Goal: Task Accomplishment & Management: Manage account settings

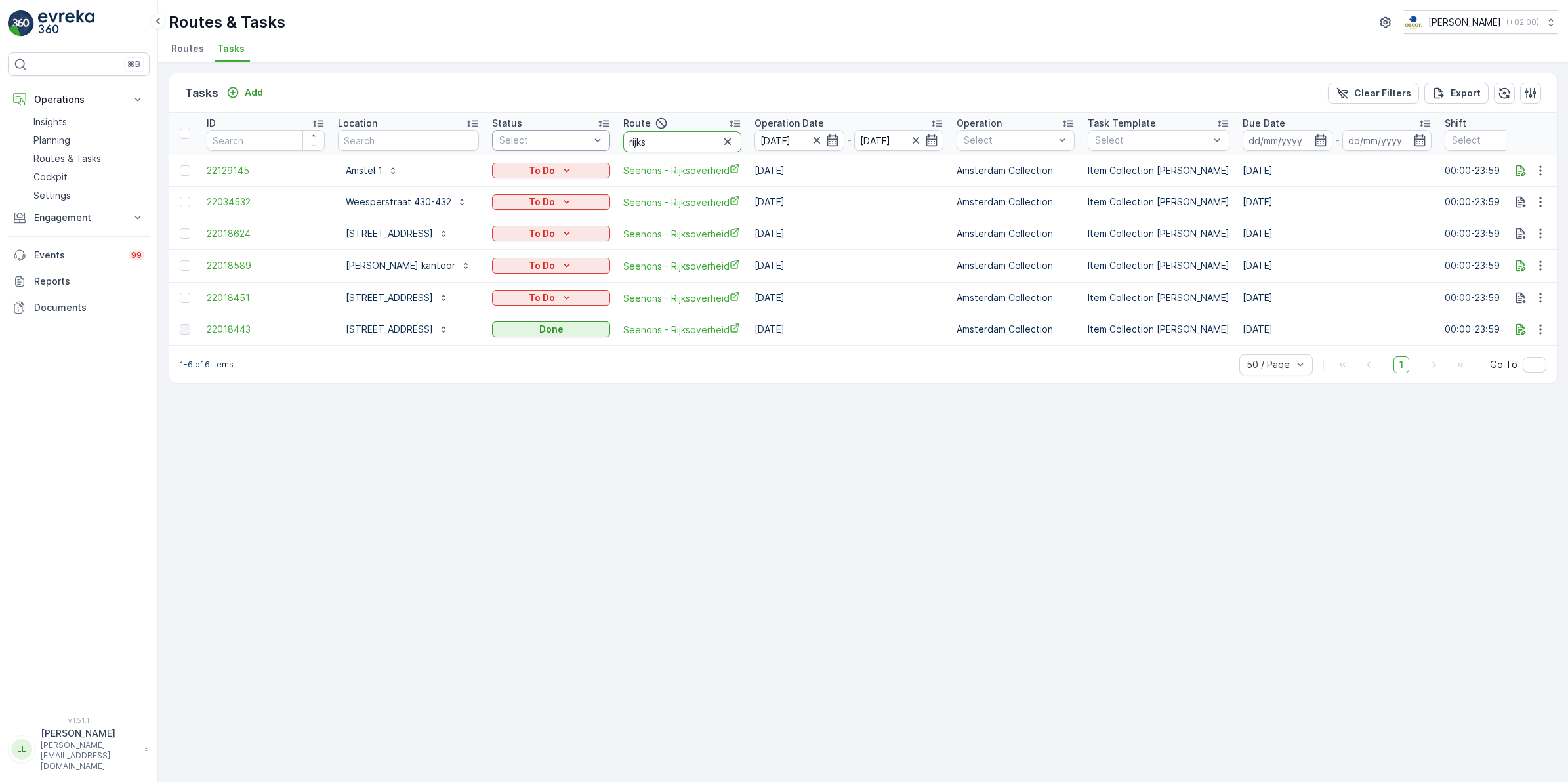
drag, startPoint x: 654, startPoint y: 139, endPoint x: 580, endPoint y: 135, distance: 74.1
click at [580, 135] on tr "ID Location Status Select Route rijks Operation Date 02.10.2025 - 02.10.2025 Op…" at bounding box center [1192, 133] width 2047 height 42
click at [441, 135] on input "text" at bounding box center [408, 140] width 141 height 21
type input "no"
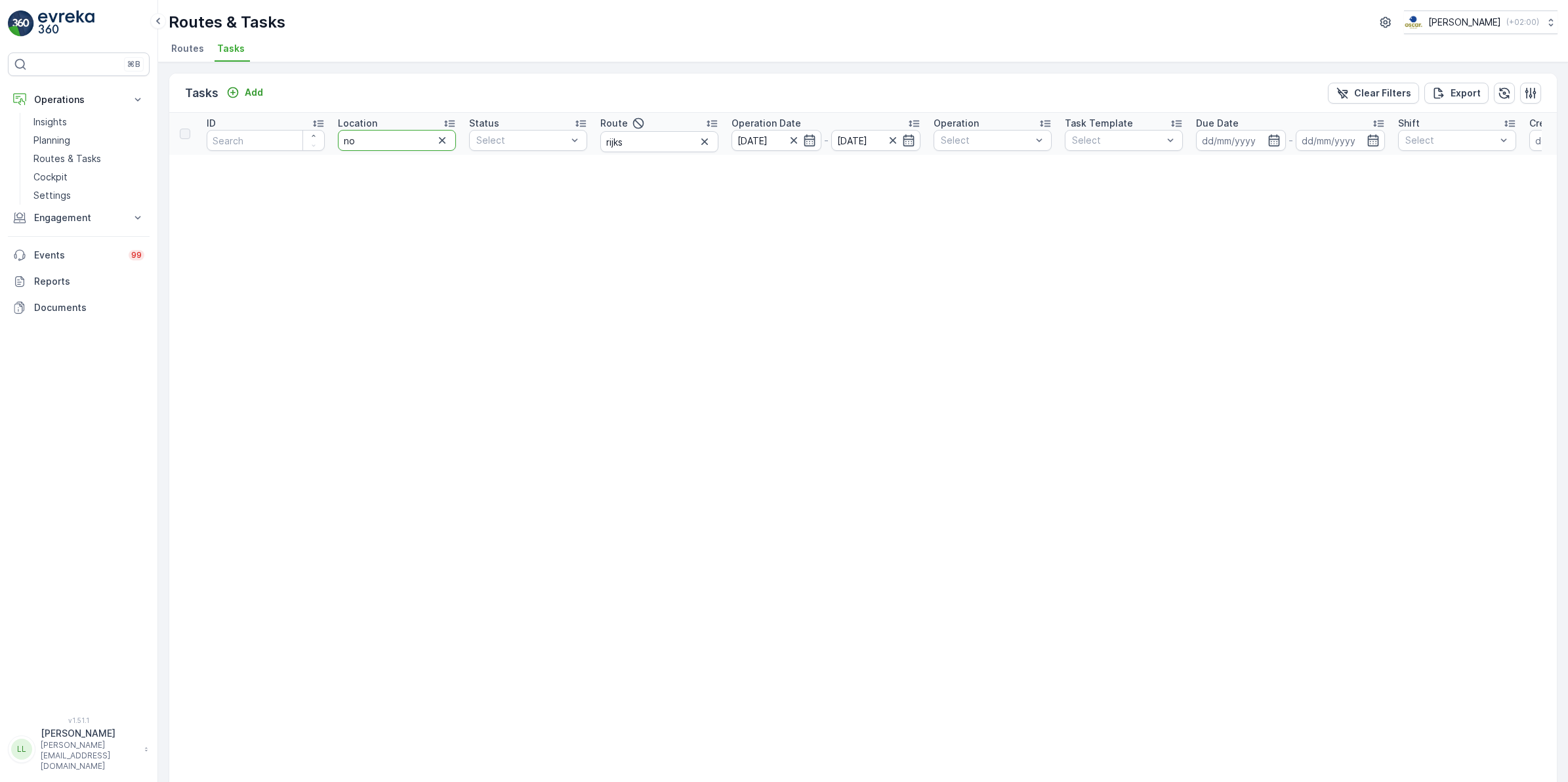
click at [398, 141] on input "no" at bounding box center [397, 140] width 118 height 21
click at [700, 141] on icon "button" at bounding box center [704, 141] width 13 height 13
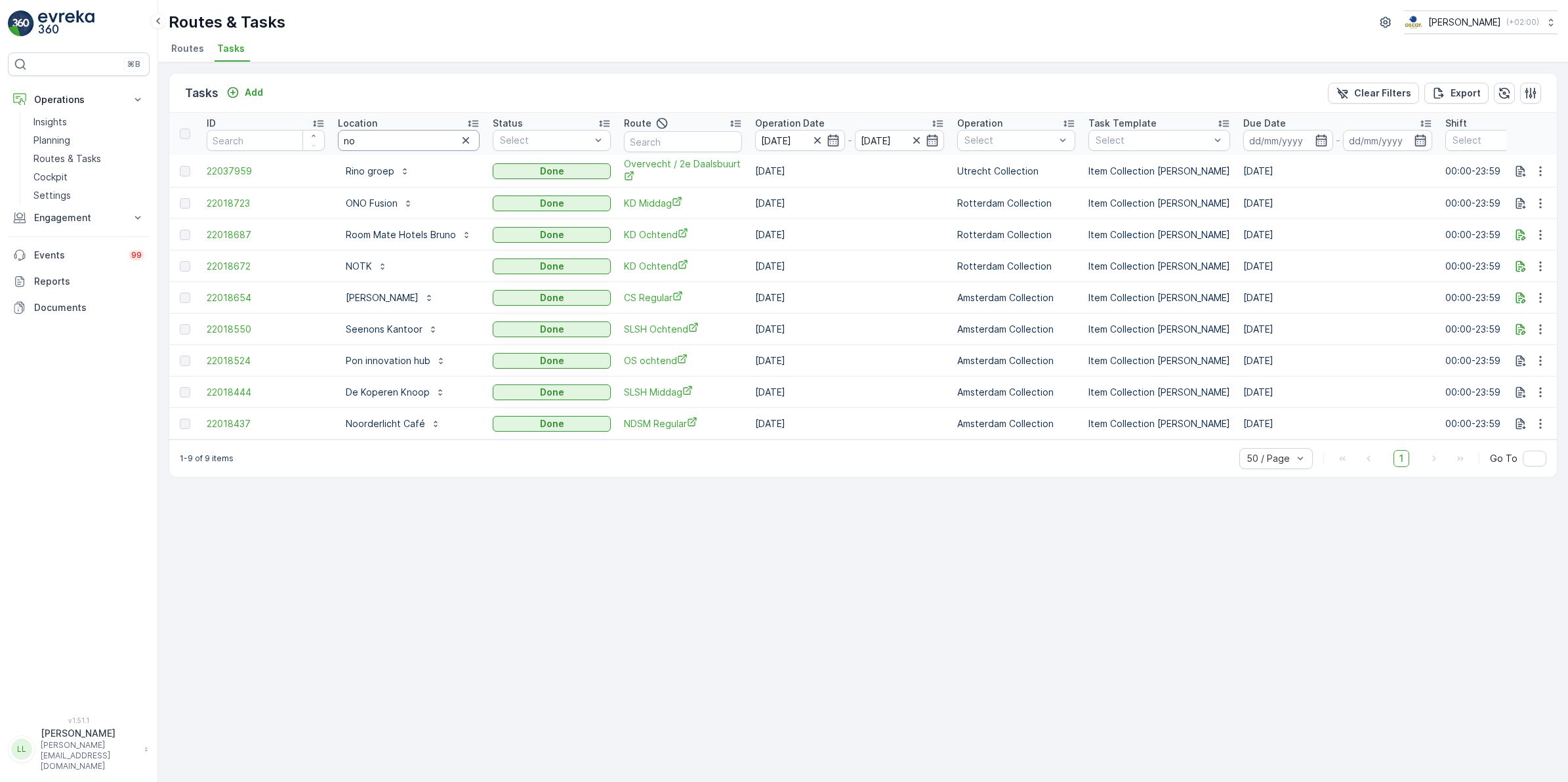
click at [365, 145] on input "no" at bounding box center [408, 140] width 142 height 21
type input "notk"
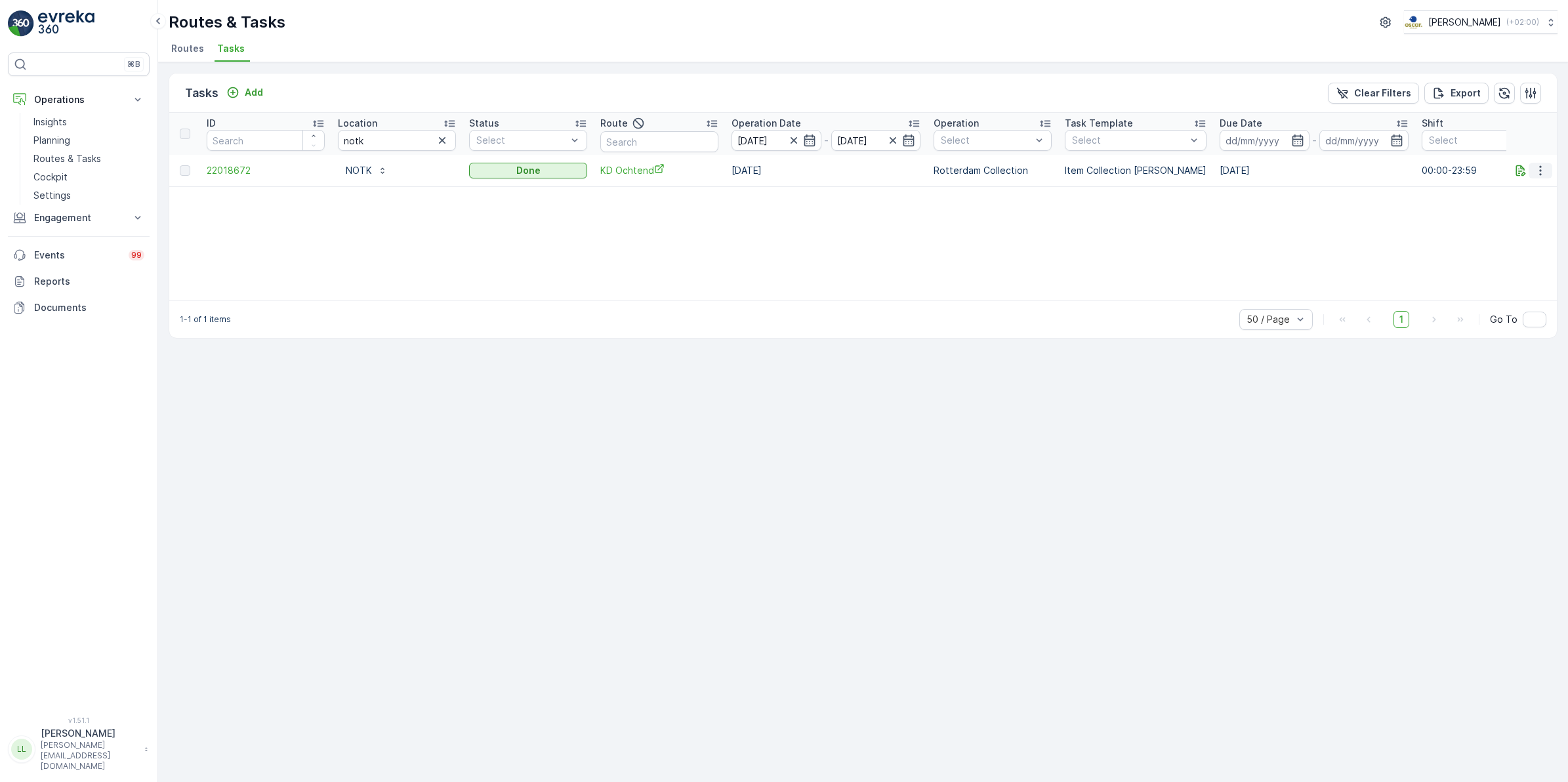
click at [1548, 166] on button "button" at bounding box center [1540, 171] width 23 height 16
click at [1538, 184] on span "See More Details" at bounding box center [1524, 189] width 76 height 13
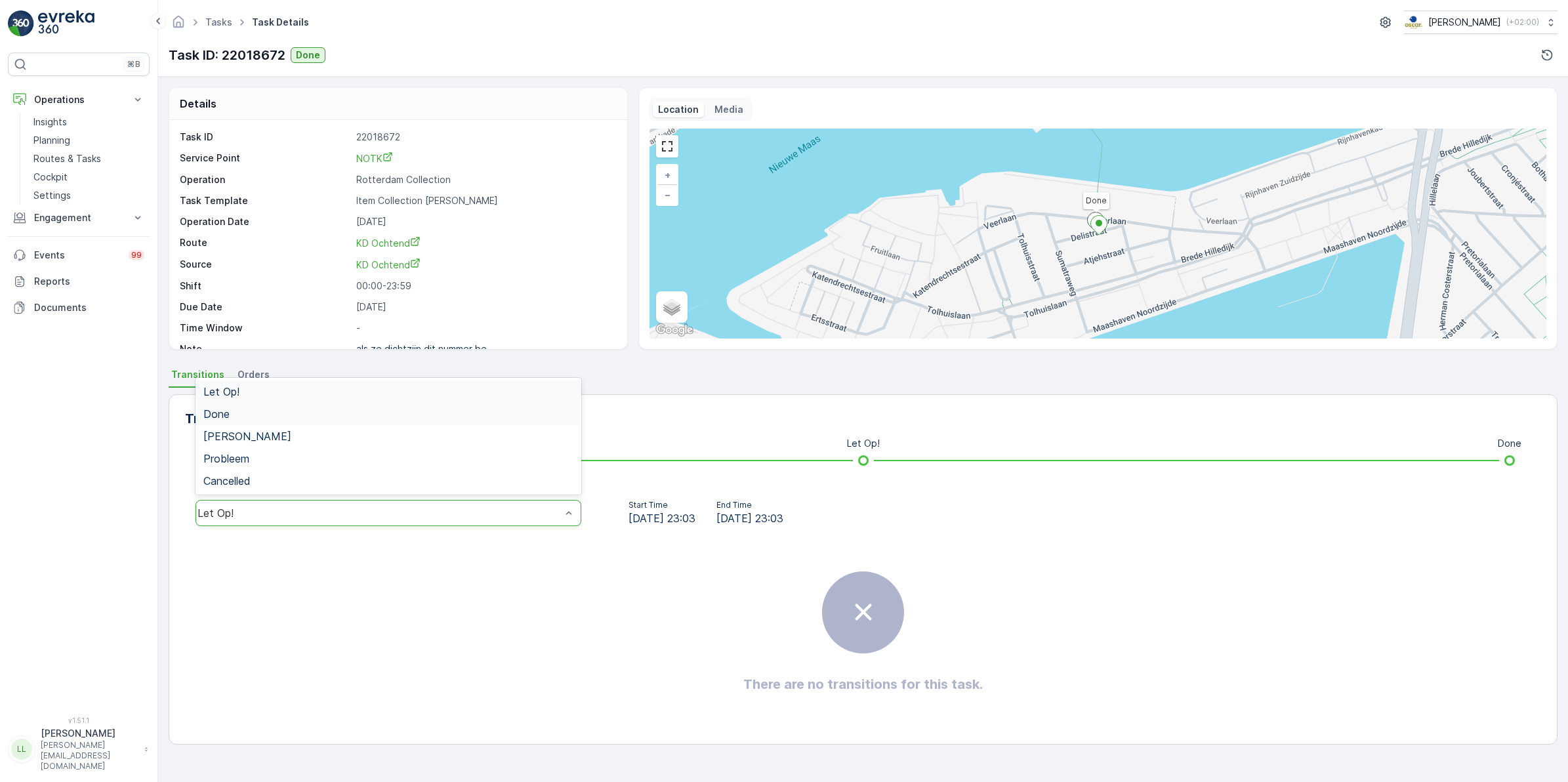
click at [231, 406] on div "Done" at bounding box center [389, 414] width 386 height 22
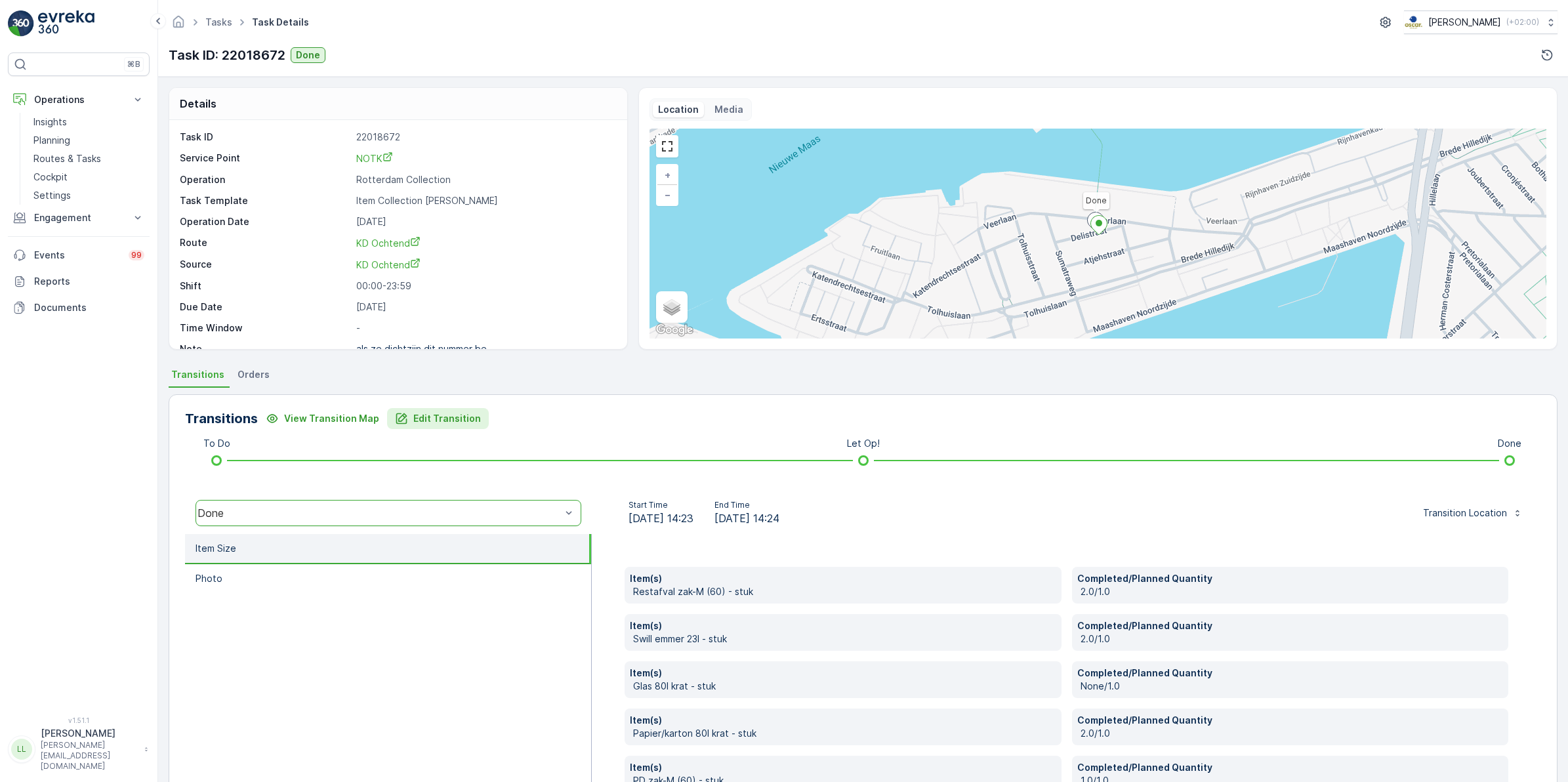
click at [436, 422] on p "Edit Transition" at bounding box center [448, 418] width 68 height 13
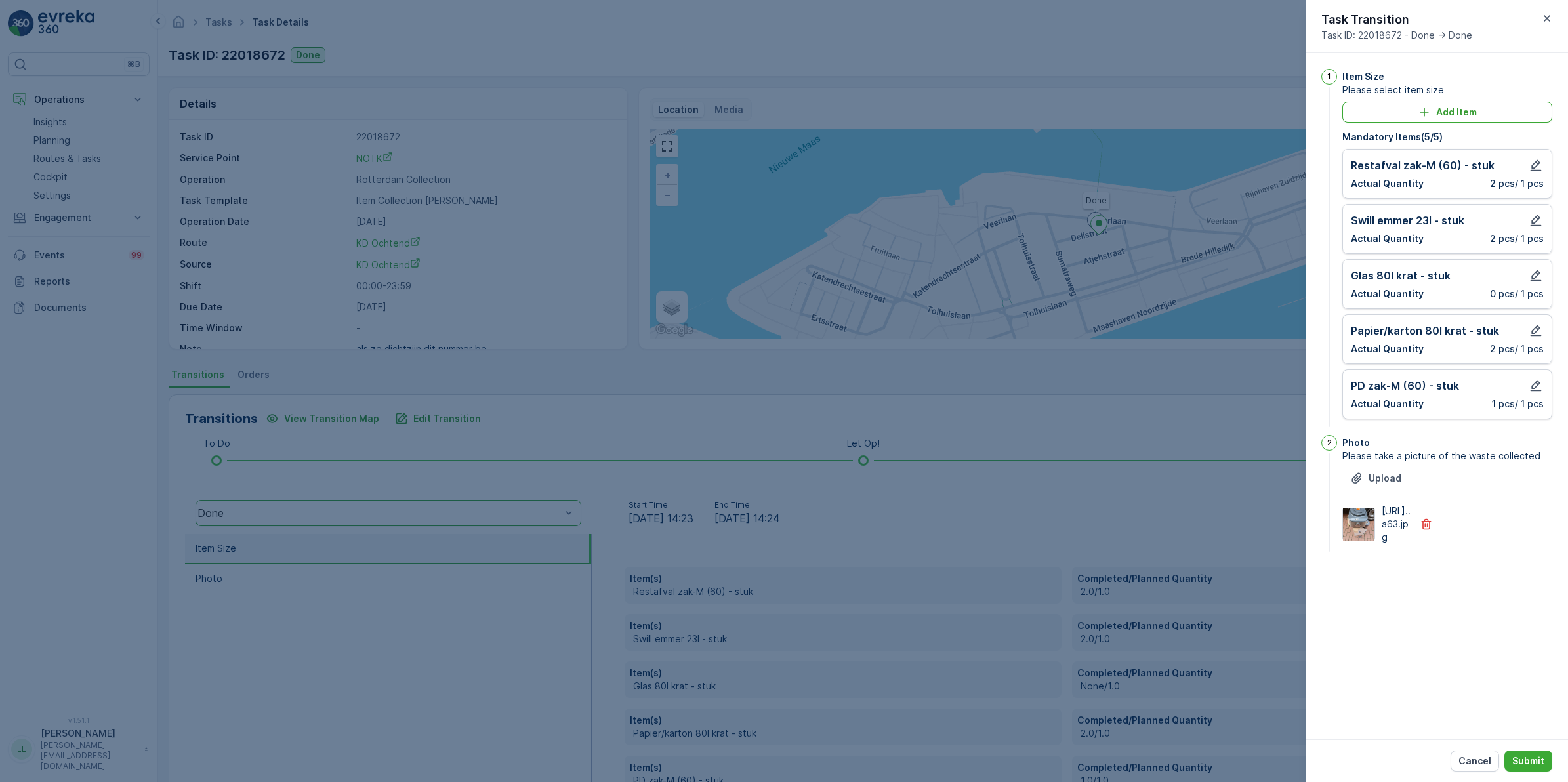
click at [1353, 538] on img at bounding box center [1358, 524] width 31 height 33
click at [1450, 110] on p "Add Item" at bounding box center [1457, 112] width 41 height 13
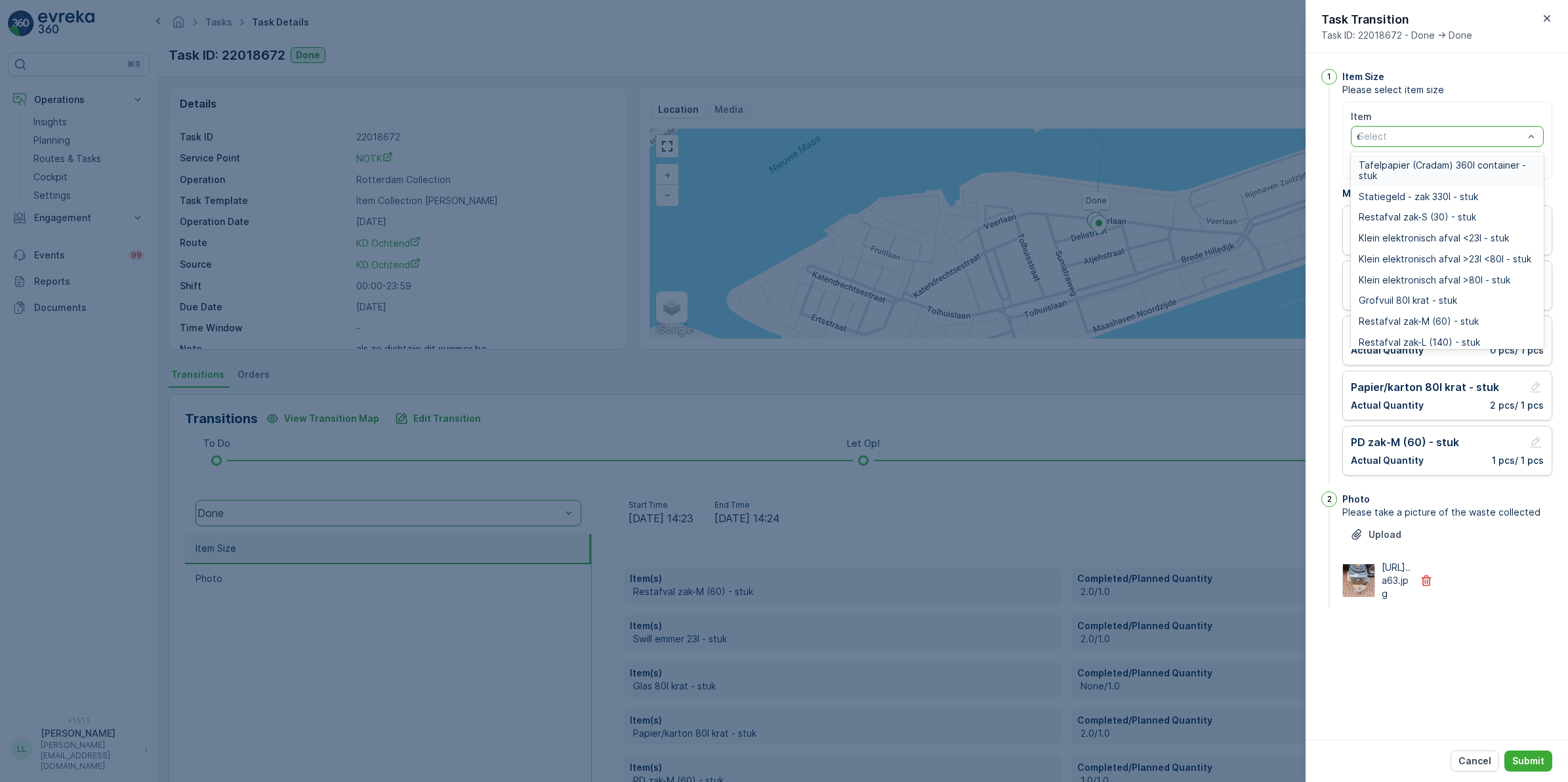
type input "ele"
click at [1508, 163] on span "Klein elektronisch afval <23l - stuk" at bounding box center [1434, 165] width 150 height 11
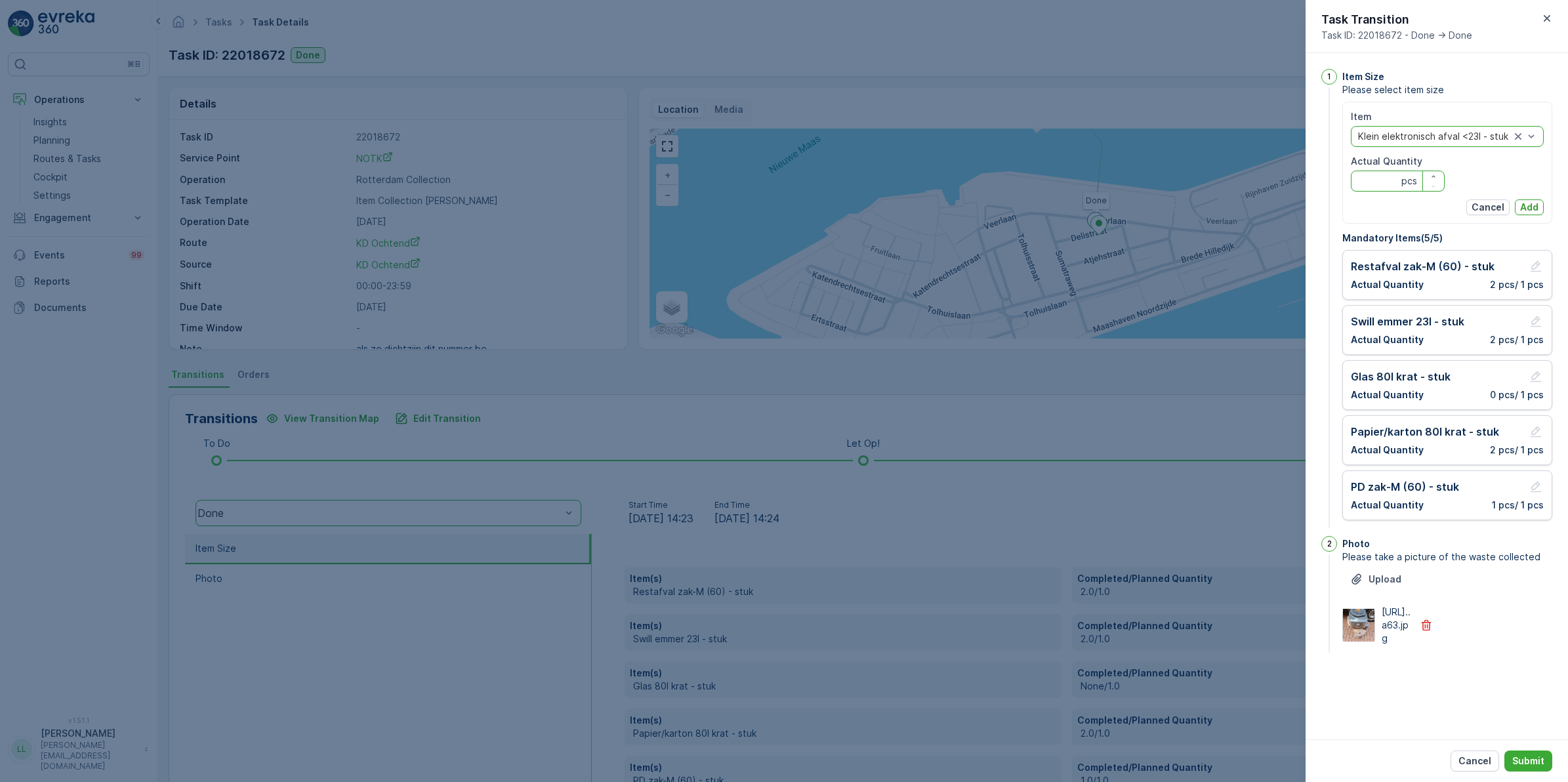
click at [1369, 187] on Quantity "Actual Quantity" at bounding box center [1397, 181] width 94 height 21
type Quantity "1"
click at [1529, 201] on p "Add" at bounding box center [1530, 207] width 19 height 13
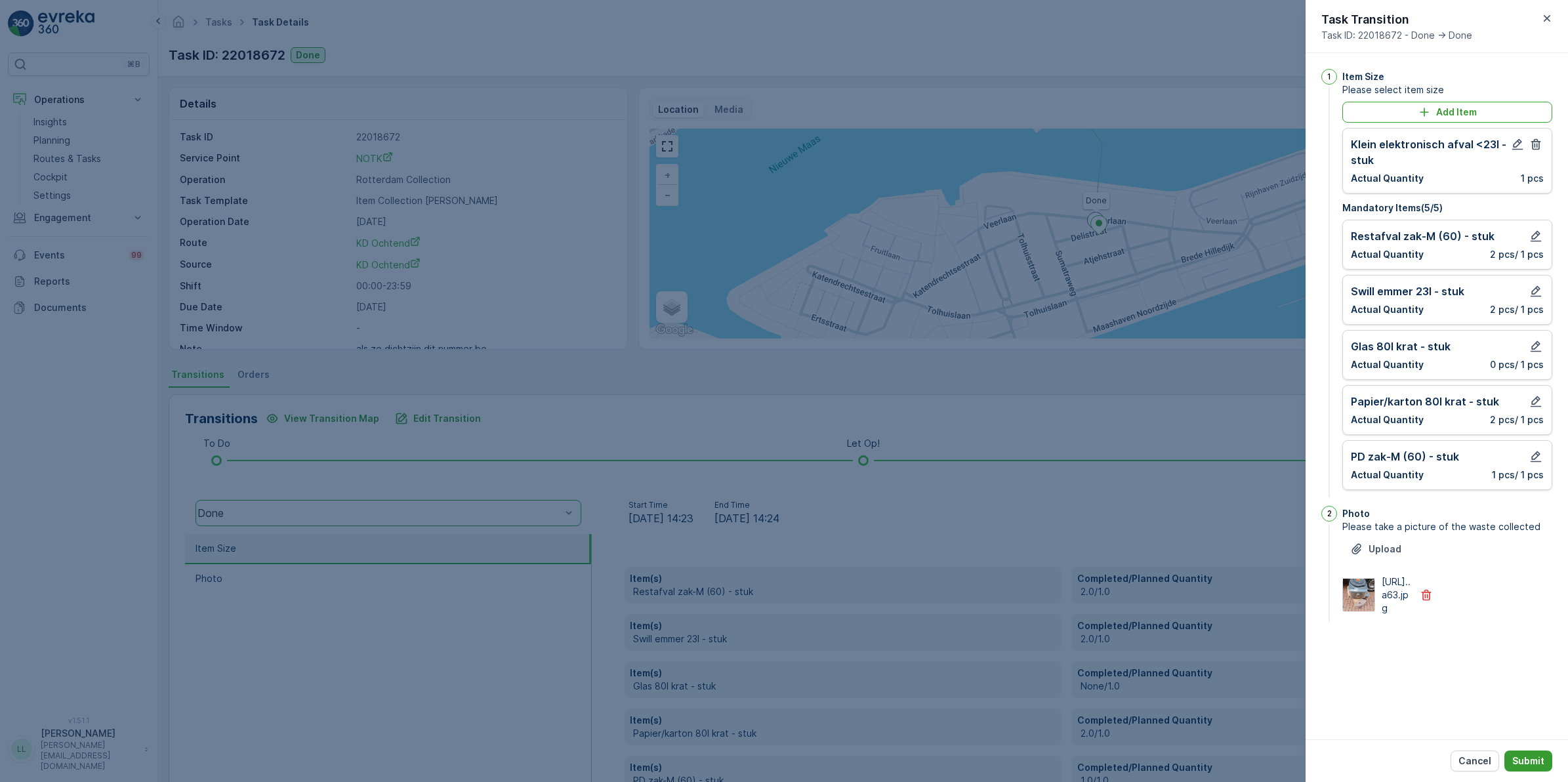
click at [1534, 762] on p "Submit" at bounding box center [1529, 761] width 32 height 13
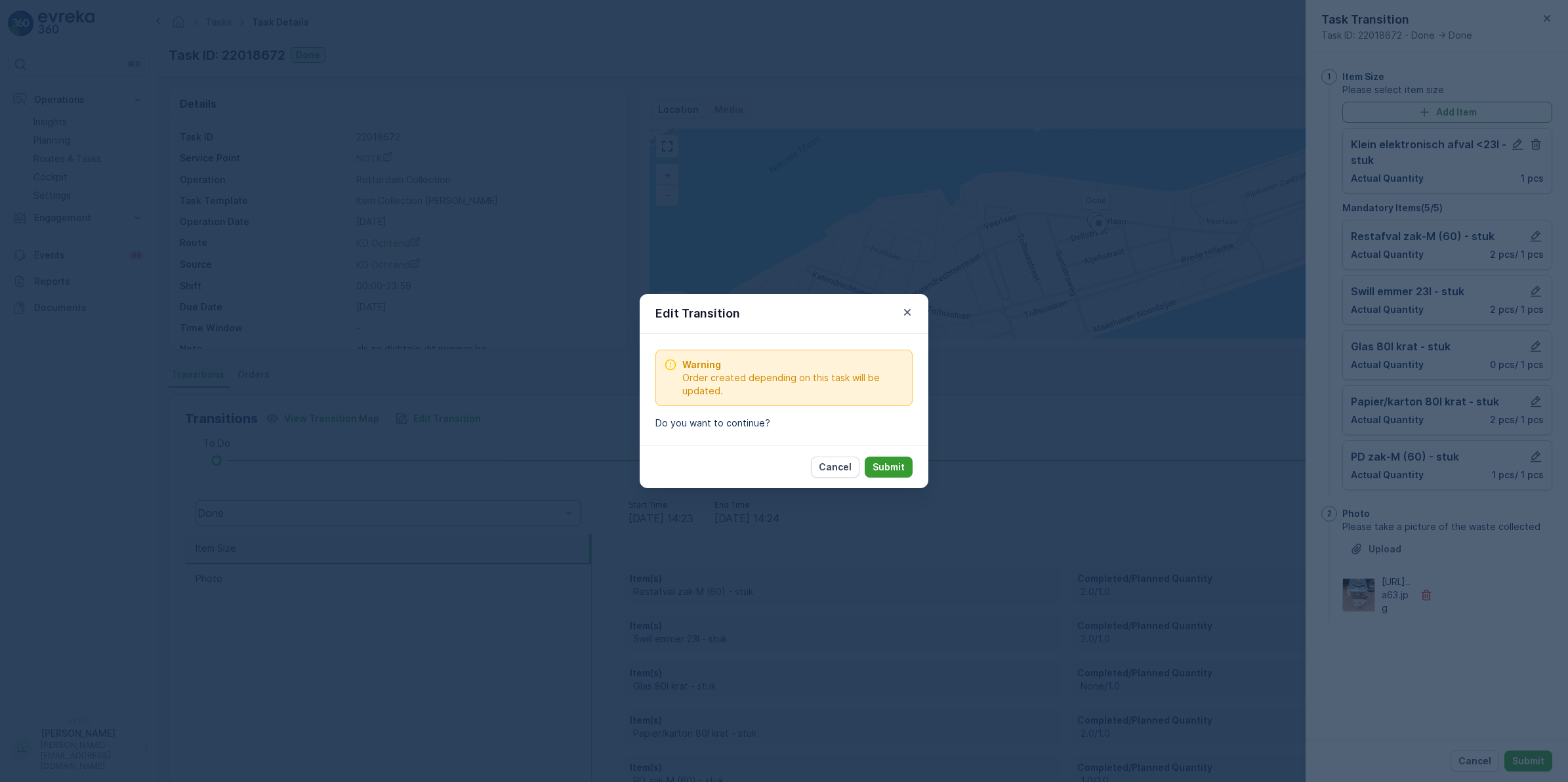
click at [891, 470] on p "Submit" at bounding box center [889, 467] width 32 height 13
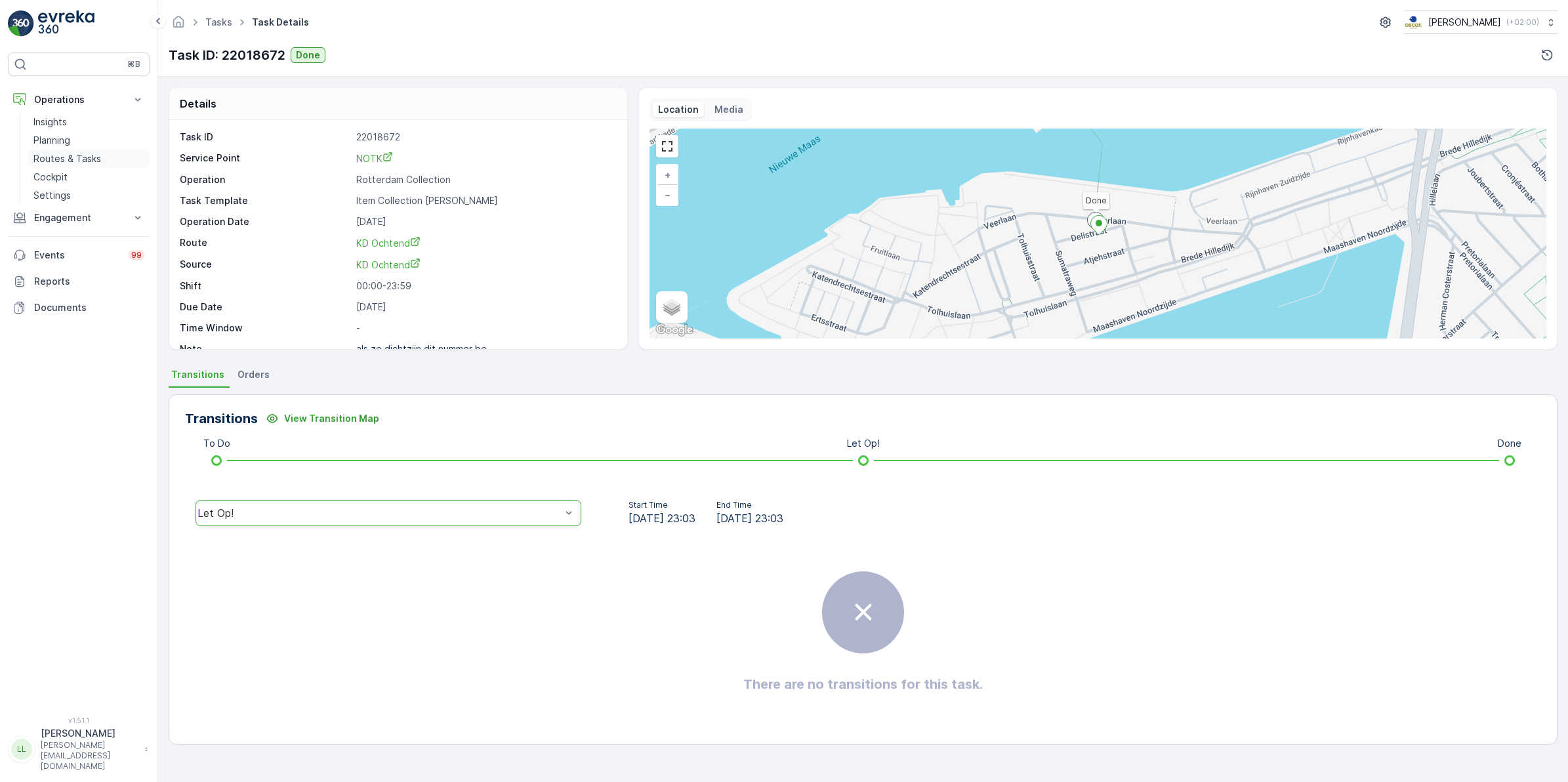
click at [85, 155] on p "Routes & Tasks" at bounding box center [67, 158] width 68 height 13
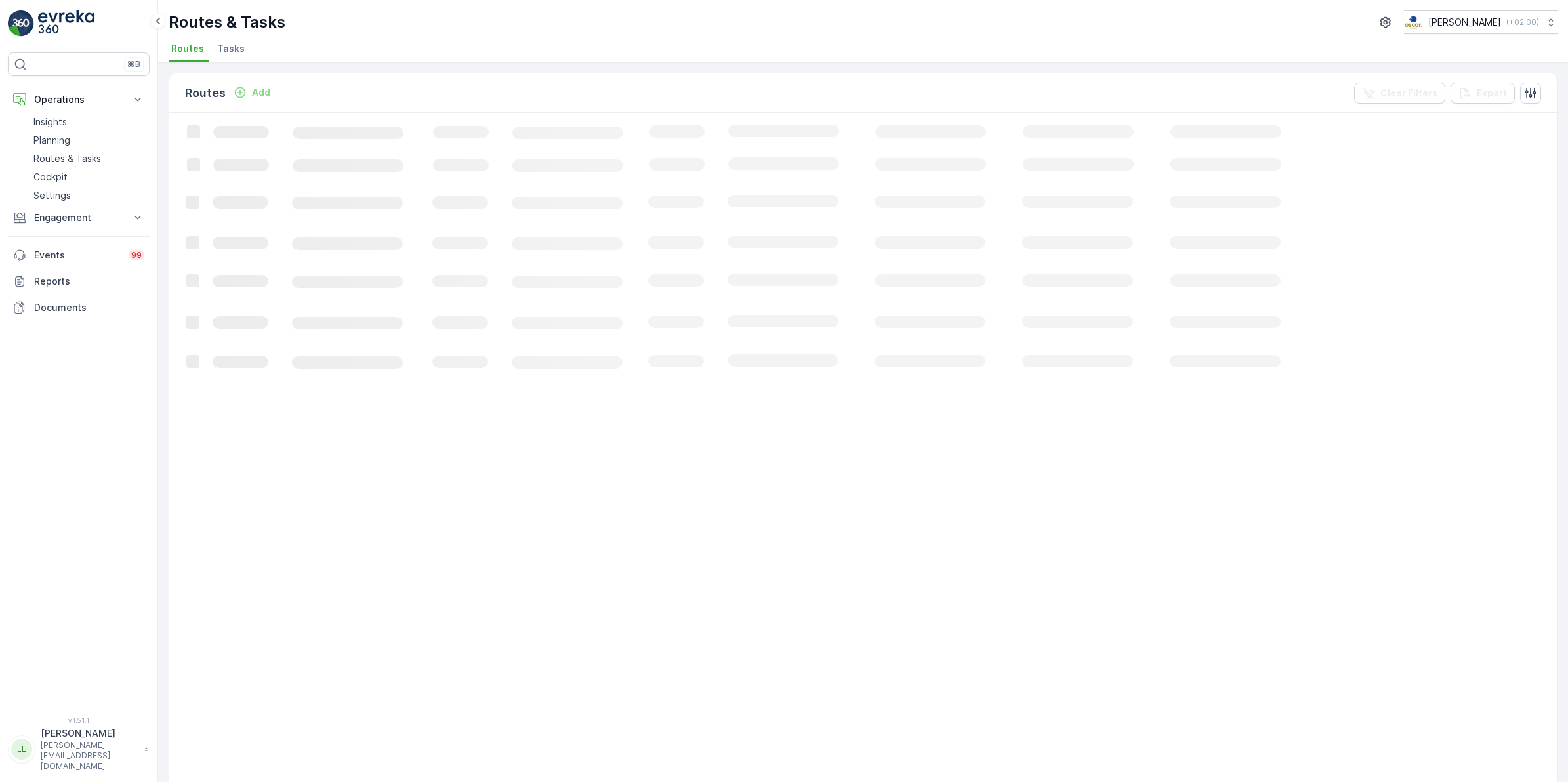
click at [223, 46] on span "Tasks" at bounding box center [231, 48] width 28 height 13
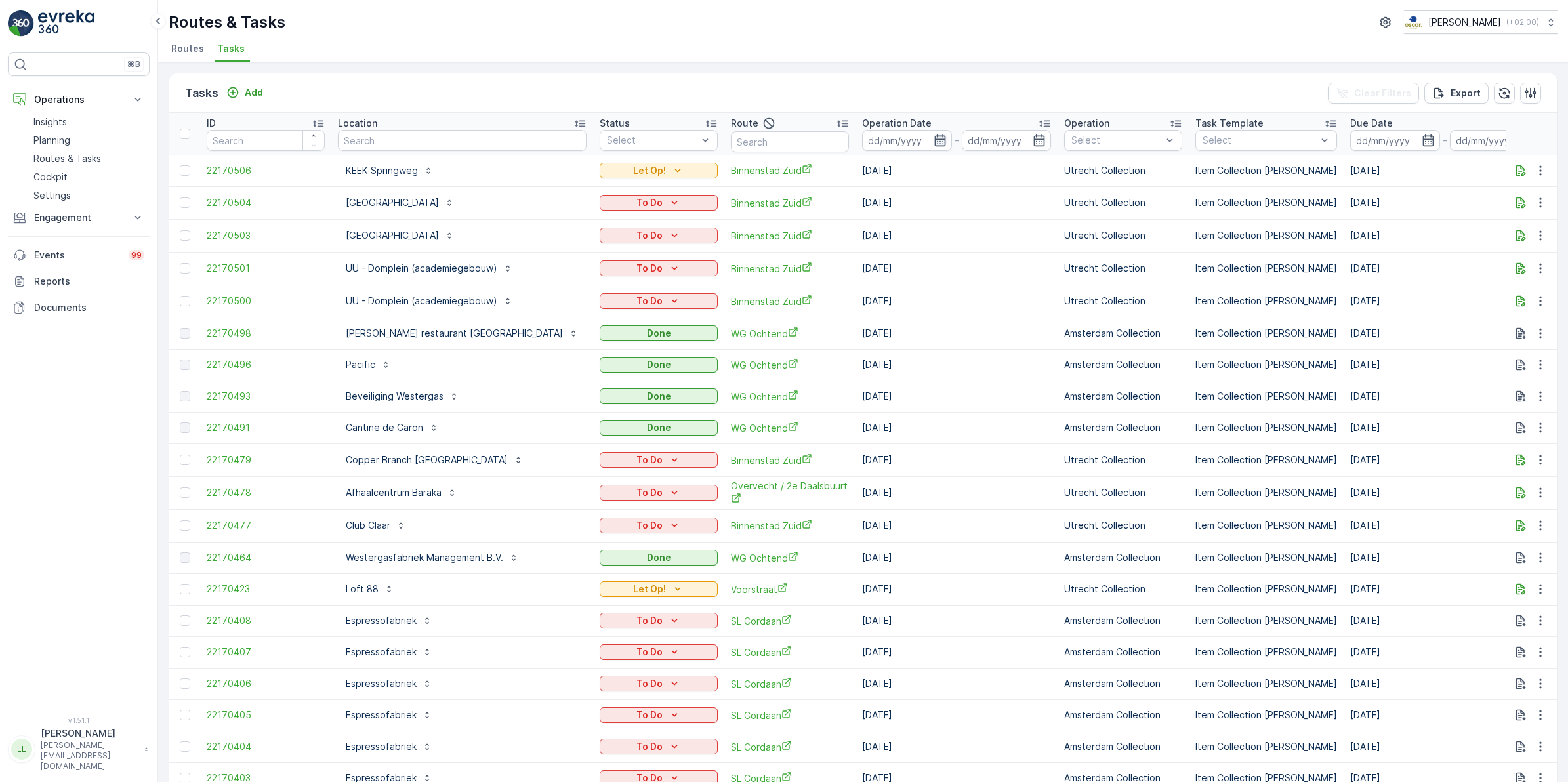
click at [934, 138] on icon "button" at bounding box center [940, 140] width 13 height 13
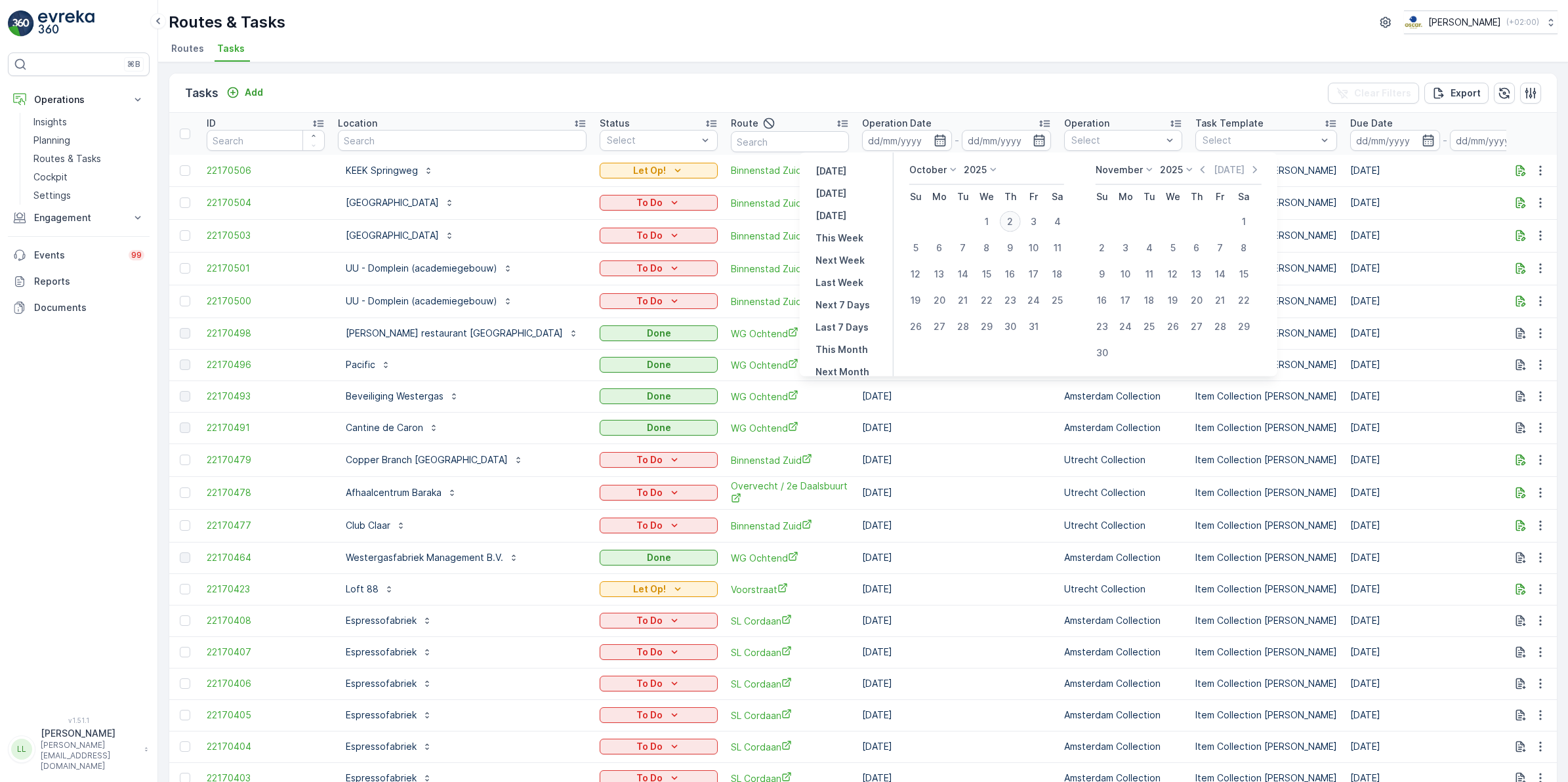
click at [1014, 217] on div "2" at bounding box center [1010, 222] width 21 height 21
type input "[DATE]"
click at [1014, 217] on div "2" at bounding box center [1010, 222] width 21 height 21
type input "[DATE]"
click at [1014, 217] on div "2" at bounding box center [1010, 222] width 21 height 21
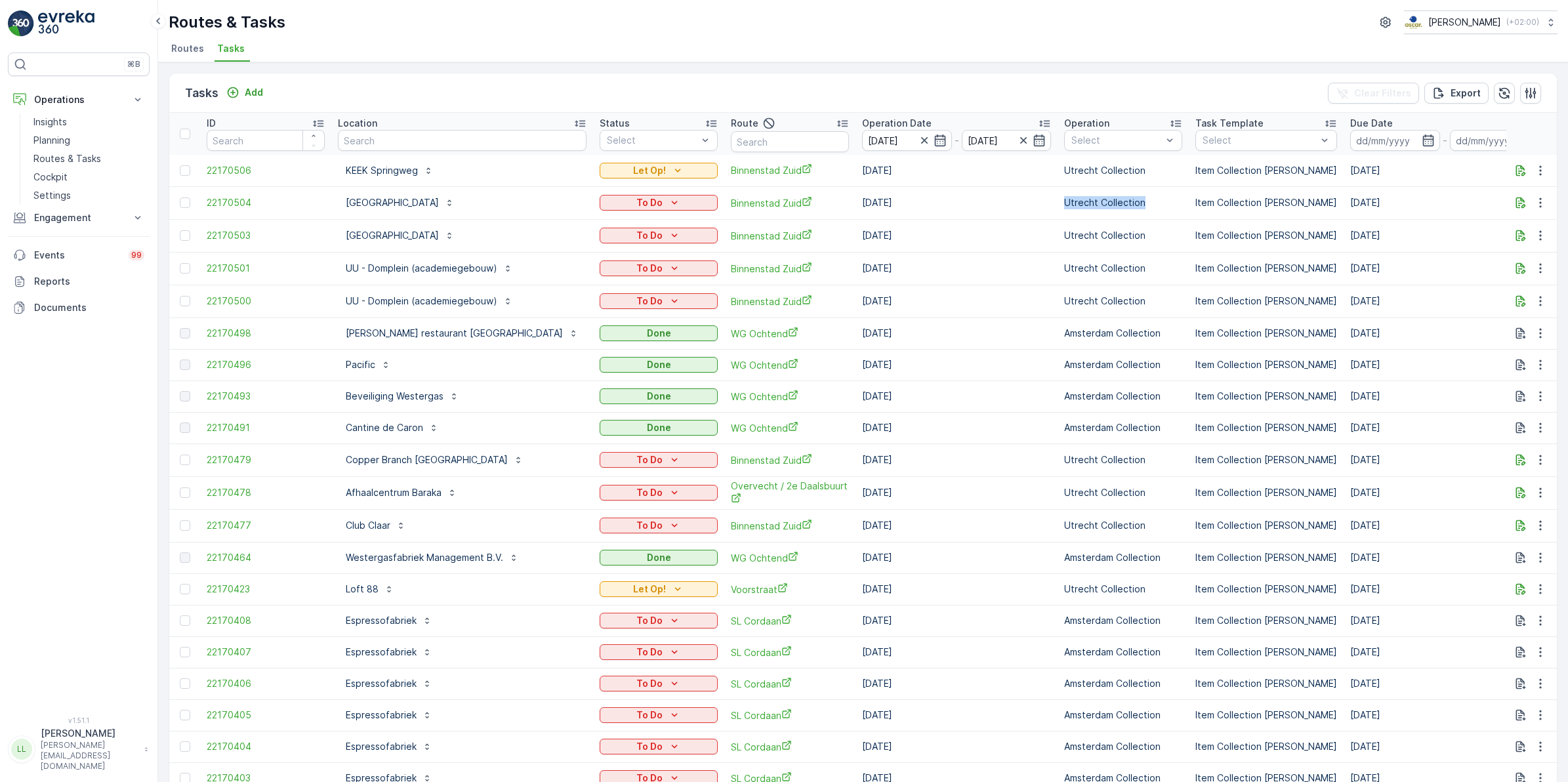
click at [1058, 217] on td "Utrecht Collection" at bounding box center [1123, 203] width 131 height 33
drag, startPoint x: 1014, startPoint y: 217, endPoint x: 942, endPoint y: 64, distance: 169.1
click at [942, 64] on div "Tasks Add Clear Filters Export ID Location Status Select Route Operation Date 0…" at bounding box center [863, 423] width 1410 height 720
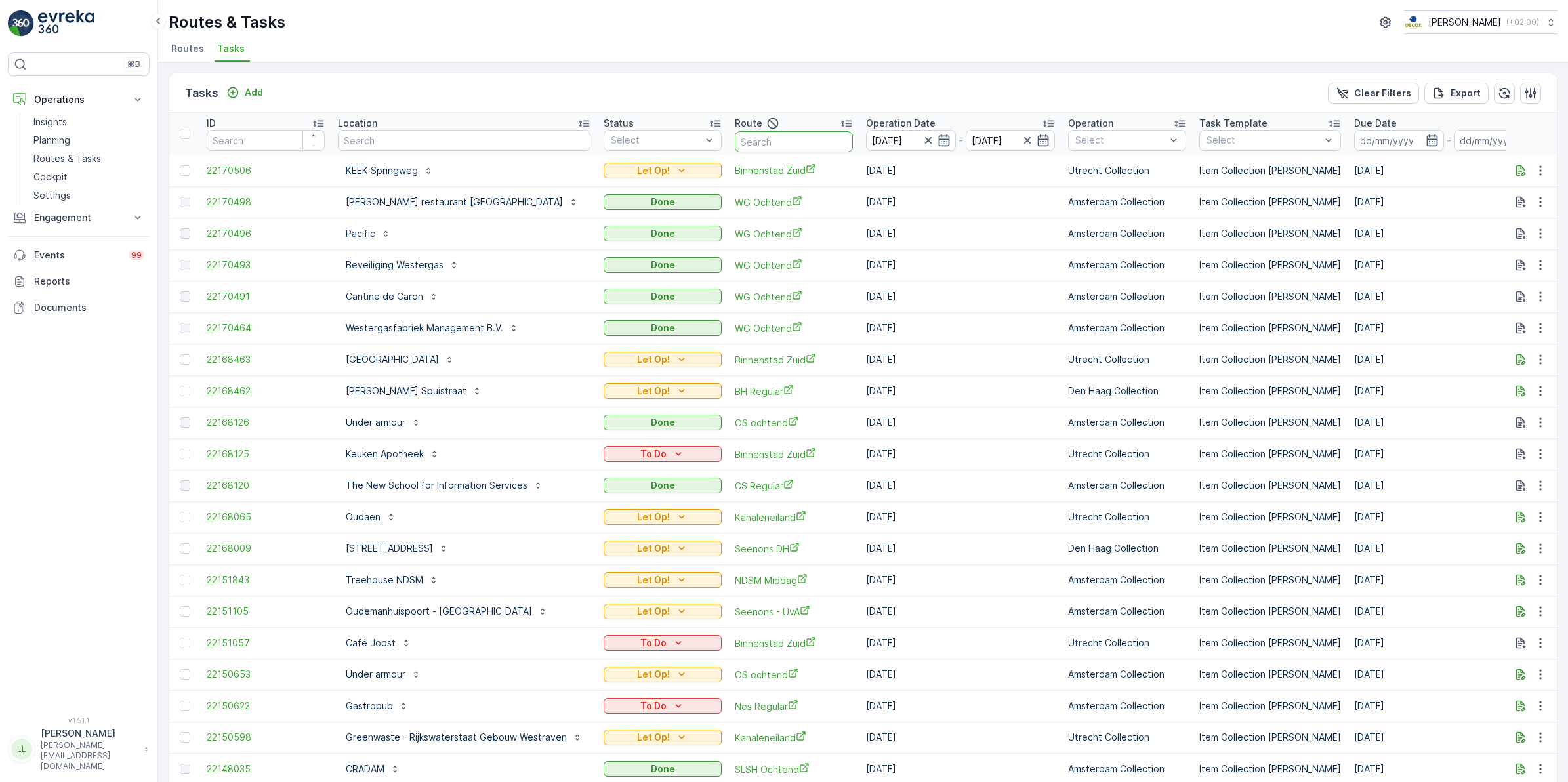
click at [767, 142] on input "text" at bounding box center [794, 142] width 118 height 21
click at [808, 138] on input "text" at bounding box center [794, 142] width 118 height 21
type input "sg"
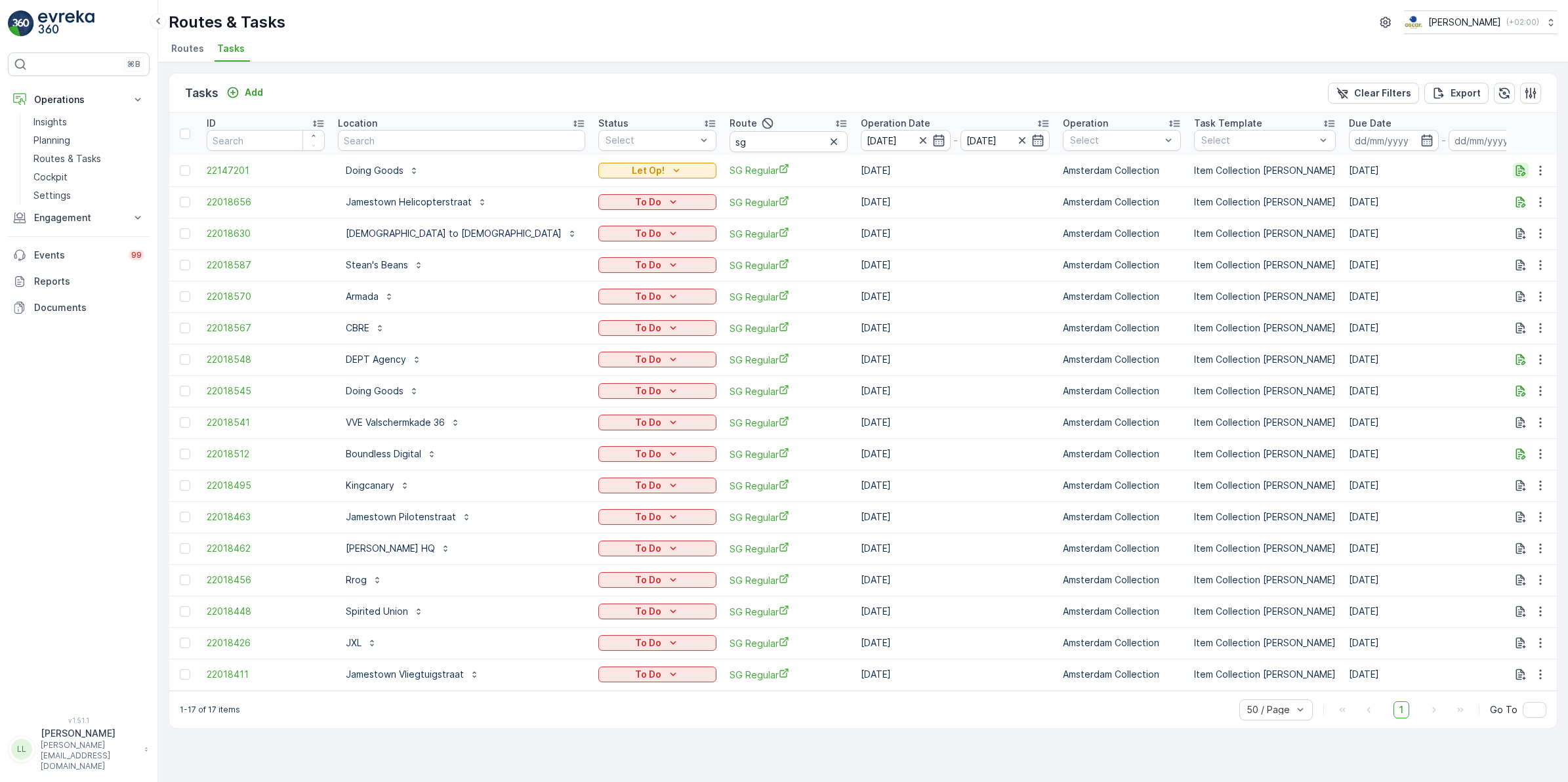
click at [1518, 174] on icon "button" at bounding box center [1521, 171] width 13 height 13
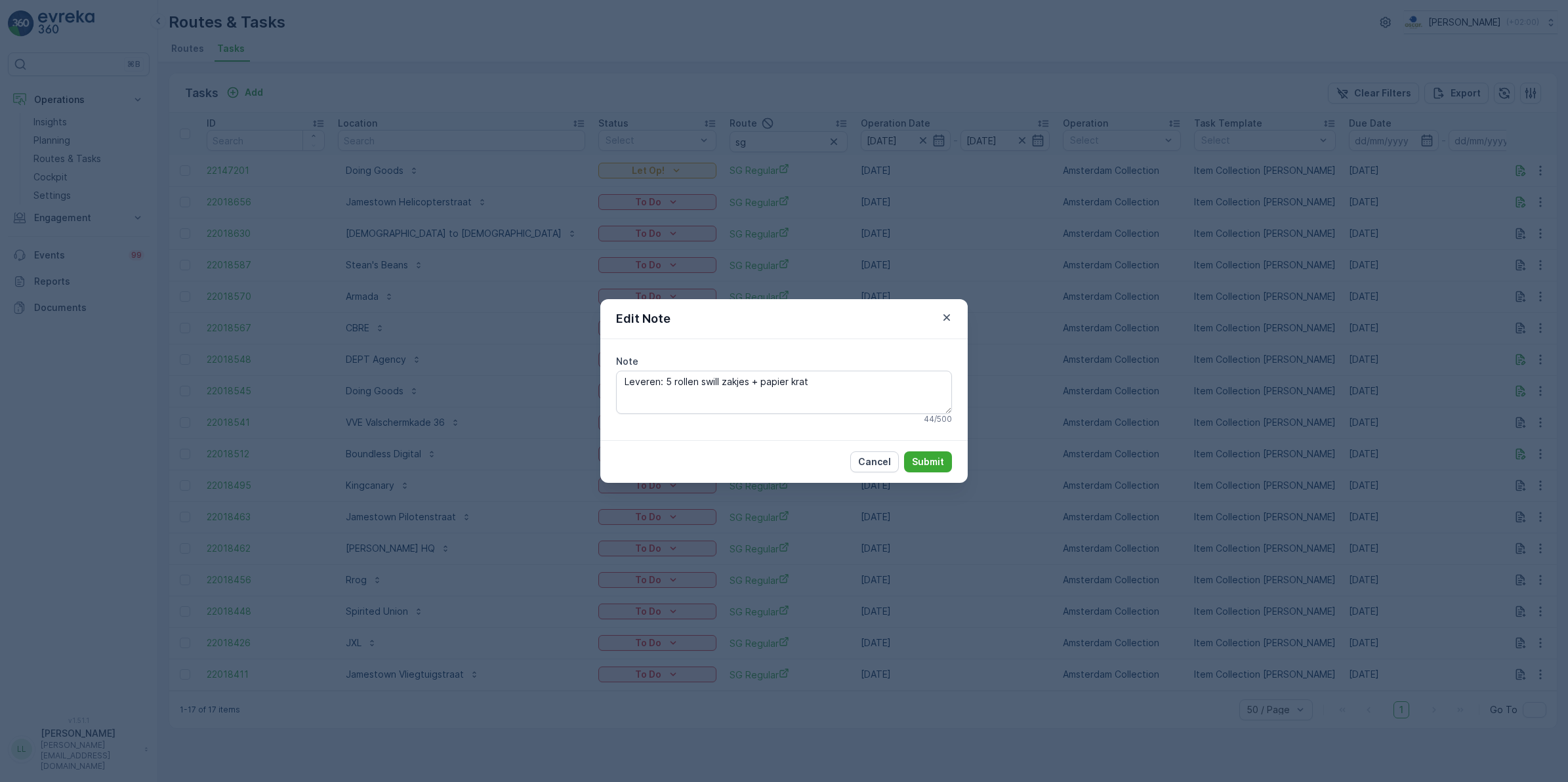
click at [1363, 287] on div "Edit Note Note Leveren: 5 rollen swill zakjes + papier krat 44 / 500 Cancel Sub…" at bounding box center [784, 391] width 1568 height 782
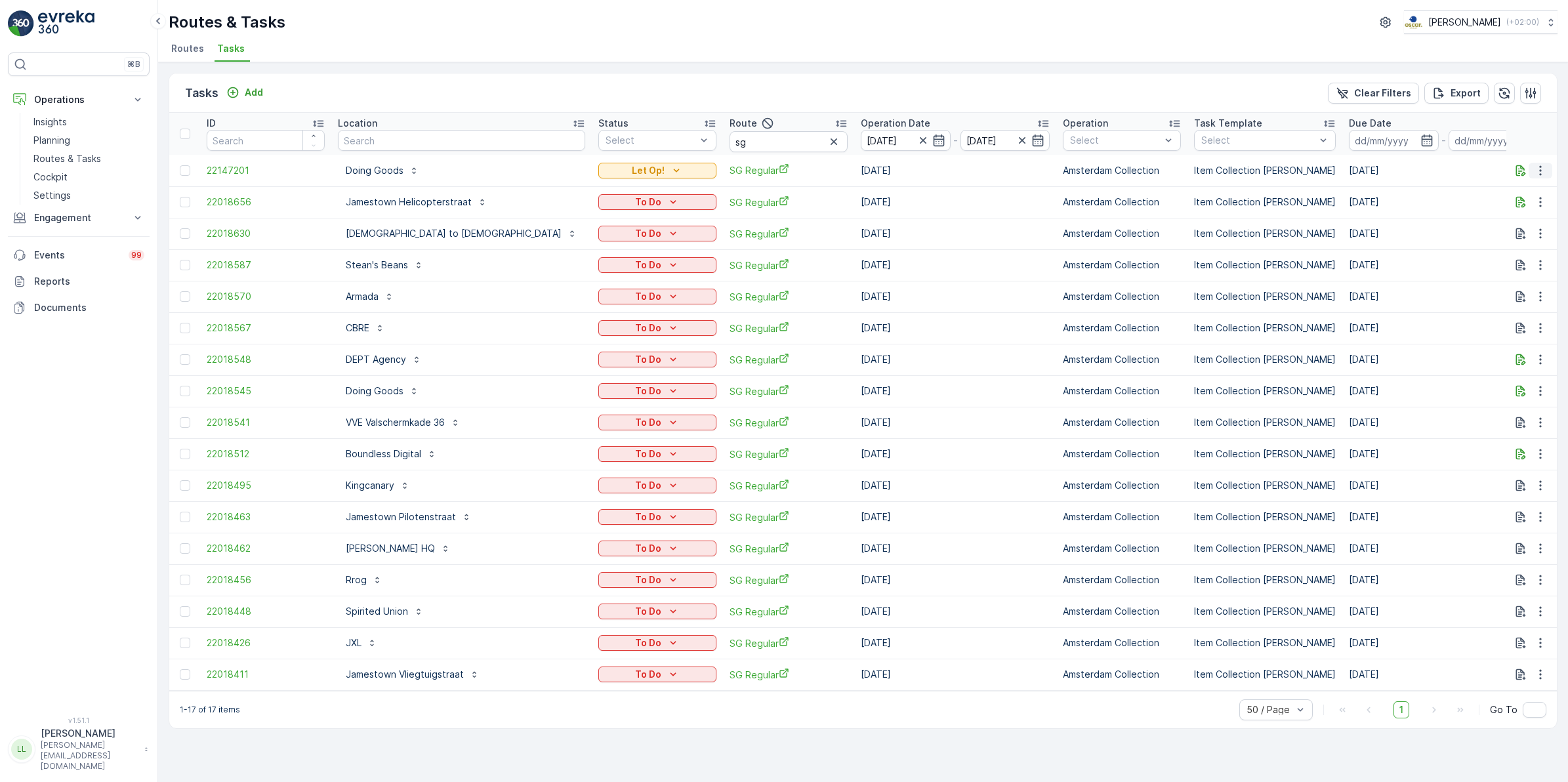
click at [1540, 172] on icon "button" at bounding box center [1540, 171] width 13 height 13
click at [1523, 223] on span "Change Route" at bounding box center [1506, 226] width 63 height 13
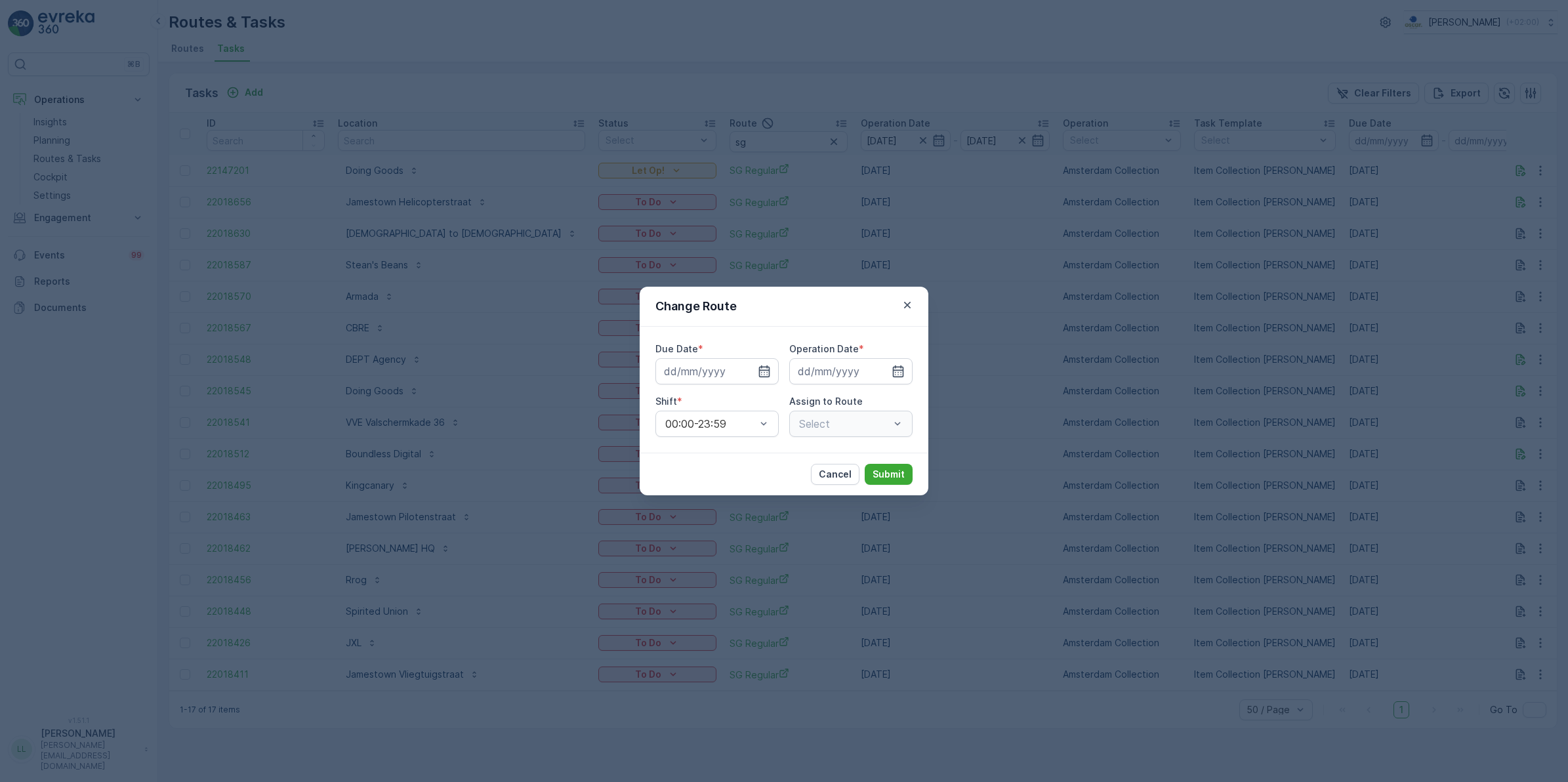
type input "[DATE]"
click at [751, 374] on icon "button" at bounding box center [749, 371] width 13 height 13
type input "[DATE]"
click at [880, 372] on icon "button" at bounding box center [882, 371] width 13 height 13
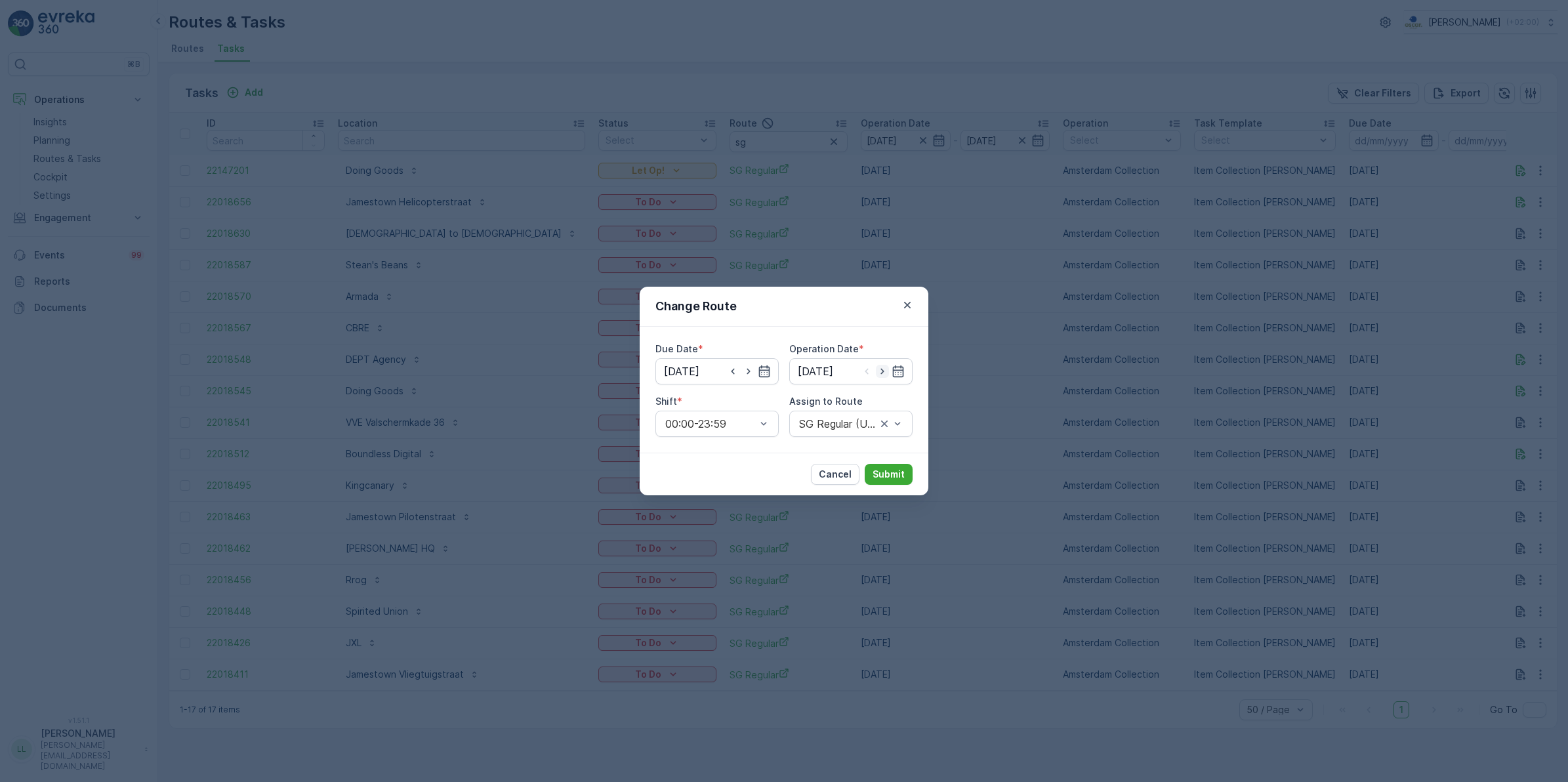
type input "[DATE]"
click at [732, 372] on icon "button" at bounding box center [733, 372] width 4 height 6
type input "[DATE]"
click at [858, 366] on input at bounding box center [851, 371] width 123 height 26
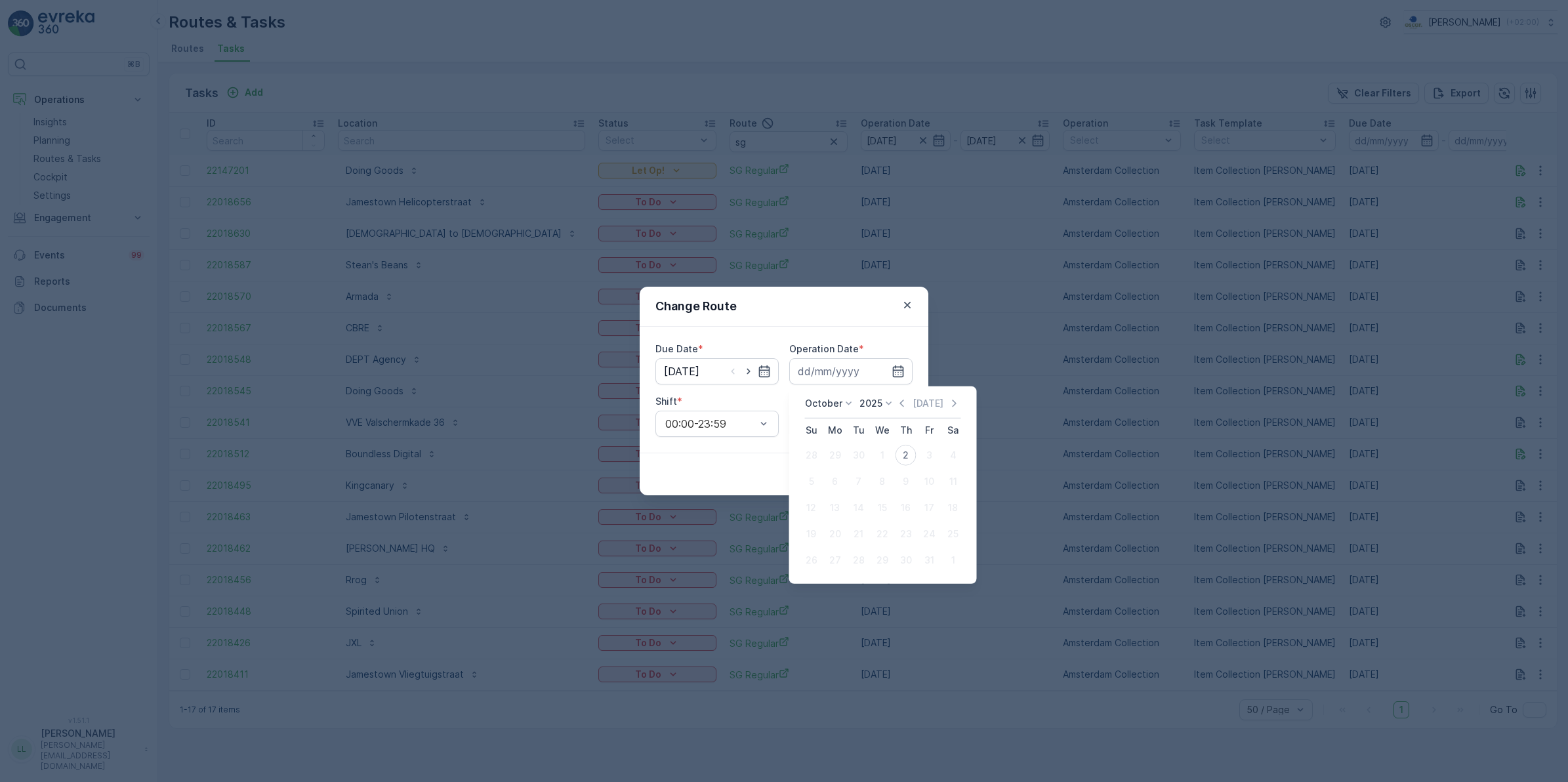
click at [909, 455] on div "2" at bounding box center [907, 456] width 21 height 21
type input "[DATE]"
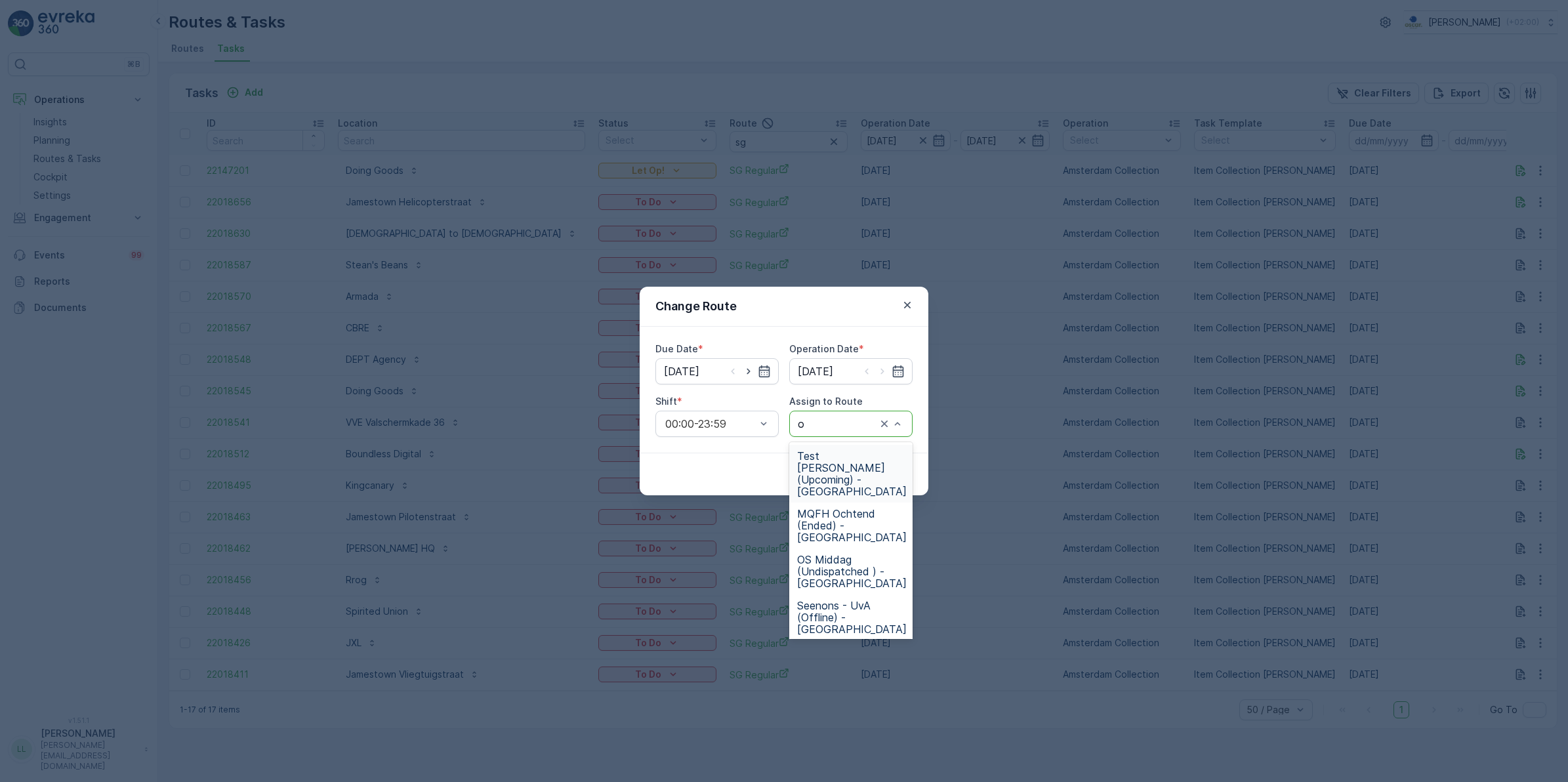
type input "os"
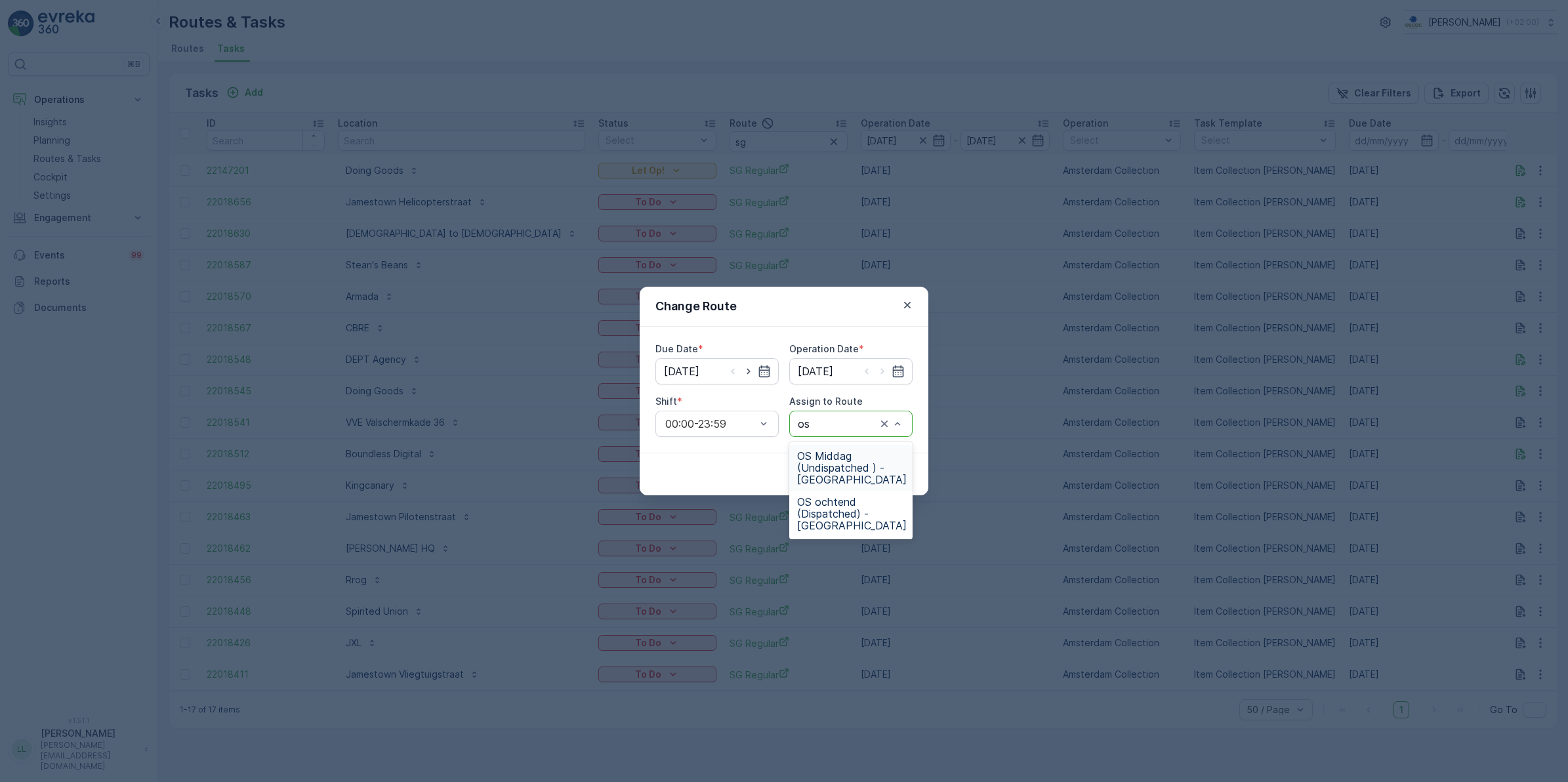
click at [854, 471] on span "OS Middag (Undispatched ) - Amsterdam" at bounding box center [851, 468] width 110 height 36
click at [880, 474] on p "Submit" at bounding box center [889, 475] width 32 height 13
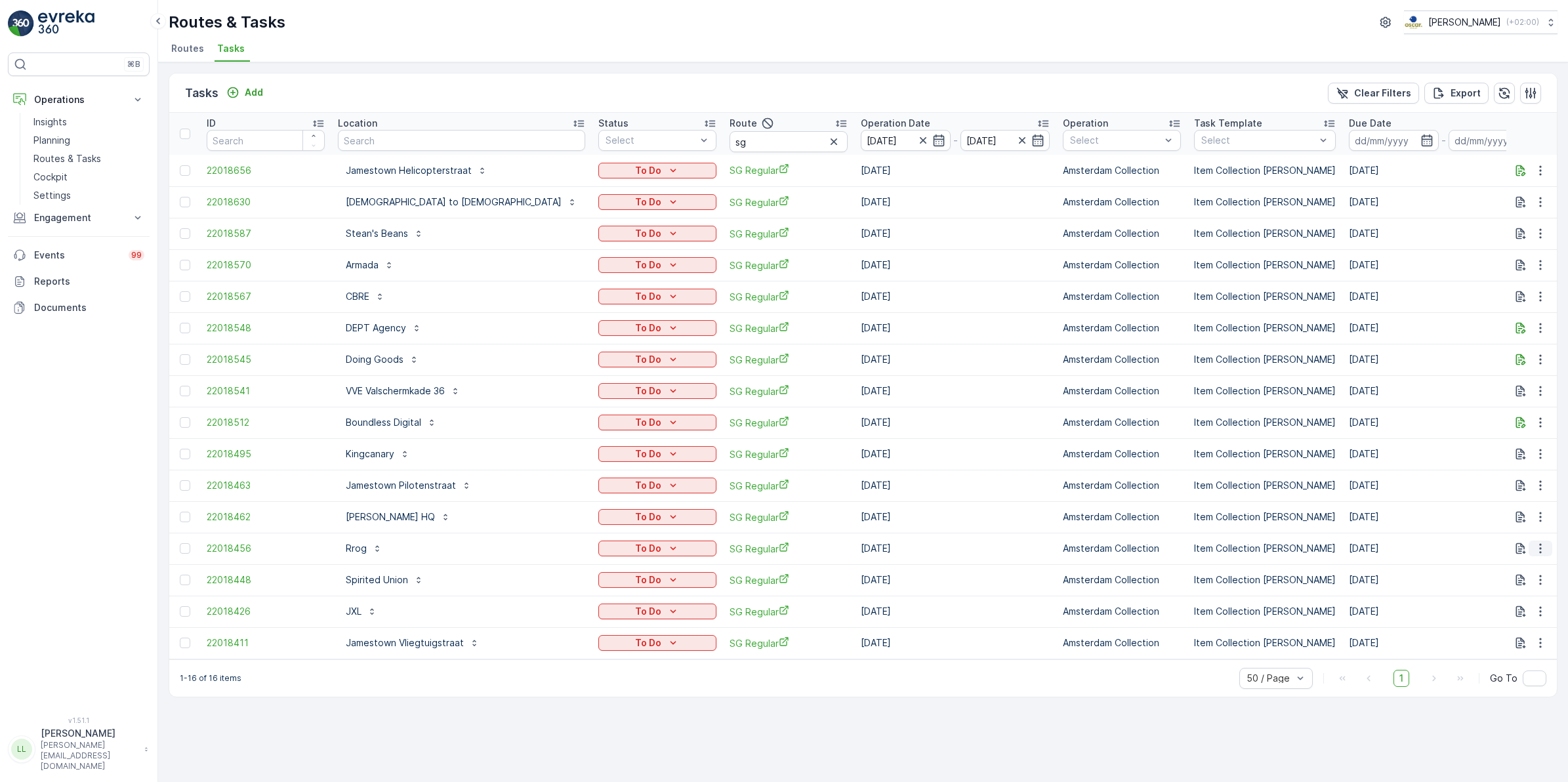
click at [1537, 550] on icon "button" at bounding box center [1540, 549] width 13 height 13
click at [1530, 601] on span "Change Route" at bounding box center [1506, 604] width 63 height 13
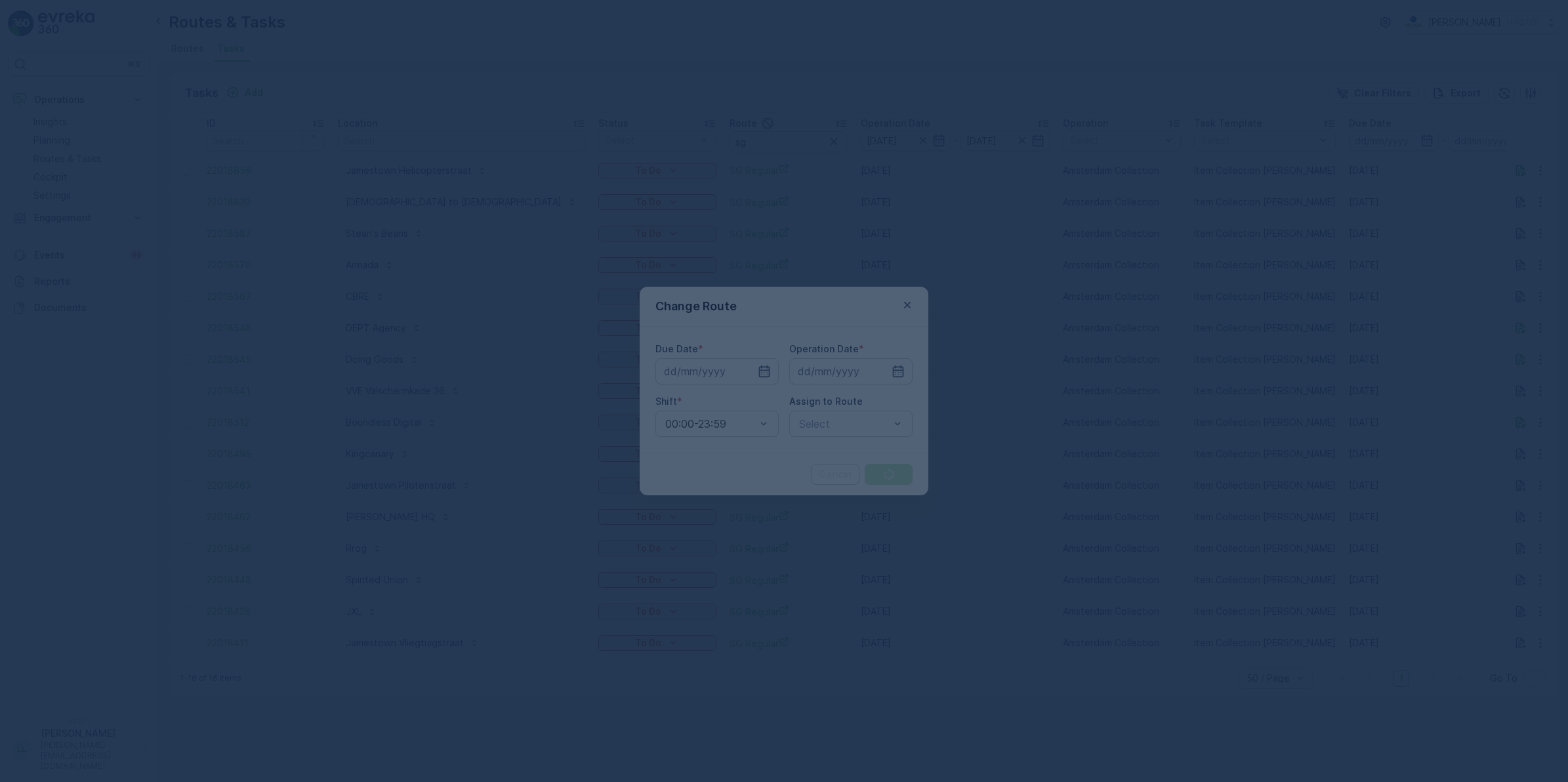
type input "[DATE]"
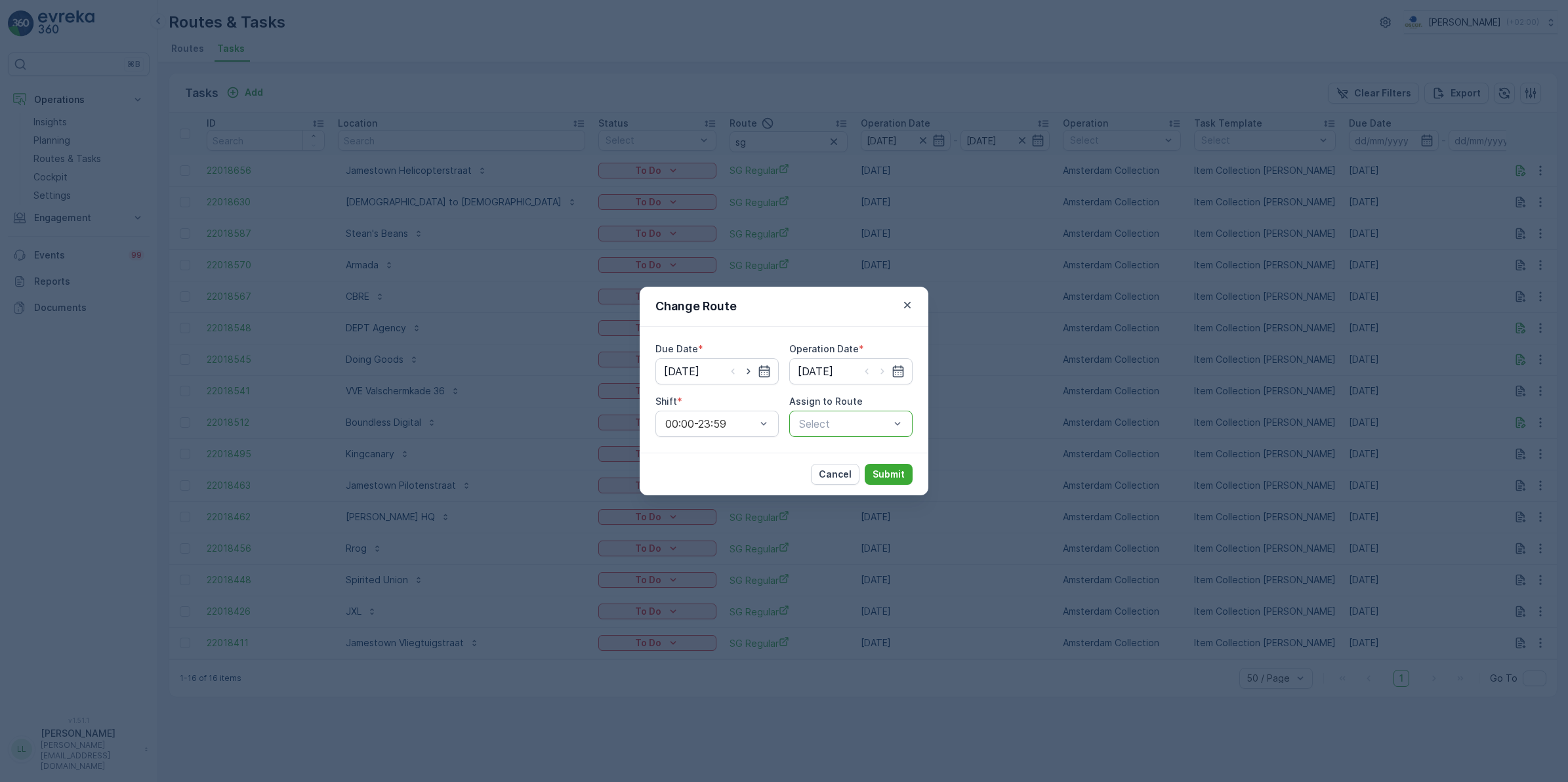
click at [885, 421] on div at bounding box center [844, 424] width 93 height 12
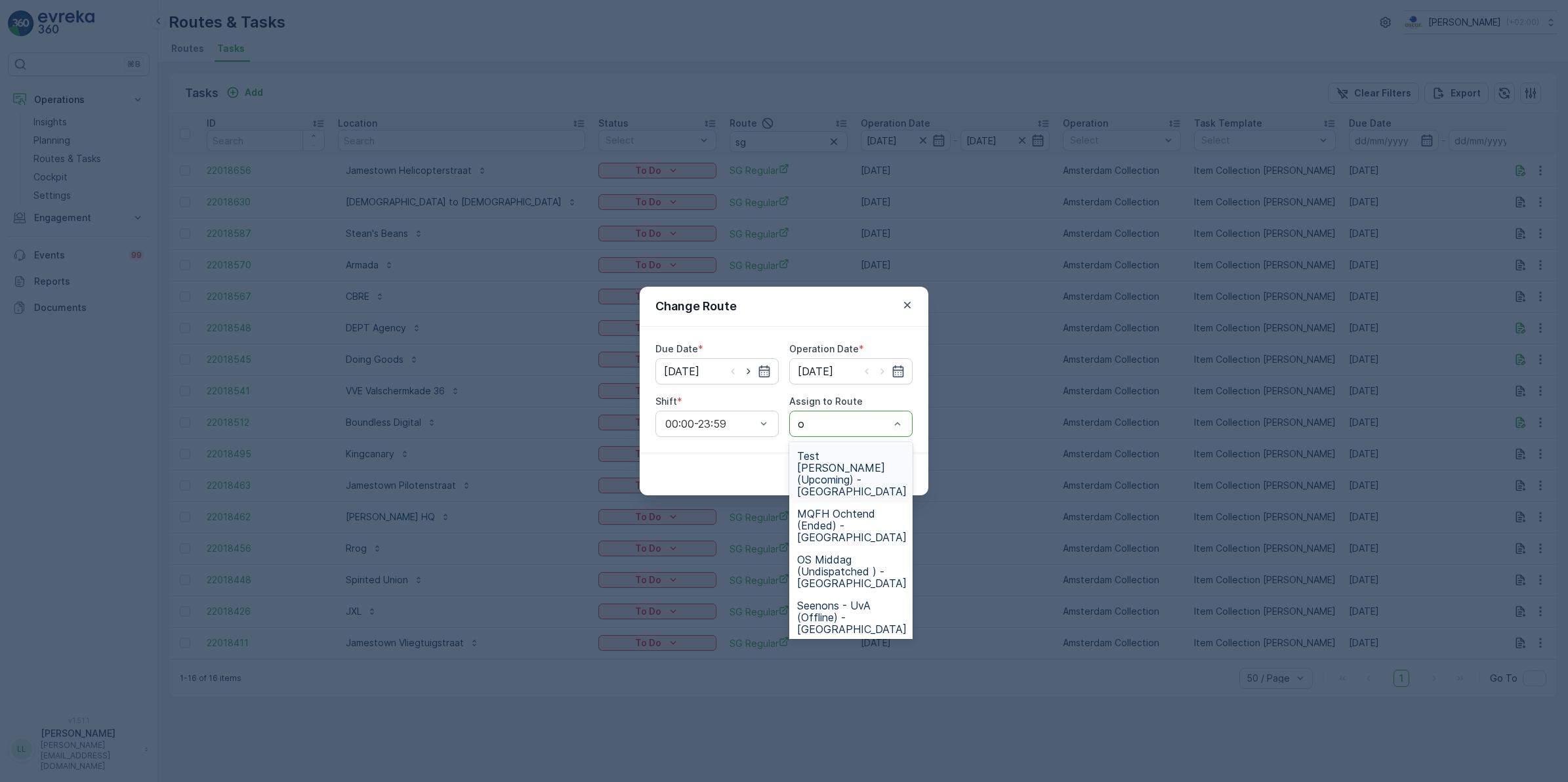
type input "os"
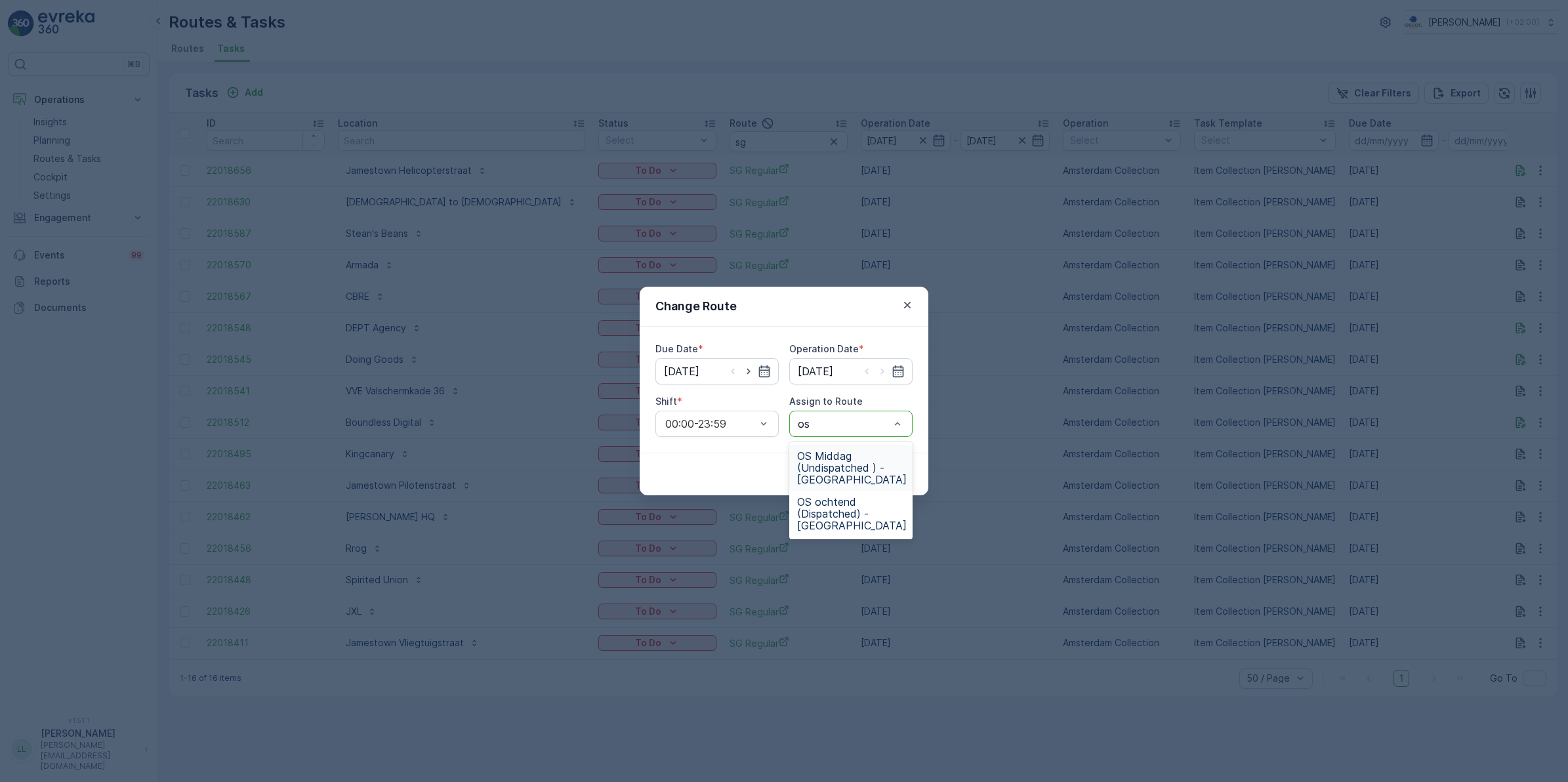
click at [881, 464] on span "OS Middag (Undispatched ) - Amsterdam" at bounding box center [851, 468] width 110 height 36
click at [894, 474] on p "Submit" at bounding box center [889, 475] width 32 height 13
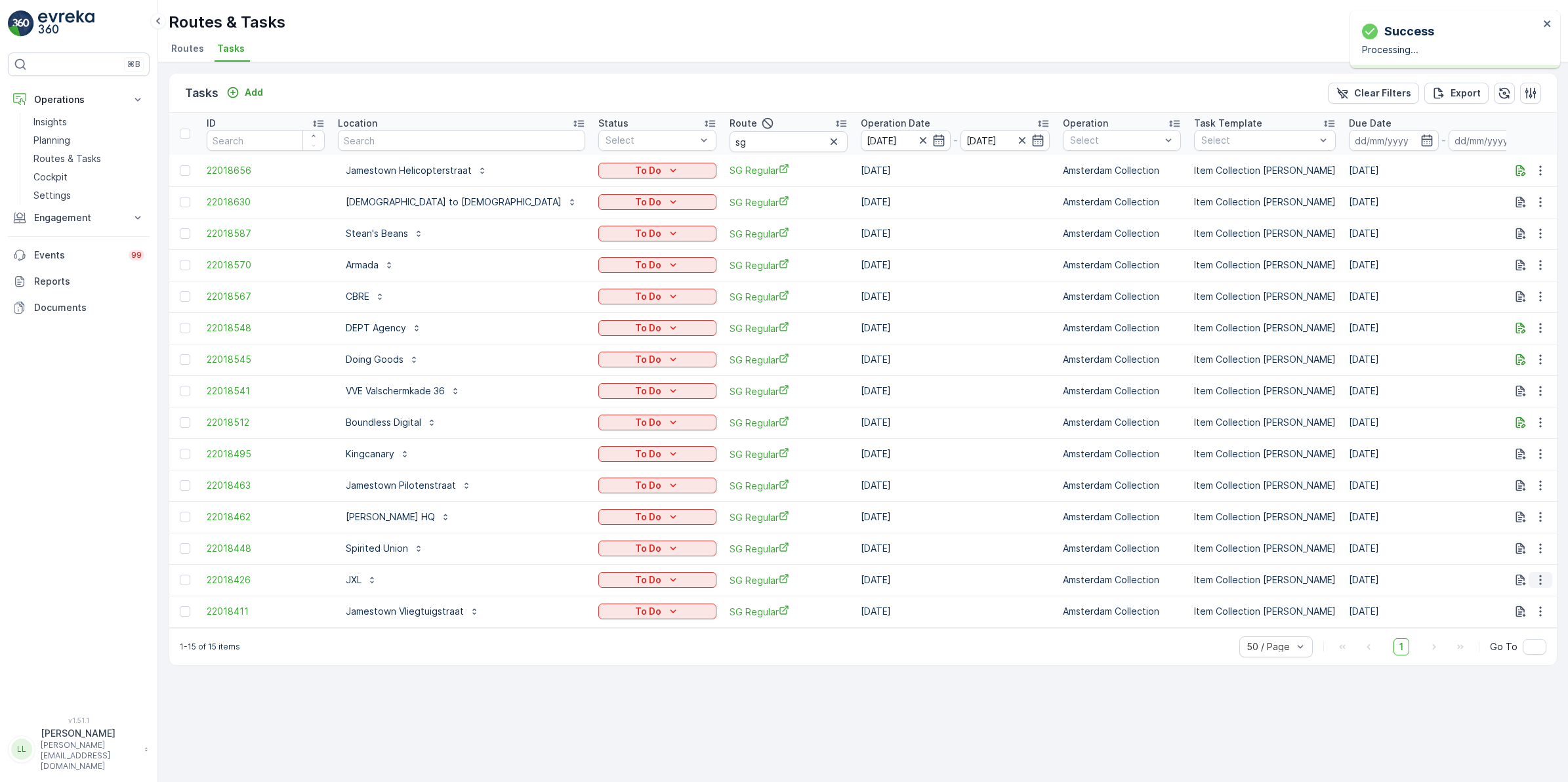
click at [1542, 579] on icon "button" at bounding box center [1540, 580] width 13 height 13
click at [1536, 582] on icon "button" at bounding box center [1540, 580] width 13 height 13
click at [1507, 632] on span "Change Route" at bounding box center [1506, 635] width 63 height 13
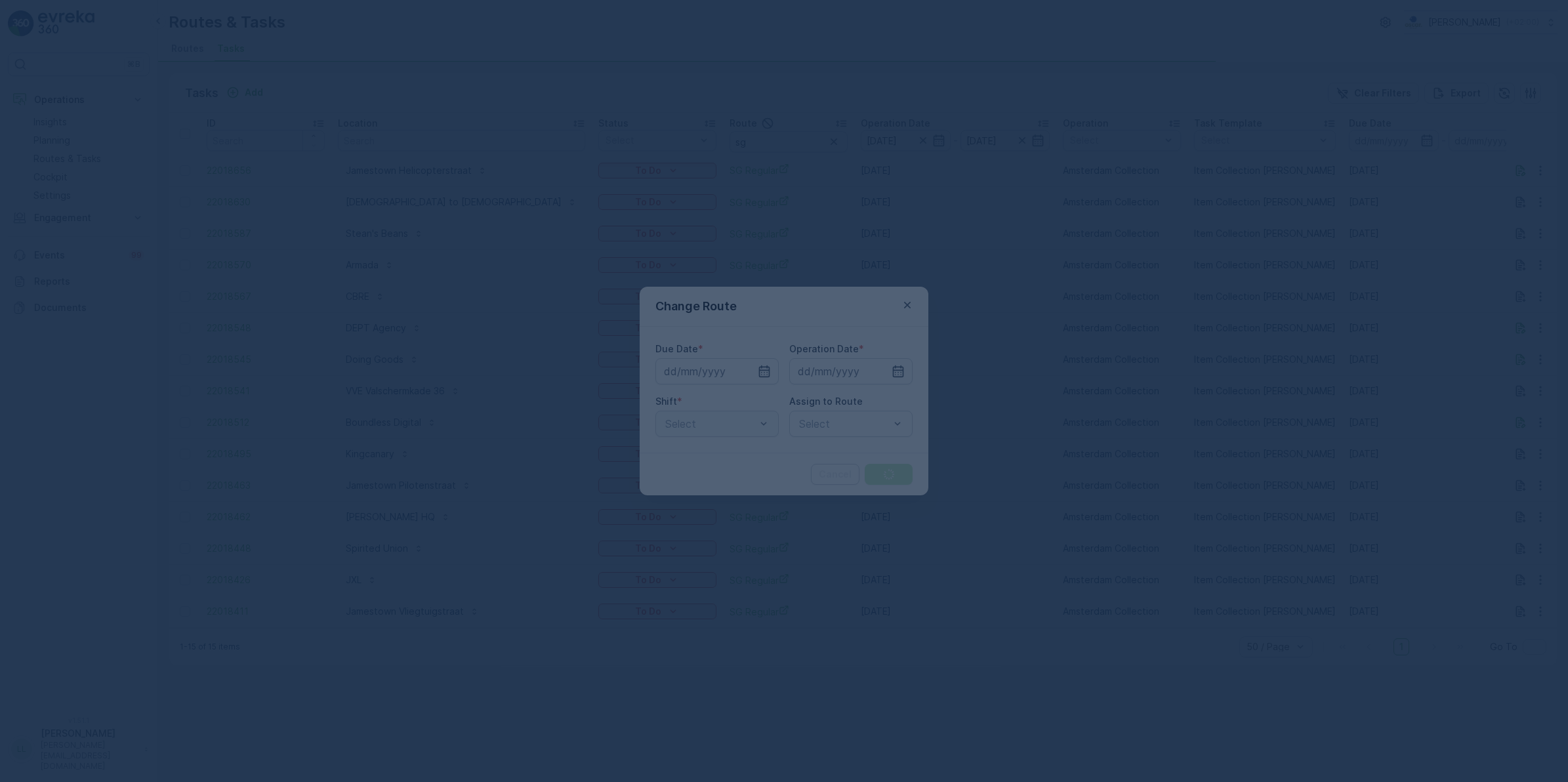
type input "[DATE]"
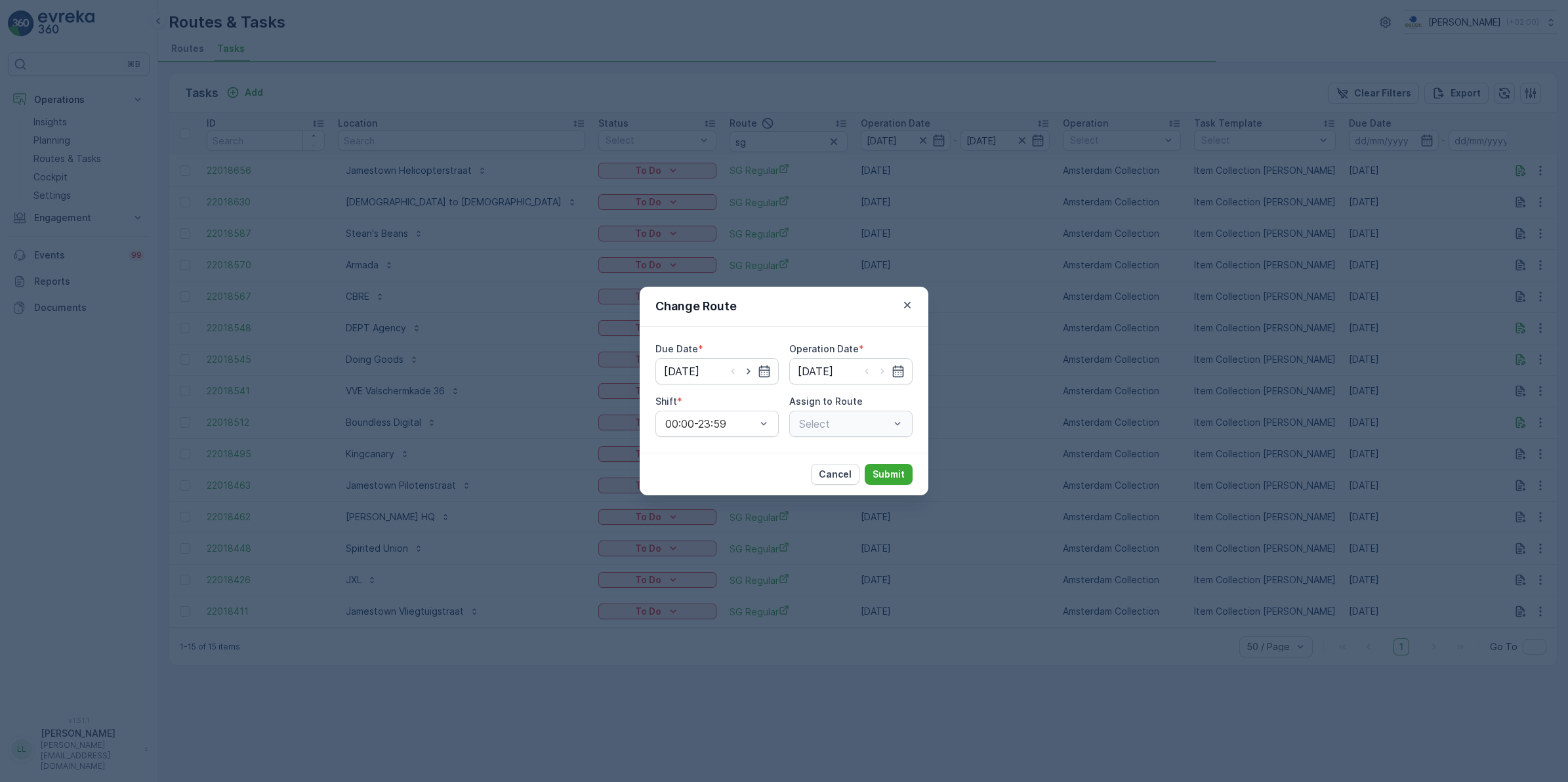
click at [854, 419] on div "Select" at bounding box center [851, 424] width 123 height 26
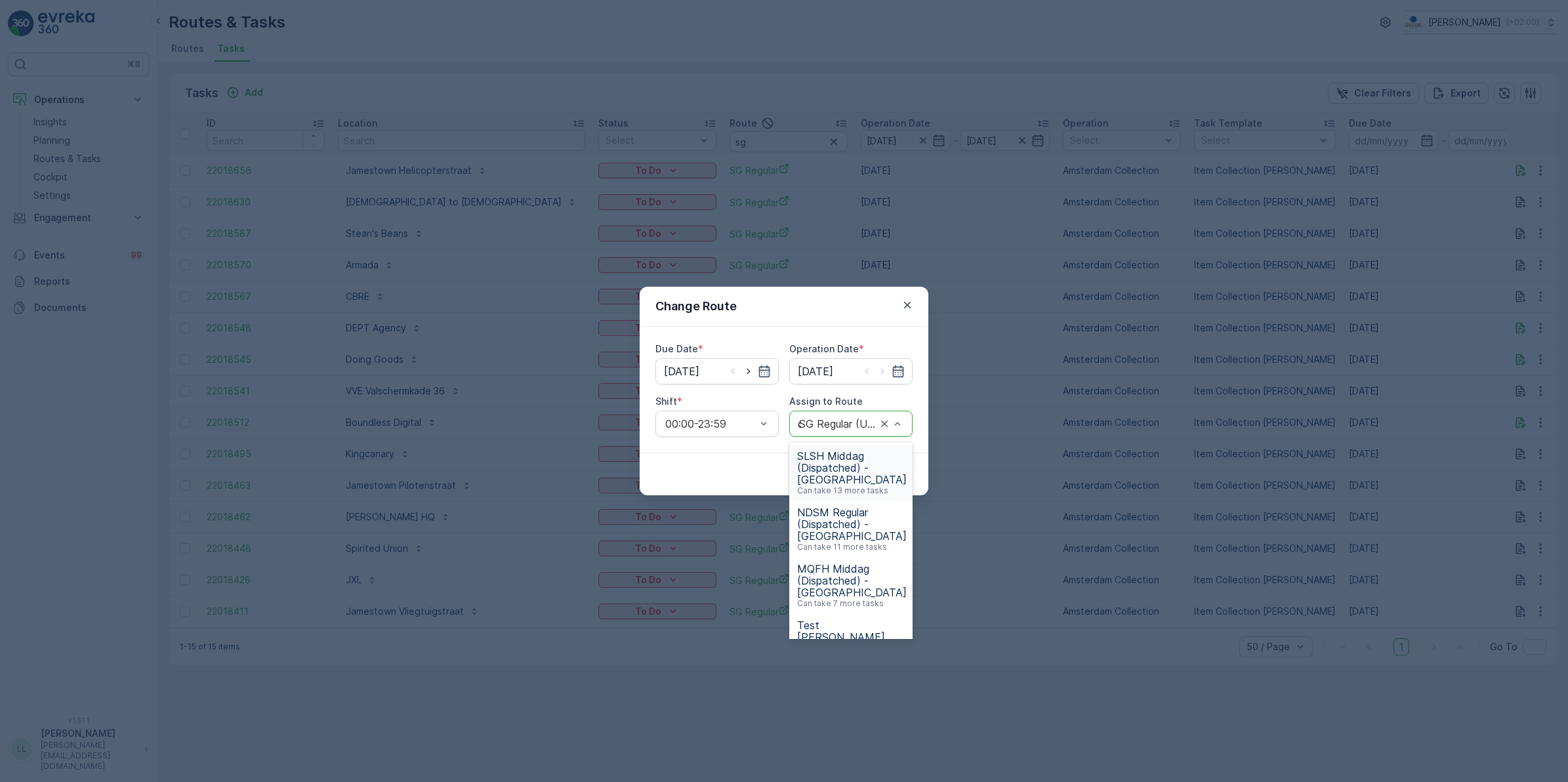
type input "os"
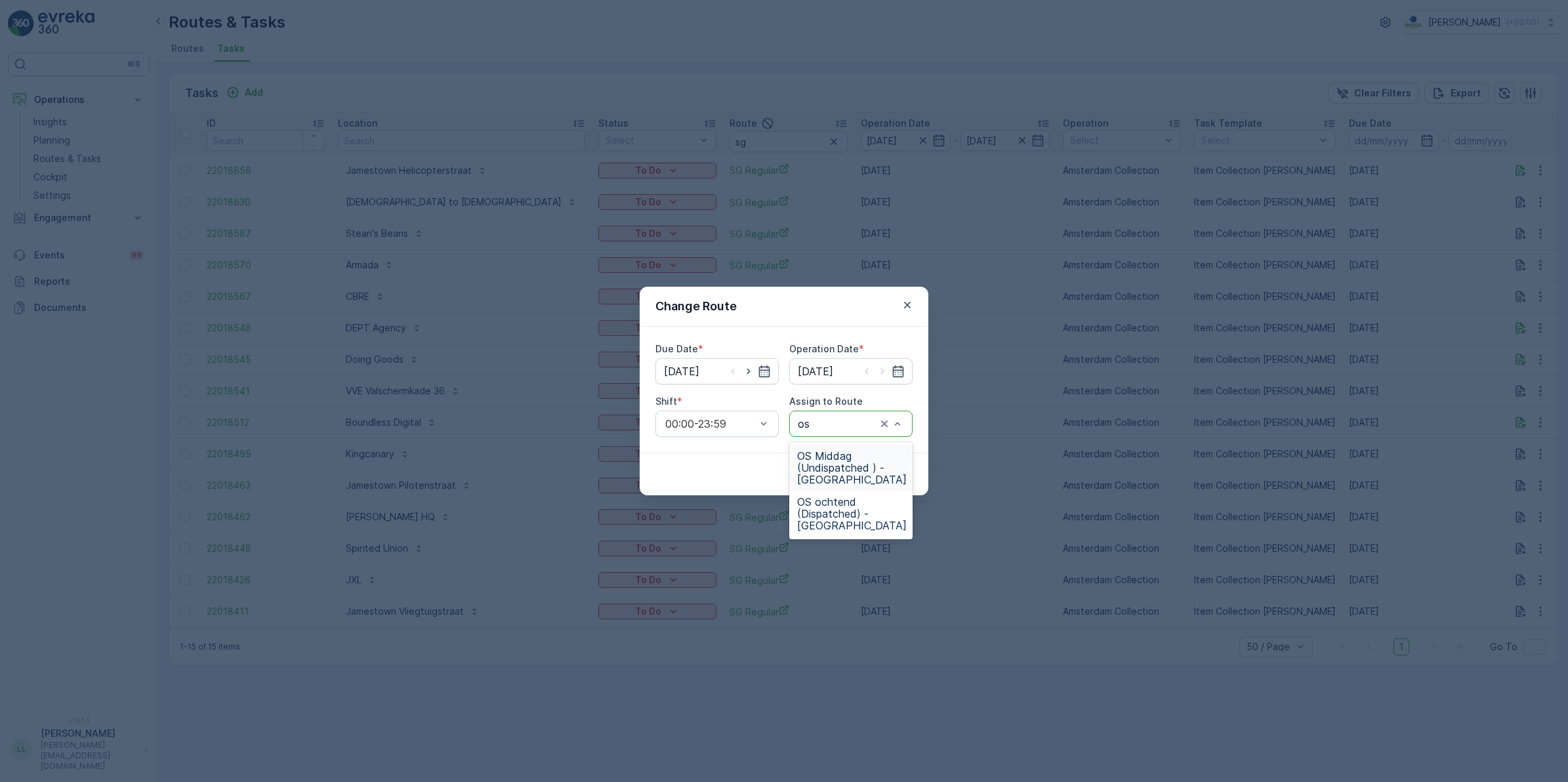
click at [842, 457] on span "OS Middag (Undispatched ) - Amsterdam" at bounding box center [851, 468] width 110 height 36
click at [898, 473] on p "Submit" at bounding box center [889, 475] width 32 height 13
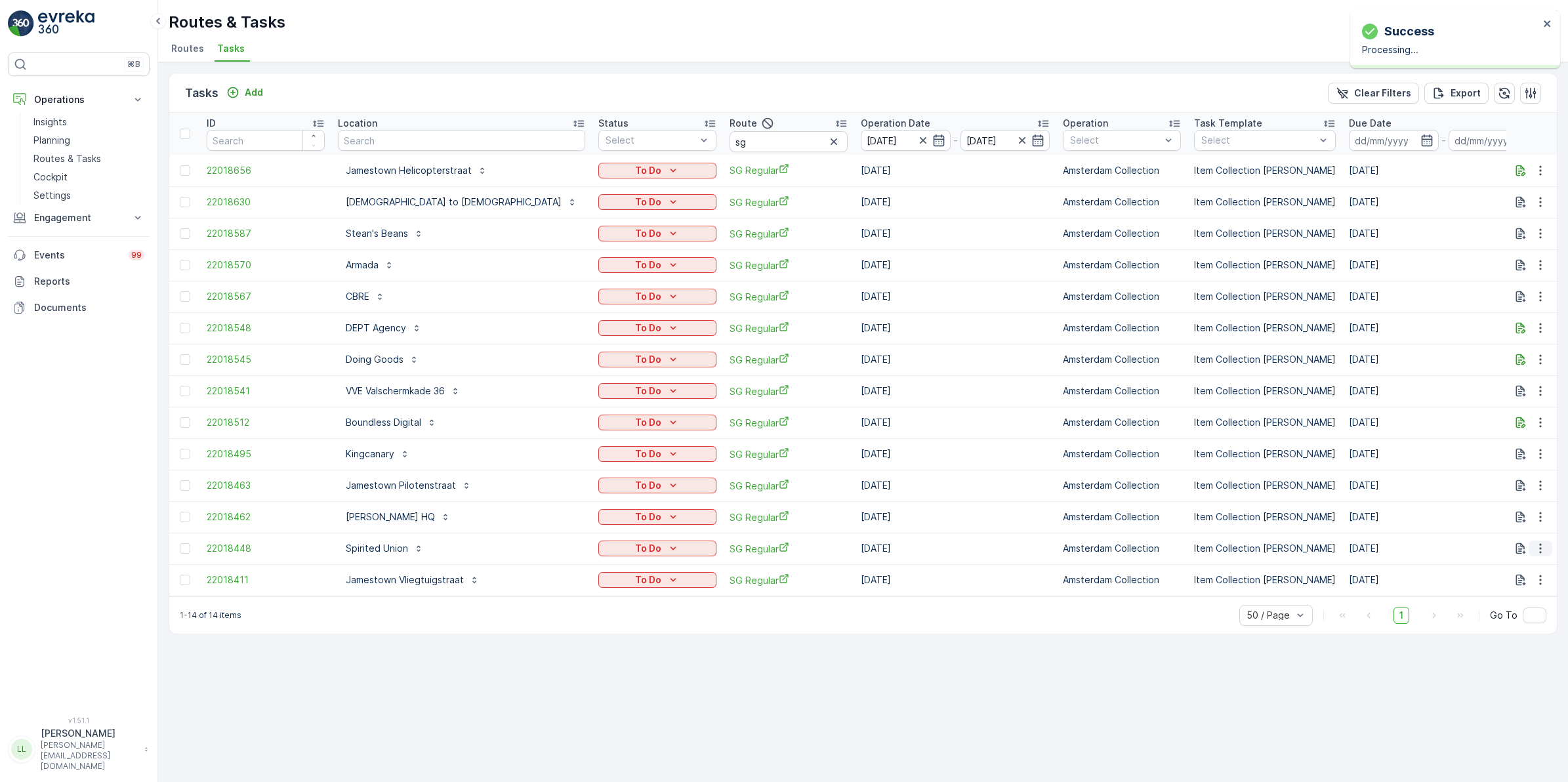
click at [1539, 547] on icon "button" at bounding box center [1540, 549] width 13 height 13
click at [1527, 604] on span "Change Route" at bounding box center [1506, 604] width 63 height 13
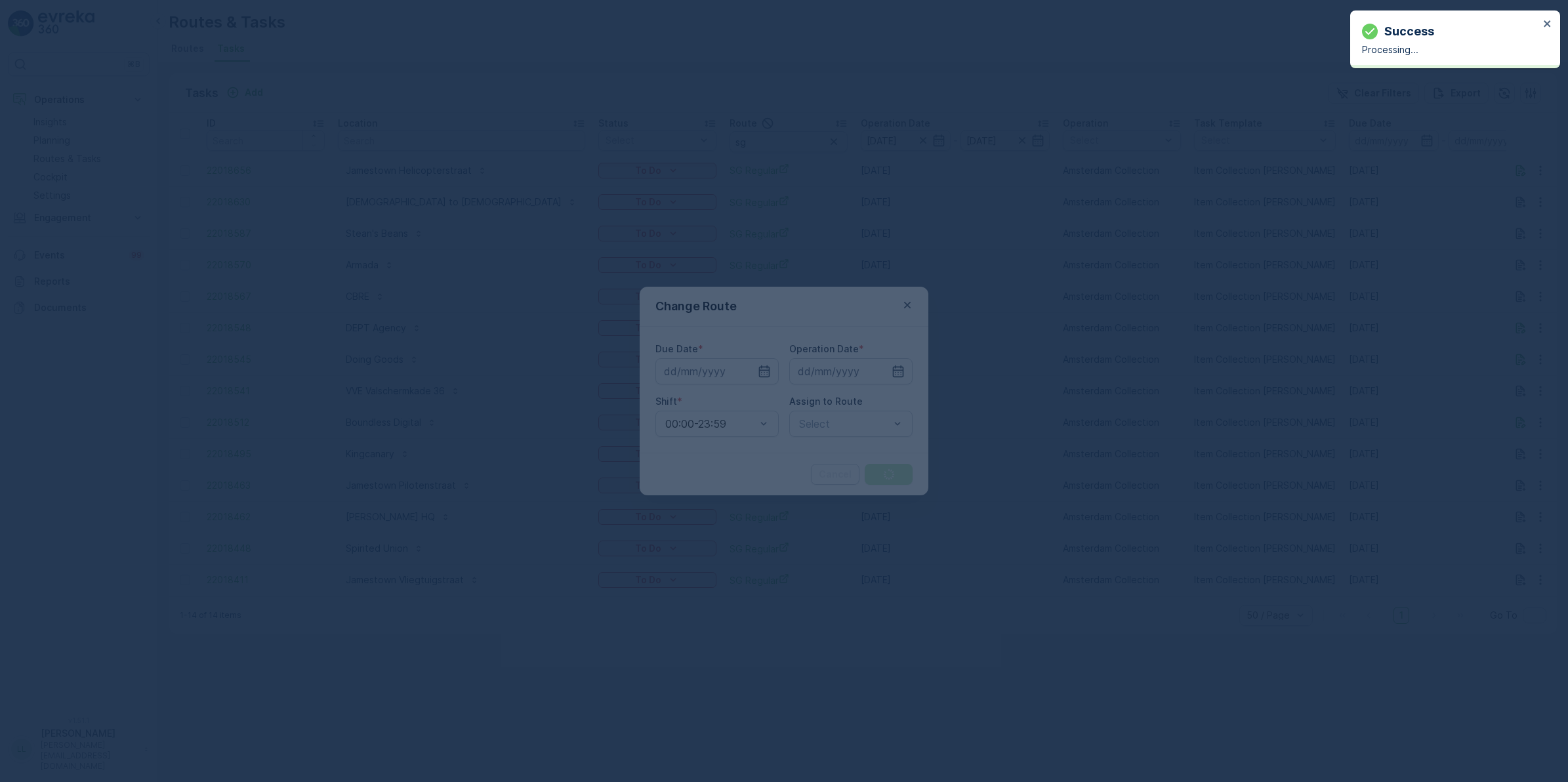
type input "[DATE]"
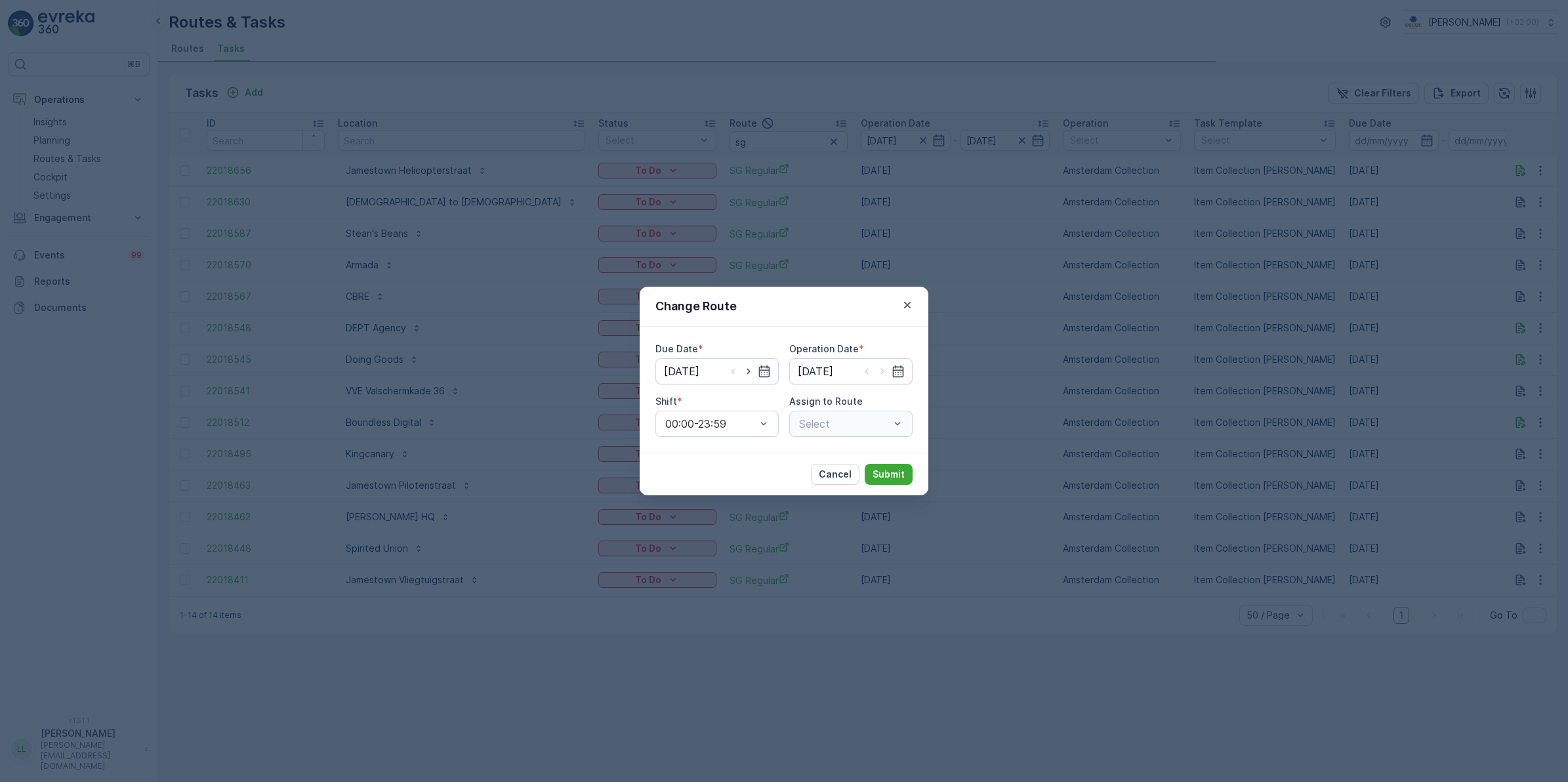
click at [871, 422] on div "Select" at bounding box center [851, 424] width 123 height 26
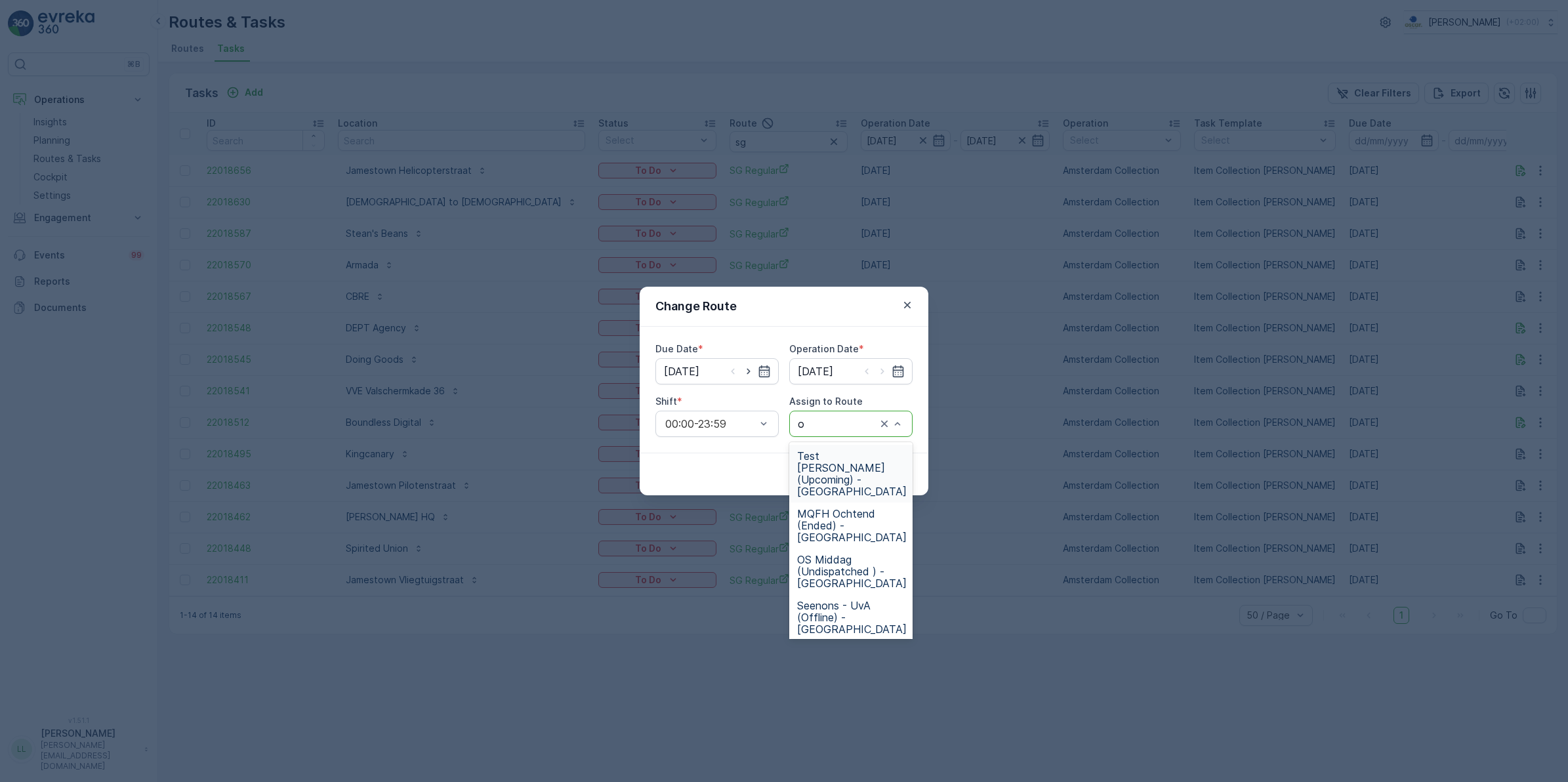
type input "os"
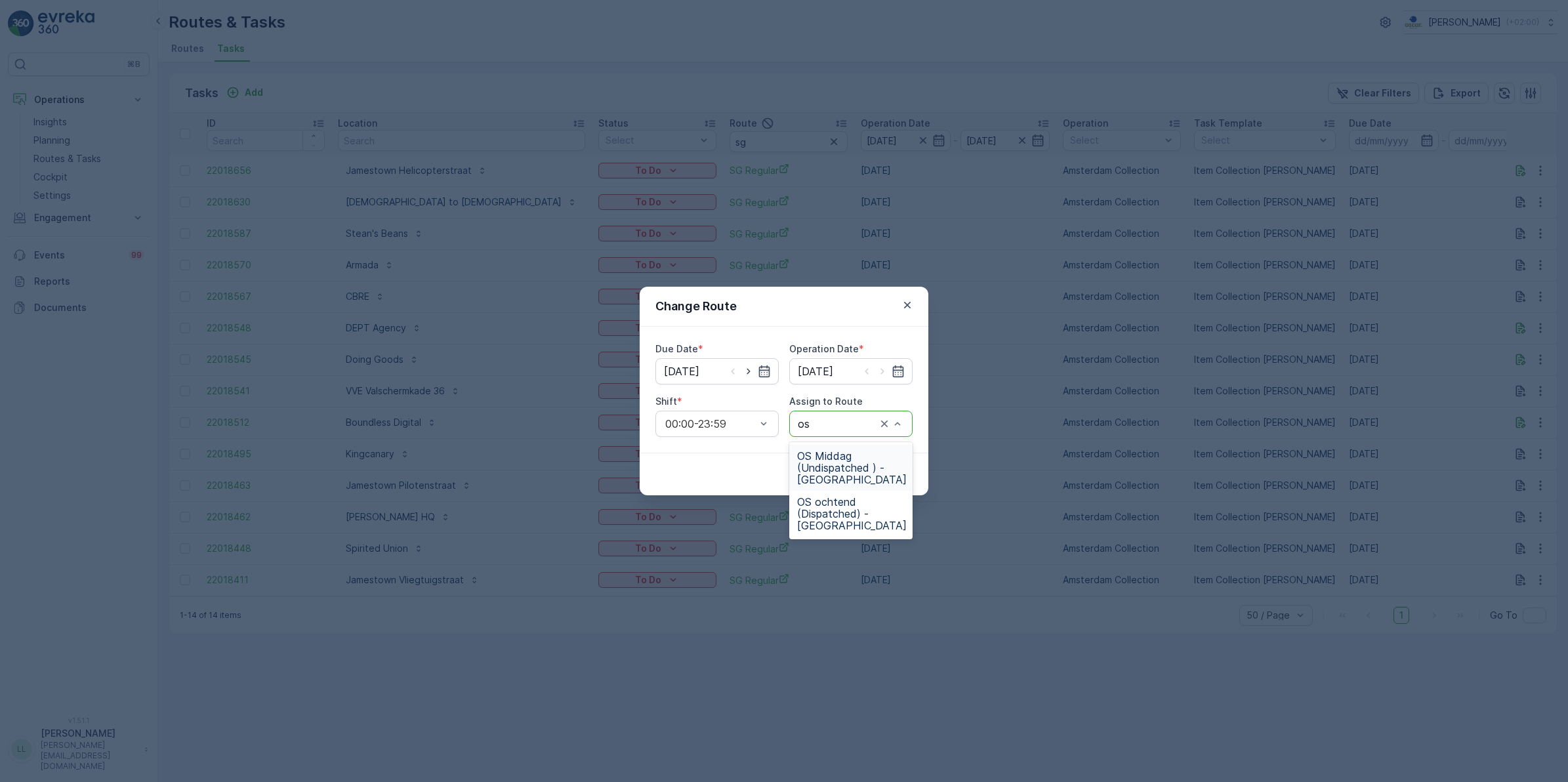
click at [846, 470] on span "OS Middag (Undispatched ) - Amsterdam" at bounding box center [851, 468] width 110 height 36
click at [893, 474] on p "Submit" at bounding box center [889, 475] width 32 height 13
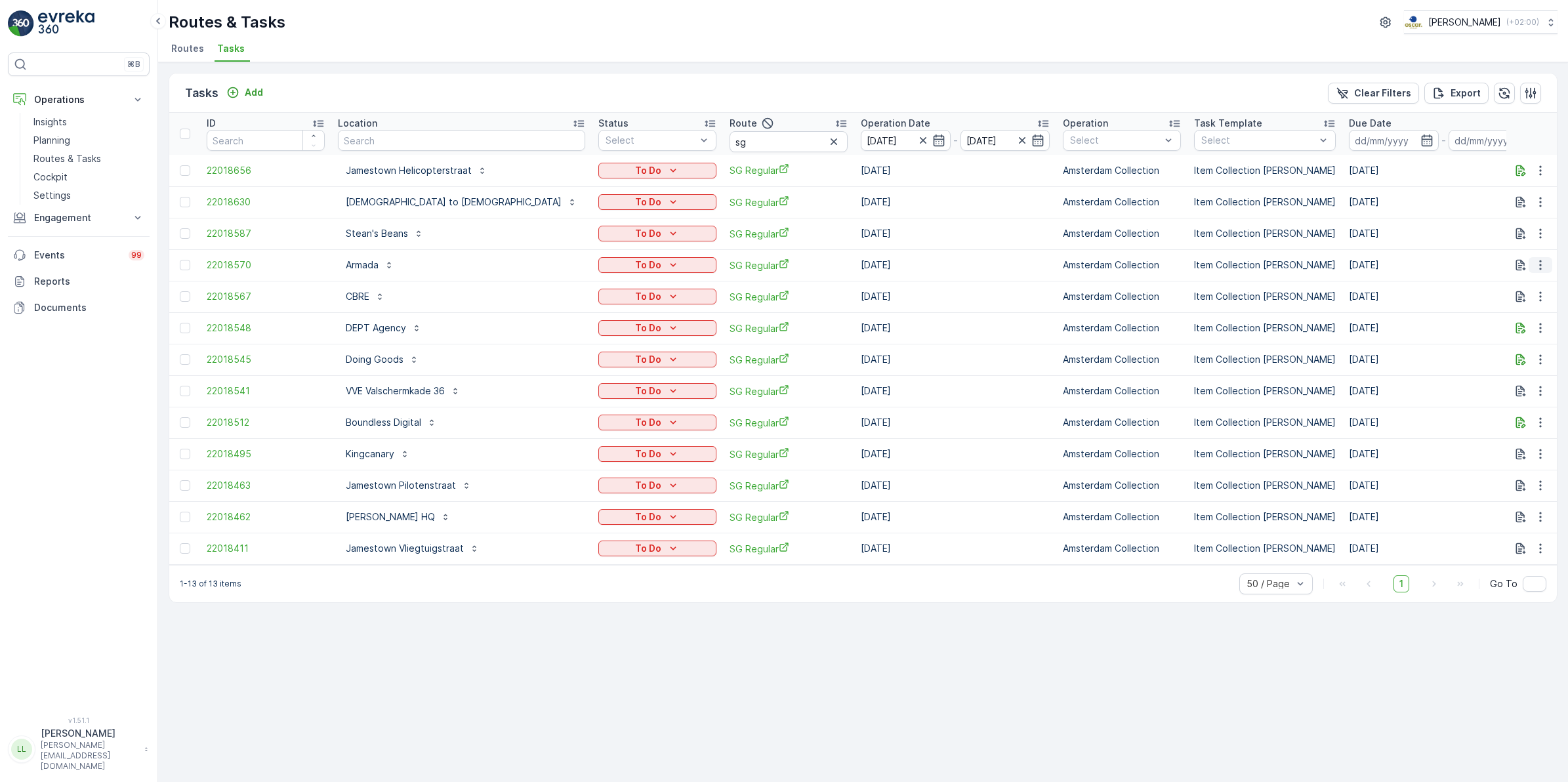
click at [1540, 269] on icon "button" at bounding box center [1540, 265] width 13 height 13
click at [1529, 317] on span "Change Route" at bounding box center [1506, 322] width 63 height 13
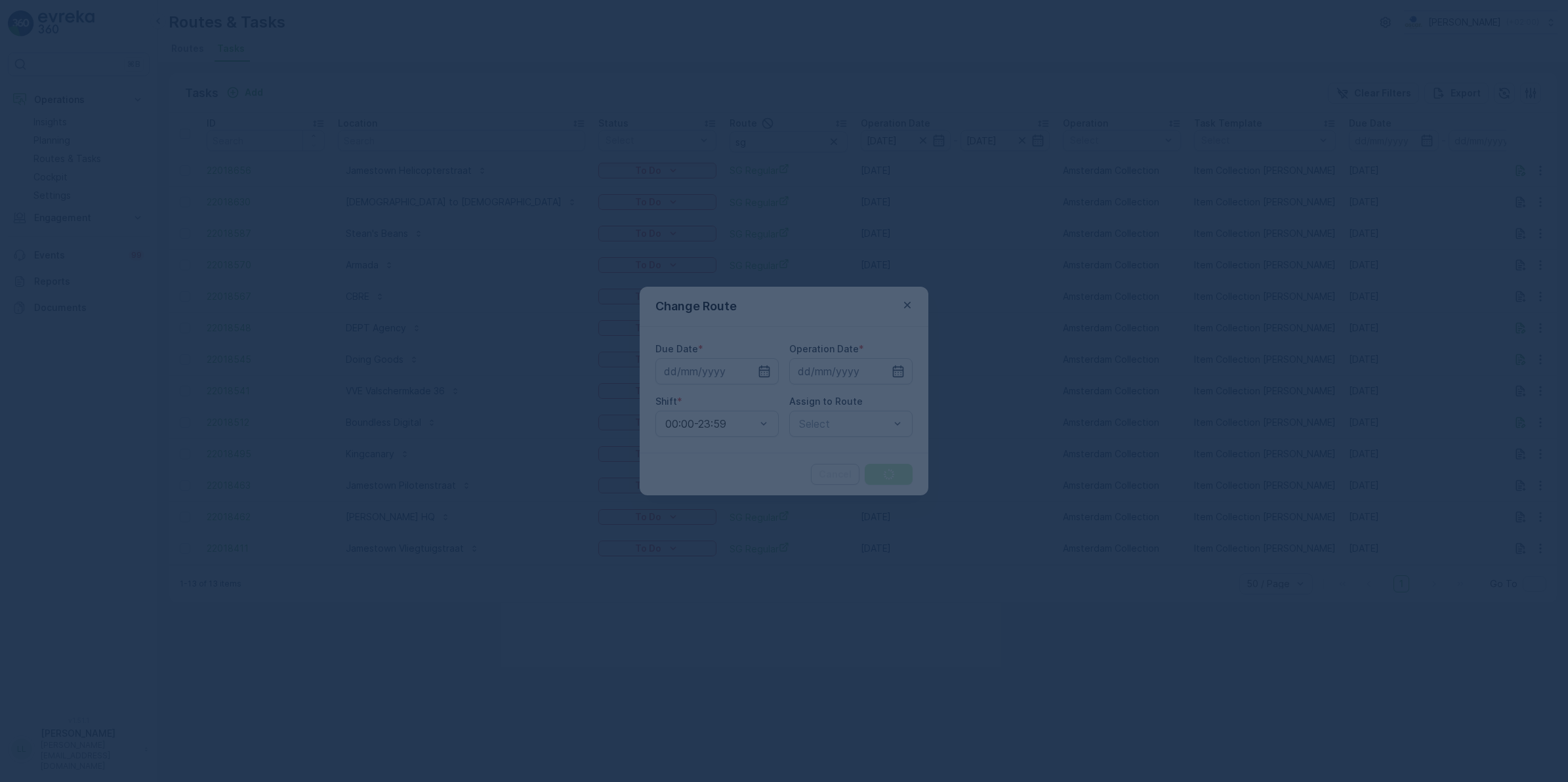
type input "[DATE]"
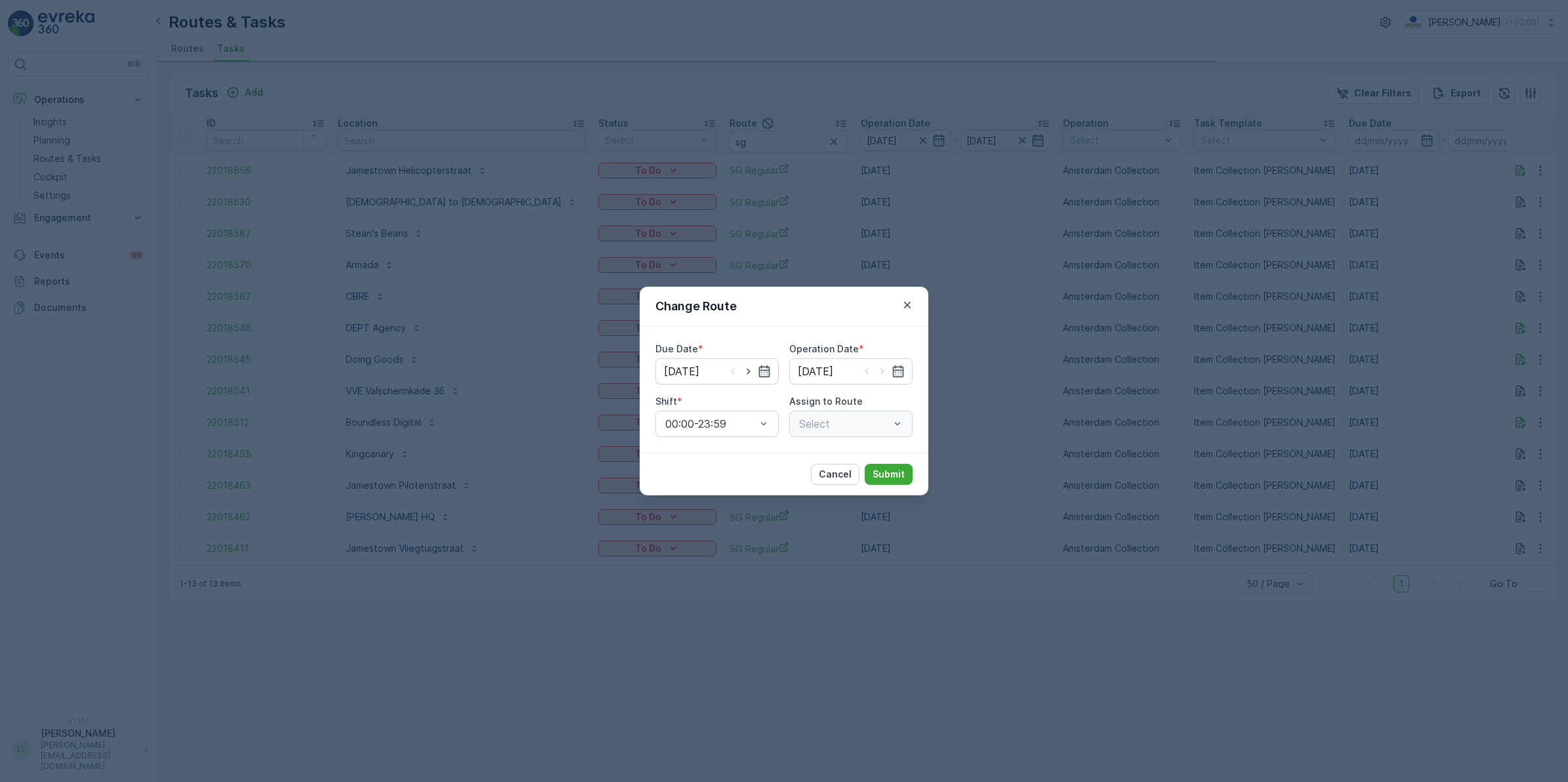
click at [857, 424] on div "Select" at bounding box center [851, 424] width 123 height 26
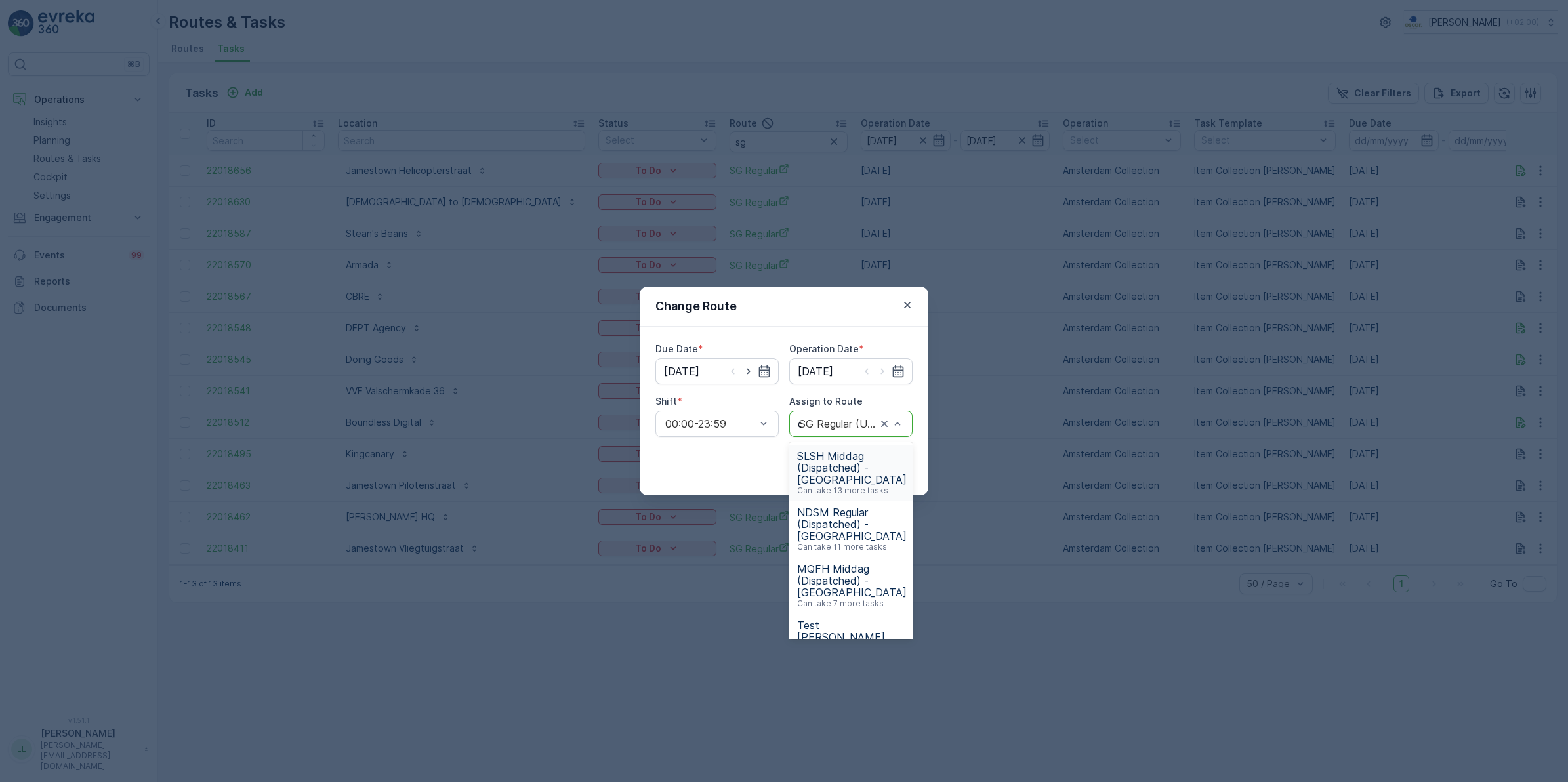
type input "os"
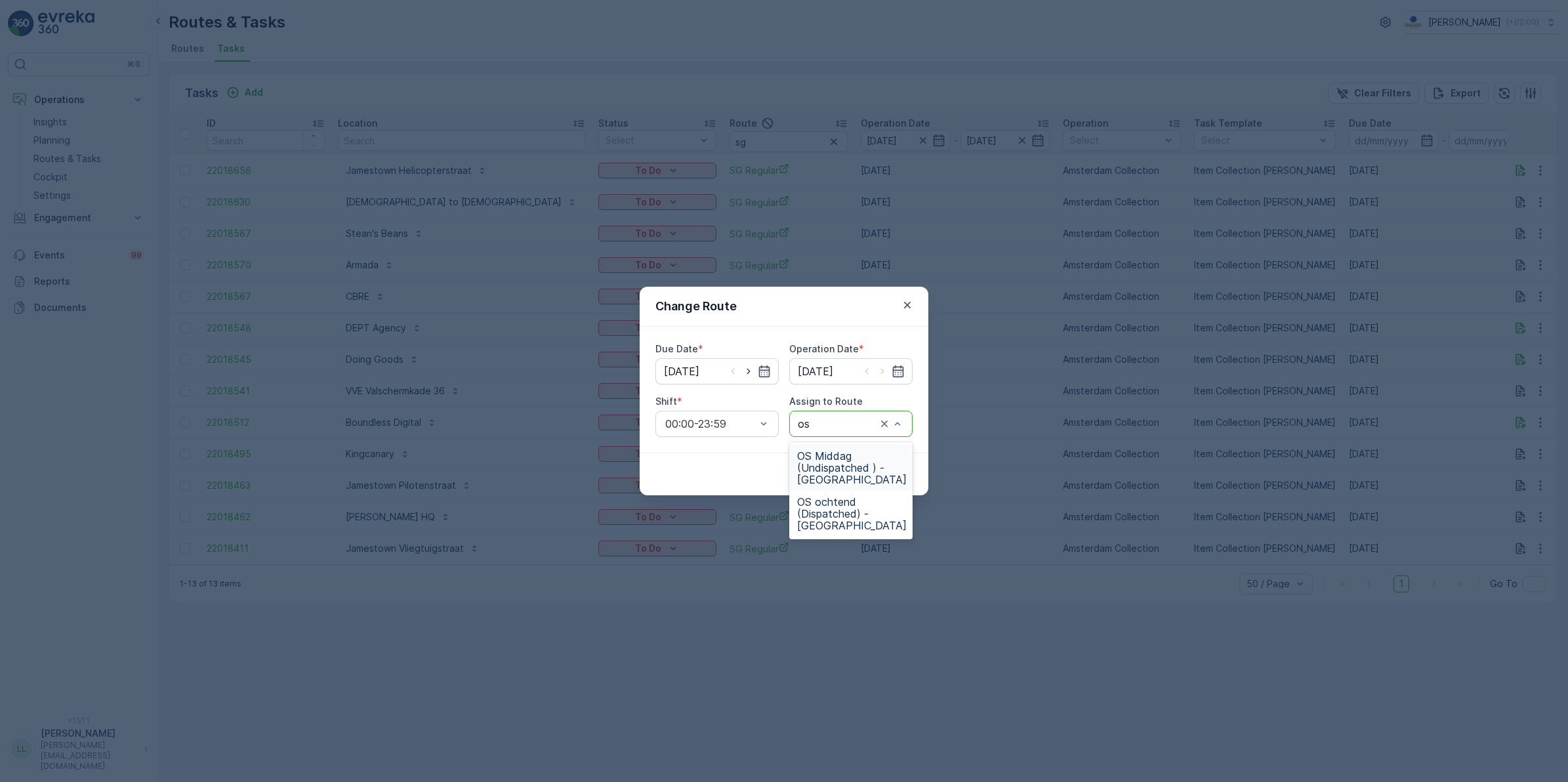
click at [834, 455] on span "OS Middag (Undispatched ) - Amsterdam" at bounding box center [851, 468] width 110 height 36
click at [883, 475] on p "Submit" at bounding box center [889, 475] width 32 height 13
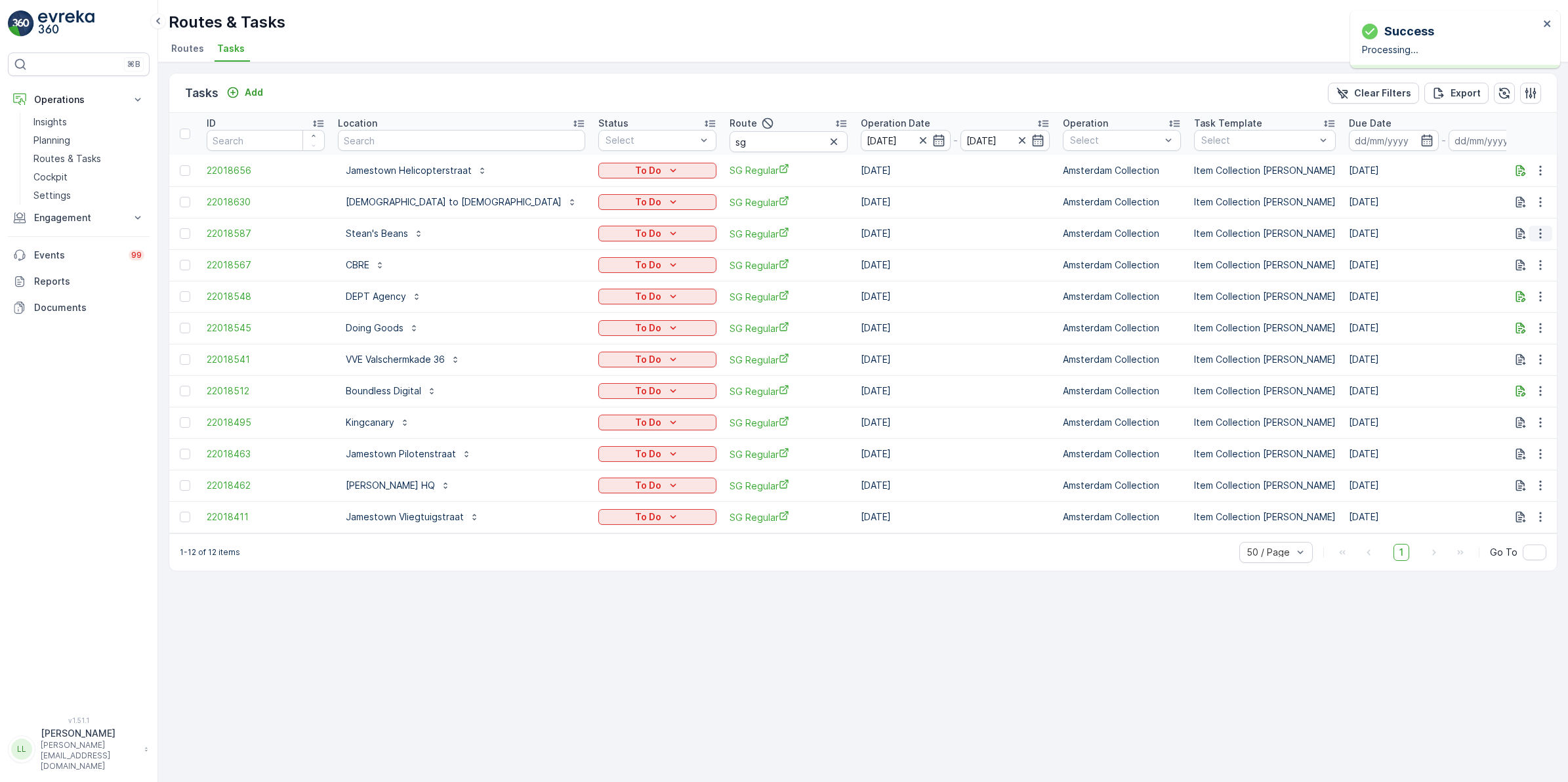
click at [1546, 235] on icon "button" at bounding box center [1540, 233] width 13 height 13
click at [1516, 290] on span "Change Route" at bounding box center [1506, 290] width 63 height 13
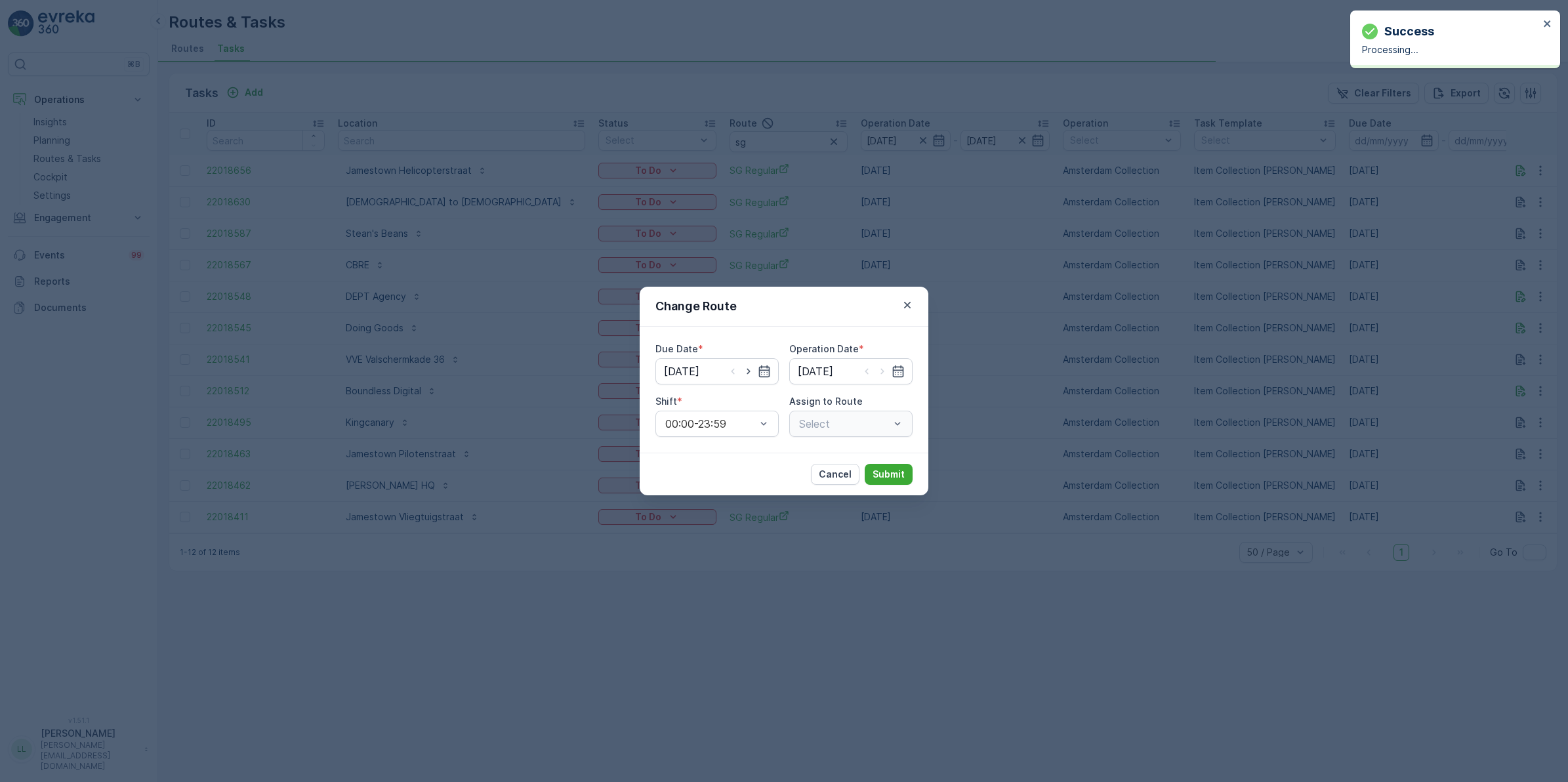
type input "[DATE]"
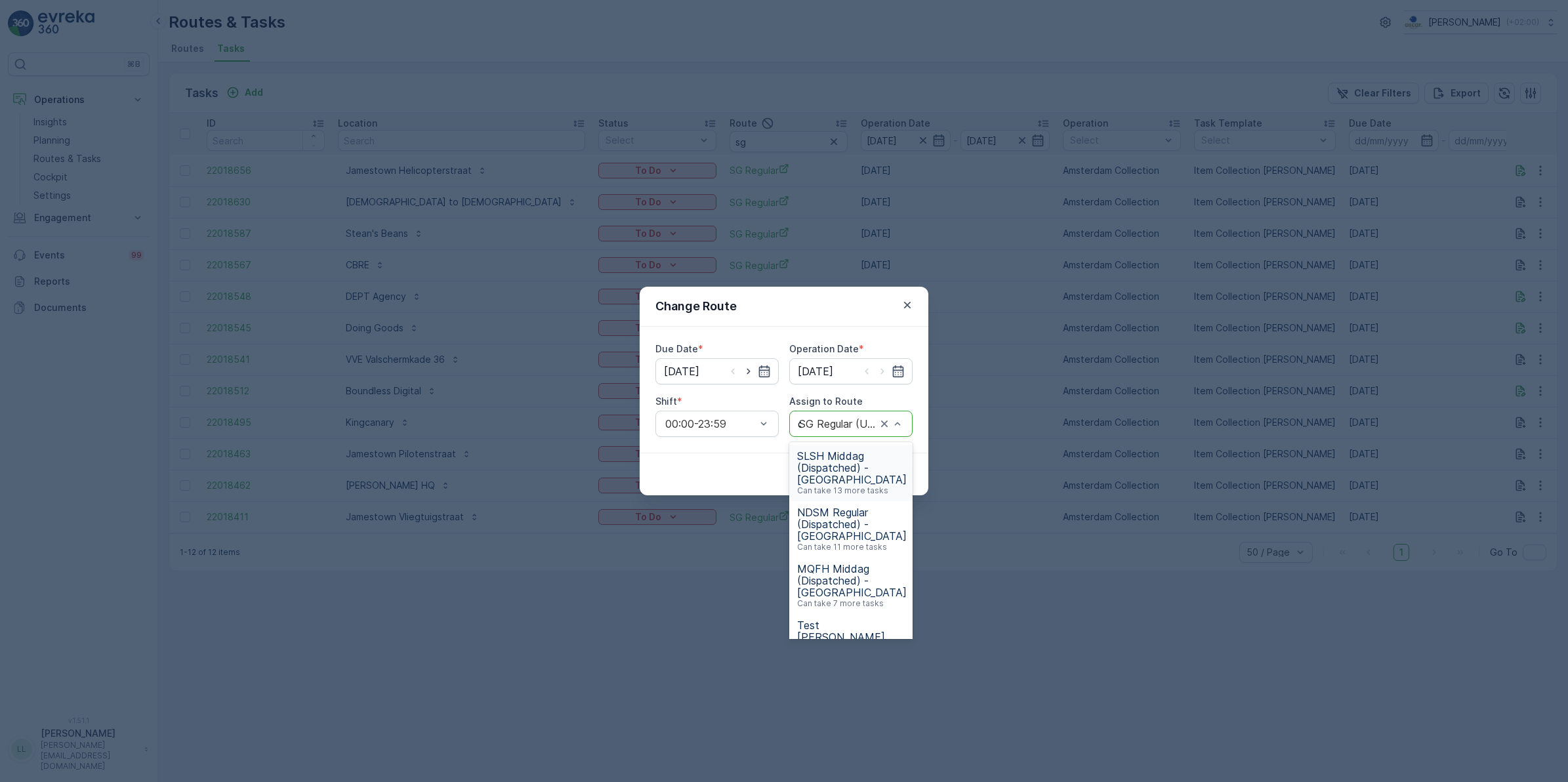
type input "os"
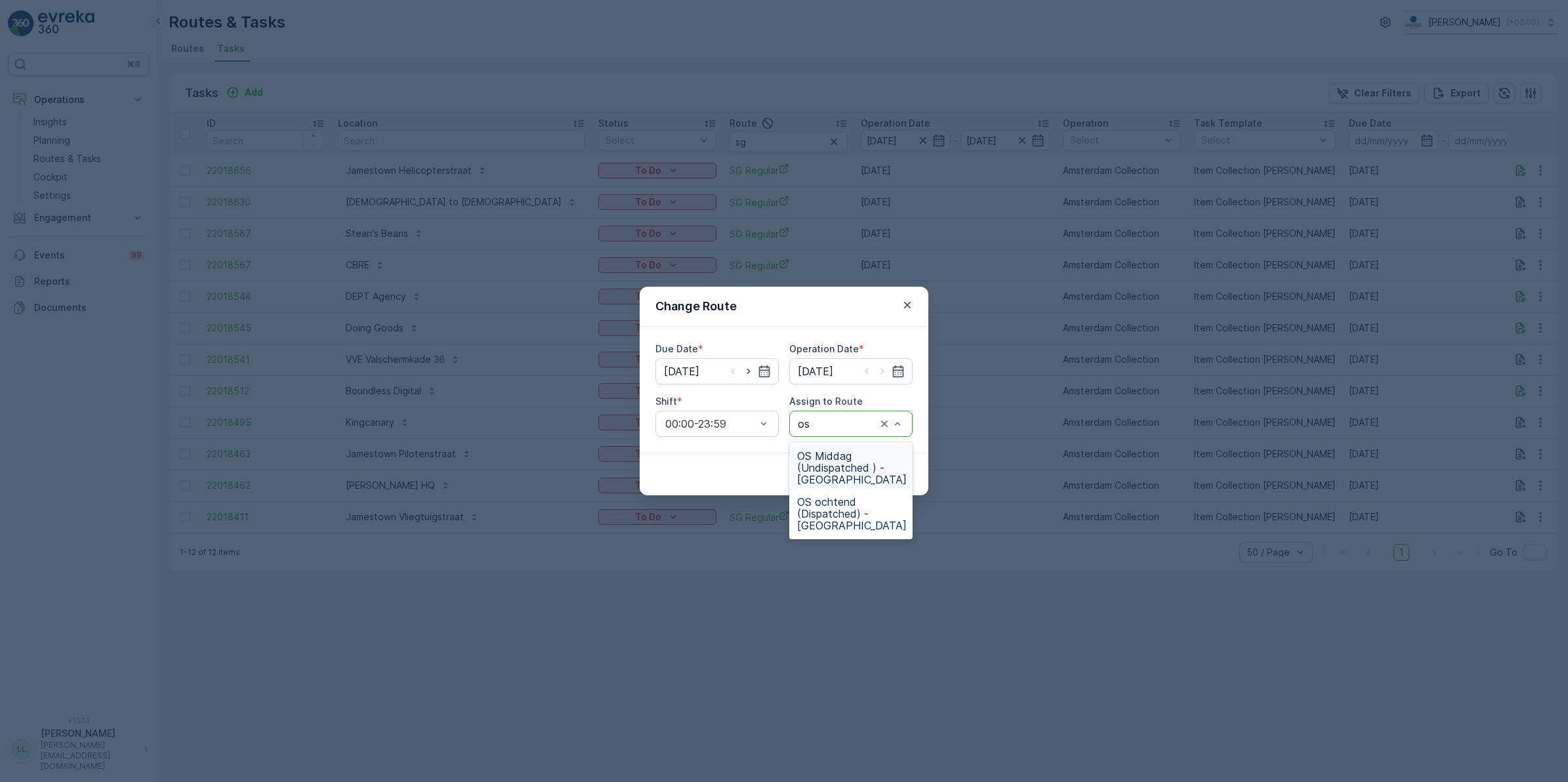
click at [834, 463] on span "OS Middag (Undispatched ) - Amsterdam" at bounding box center [851, 468] width 110 height 36
click at [893, 477] on p "Submit" at bounding box center [889, 475] width 32 height 13
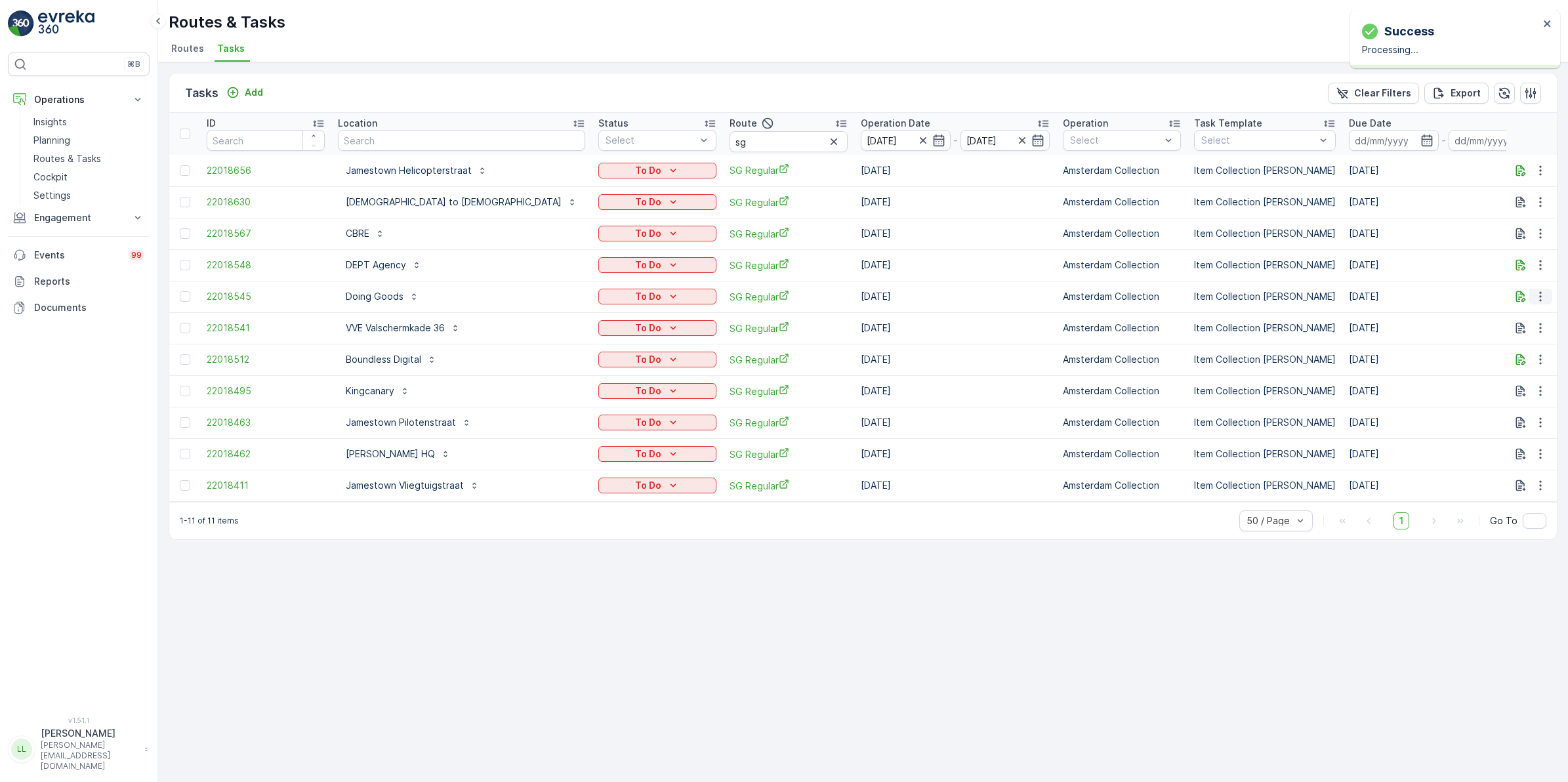
click at [1540, 296] on icon "button" at bounding box center [1540, 297] width 2 height 10
click at [1519, 348] on span "Change Route" at bounding box center [1506, 353] width 63 height 13
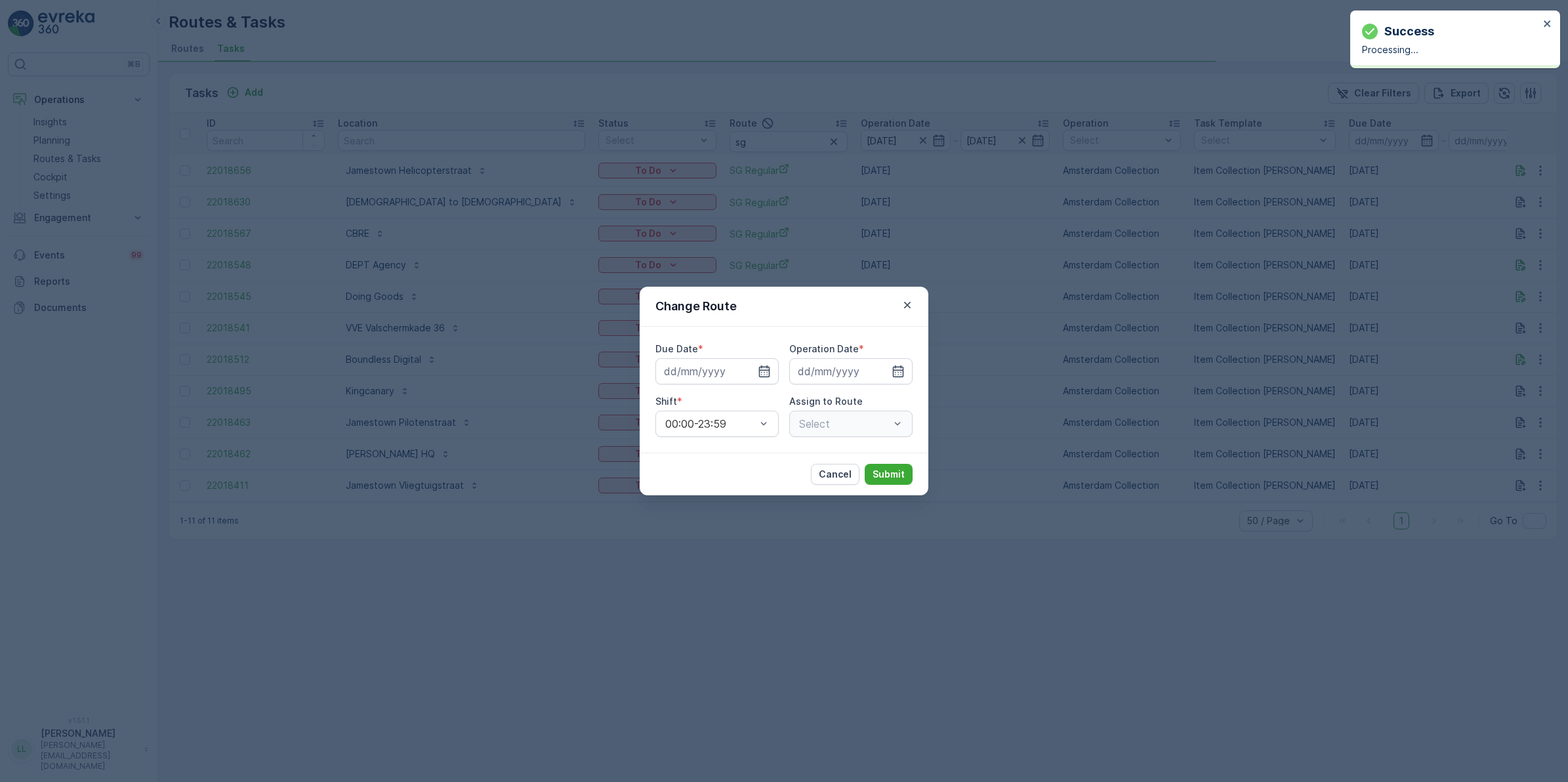
type input "[DATE]"
click at [854, 421] on div "Select" at bounding box center [851, 424] width 123 height 26
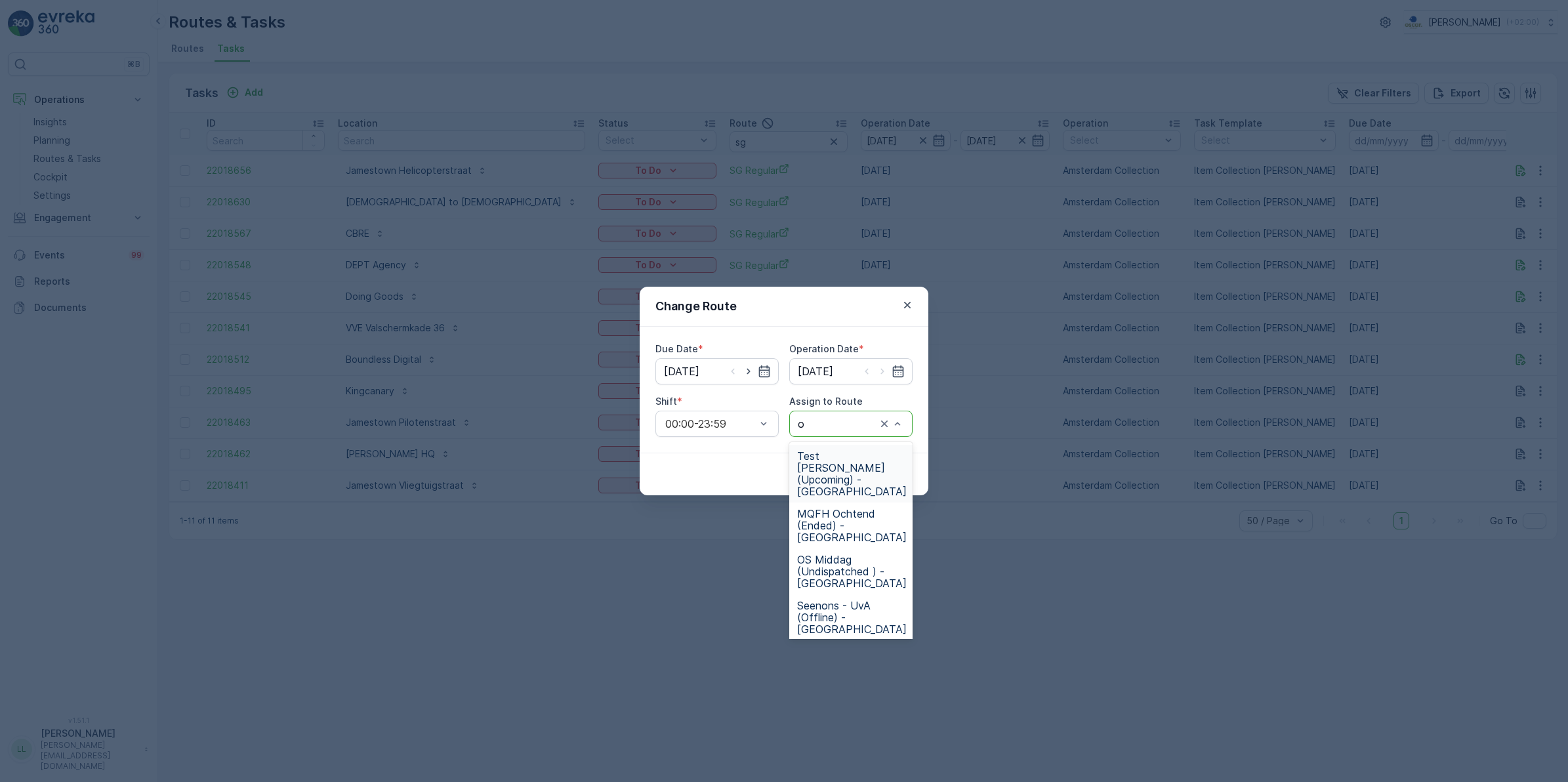
type input "os"
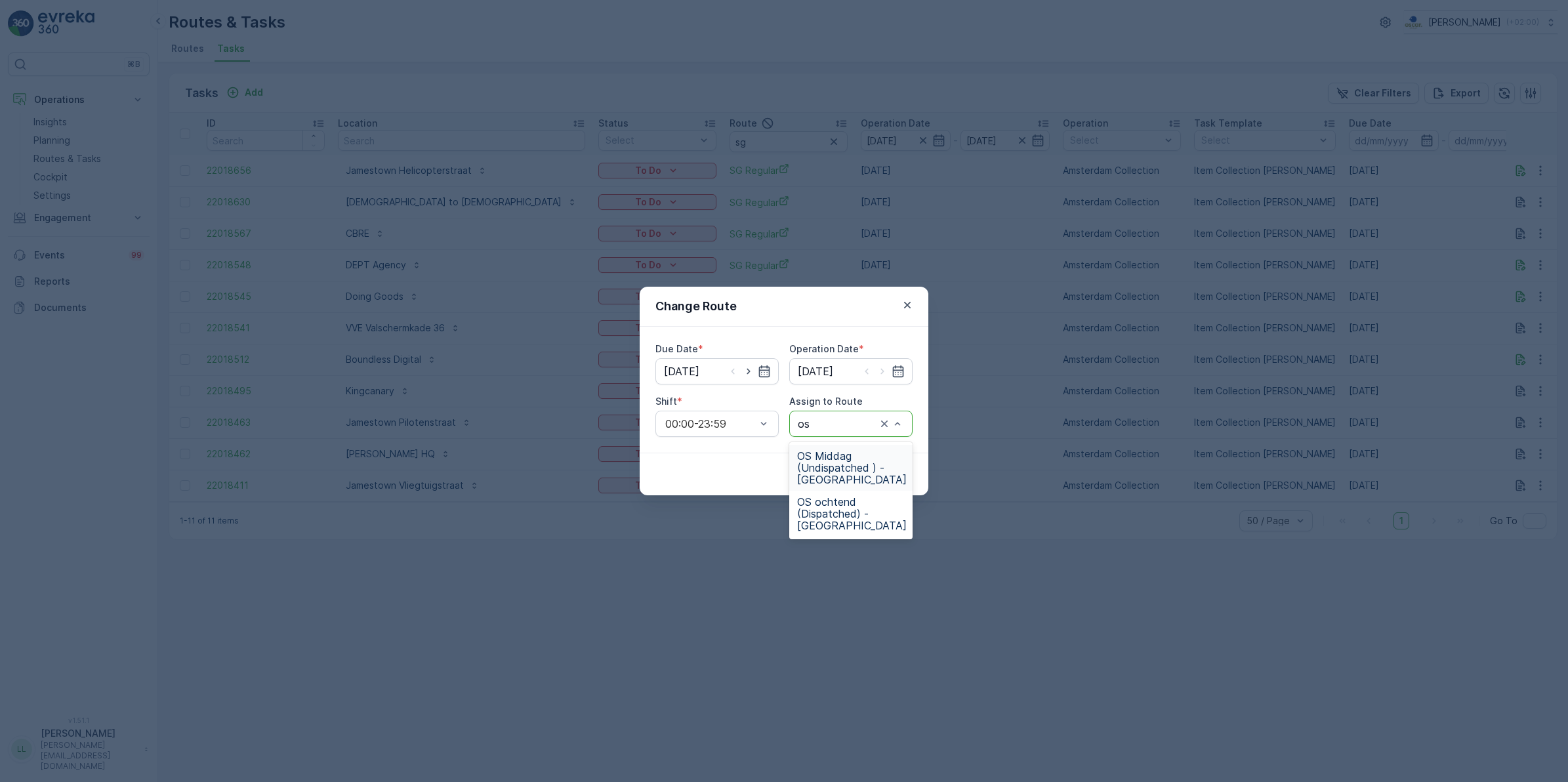
click at [828, 458] on span "OS Middag (Undispatched ) - Amsterdam" at bounding box center [851, 468] width 110 height 36
click at [886, 475] on p "Submit" at bounding box center [889, 475] width 32 height 13
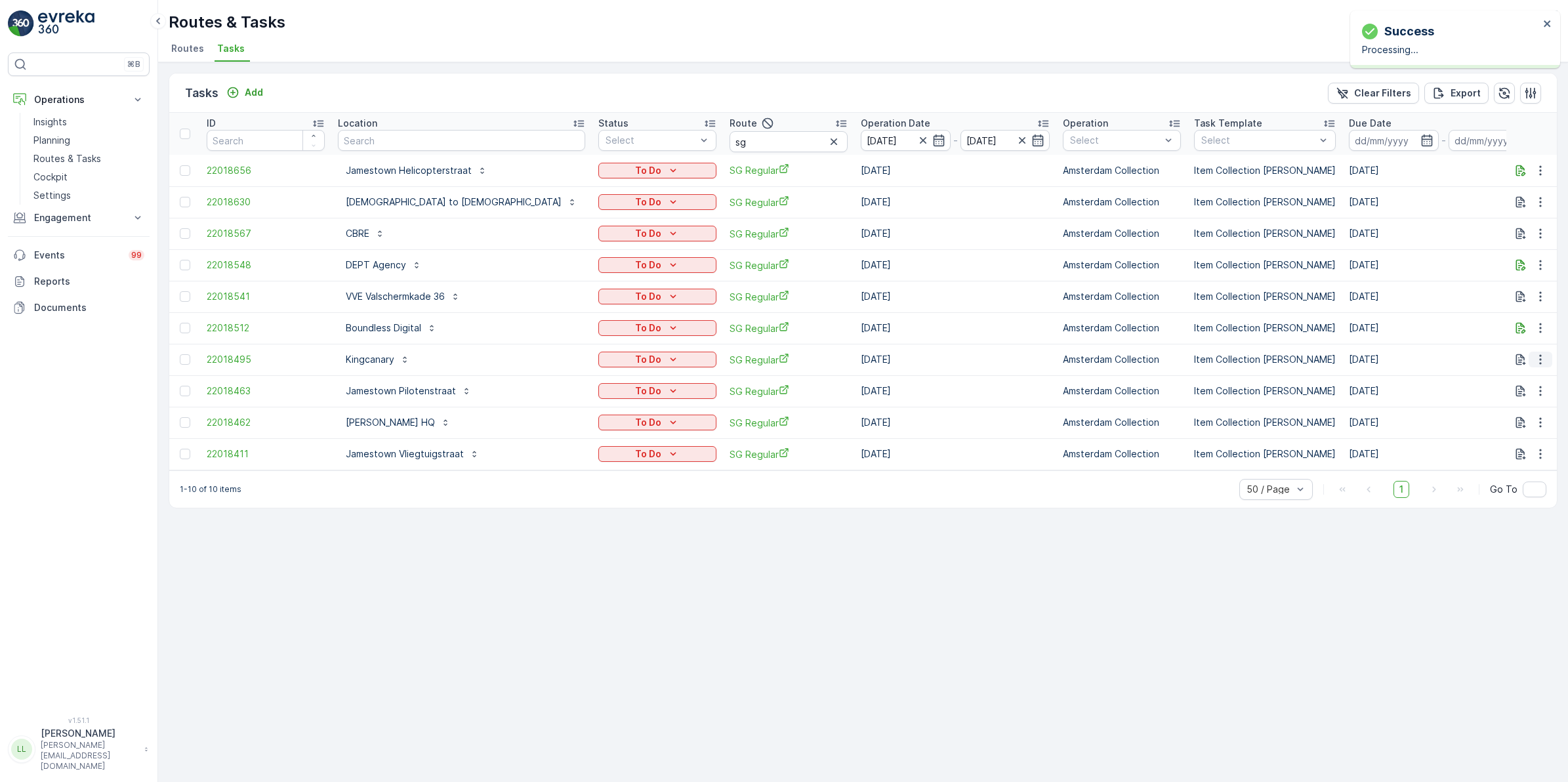
click at [1536, 362] on icon "button" at bounding box center [1540, 359] width 13 height 13
click at [1509, 412] on span "Change Route" at bounding box center [1506, 416] width 63 height 13
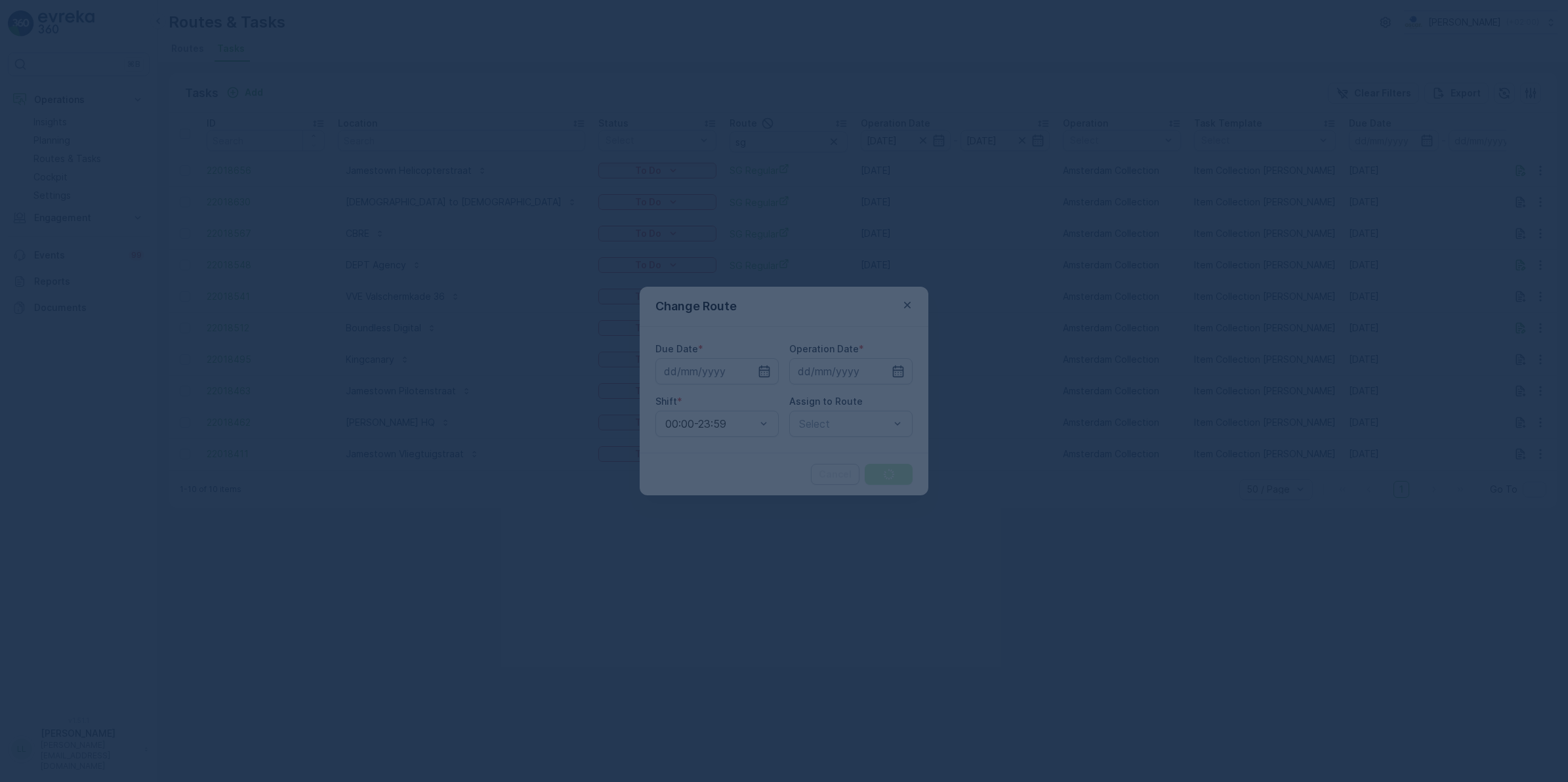
type input "[DATE]"
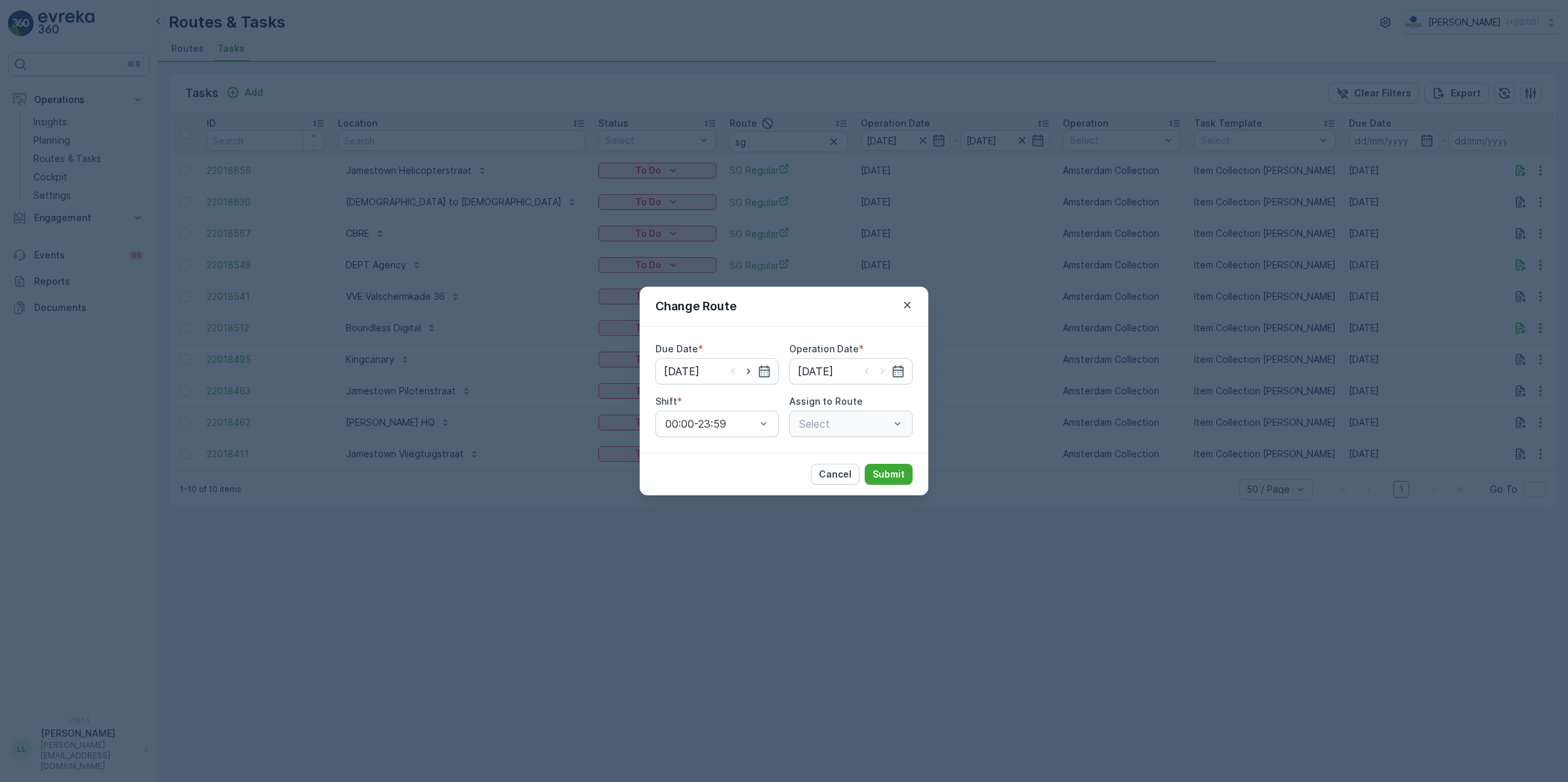
click at [858, 424] on div "Select" at bounding box center [851, 424] width 123 height 26
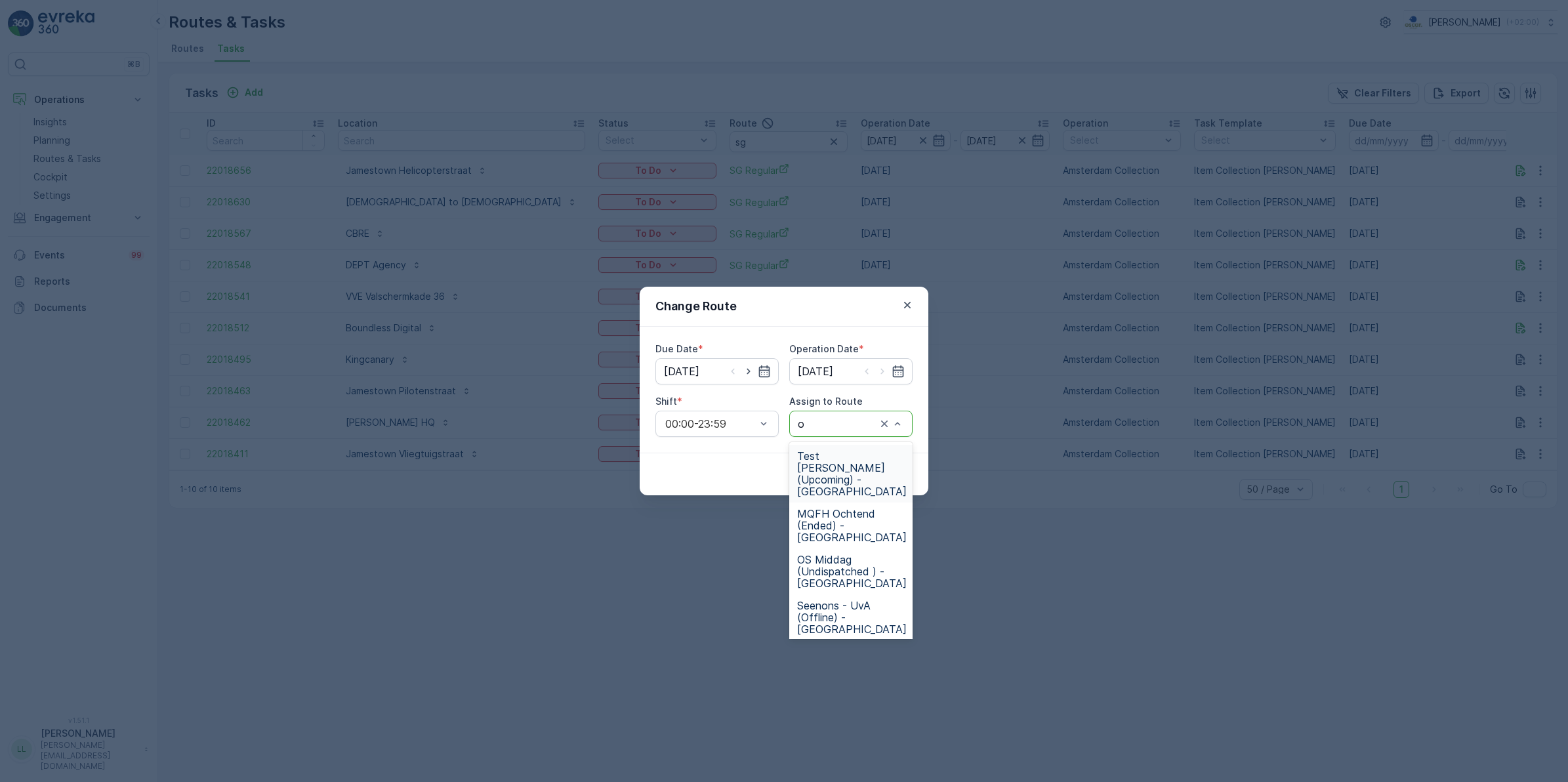
type input "os"
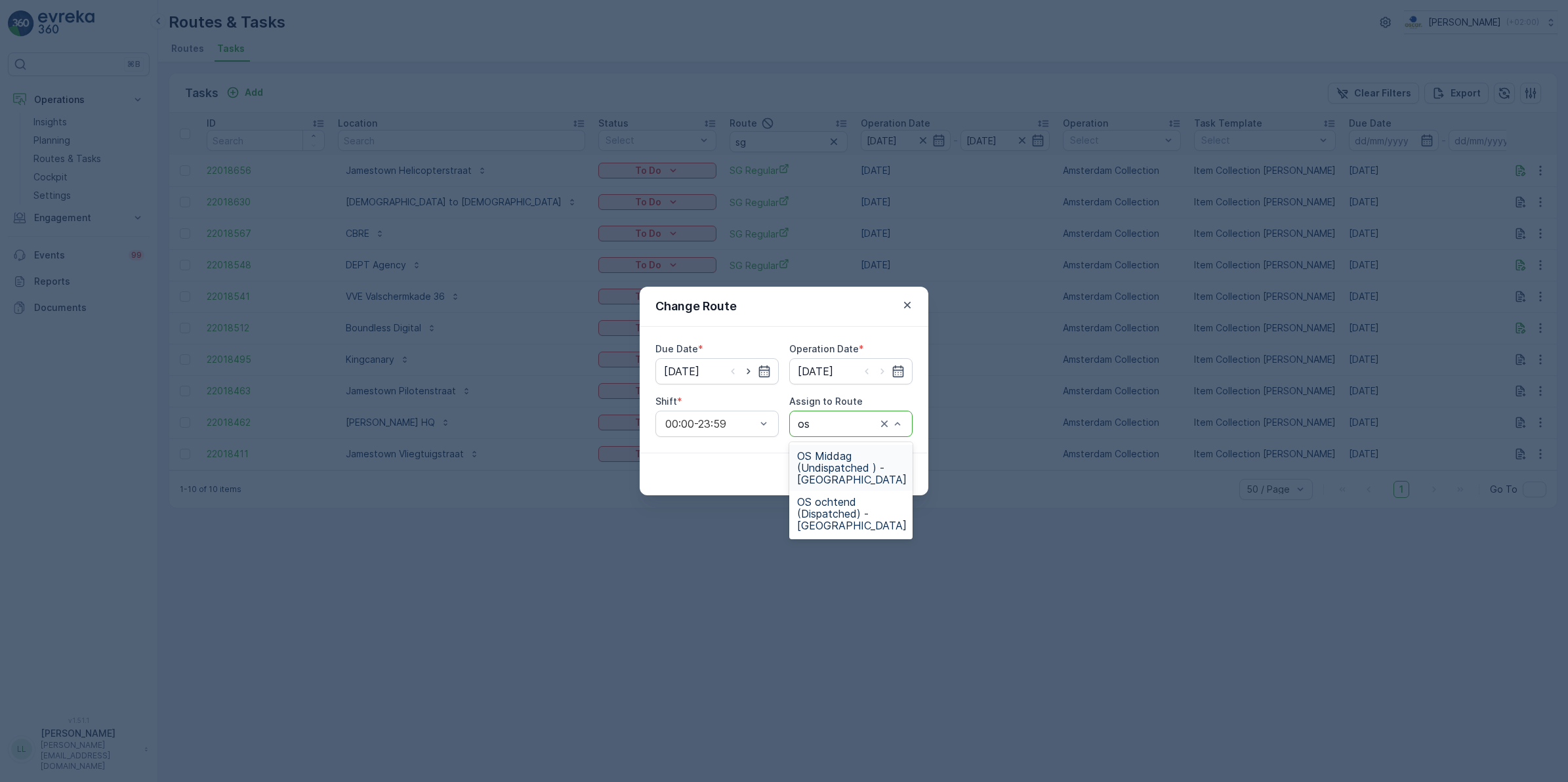
click at [849, 459] on span "OS Middag (Undispatched ) - Amsterdam" at bounding box center [851, 468] width 110 height 36
click at [893, 469] on p "Submit" at bounding box center [889, 475] width 32 height 13
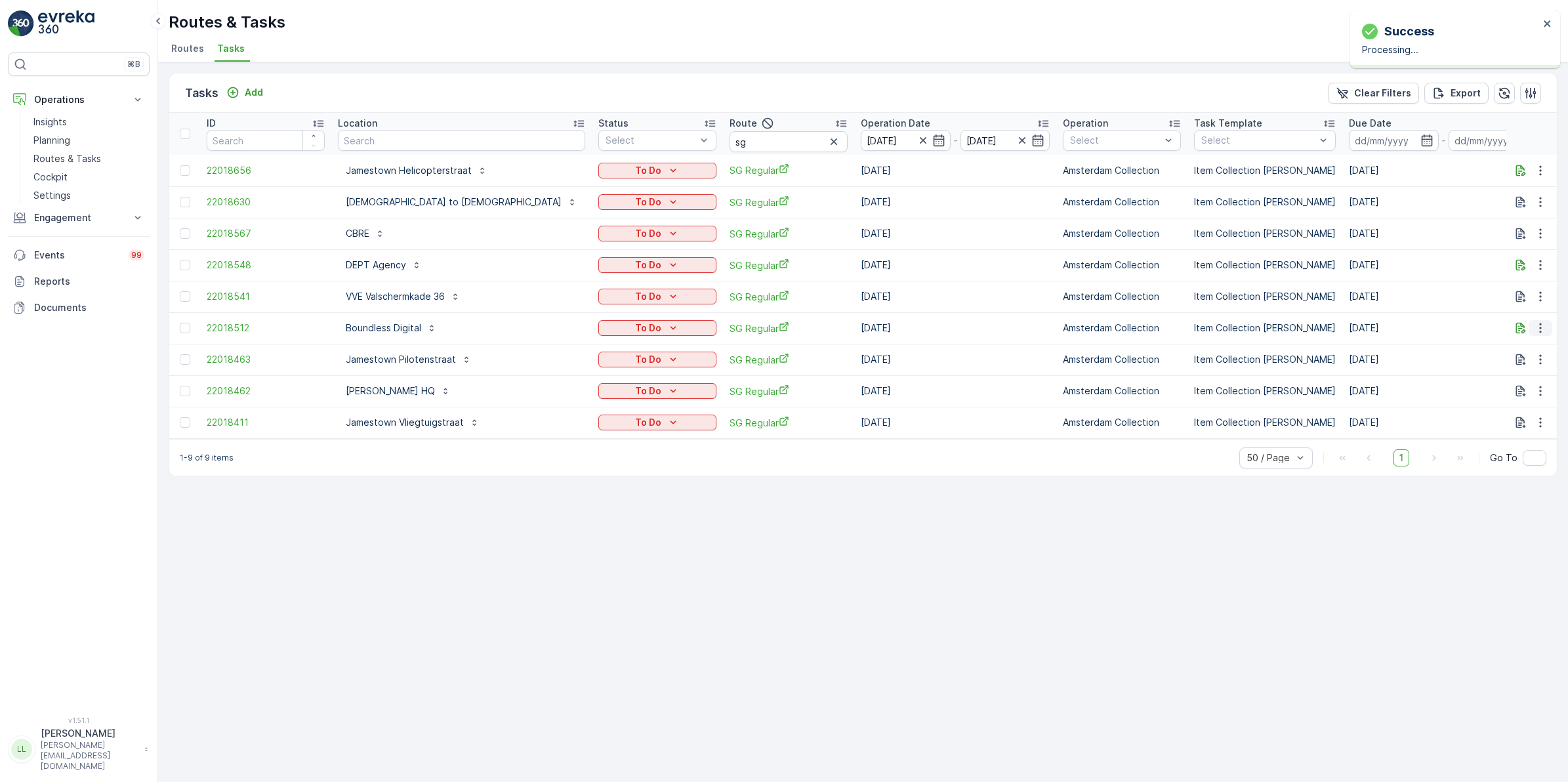
click at [1550, 330] on button "button" at bounding box center [1540, 328] width 23 height 16
click at [1506, 384] on span "Change Route" at bounding box center [1506, 384] width 63 height 13
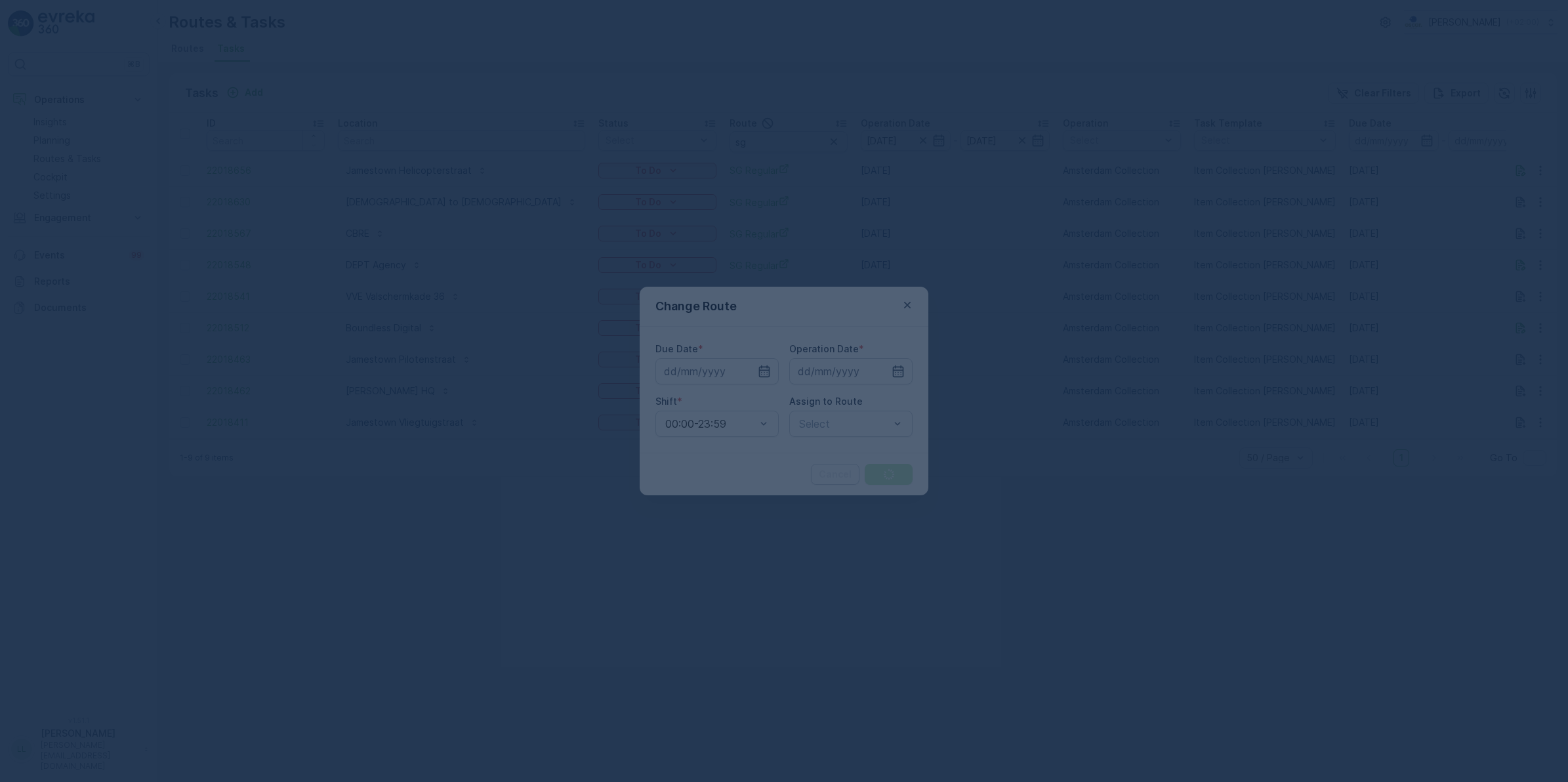
type input "[DATE]"
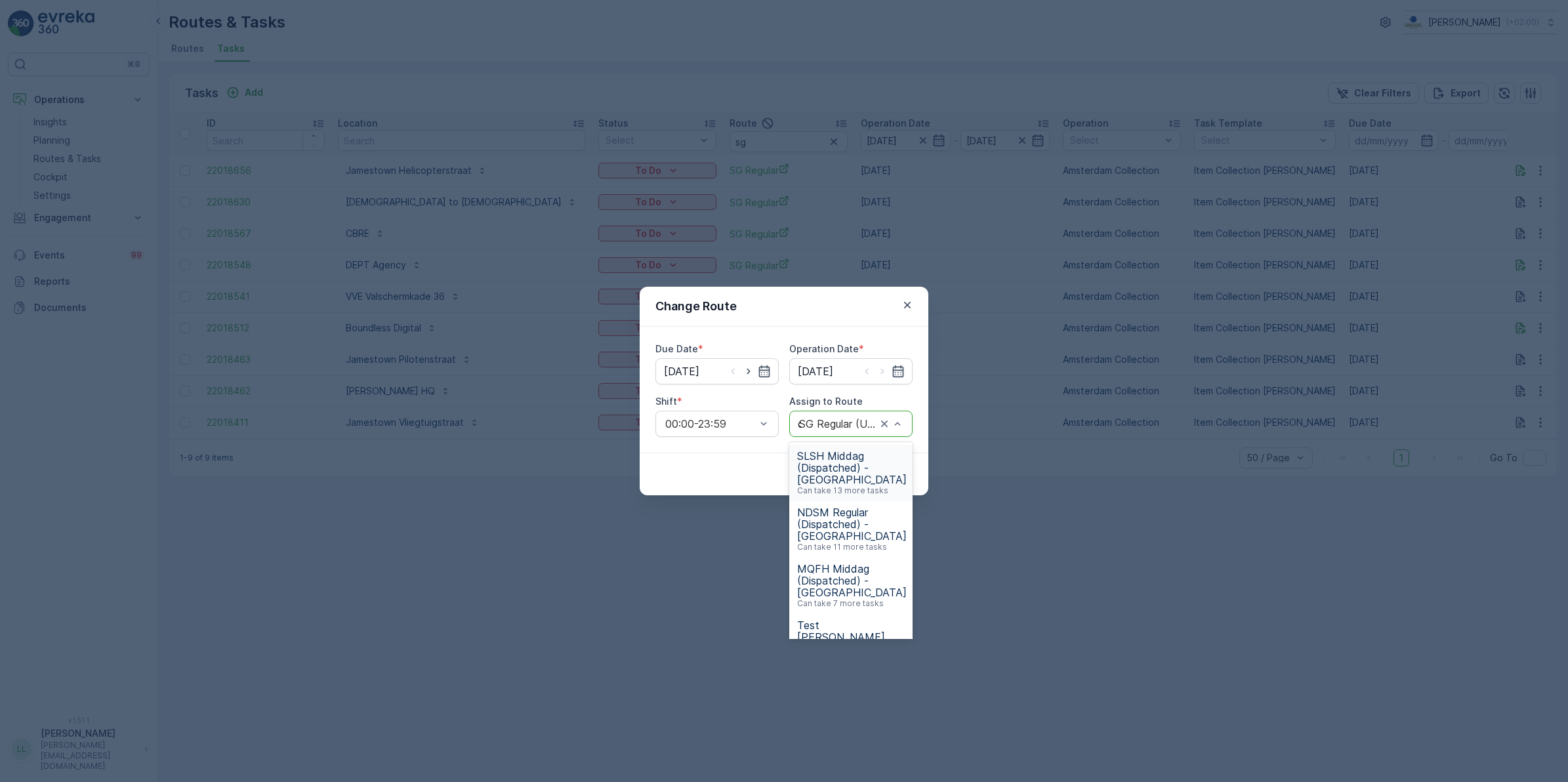
type input "os"
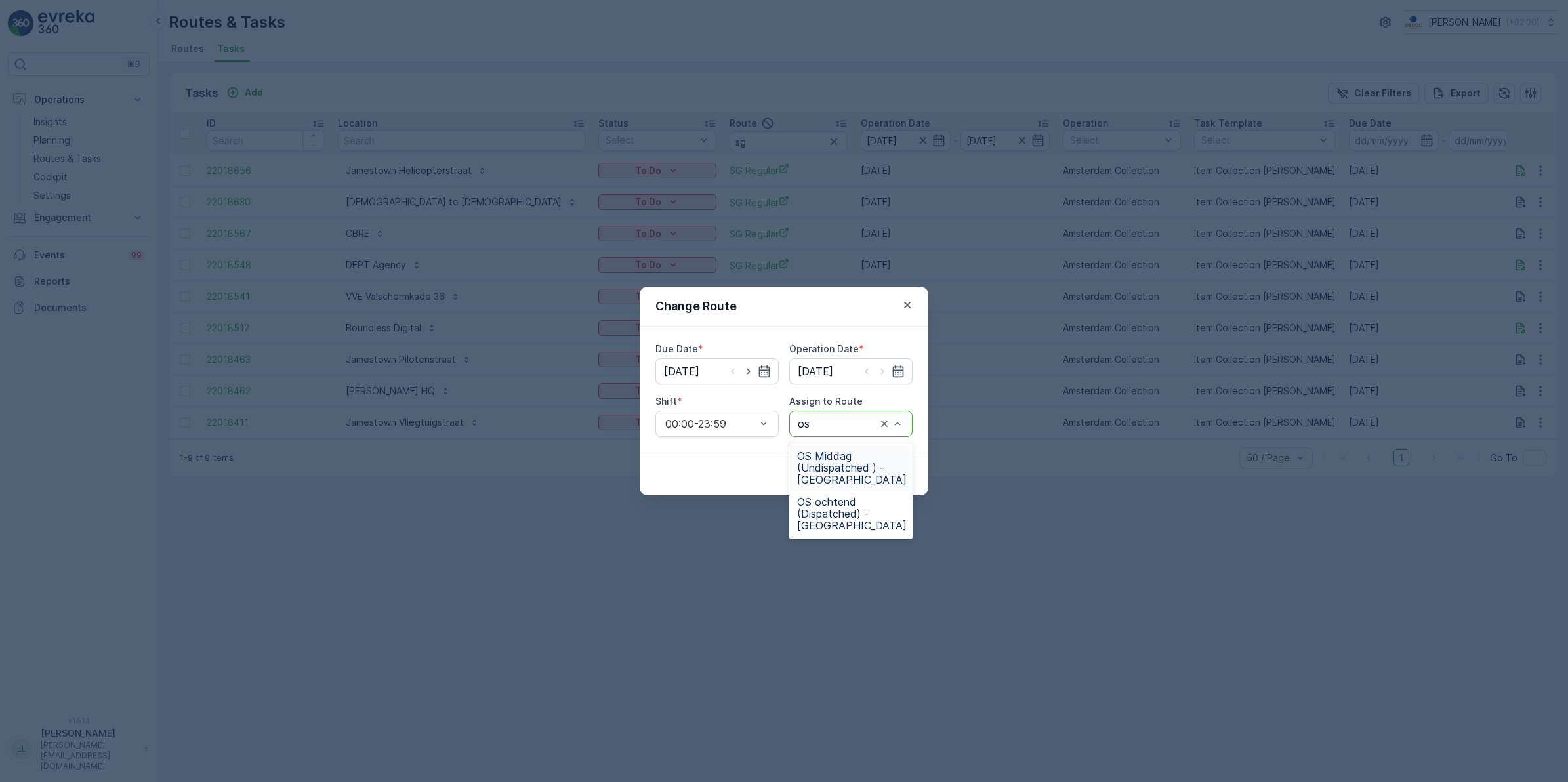
click at [850, 474] on span "OS Middag (Undispatched ) - Amsterdam" at bounding box center [851, 468] width 110 height 36
click at [904, 471] on p "Submit" at bounding box center [889, 475] width 32 height 13
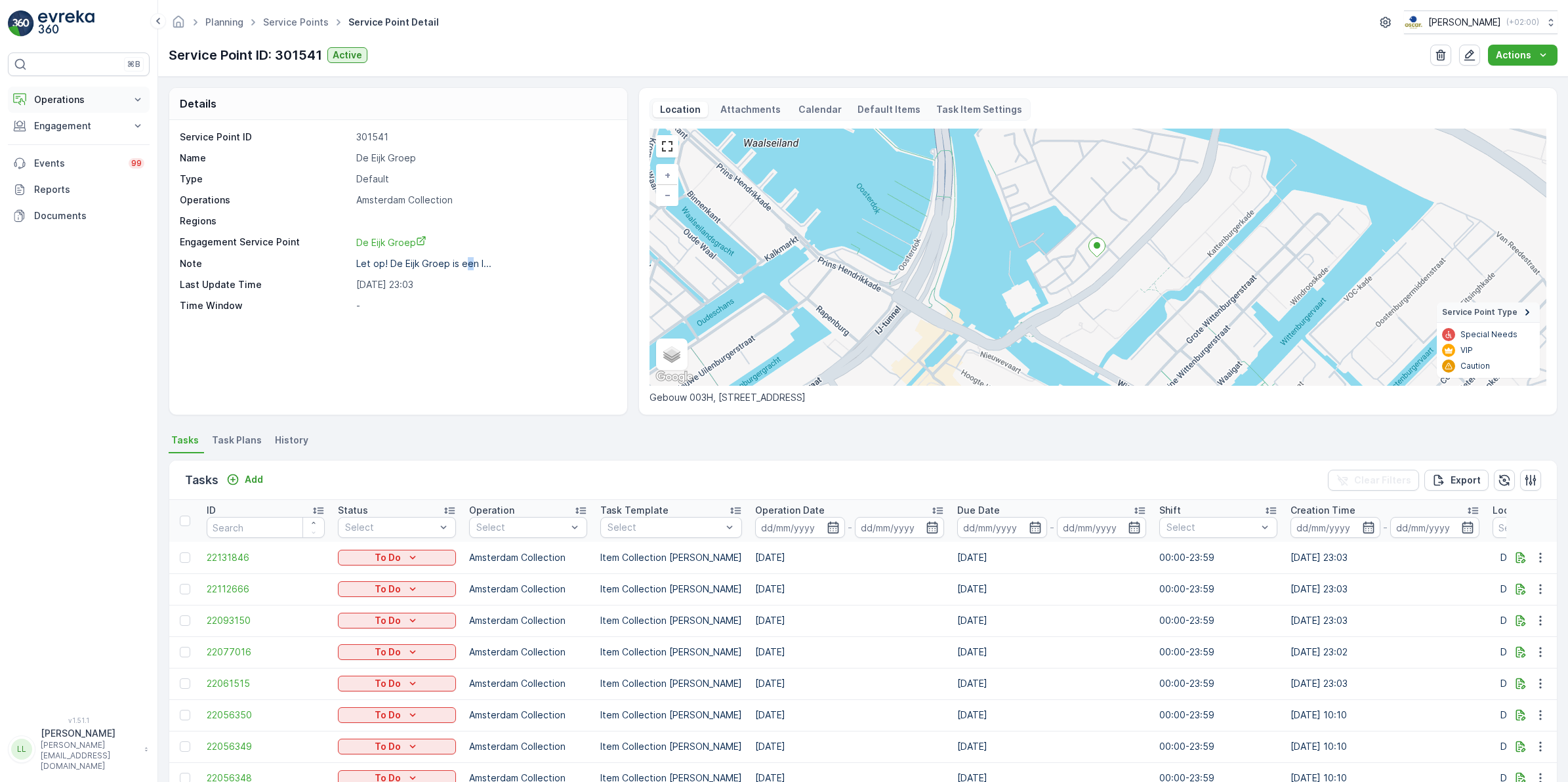
click at [93, 89] on button "Operations" at bounding box center [79, 99] width 142 height 26
drag, startPoint x: 86, startPoint y: 157, endPoint x: 125, endPoint y: 143, distance: 41.4
click at [86, 157] on p "Routes & Tasks" at bounding box center [67, 158] width 68 height 13
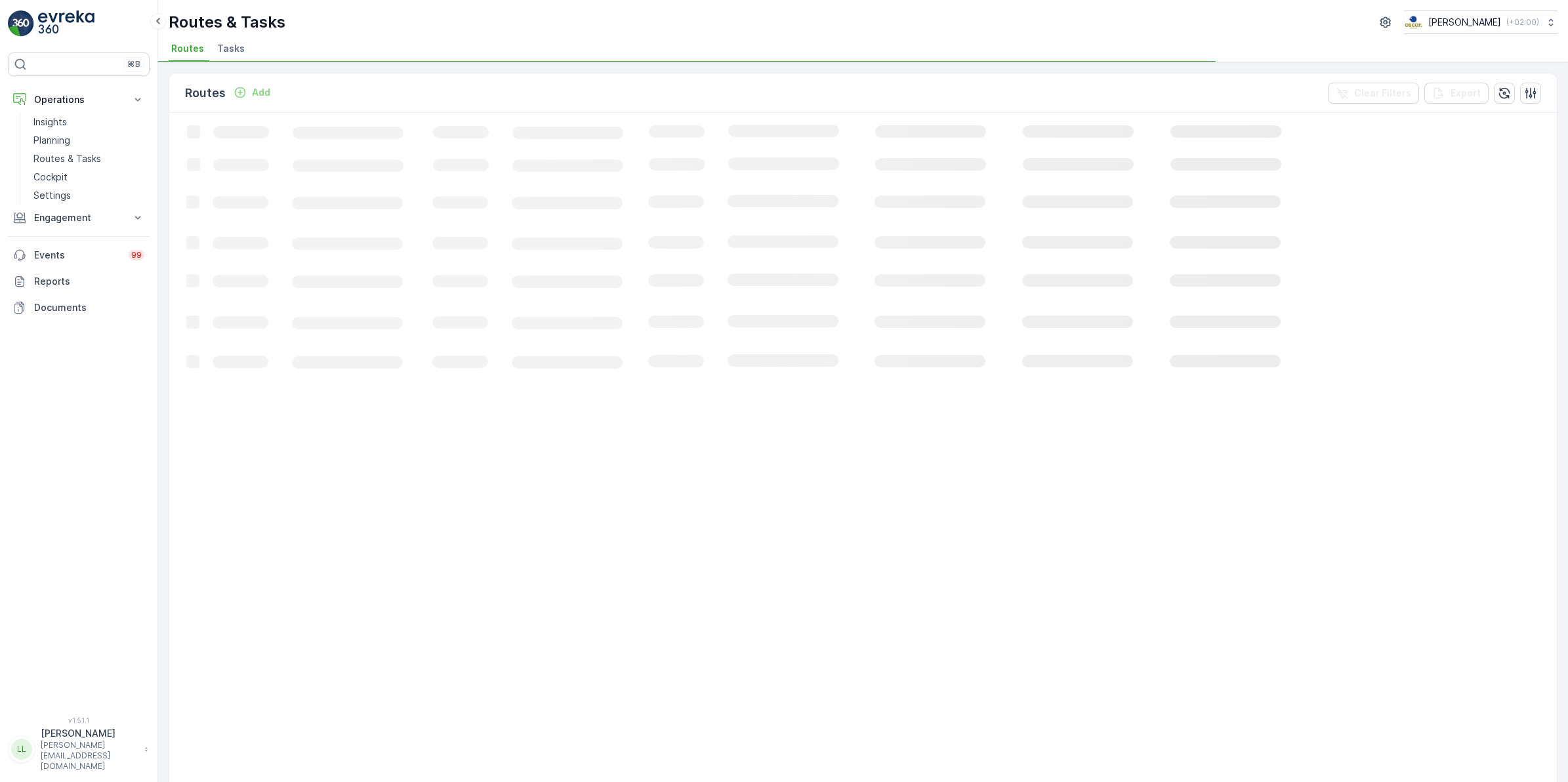
click at [223, 55] on li "Tasks" at bounding box center [232, 50] width 36 height 22
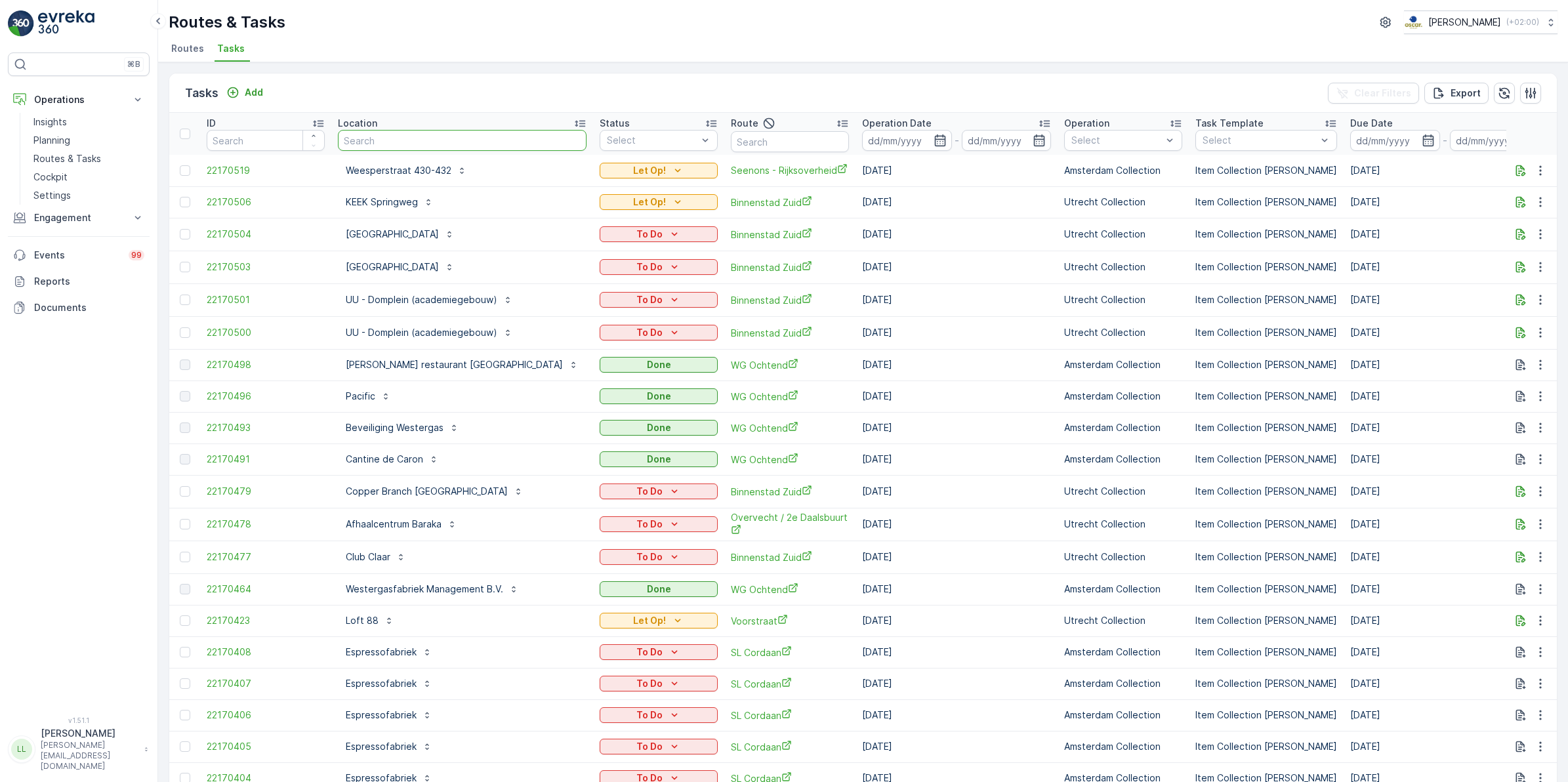
click at [488, 138] on input "text" at bounding box center [462, 140] width 248 height 21
type input "maas"
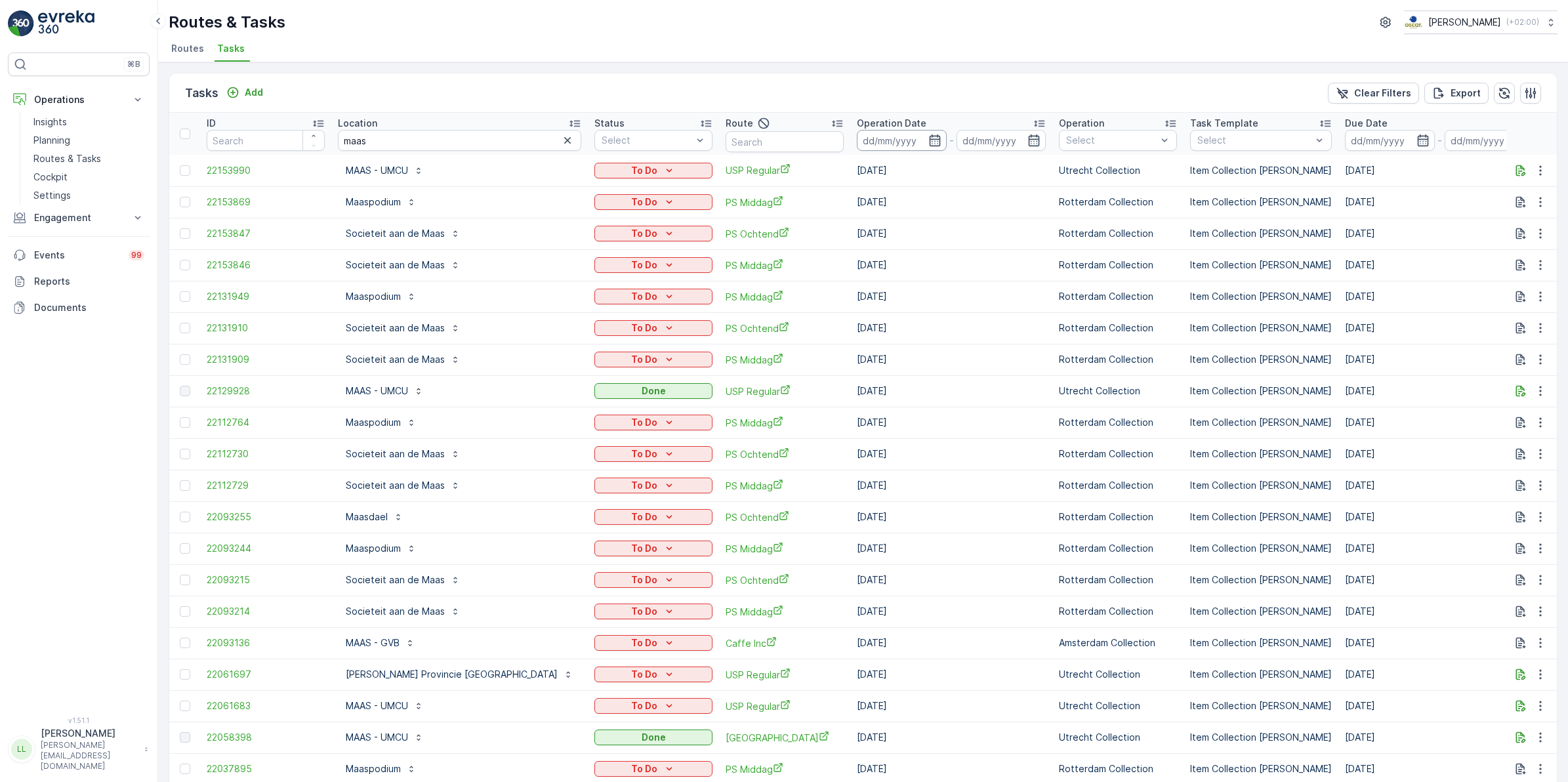
click at [928, 145] on icon "button" at bounding box center [935, 140] width 13 height 13
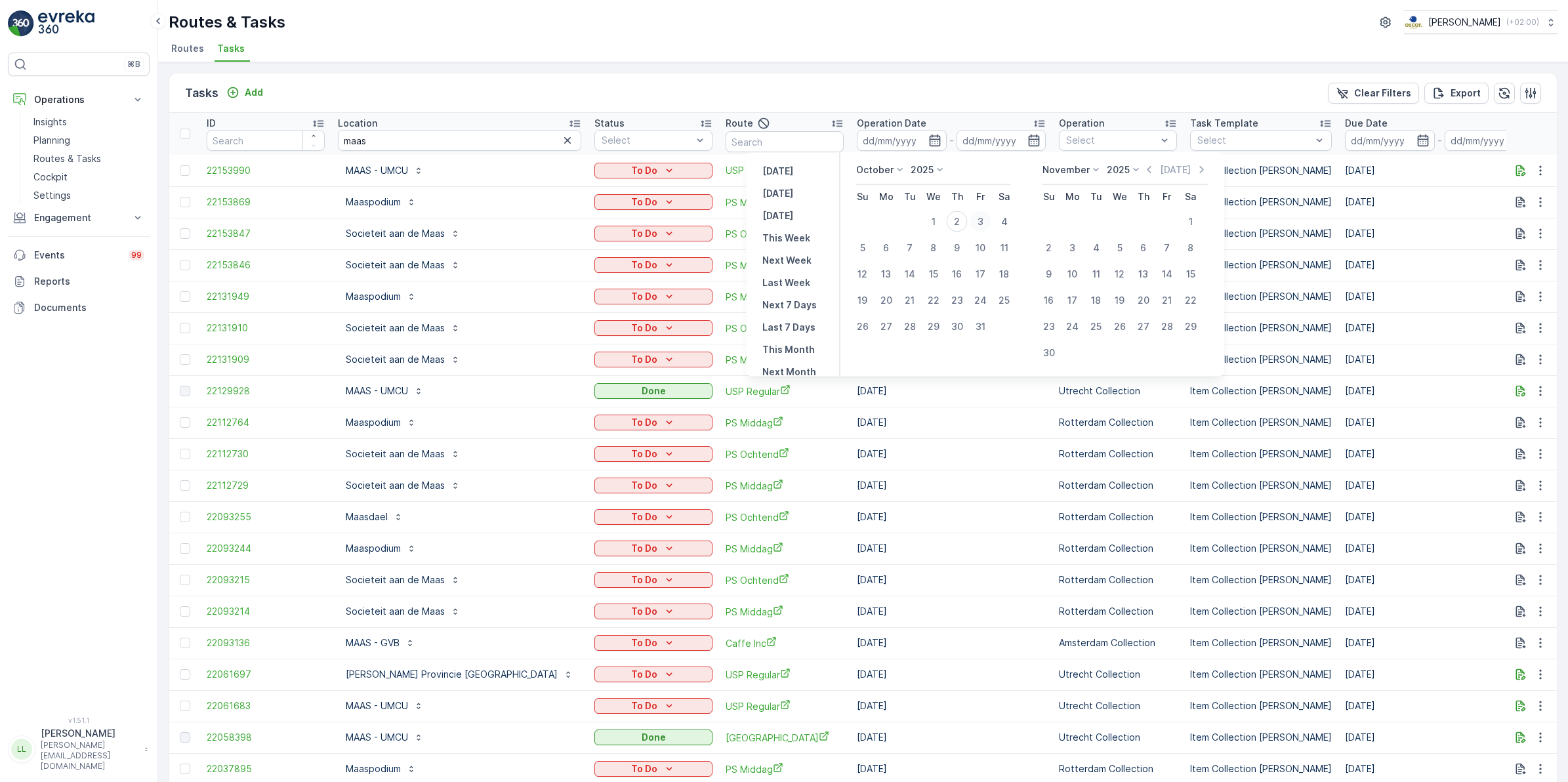
click at [978, 222] on div "3" at bounding box center [981, 222] width 21 height 21
type input "[DATE]"
click at [978, 222] on div "3" at bounding box center [981, 222] width 21 height 21
type input "[DATE]"
click at [978, 222] on div "3" at bounding box center [981, 222] width 21 height 21
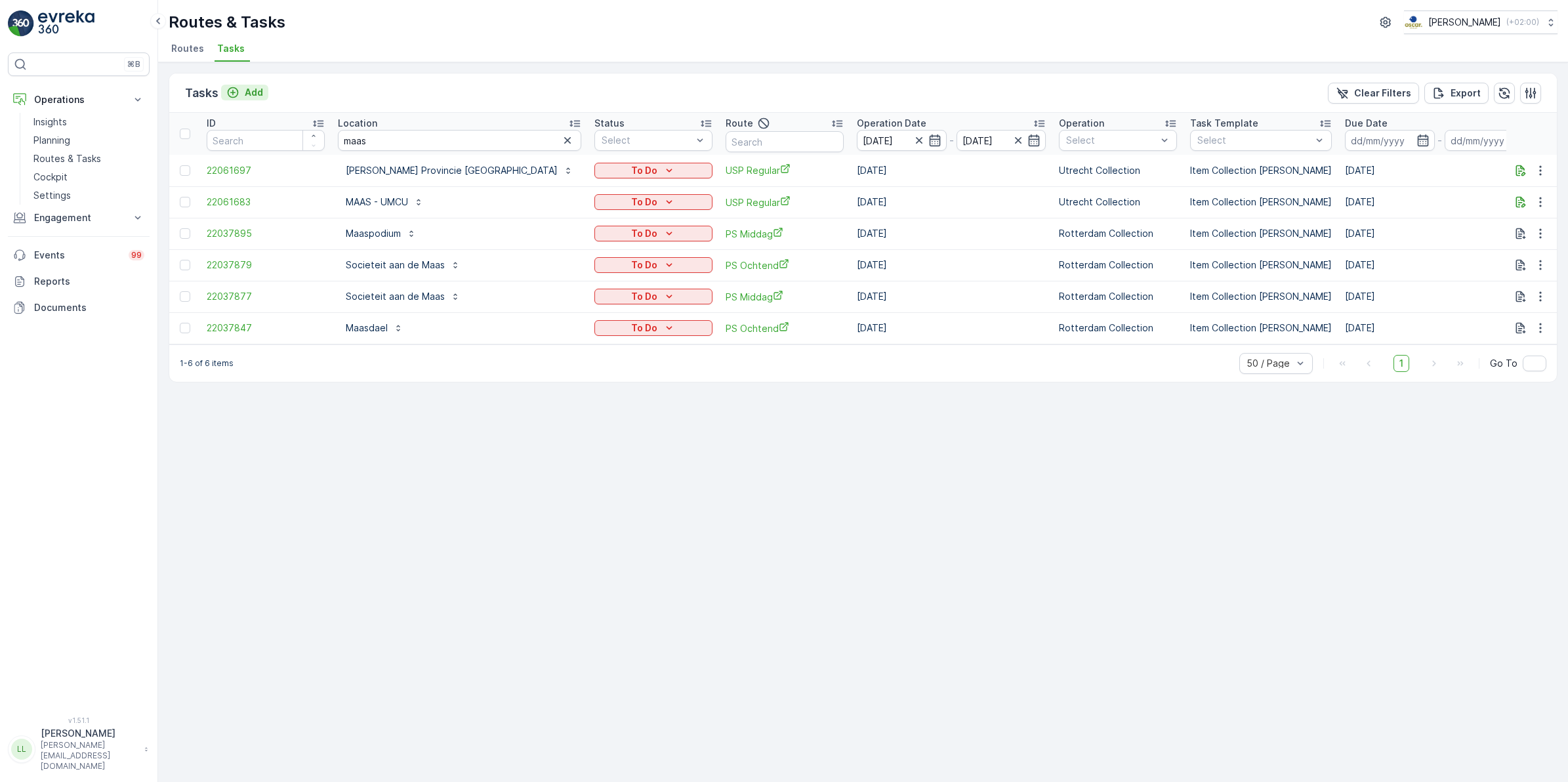
click at [241, 93] on div "Add" at bounding box center [244, 92] width 37 height 13
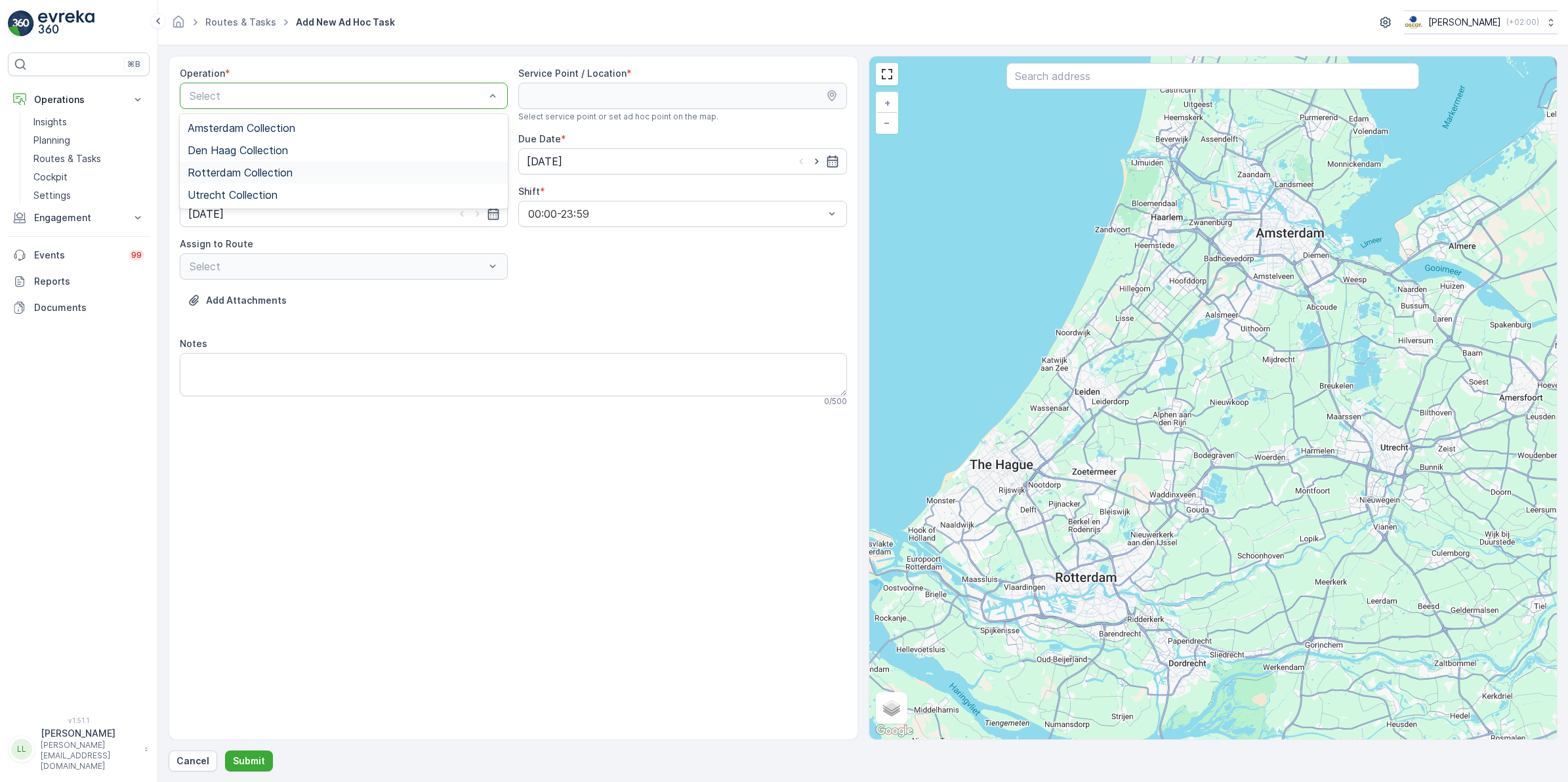
click at [283, 169] on span "Rotterdam Collection" at bounding box center [240, 172] width 105 height 12
click at [1172, 72] on input "text" at bounding box center [1213, 76] width 413 height 26
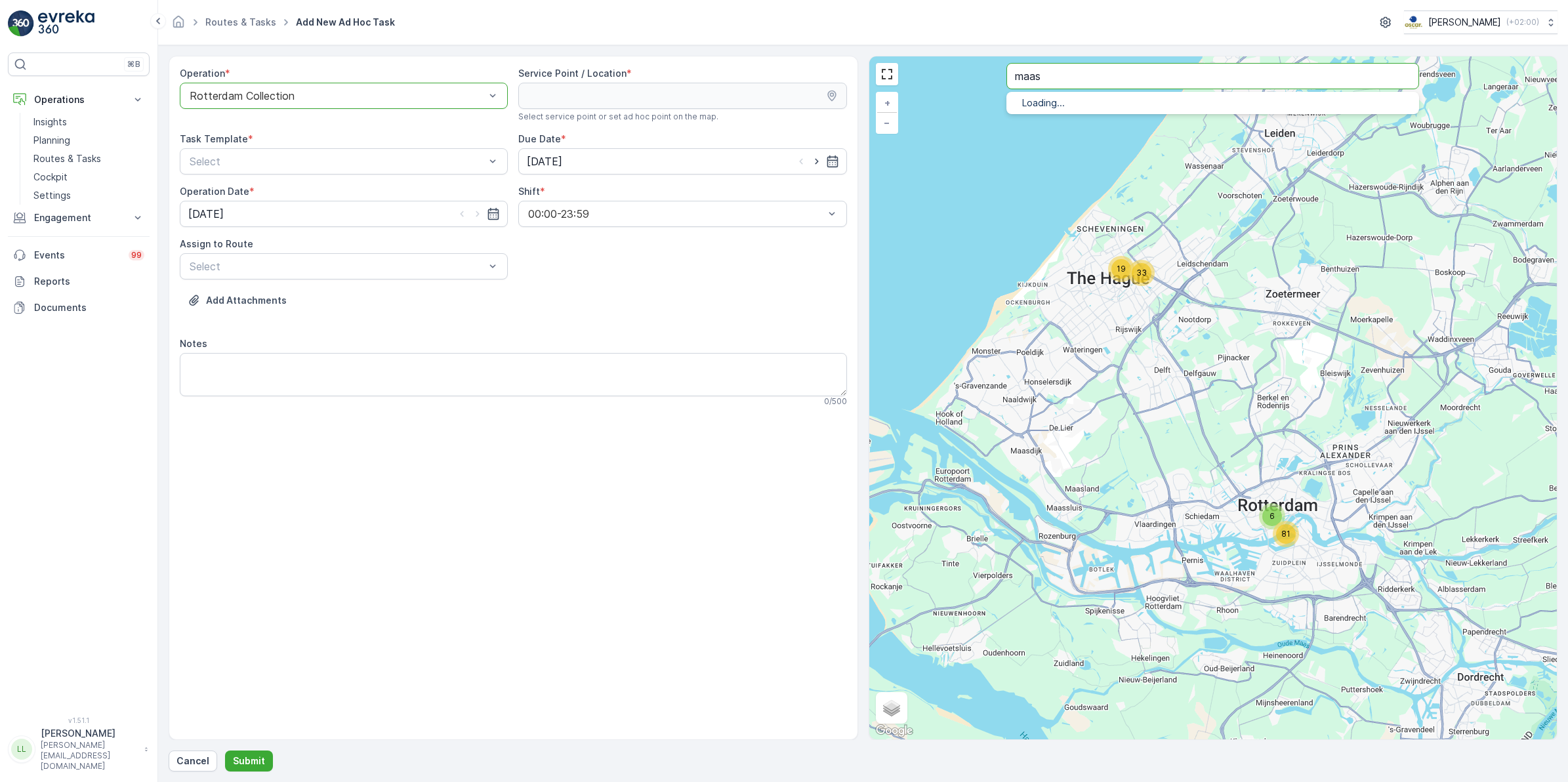
type input "maas"
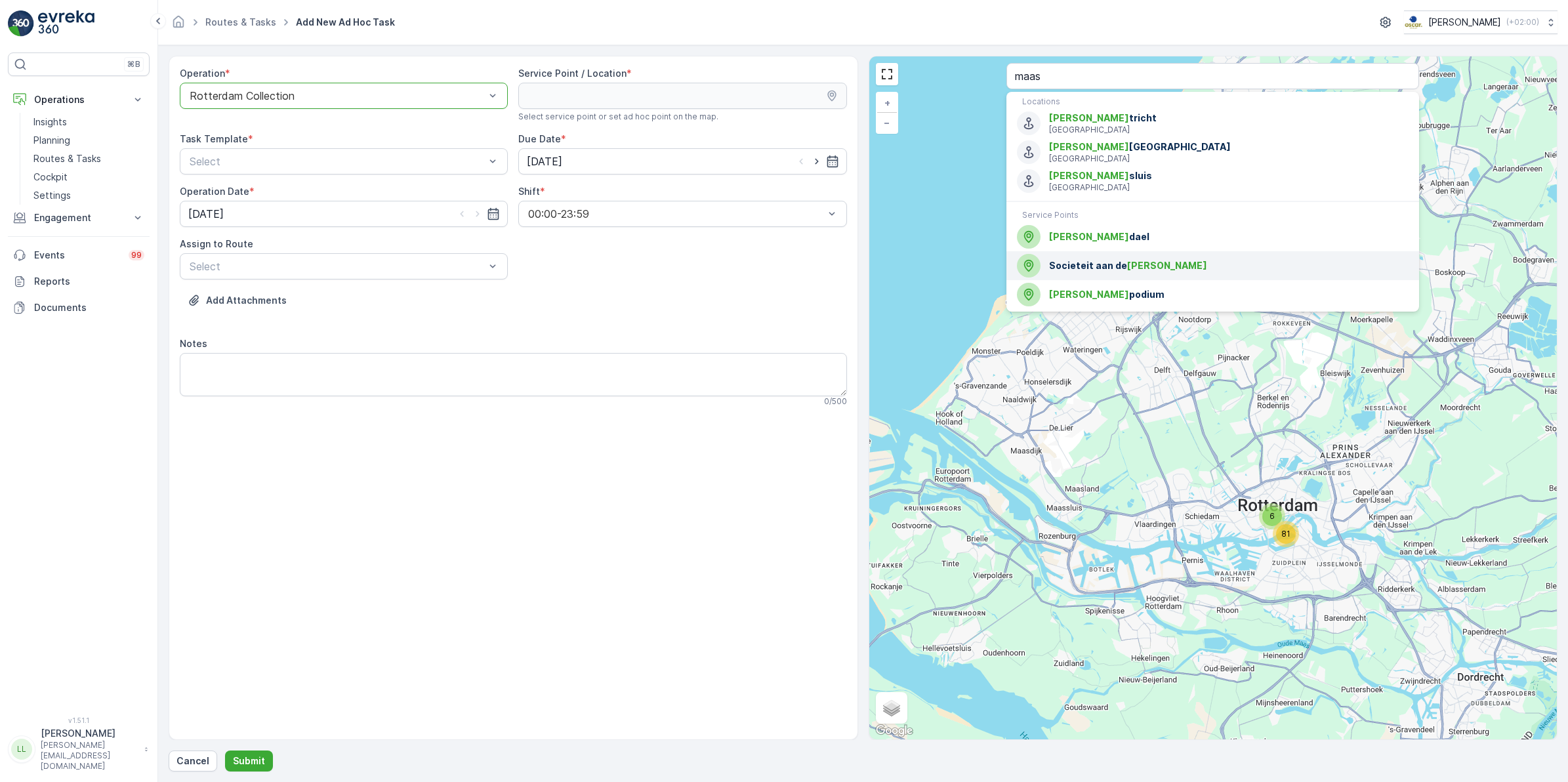
click at [1149, 268] on span "Societeit aan de Maas" at bounding box center [1228, 265] width 359 height 13
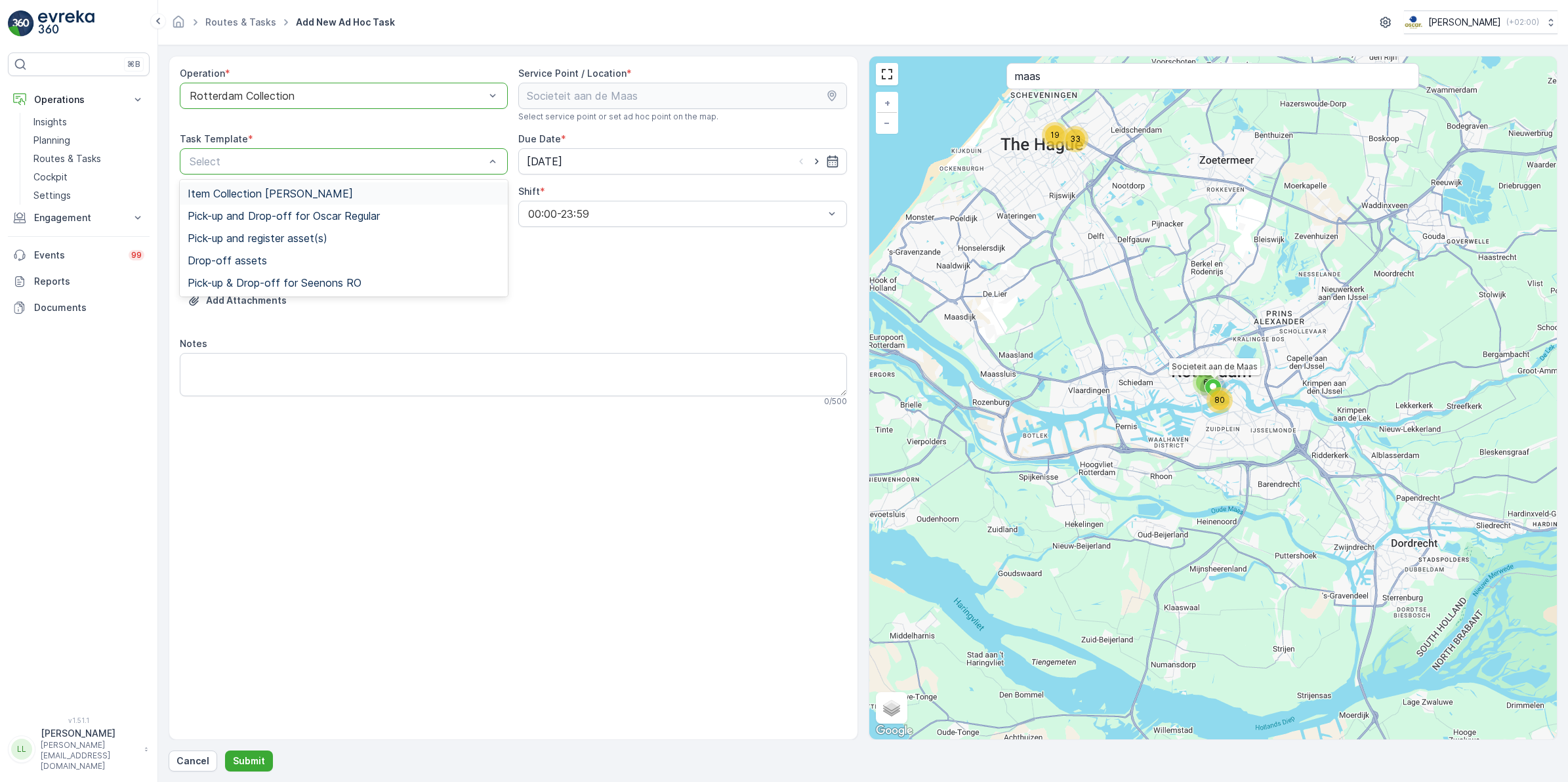
click at [281, 189] on span "Item Collection [PERSON_NAME]" at bounding box center [270, 193] width 165 height 12
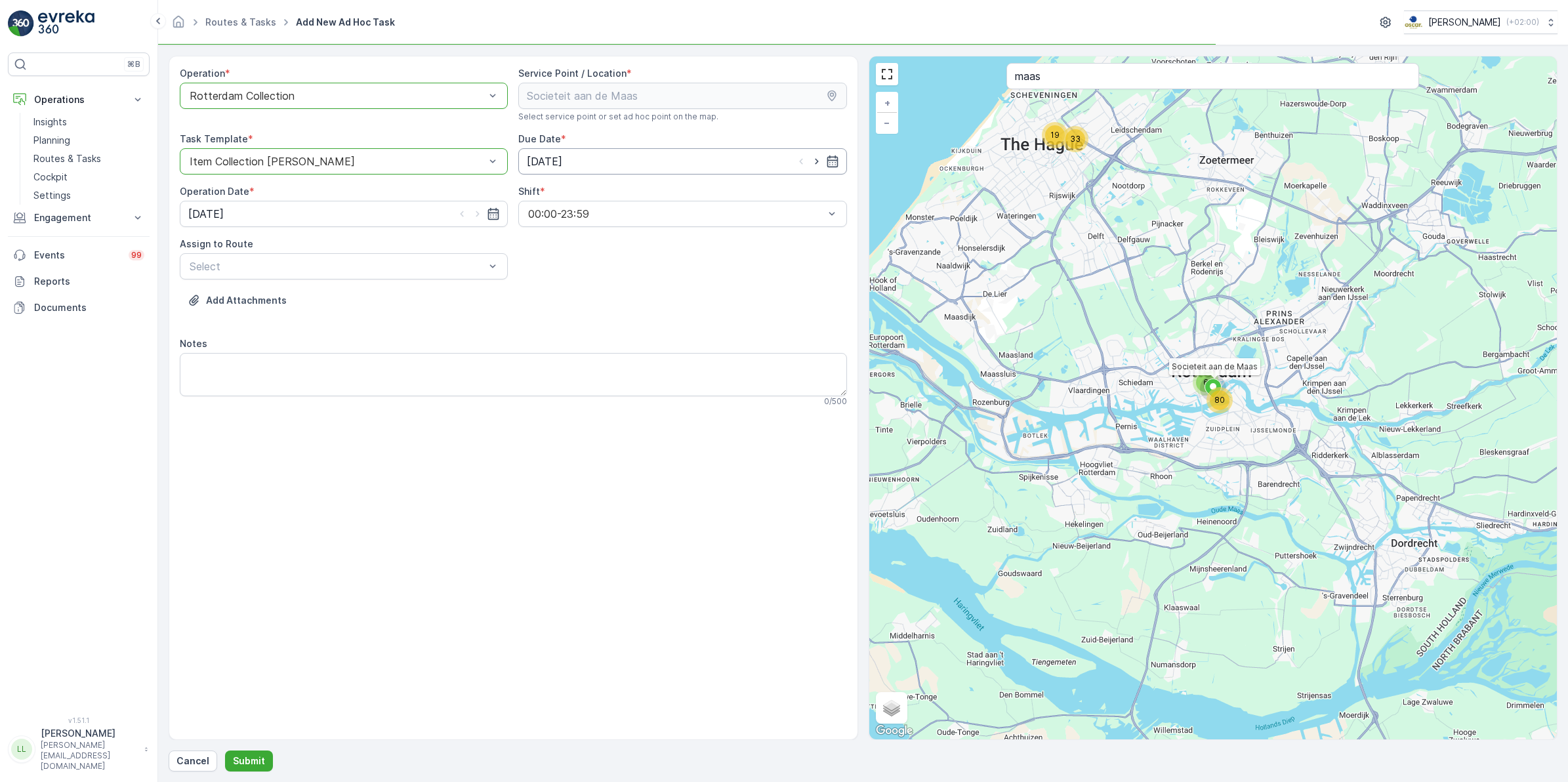
click at [649, 167] on input "[DATE]" at bounding box center [682, 161] width 328 height 26
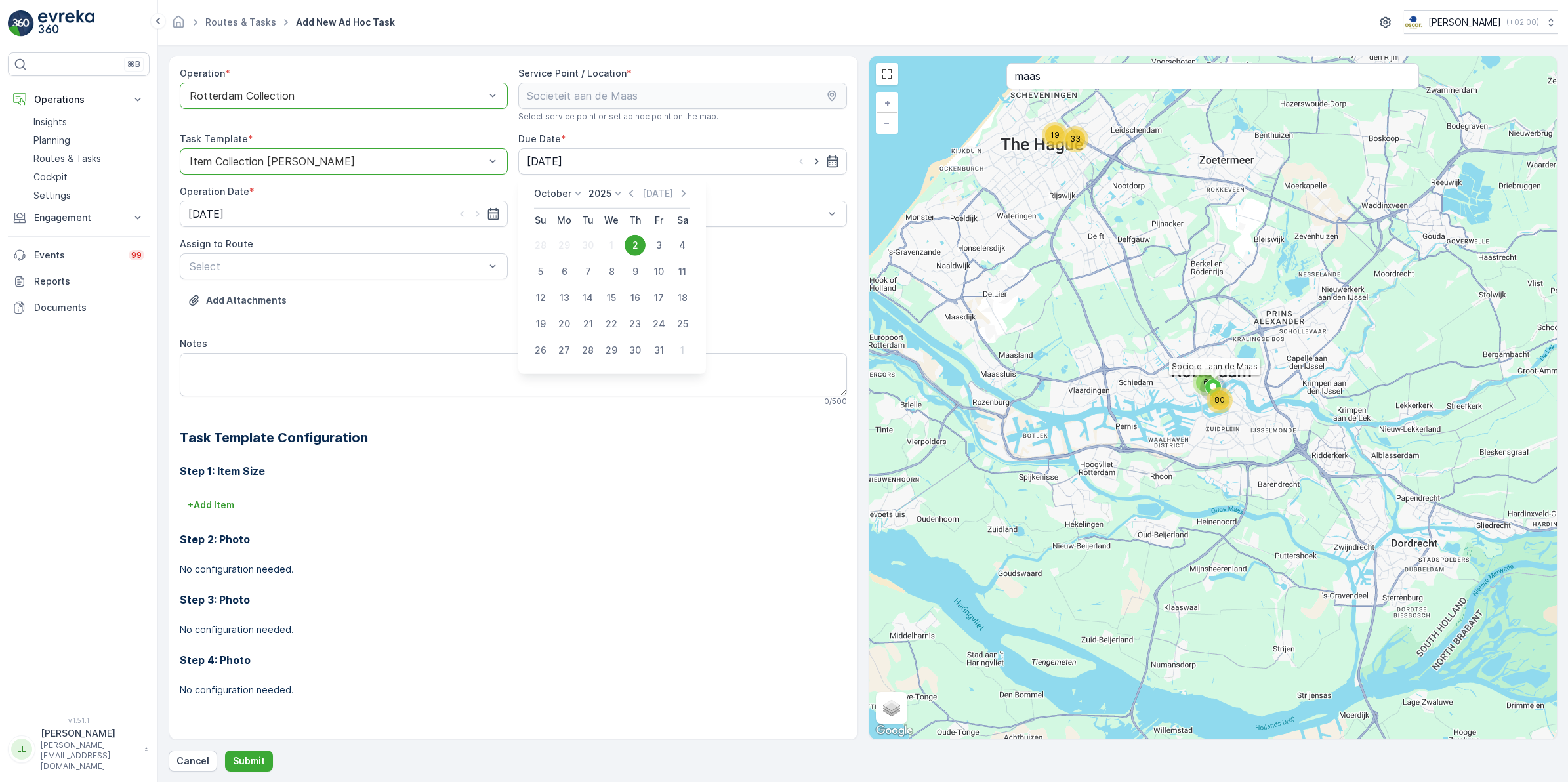
drag, startPoint x: 658, startPoint y: 240, endPoint x: 595, endPoint y: 240, distance: 63.0
click at [657, 240] on div "3" at bounding box center [659, 246] width 21 height 21
type input "[DATE]"
click at [424, 221] on input "[DATE]" at bounding box center [343, 214] width 328 height 26
click at [320, 297] on div "3" at bounding box center [321, 299] width 21 height 21
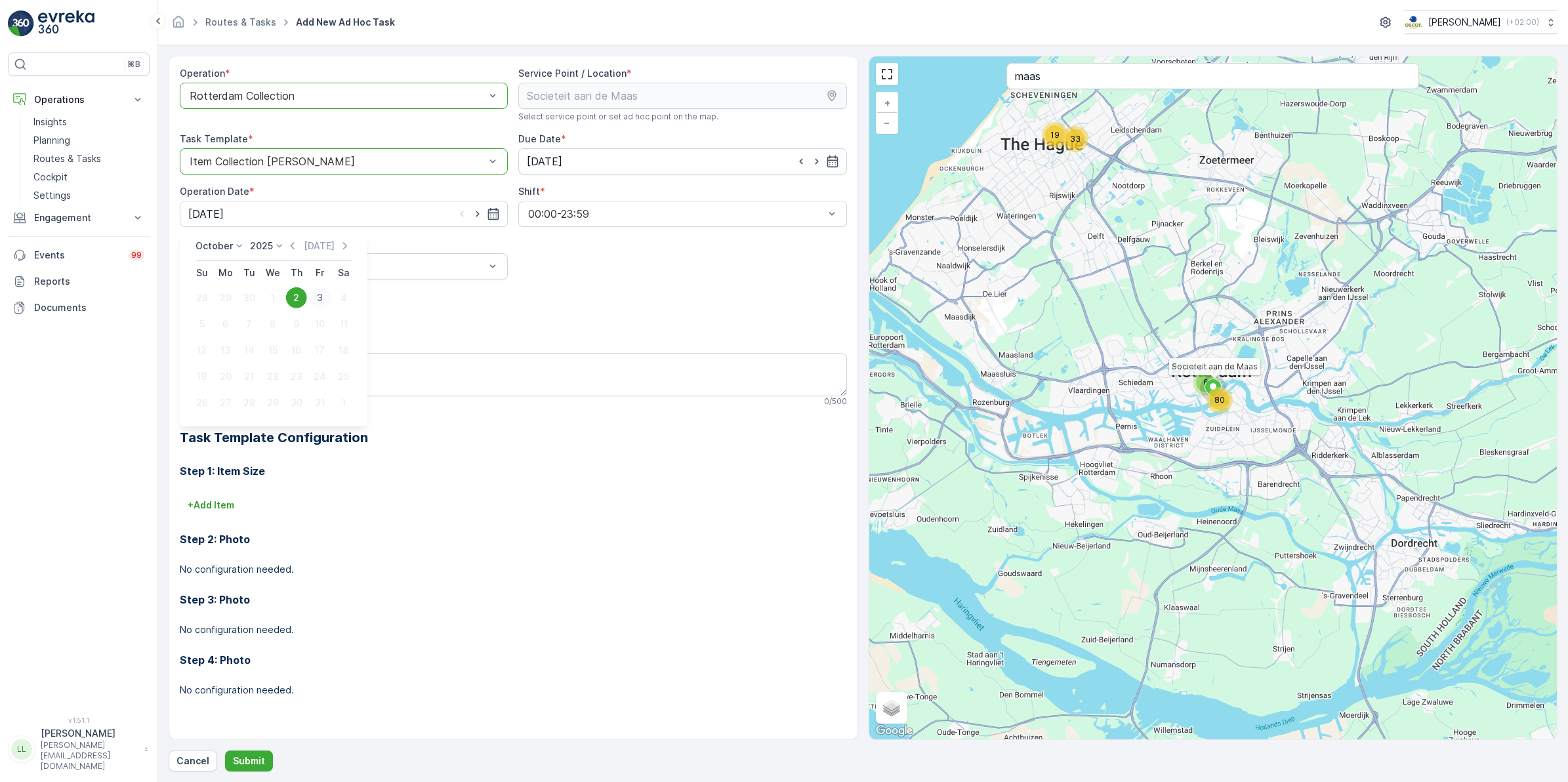
type input "[DATE]"
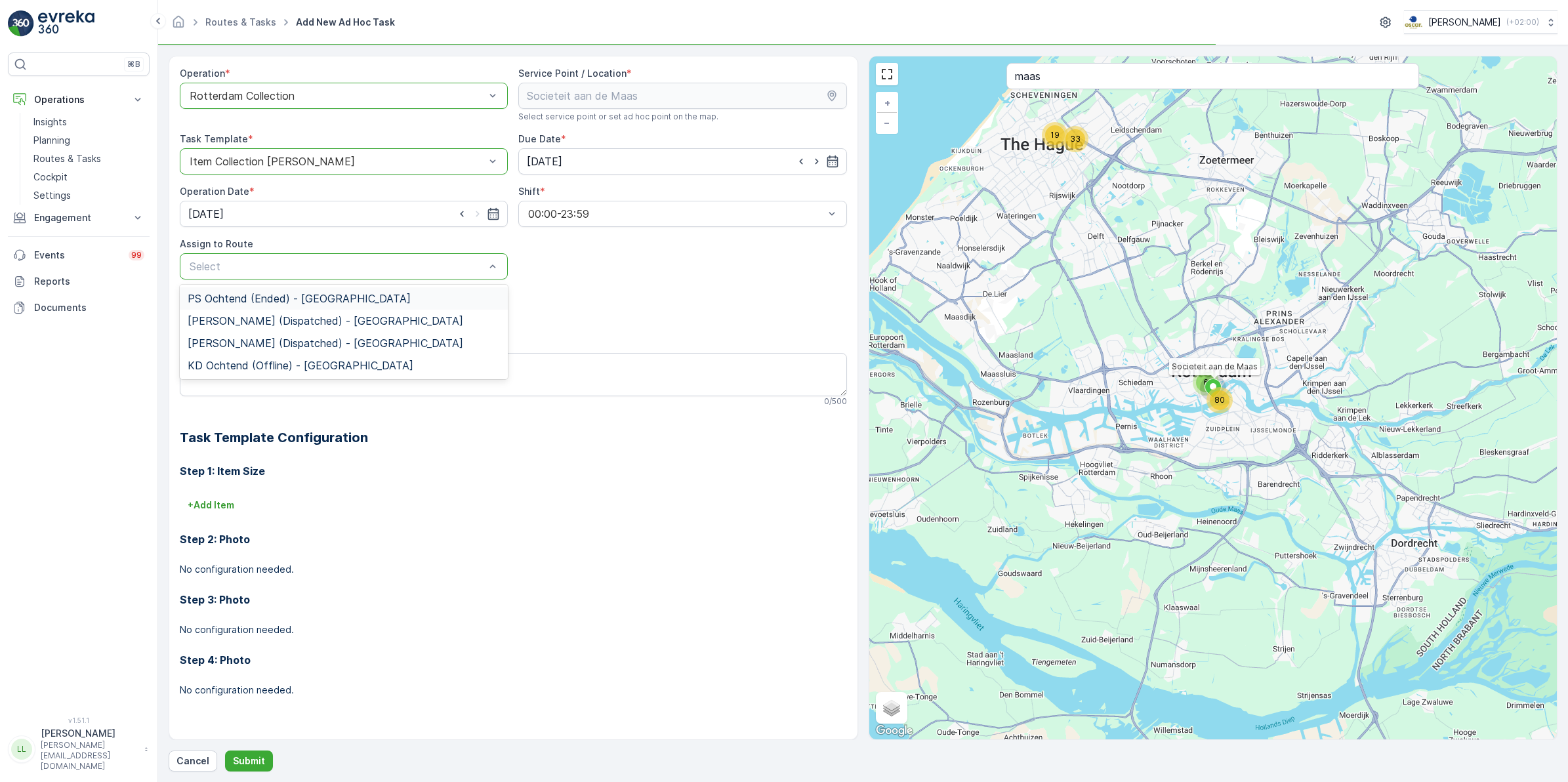
click at [335, 276] on div "Select" at bounding box center [343, 265] width 328 height 26
click at [297, 295] on span "PS Ochtend (Upcoming) - Rotterdam" at bounding box center [307, 299] width 240 height 12
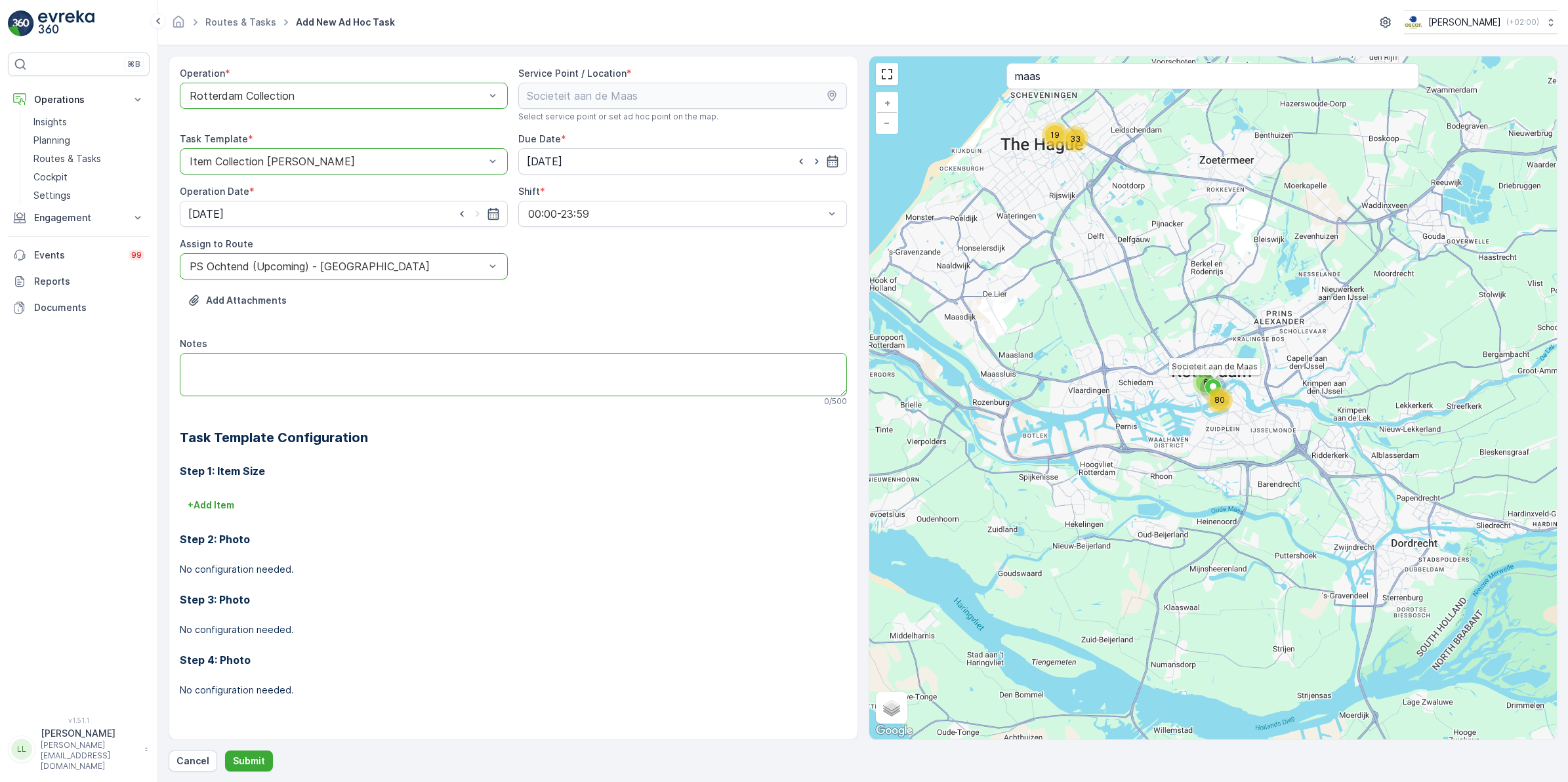
click at [259, 361] on textarea "Notes" at bounding box center [513, 374] width 667 height 43
type textarea "Meenemen grofvuil: 2x krat 1x groot plastic"
click at [234, 500] on p "+ Add Item" at bounding box center [211, 505] width 46 height 13
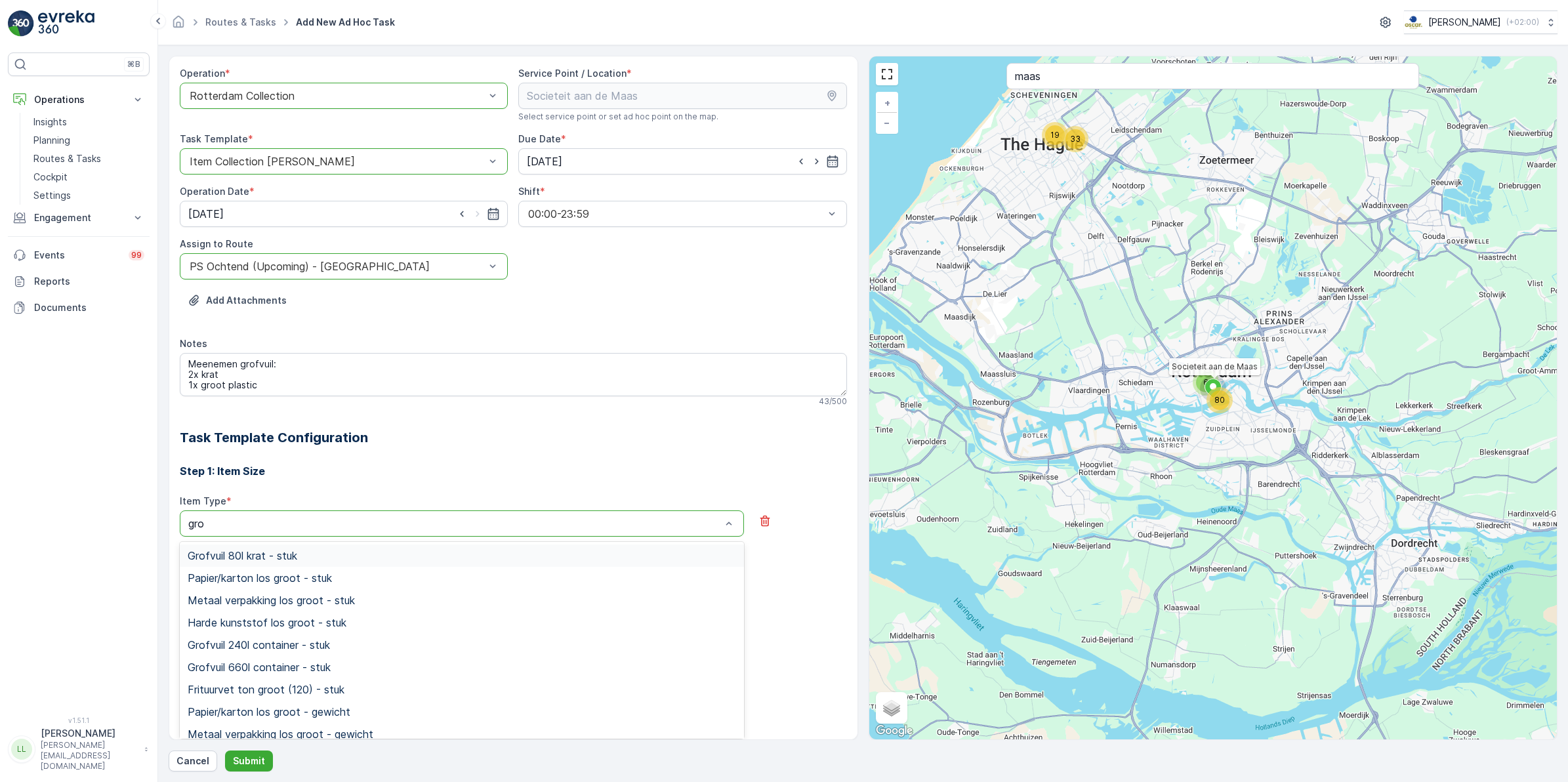
type input "grof"
click at [295, 558] on span "Grofvuil 80l krat - stuk" at bounding box center [242, 555] width 110 height 12
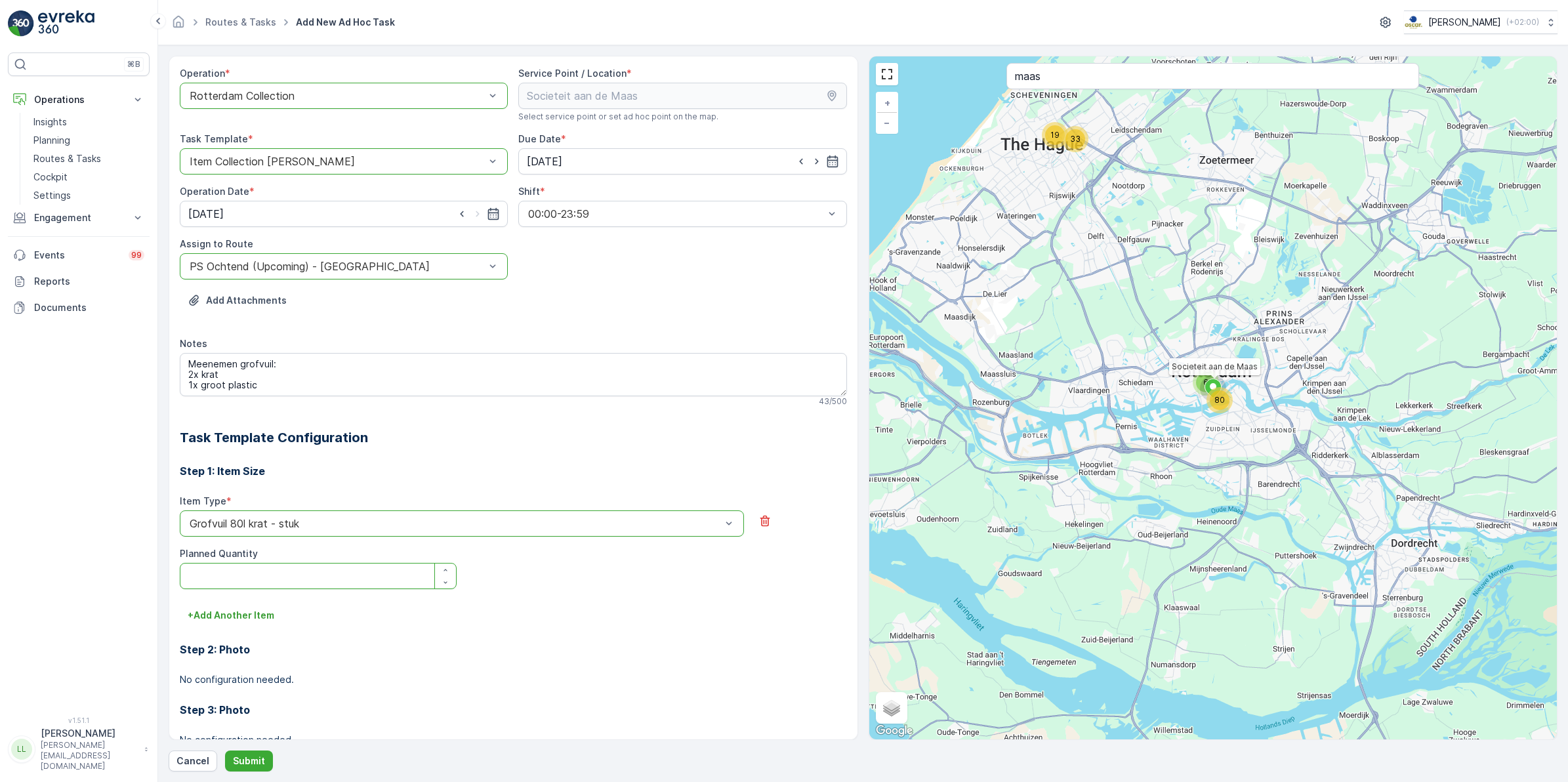
click at [238, 578] on Quantity "Planned Quantity" at bounding box center [318, 576] width 277 height 26
type Quantity "2"
click at [423, 617] on div "+ Add Another Item" at bounding box center [513, 616] width 667 height 21
click at [231, 621] on p "+ Add Another Item" at bounding box center [231, 616] width 87 height 13
type input "p"
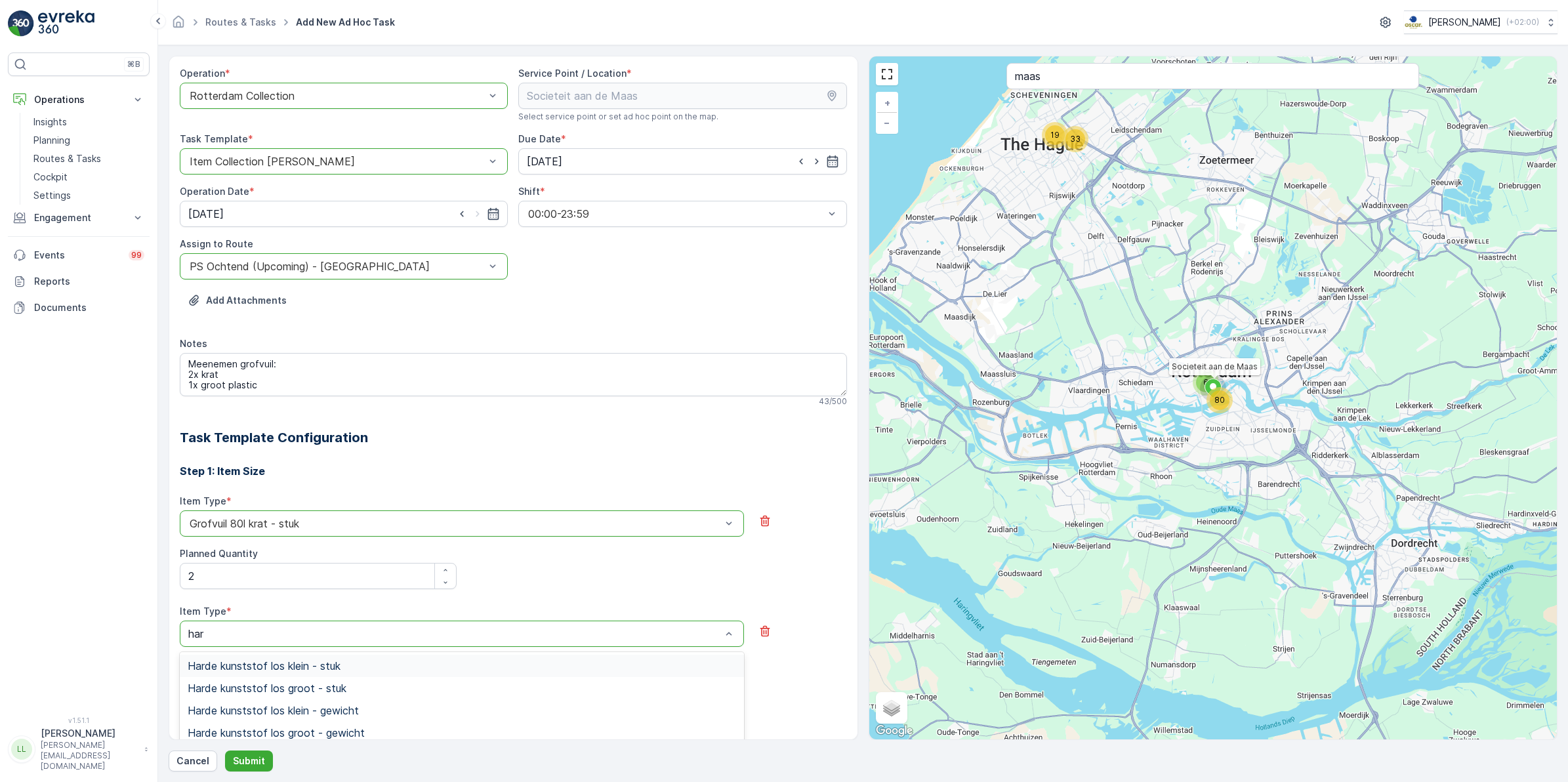
type input "hard"
click at [333, 685] on span "Harde kunststof los groot - stuk" at bounding box center [267, 688] width 159 height 12
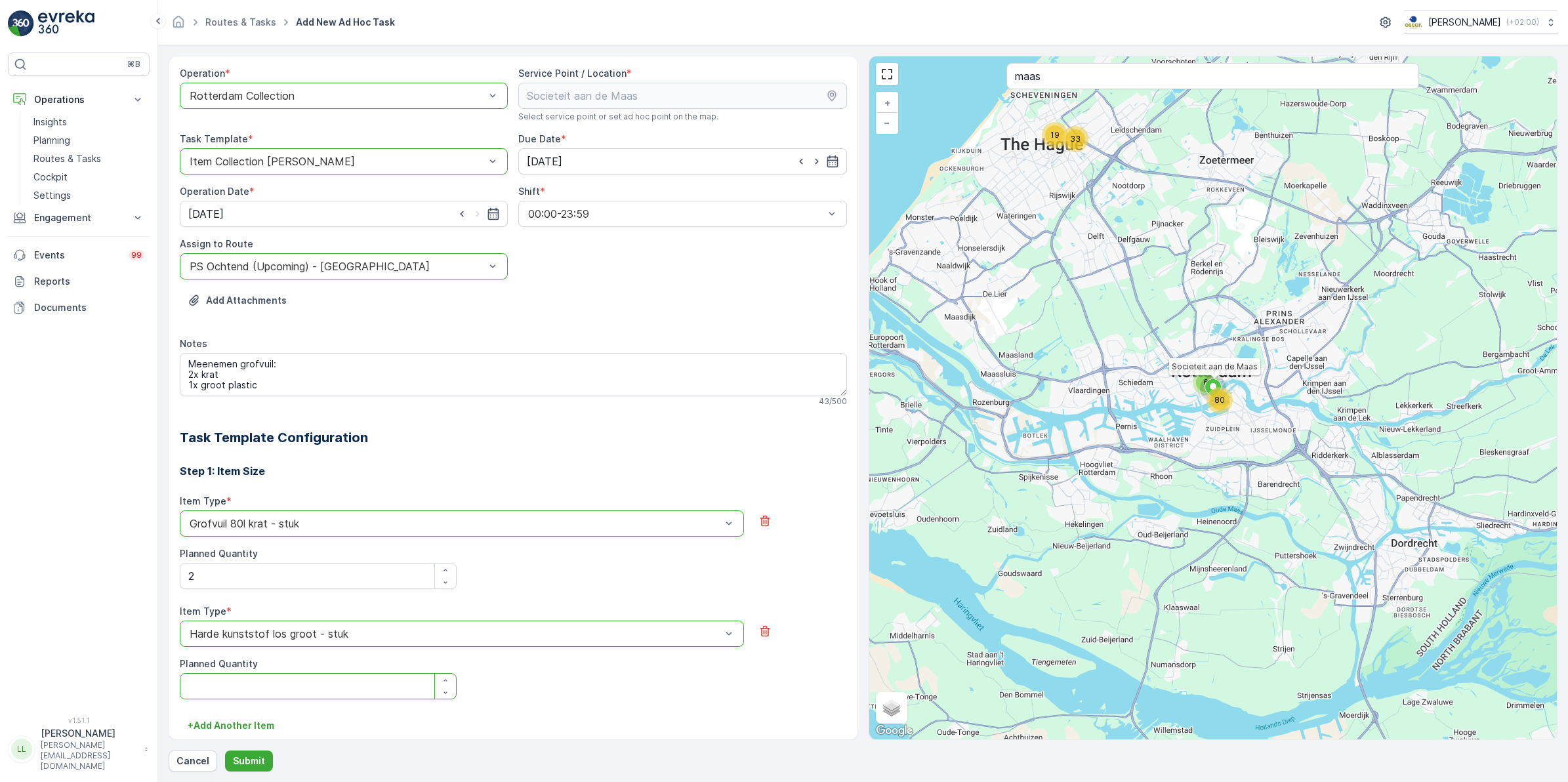
click at [246, 686] on Quantity "Planned Quantity" at bounding box center [318, 686] width 277 height 26
type Quantity "1"
click at [493, 693] on div "Item Type * option Harde kunststof los groot - stuk is disabled. Select another…" at bounding box center [513, 652] width 667 height 95
click at [259, 759] on p "Submit" at bounding box center [249, 761] width 32 height 13
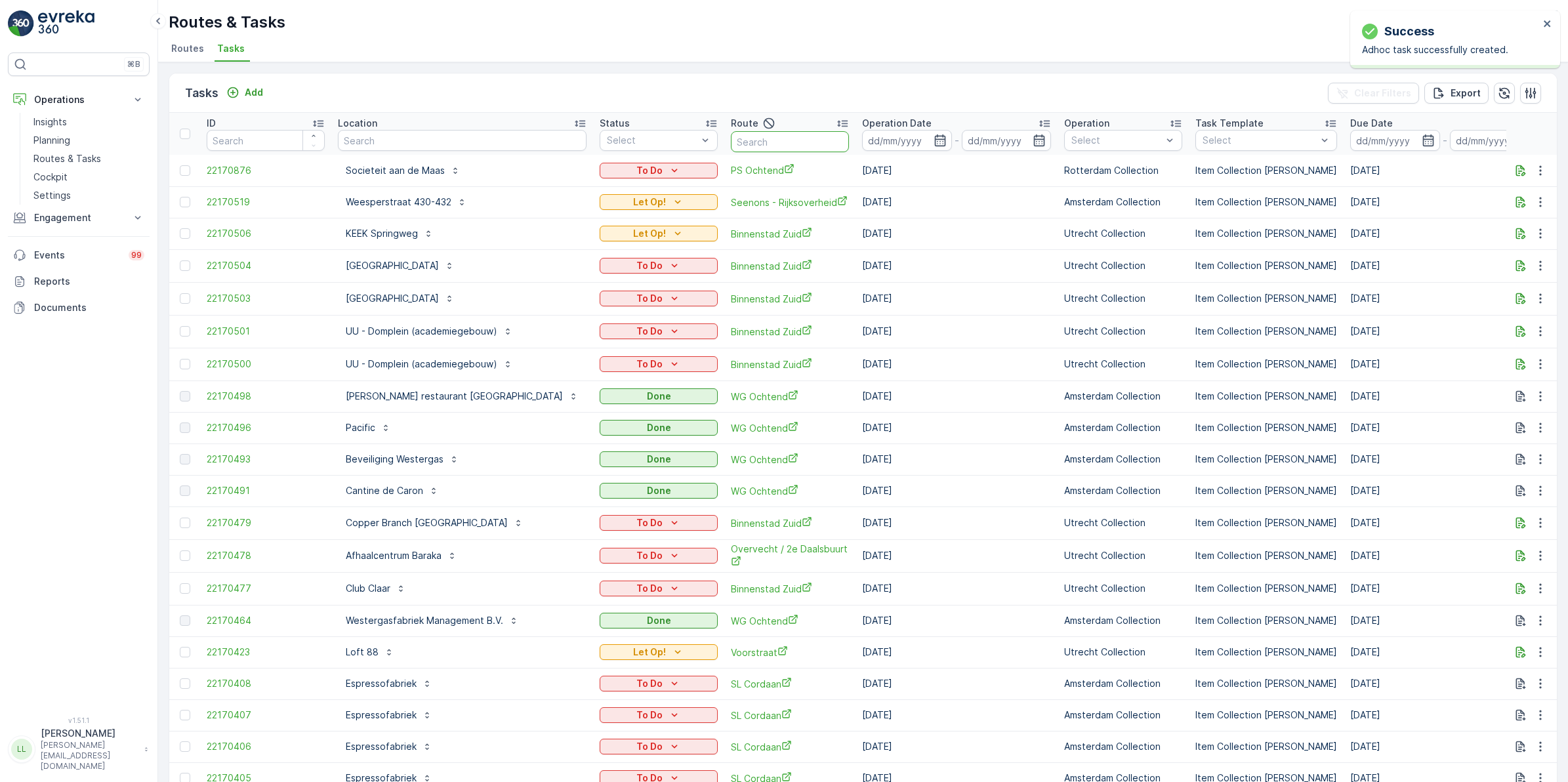
click at [731, 138] on input "text" at bounding box center [790, 142] width 118 height 21
type input "om"
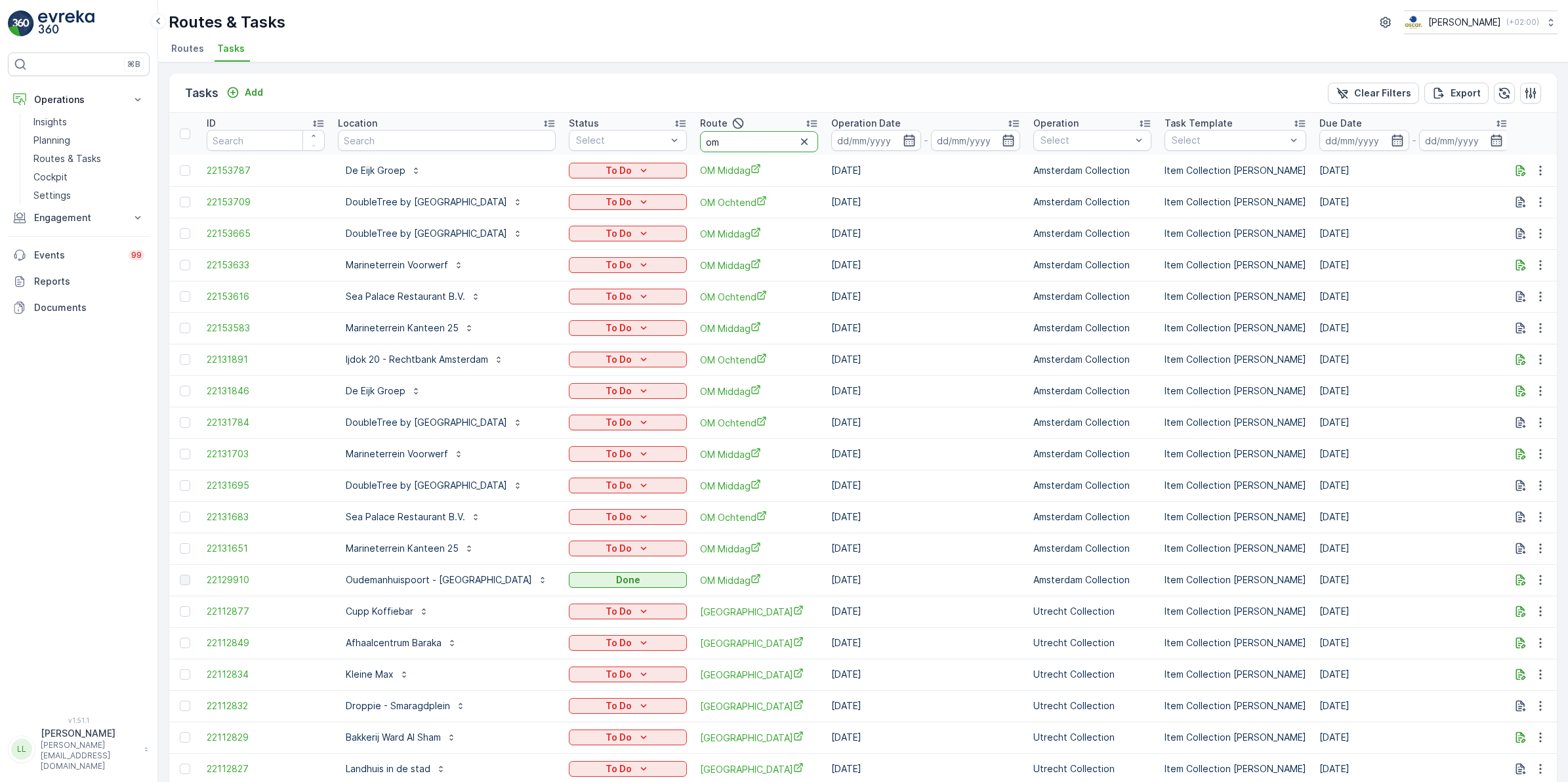
drag, startPoint x: 785, startPoint y: 139, endPoint x: 806, endPoint y: 151, distance: 24.2
click at [806, 151] on input "om" at bounding box center [759, 142] width 118 height 21
type input "om mi"
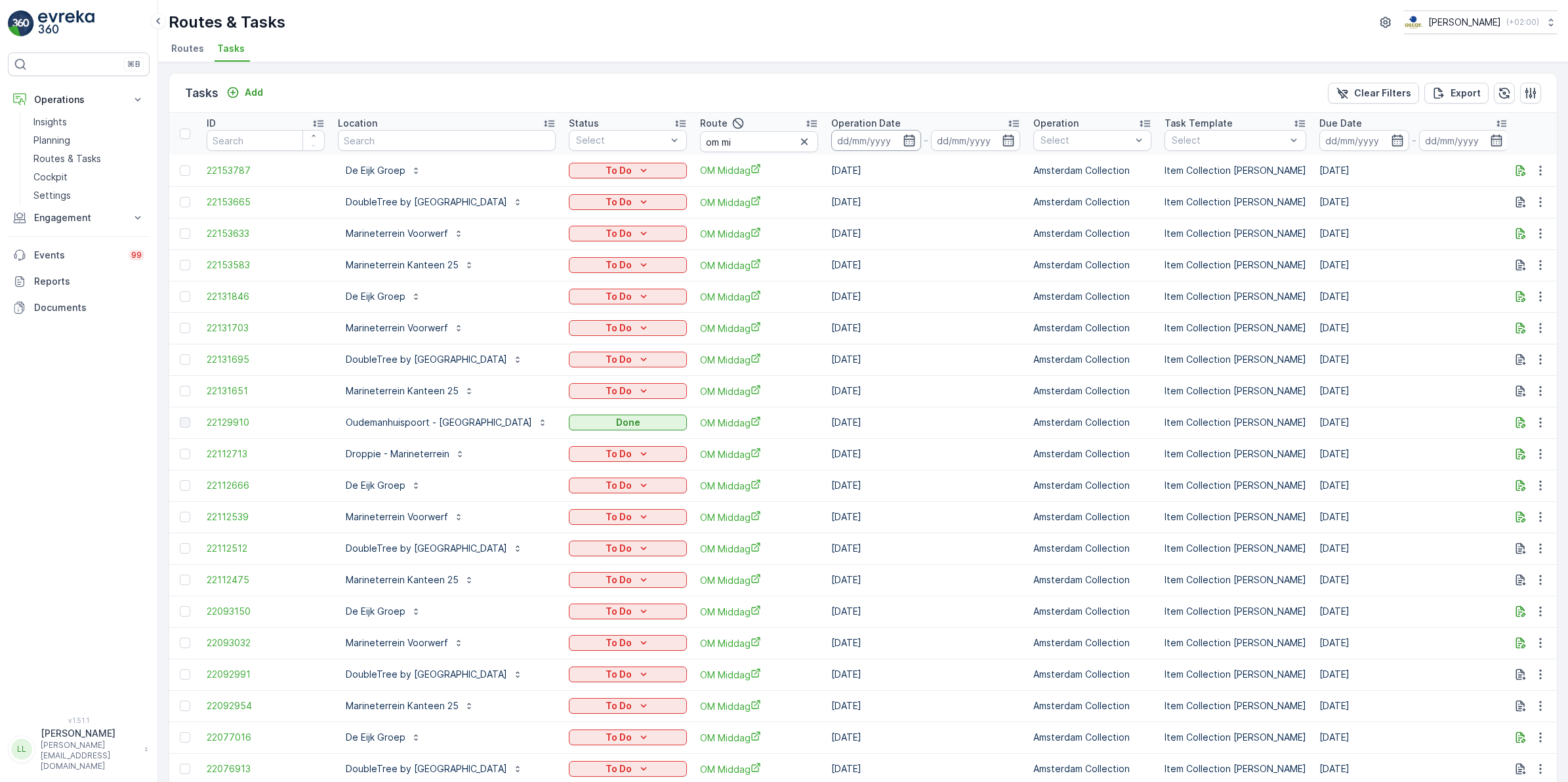
click at [916, 142] on icon "button" at bounding box center [910, 140] width 13 height 13
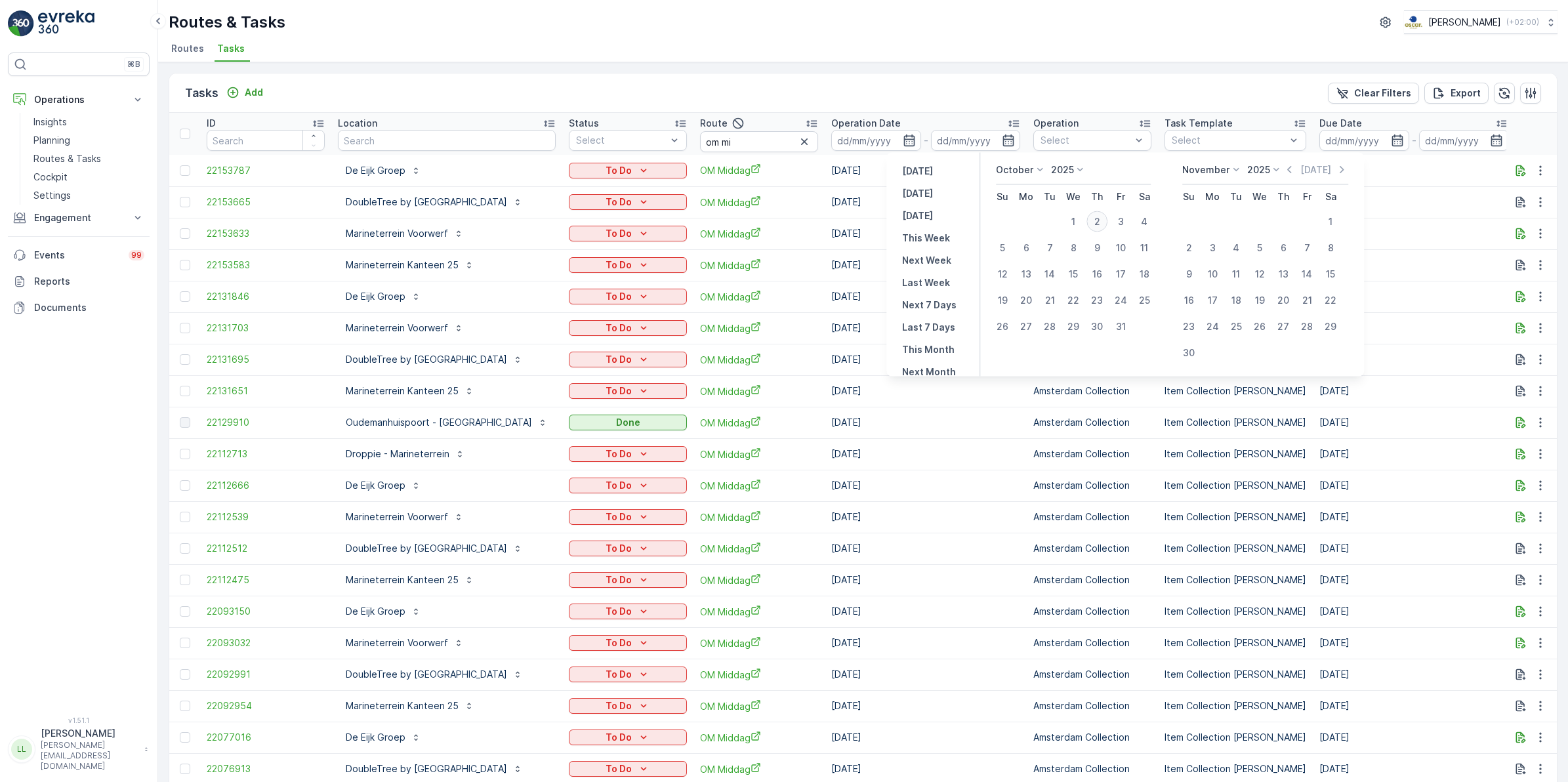
click at [1096, 227] on div "2" at bounding box center [1097, 222] width 21 height 21
type input "[DATE]"
click at [1096, 227] on div "2" at bounding box center [1097, 222] width 21 height 21
type input "[DATE]"
click at [1096, 227] on div "2" at bounding box center [1097, 222] width 21 height 21
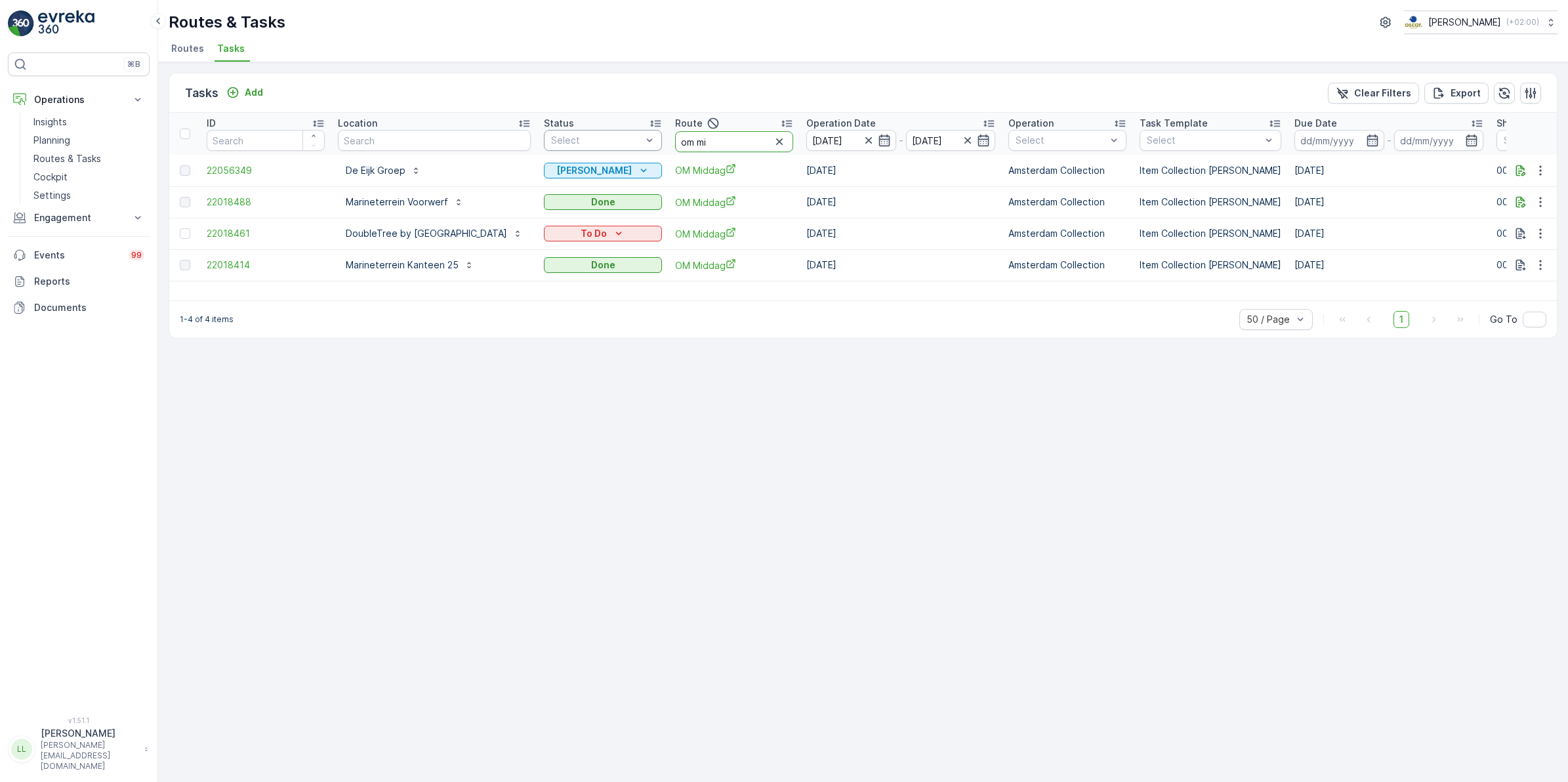
drag, startPoint x: 802, startPoint y: 147, endPoint x: 723, endPoint y: 148, distance: 79.0
click at [723, 148] on tr "ID Location Status Select Route om mi Operation Date 02.10.2025 - 02.10.2025 Op…" at bounding box center [1218, 133] width 2099 height 42
type input "uva"
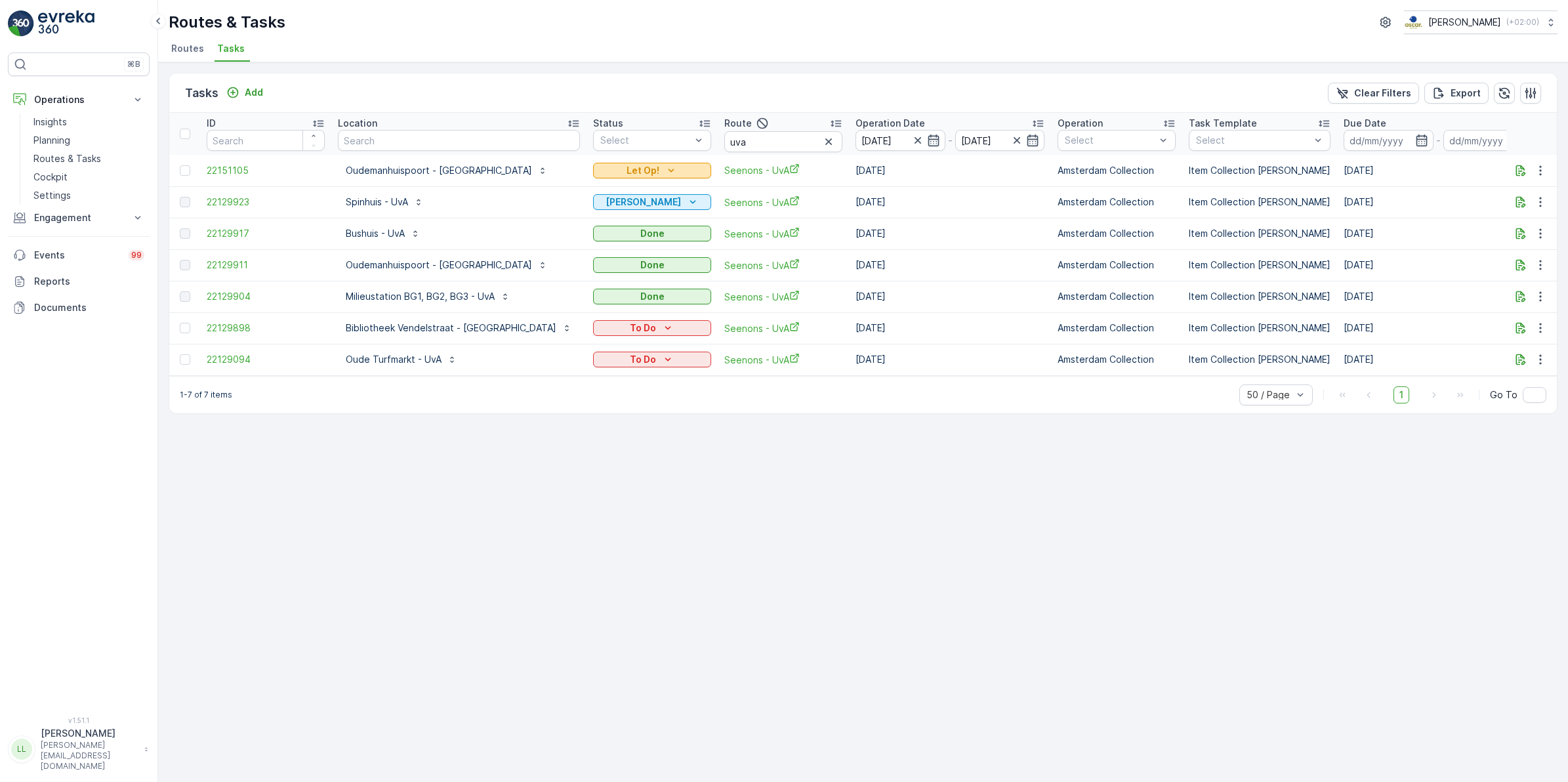
click at [641, 167] on div "Let Op!" at bounding box center [652, 171] width 107 height 13
click at [1520, 174] on icon "button" at bounding box center [1521, 171] width 13 height 13
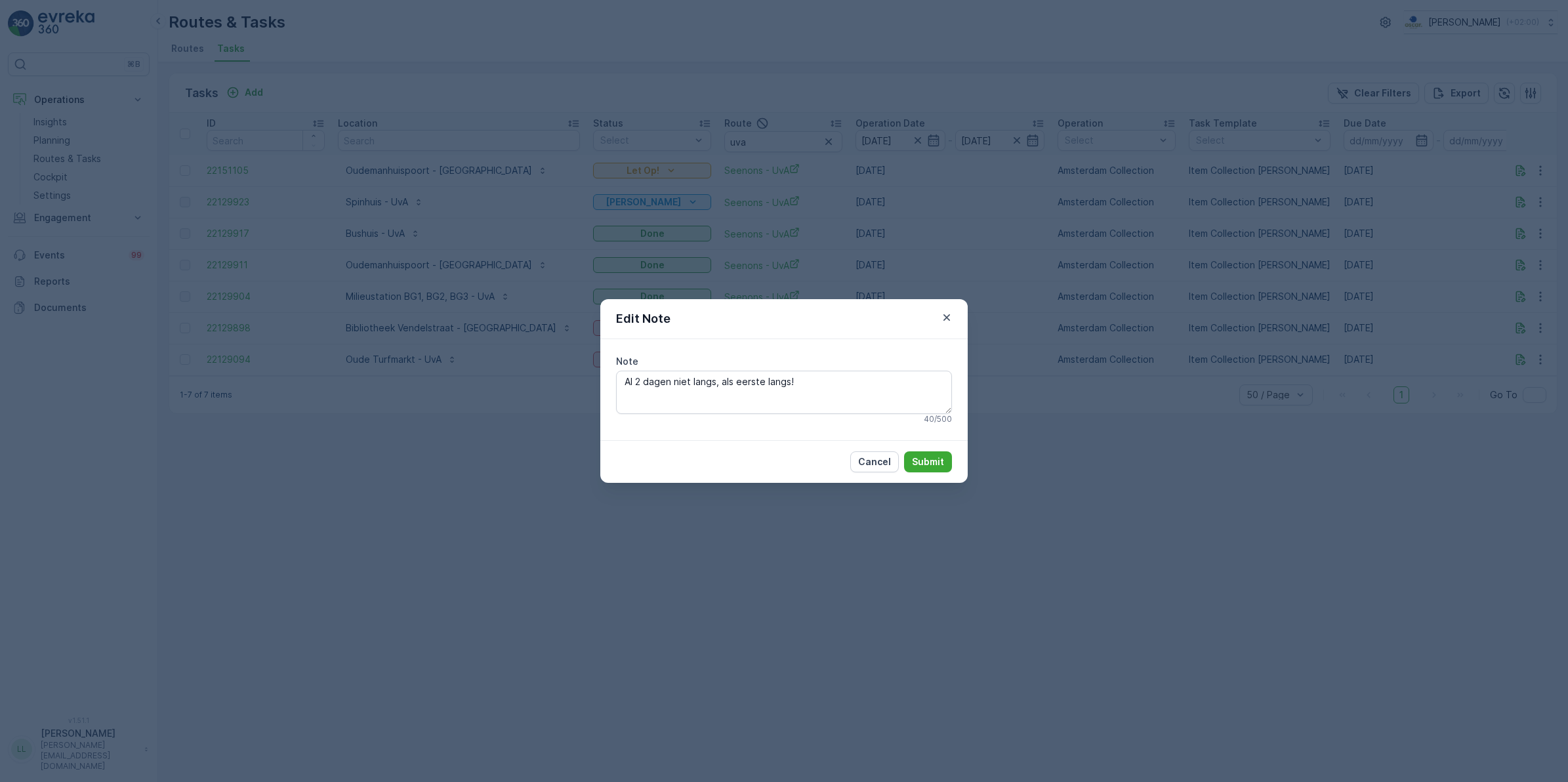
drag, startPoint x: 1042, startPoint y: 432, endPoint x: 891, endPoint y: 338, distance: 177.9
click at [1042, 430] on div "Edit Note Note Al 2 dagen niet langs, als eerste langs! 40 / 500 Cancel Submit" at bounding box center [784, 391] width 1568 height 782
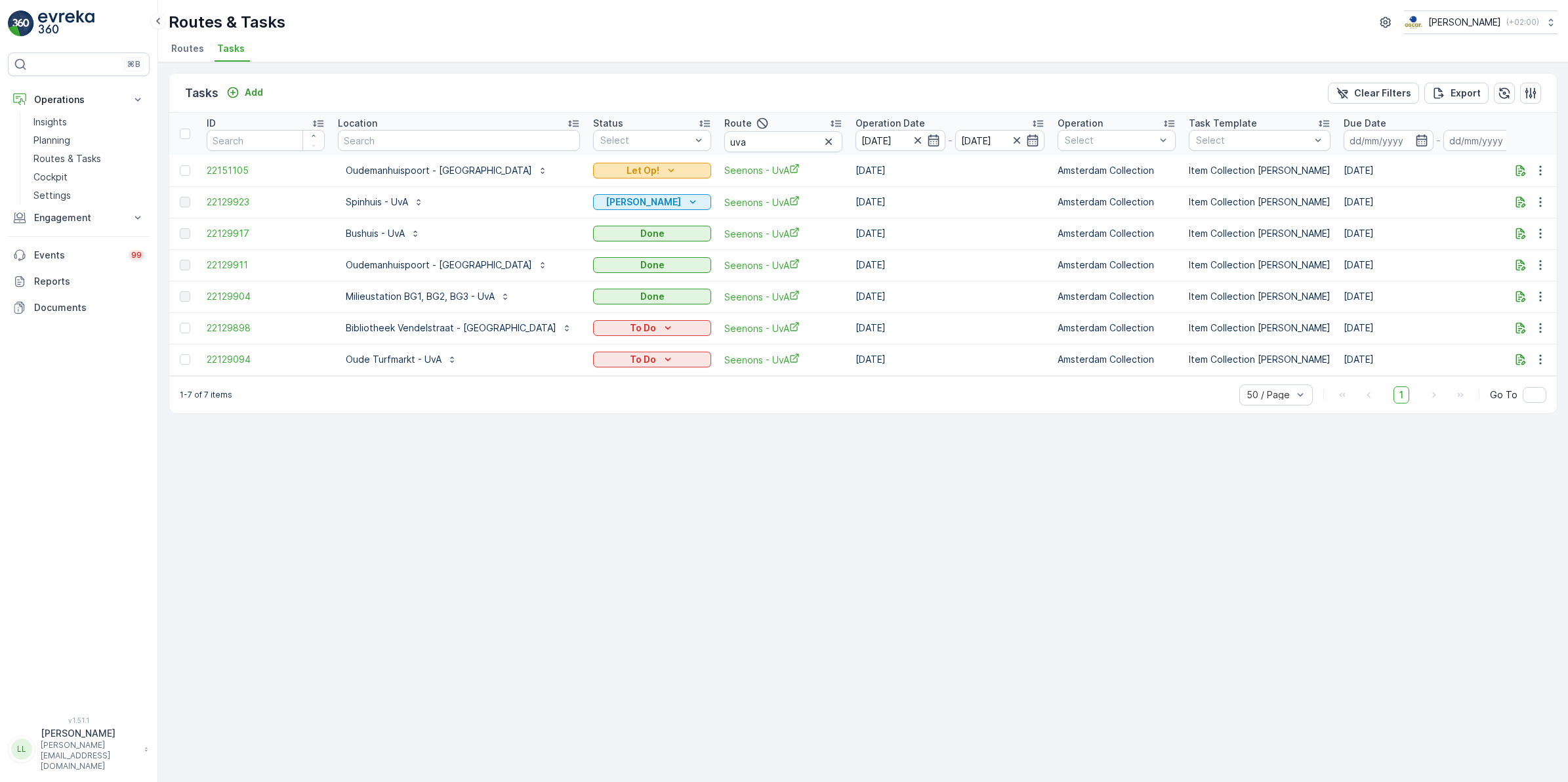
click at [625, 167] on div "Let Op!" at bounding box center [652, 171] width 107 height 13
click at [561, 210] on span "Done" at bounding box center [551, 207] width 23 height 13
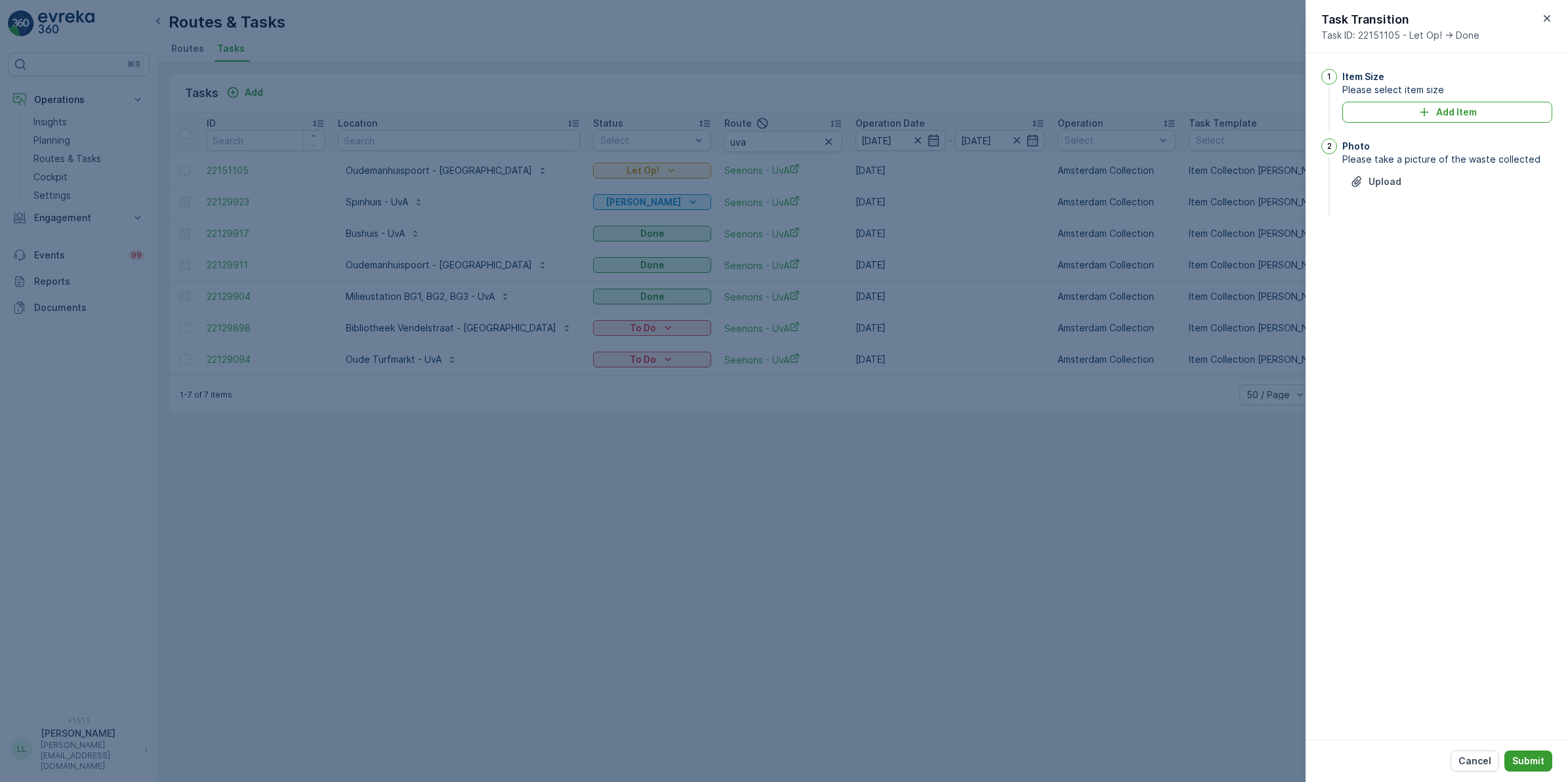
click at [1532, 760] on p "Submit" at bounding box center [1529, 761] width 32 height 13
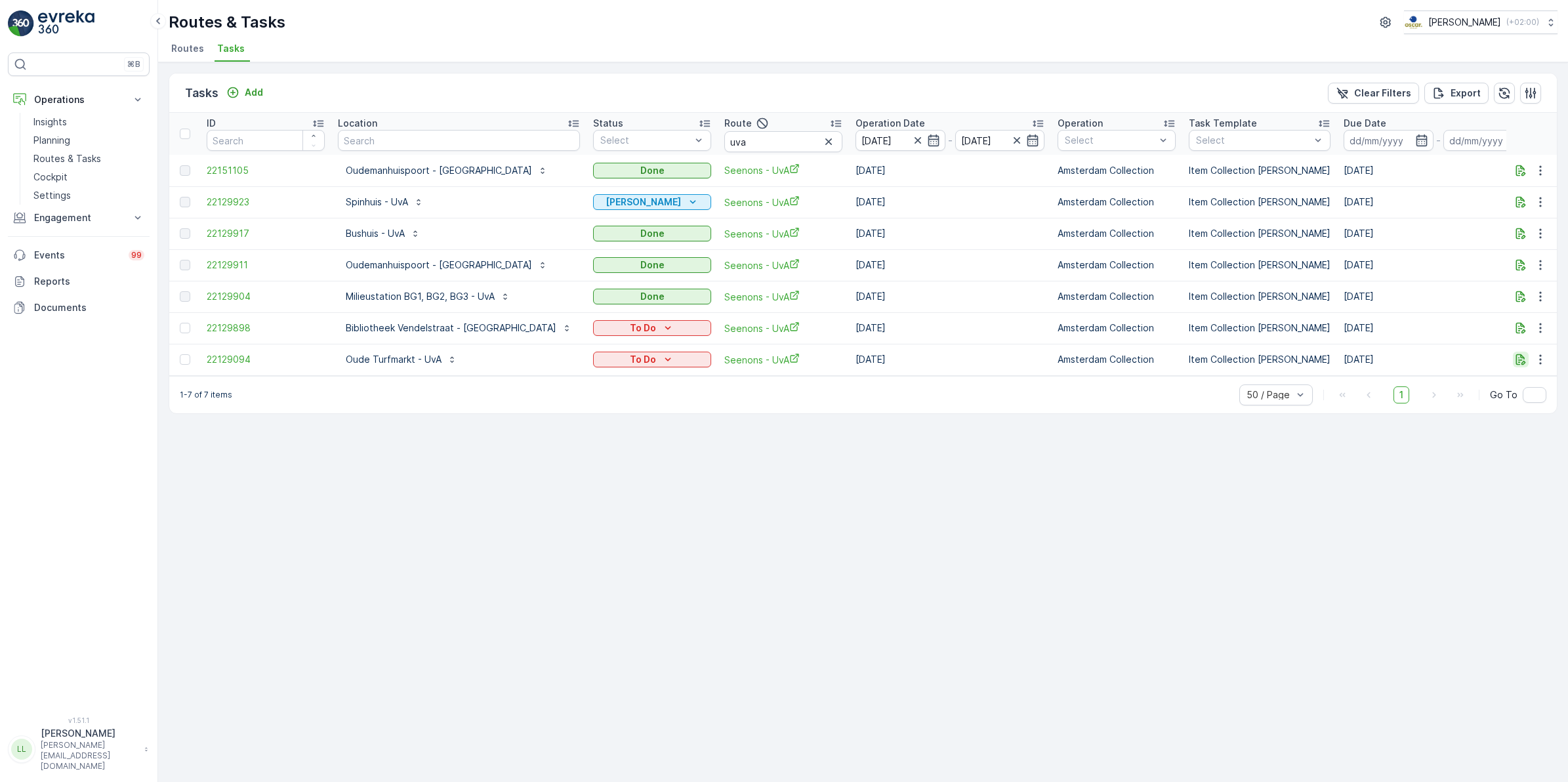
click at [1521, 363] on icon "button" at bounding box center [1521, 360] width 10 height 11
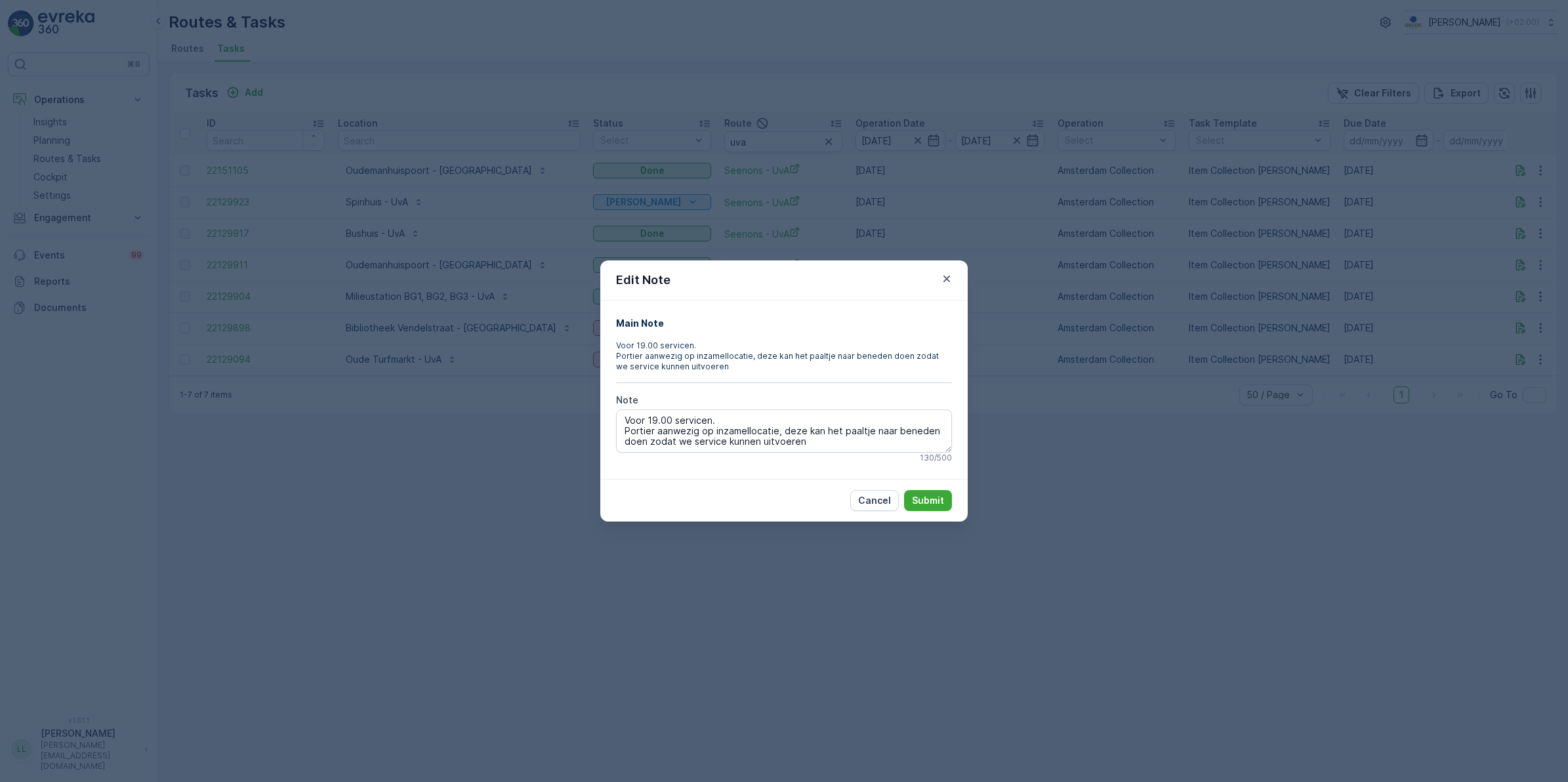
click at [1266, 618] on div "Edit Note Main Note Voor 19.00 servicen. Portier aanwezig op inzamellocatie, de…" at bounding box center [784, 391] width 1568 height 782
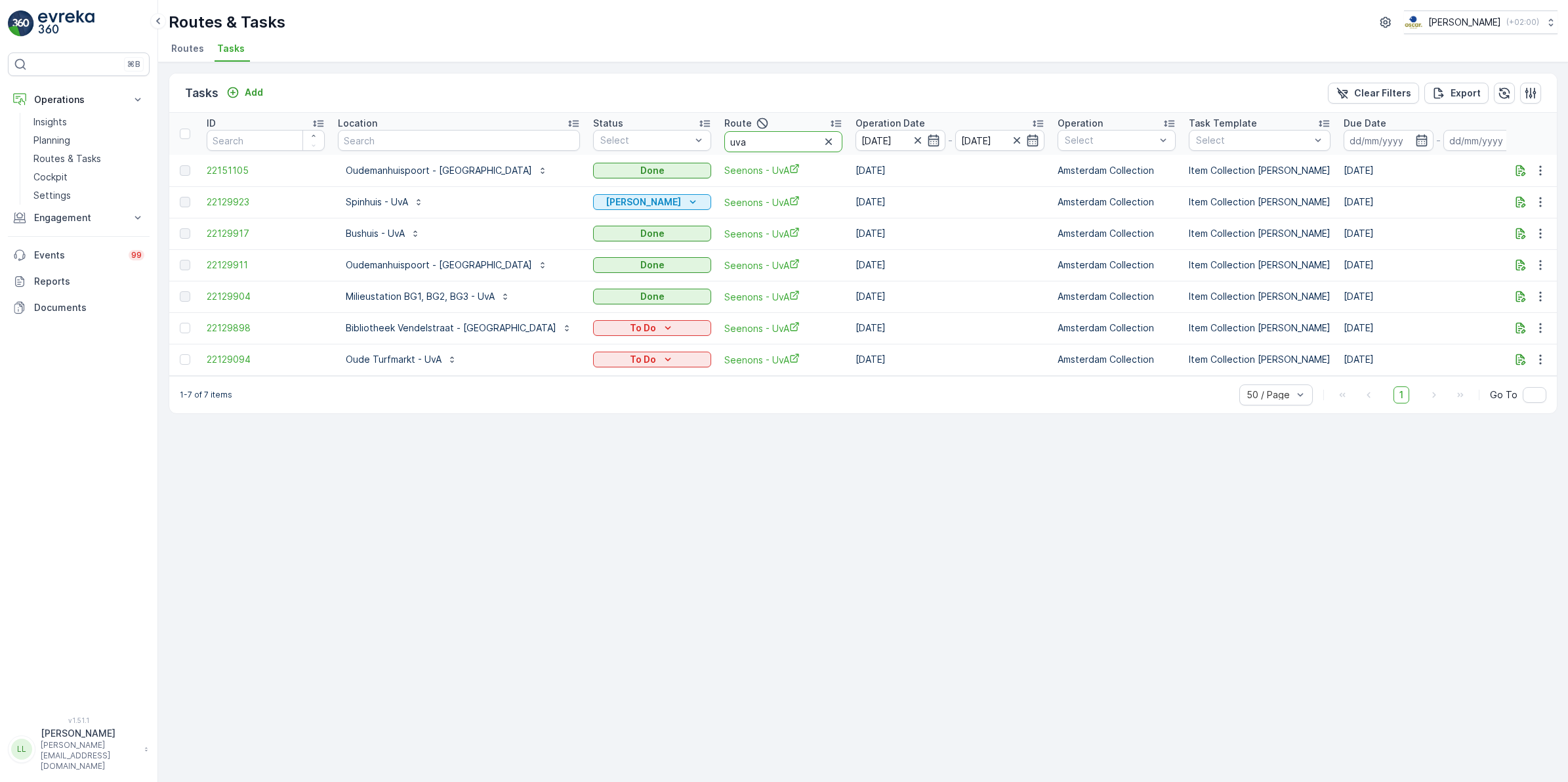
drag, startPoint x: 700, startPoint y: 143, endPoint x: 657, endPoint y: 151, distance: 43.7
click at [717, 151] on th "Route uva" at bounding box center [783, 133] width 131 height 42
type input "nes"
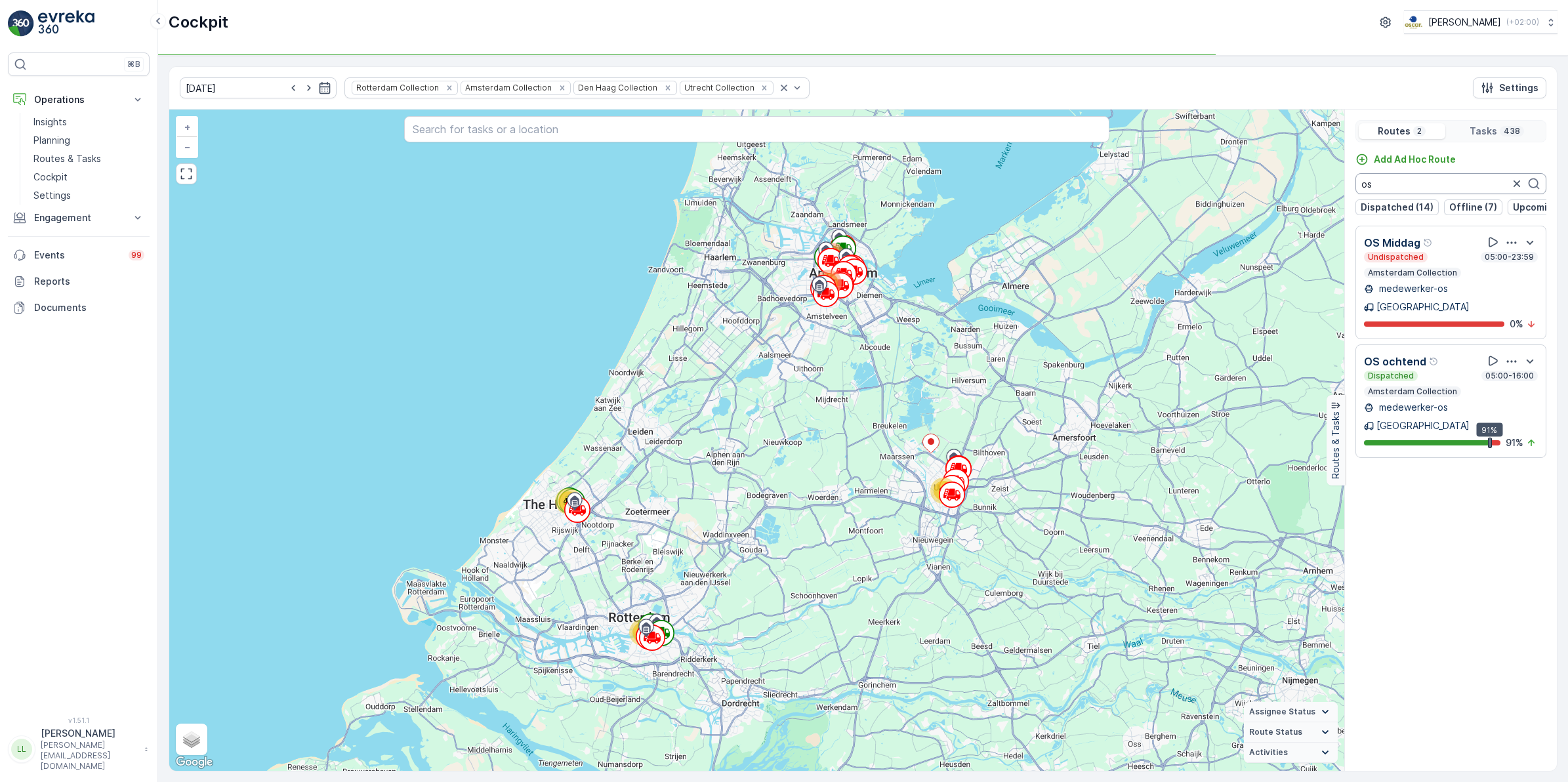
click at [1387, 179] on input "os" at bounding box center [1451, 184] width 191 height 21
drag, startPoint x: 1385, startPoint y: 184, endPoint x: 1355, endPoint y: 182, distance: 30.1
click at [1355, 182] on input "os" at bounding box center [1451, 184] width 191 height 21
type input "sg"
click at [1519, 186] on icon "button" at bounding box center [1517, 183] width 13 height 13
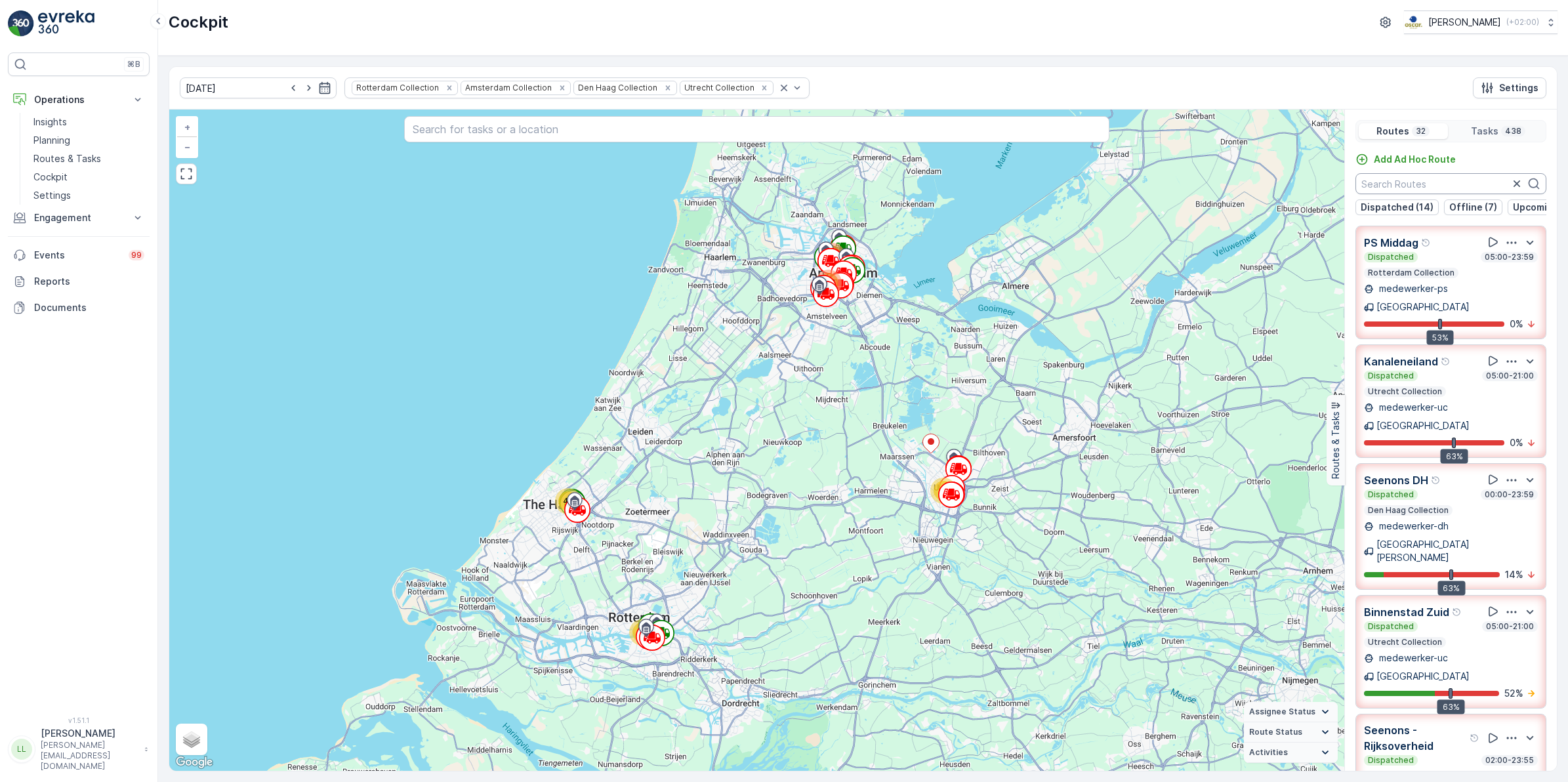
click at [1422, 181] on input "text" at bounding box center [1451, 184] width 191 height 21
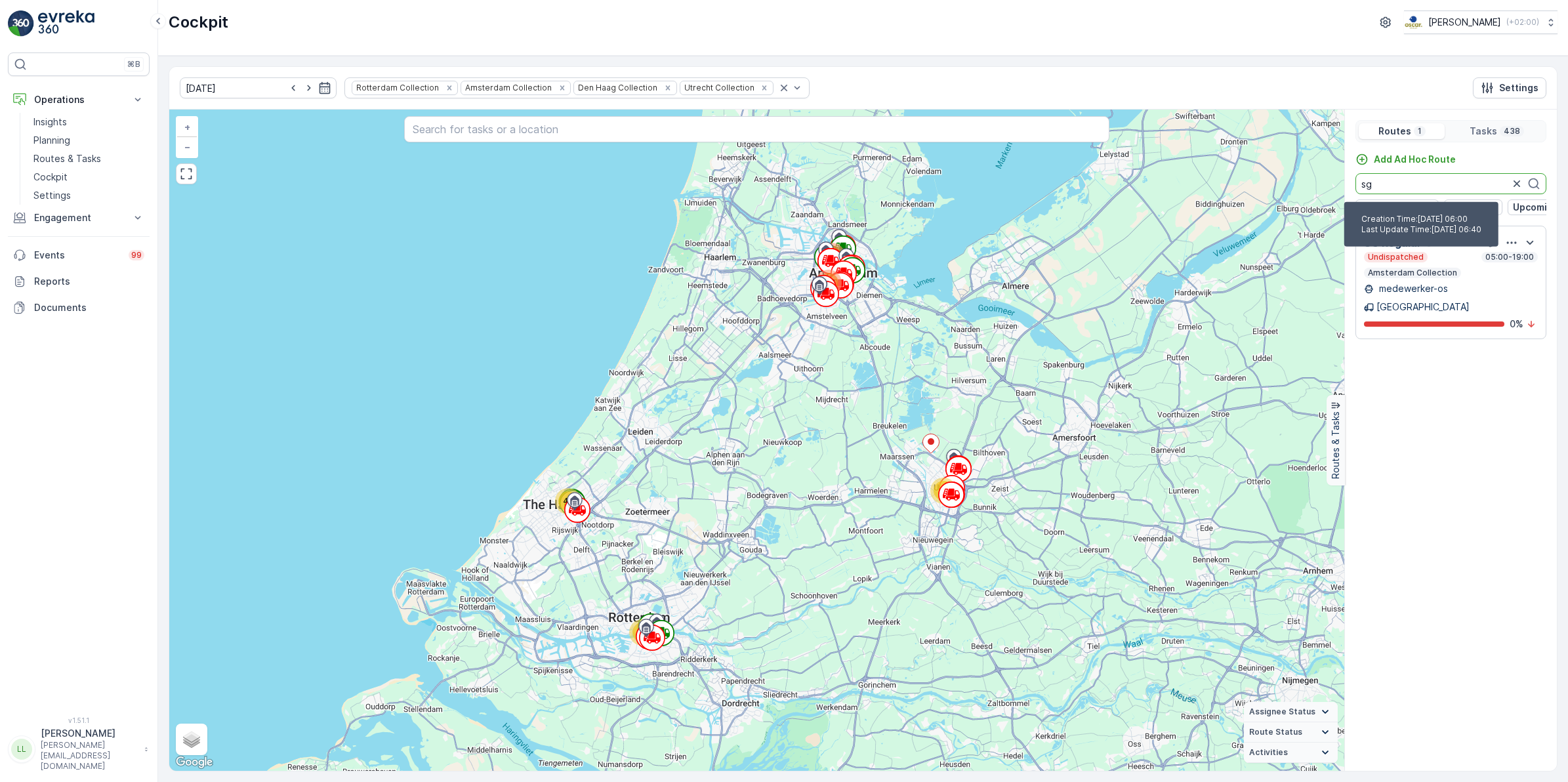
type input "sg"
click at [1435, 263] on div "Undispatched 05:00-19:00" at bounding box center [1451, 257] width 174 height 11
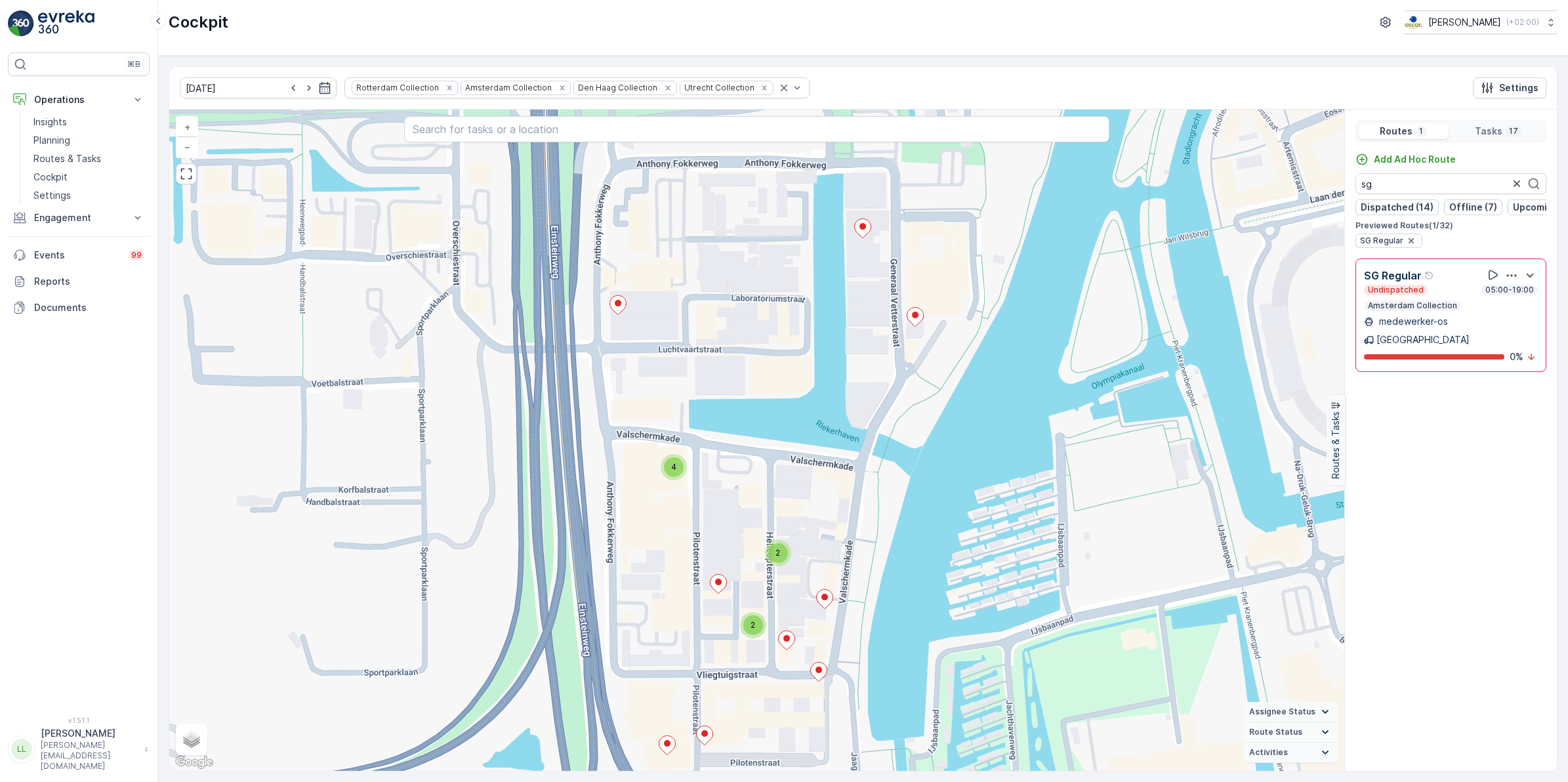
drag, startPoint x: 822, startPoint y: 339, endPoint x: 812, endPoint y: 417, distance: 78.6
click at [812, 417] on div "4 2 2 + − Satellite Roadmap Terrain Hybrid Leaflet Keyboard shortcuts Map Data …" at bounding box center [756, 441] width 1175 height 661
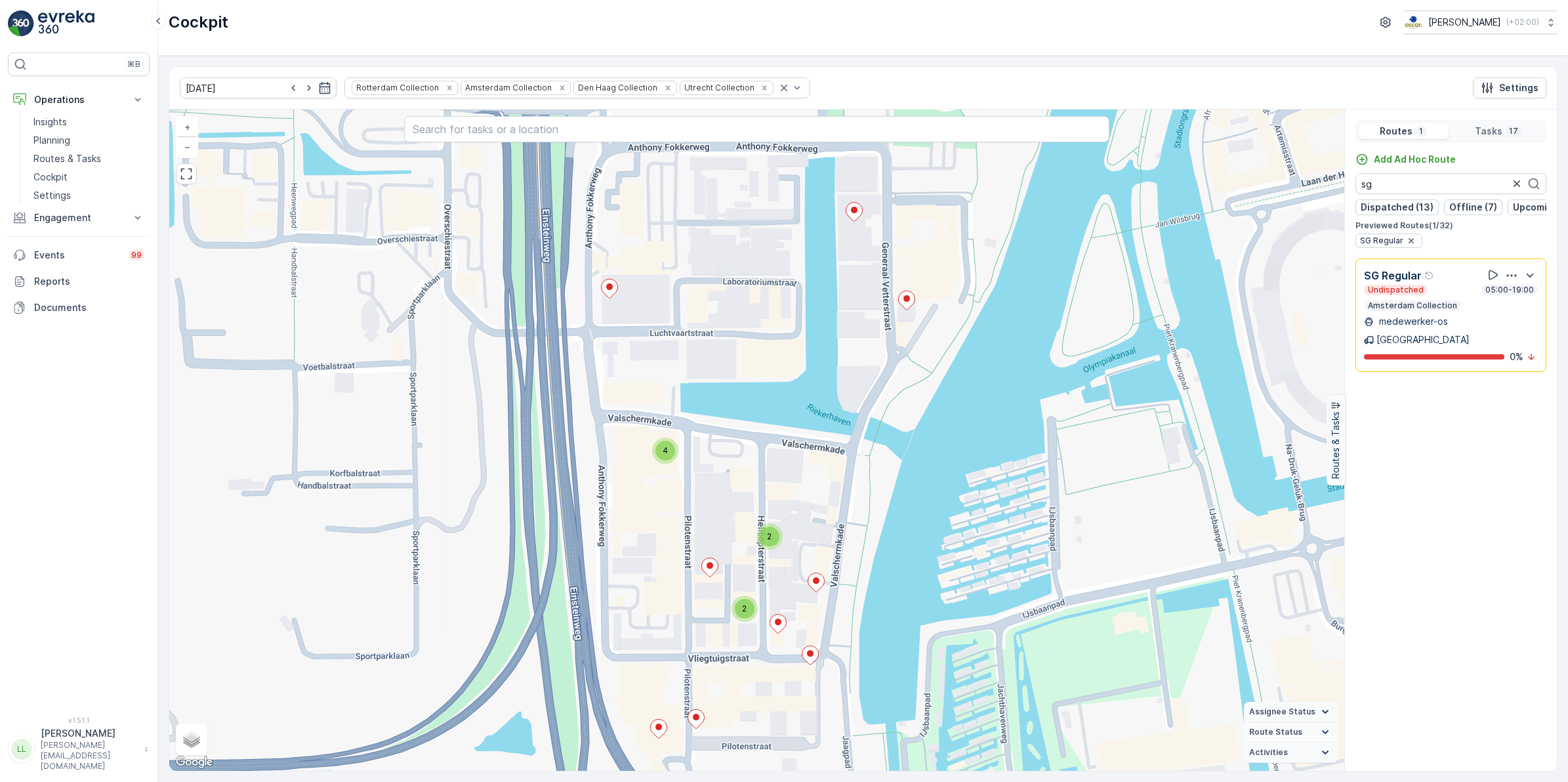
drag, startPoint x: 933, startPoint y: 425, endPoint x: 924, endPoint y: 408, distance: 19.2
click at [924, 408] on div "4 2 2 + − Satellite Roadmap Terrain Hybrid Leaflet Keyboard shortcuts Map Data …" at bounding box center [756, 441] width 1175 height 661
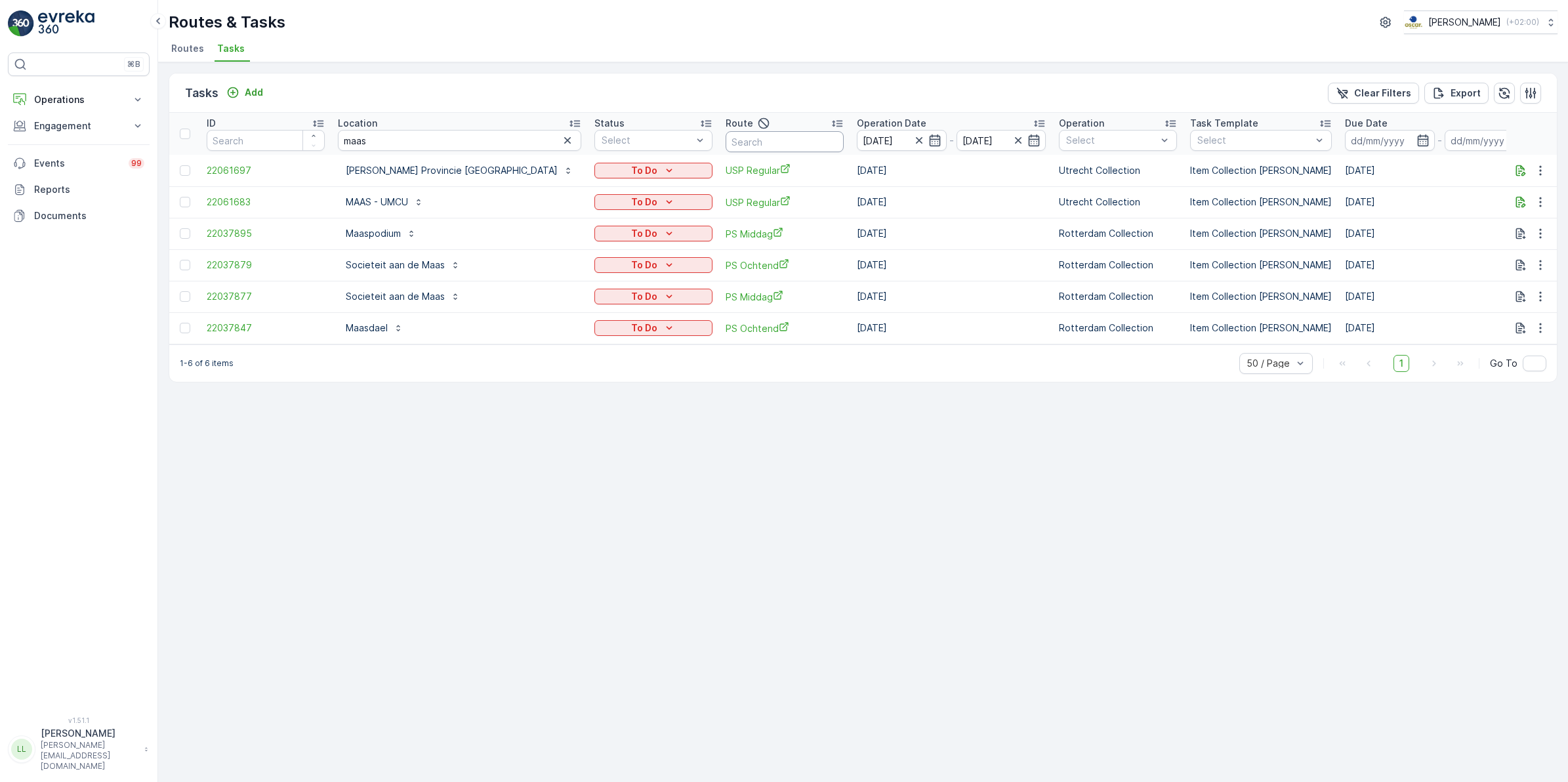
click at [725, 139] on input "text" at bounding box center [784, 142] width 118 height 21
click at [565, 139] on icon "button" at bounding box center [567, 139] width 6 height 6
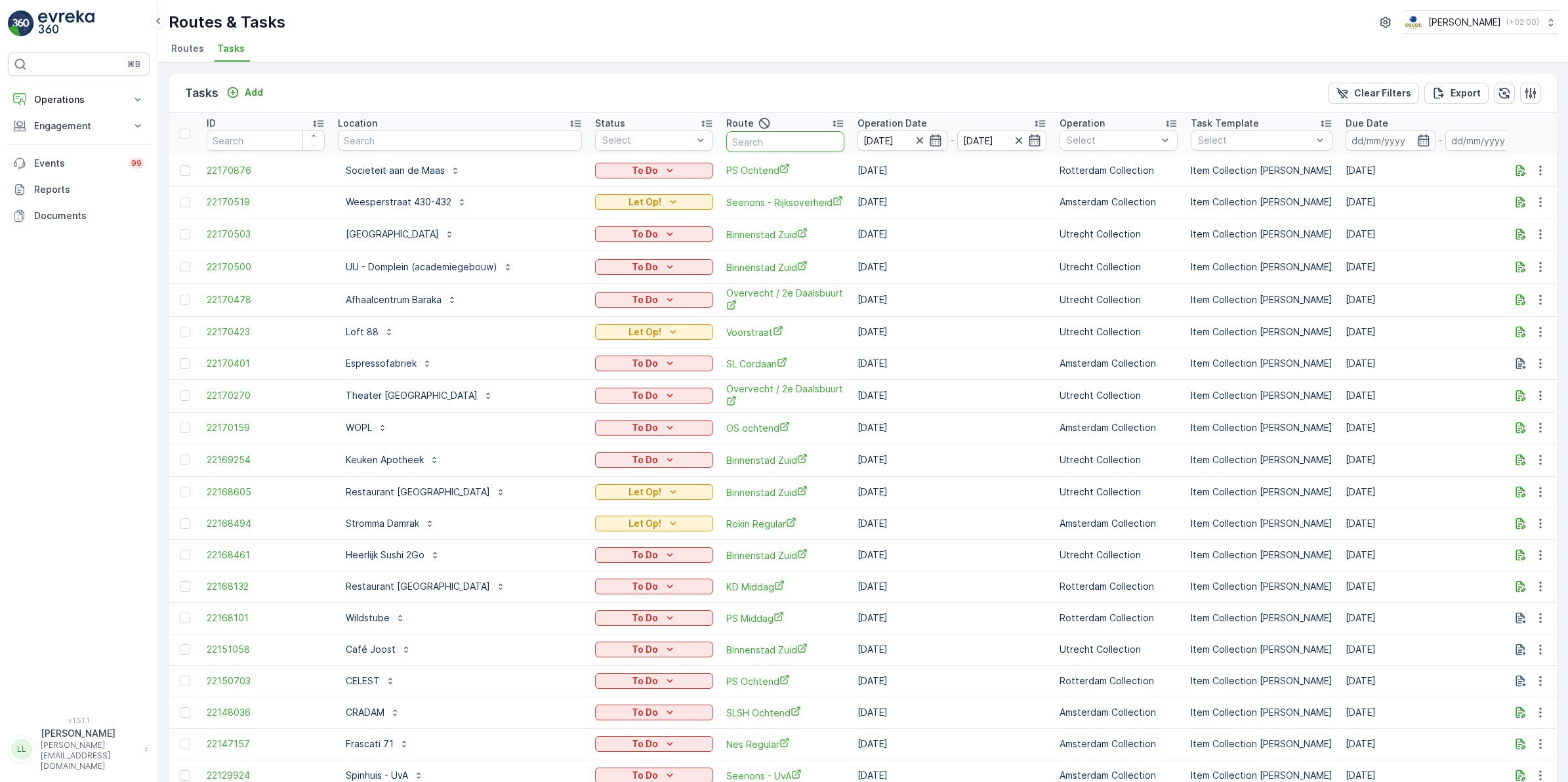
click at [730, 139] on input "text" at bounding box center [785, 142] width 118 height 21
type input "foto"
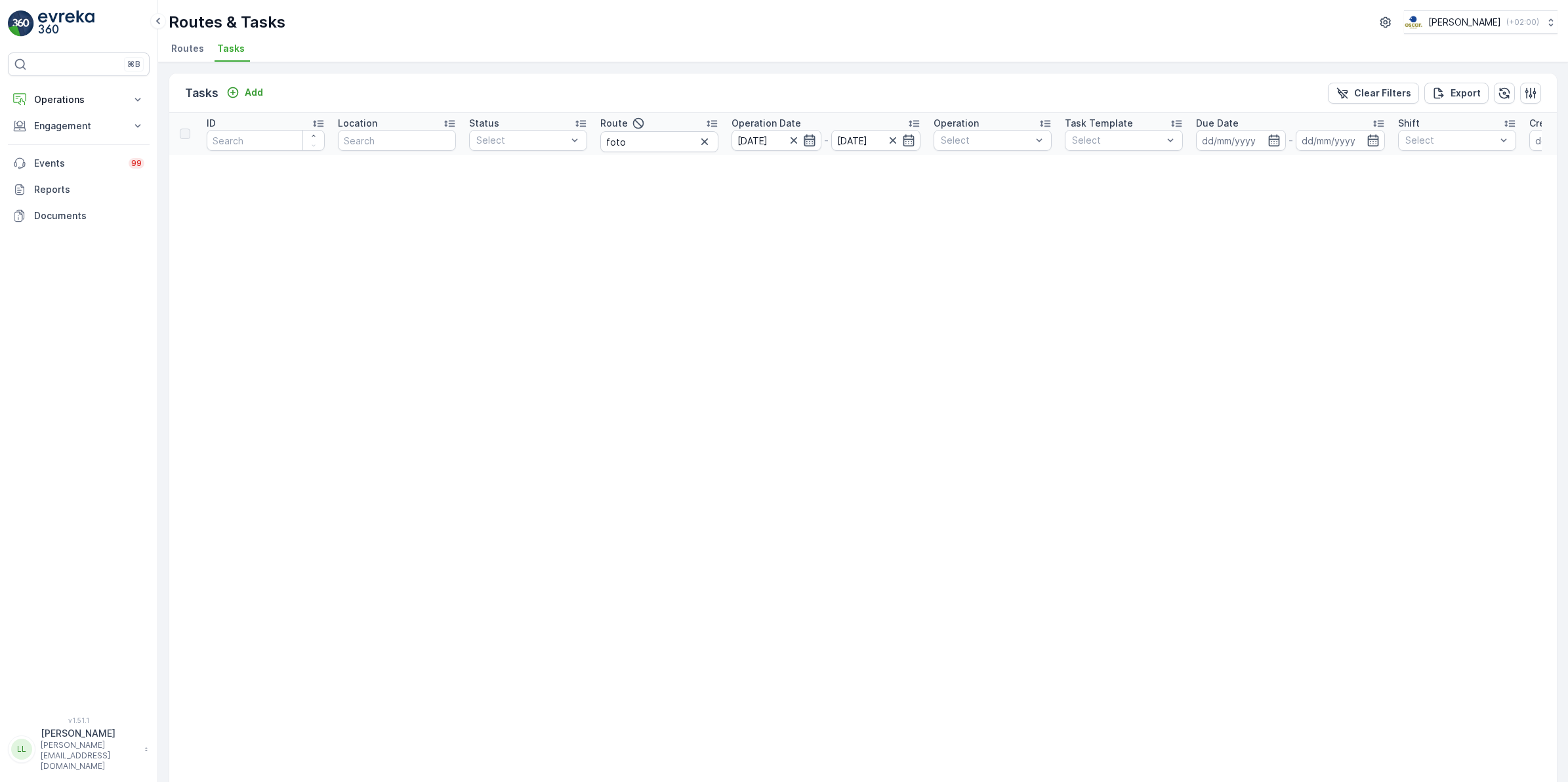
click at [807, 141] on icon "button" at bounding box center [809, 140] width 13 height 13
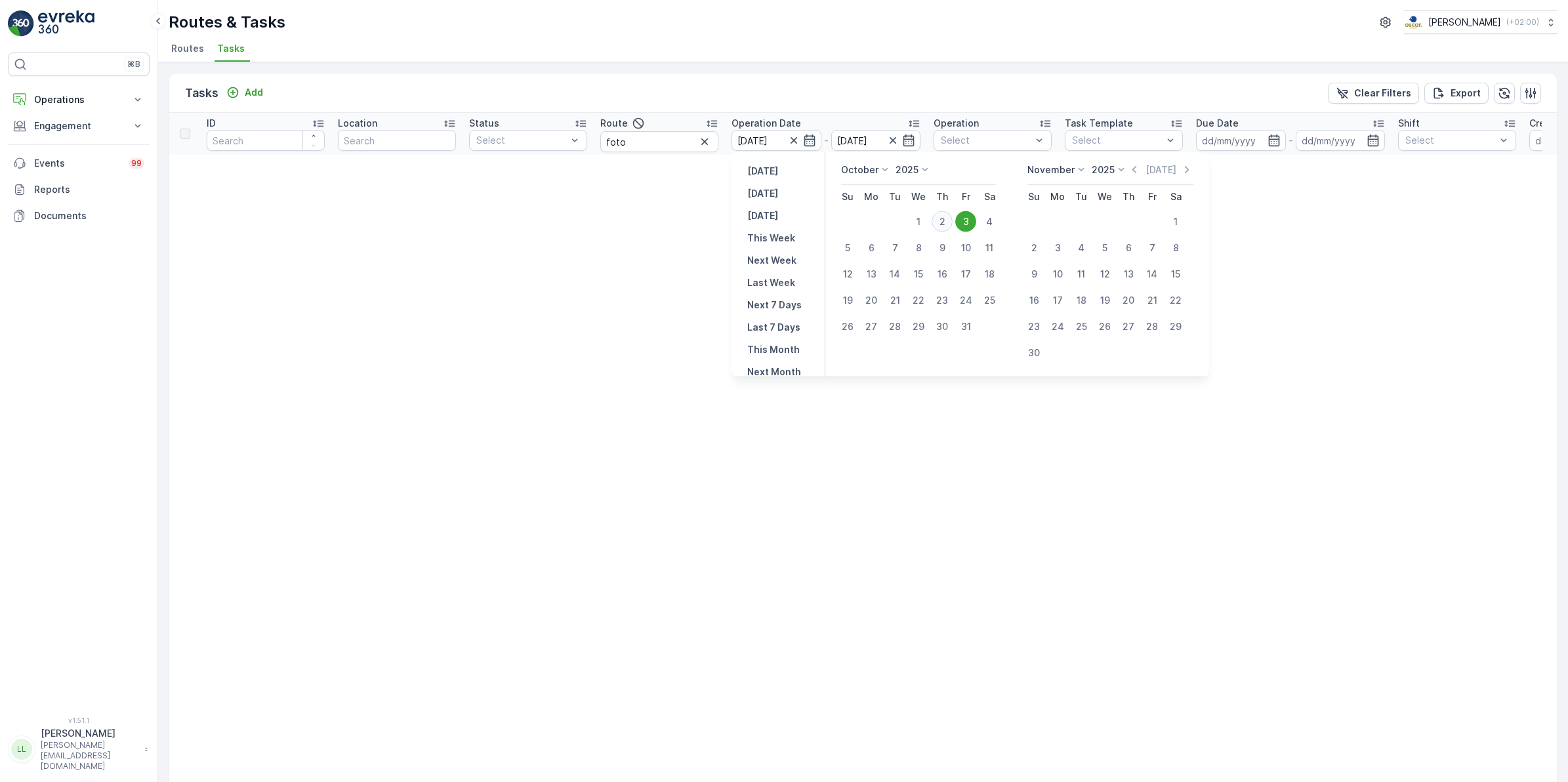
click at [935, 222] on div "2" at bounding box center [943, 222] width 21 height 21
type input "[DATE]"
drag, startPoint x: 952, startPoint y: 220, endPoint x: 950, endPoint y: 197, distance: 23.1
click at [950, 220] on div "2" at bounding box center [943, 222] width 21 height 21
type input "[DATE]"
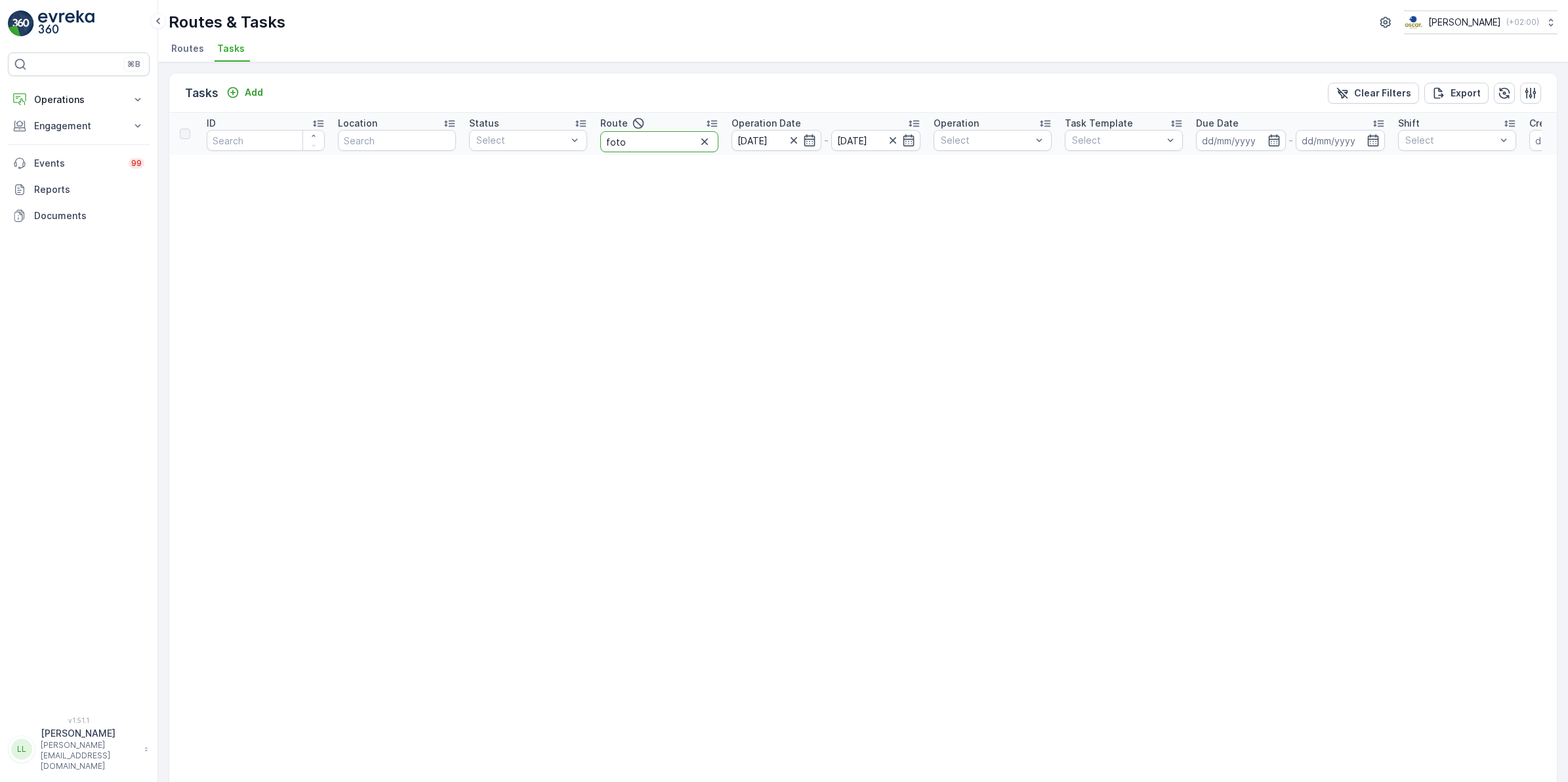
click at [656, 145] on input "foto" at bounding box center [659, 142] width 118 height 21
drag, startPoint x: 644, startPoint y: 145, endPoint x: 582, endPoint y: 139, distance: 62.3
click at [582, 139] on tr "ID Location Status Select Route foto Operation Date 02.10.2025 - 02.10.2025 Ope…" at bounding box center [1152, 133] width 1966 height 42
click at [392, 139] on input "text" at bounding box center [397, 140] width 118 height 21
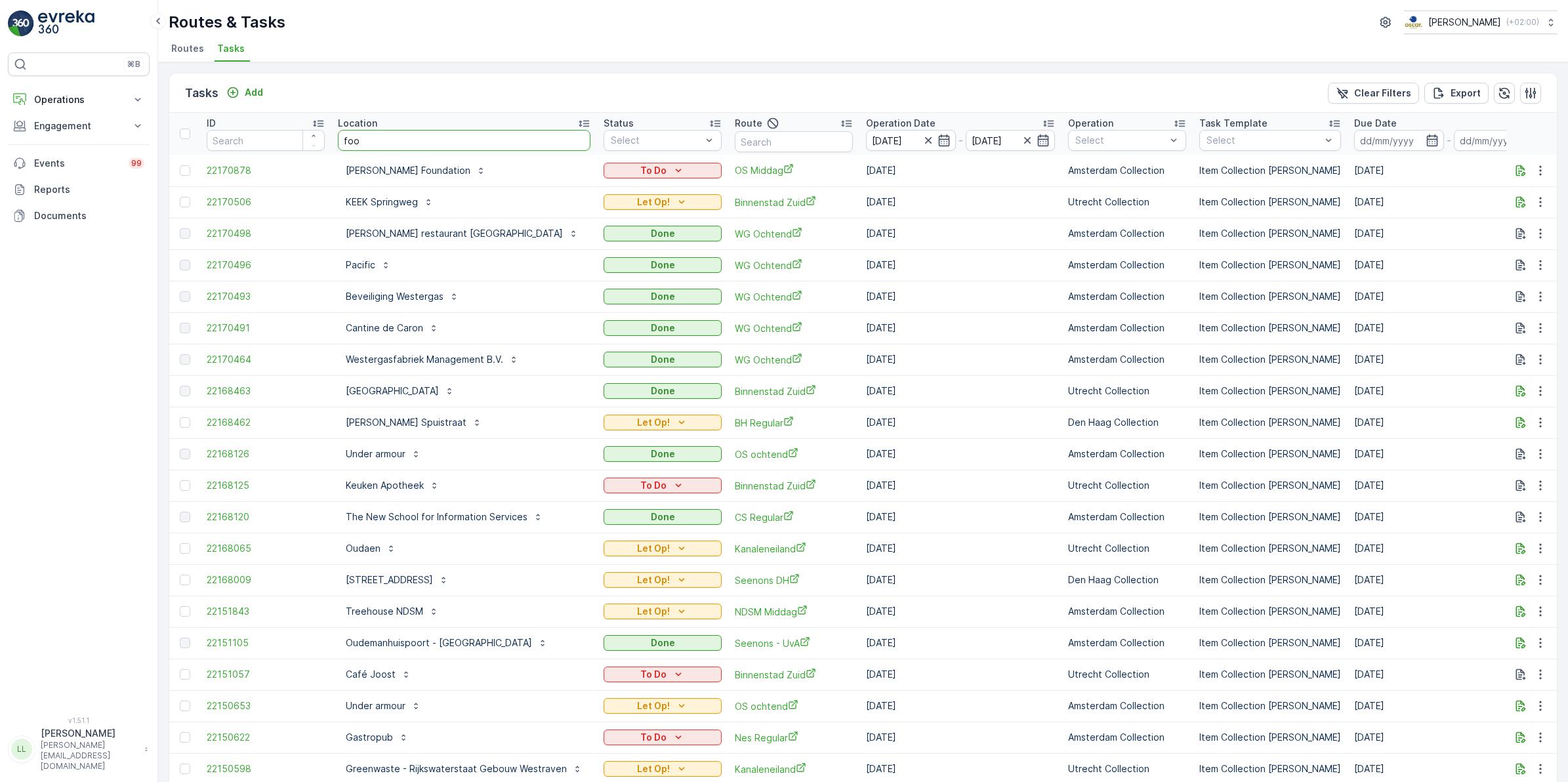
type input "foot"
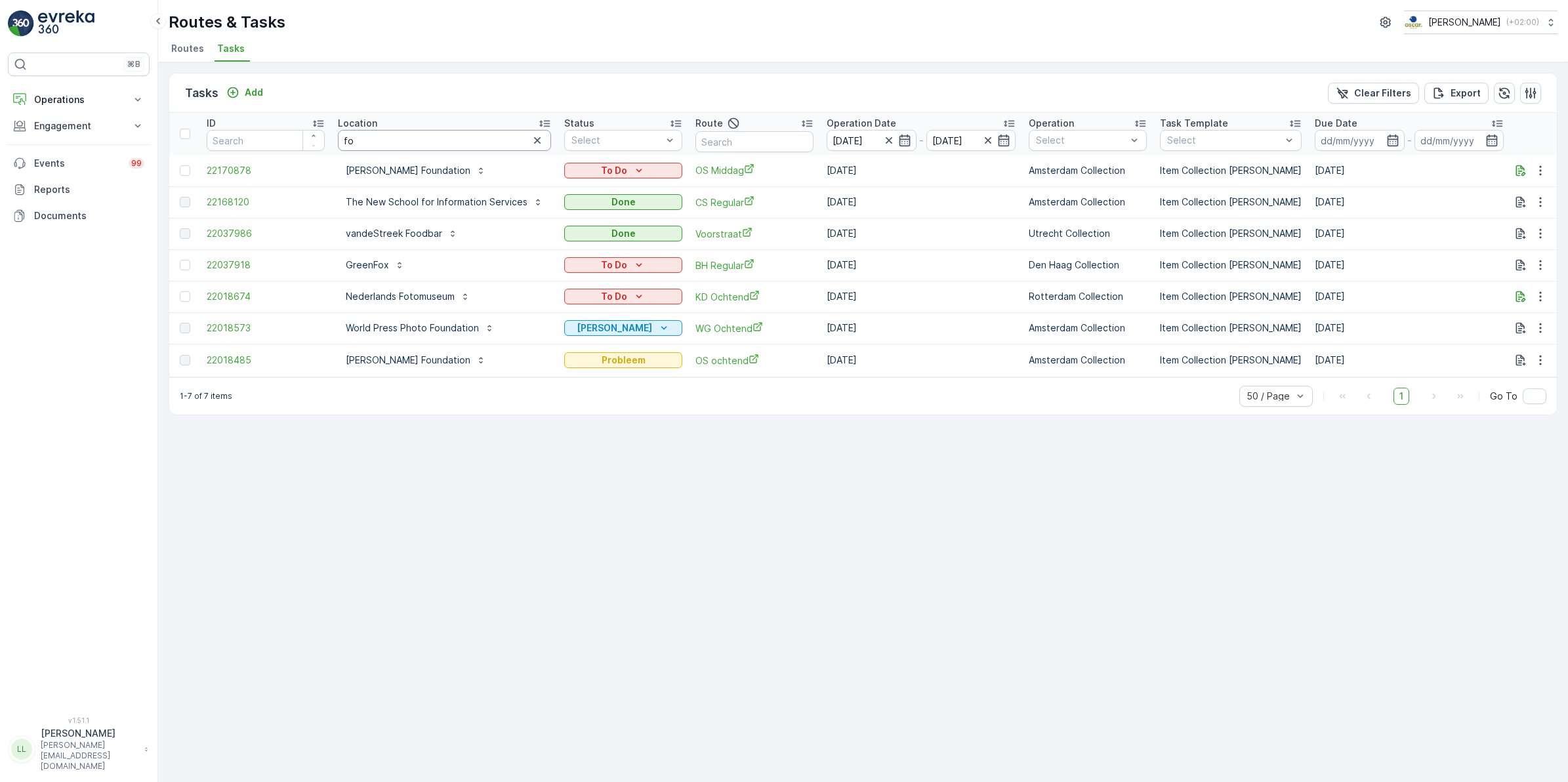
click at [372, 142] on input "fo" at bounding box center [444, 140] width 214 height 21
type input "foto"
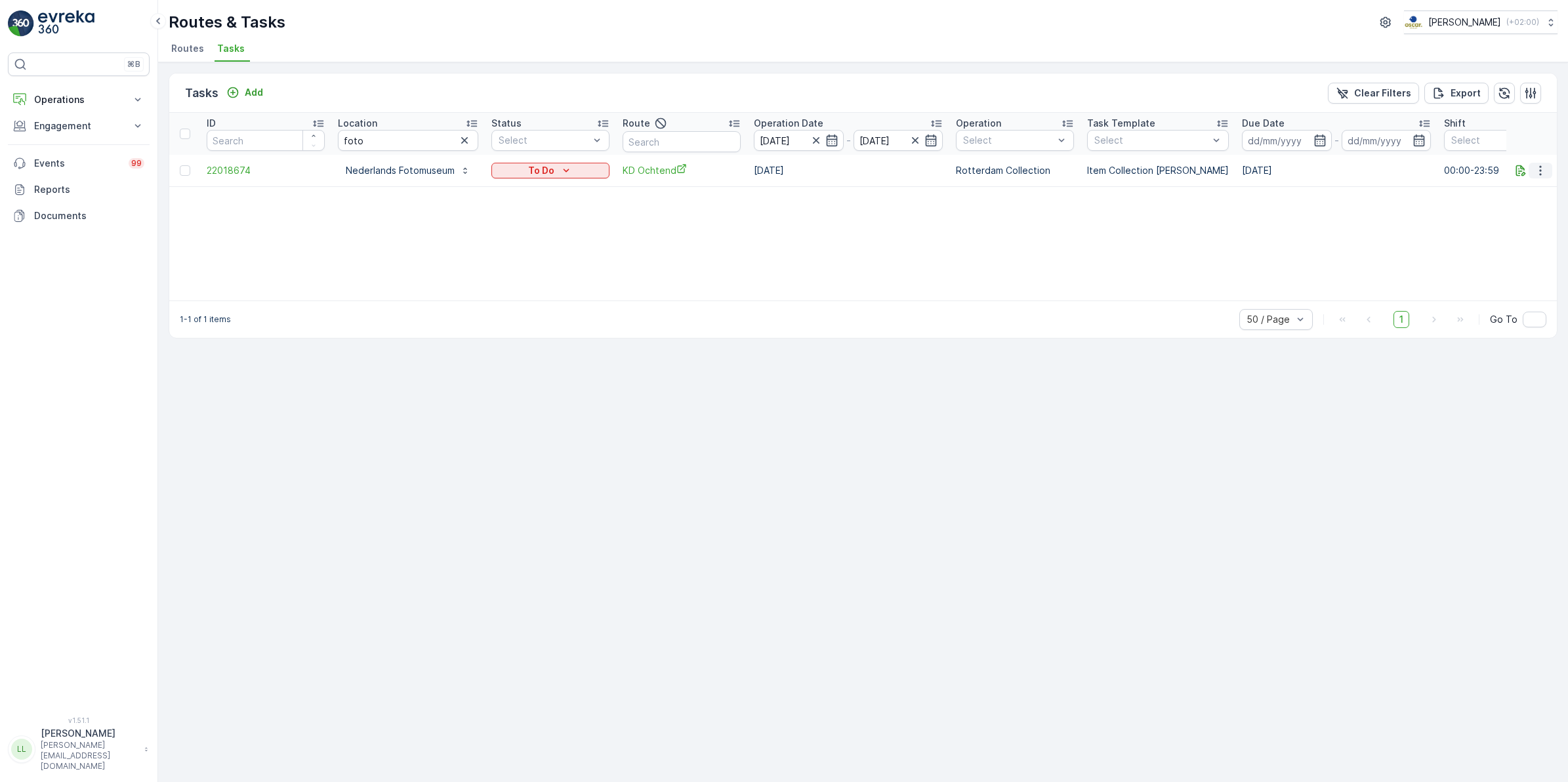
click at [1538, 171] on icon "button" at bounding box center [1540, 171] width 13 height 13
click at [1539, 172] on icon "button" at bounding box center [1540, 171] width 13 height 13
click at [1542, 223] on div "Change Route" at bounding box center [1519, 226] width 99 height 19
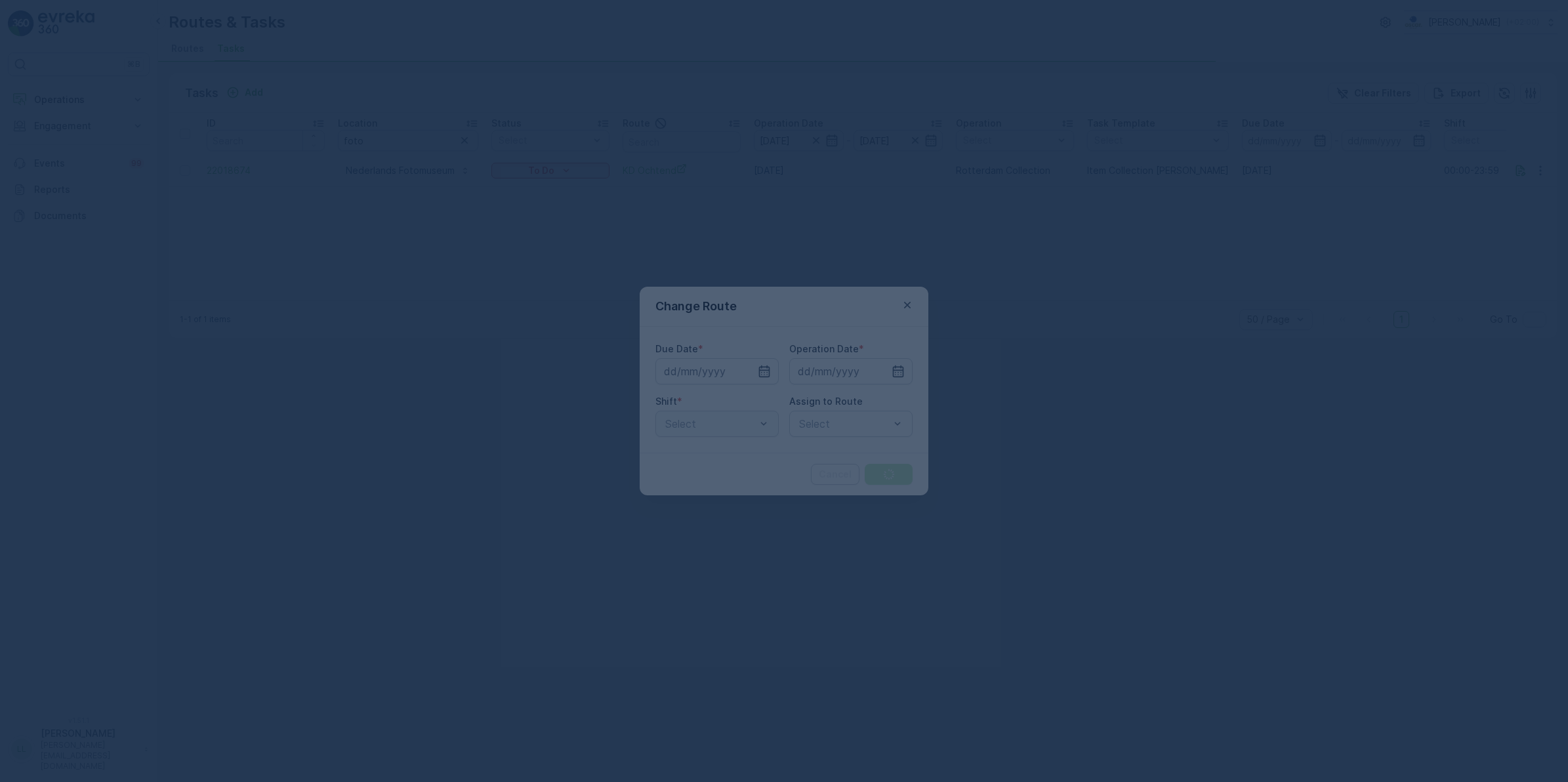
type input "[DATE]"
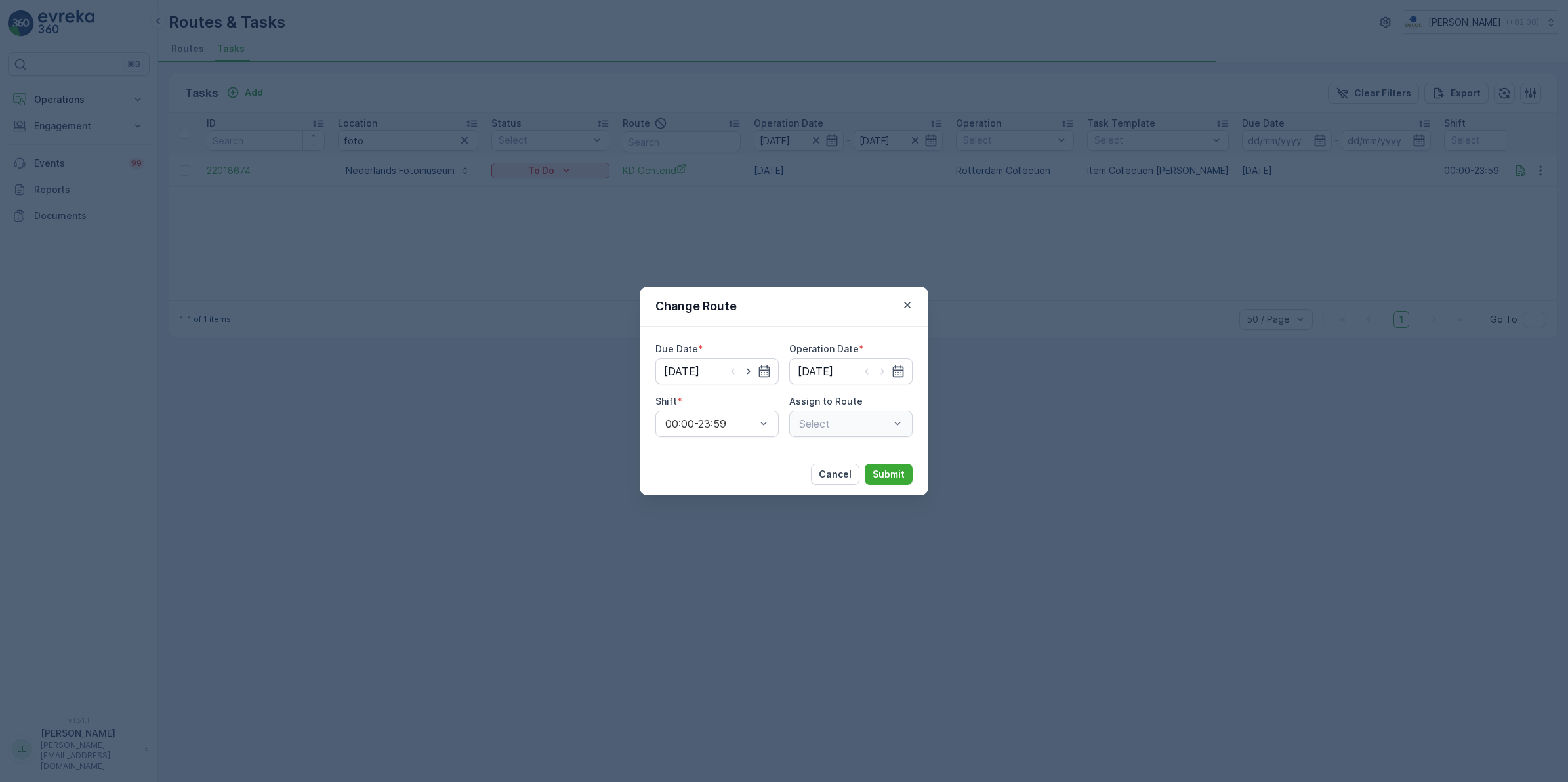
click at [859, 426] on div "Select" at bounding box center [851, 424] width 123 height 26
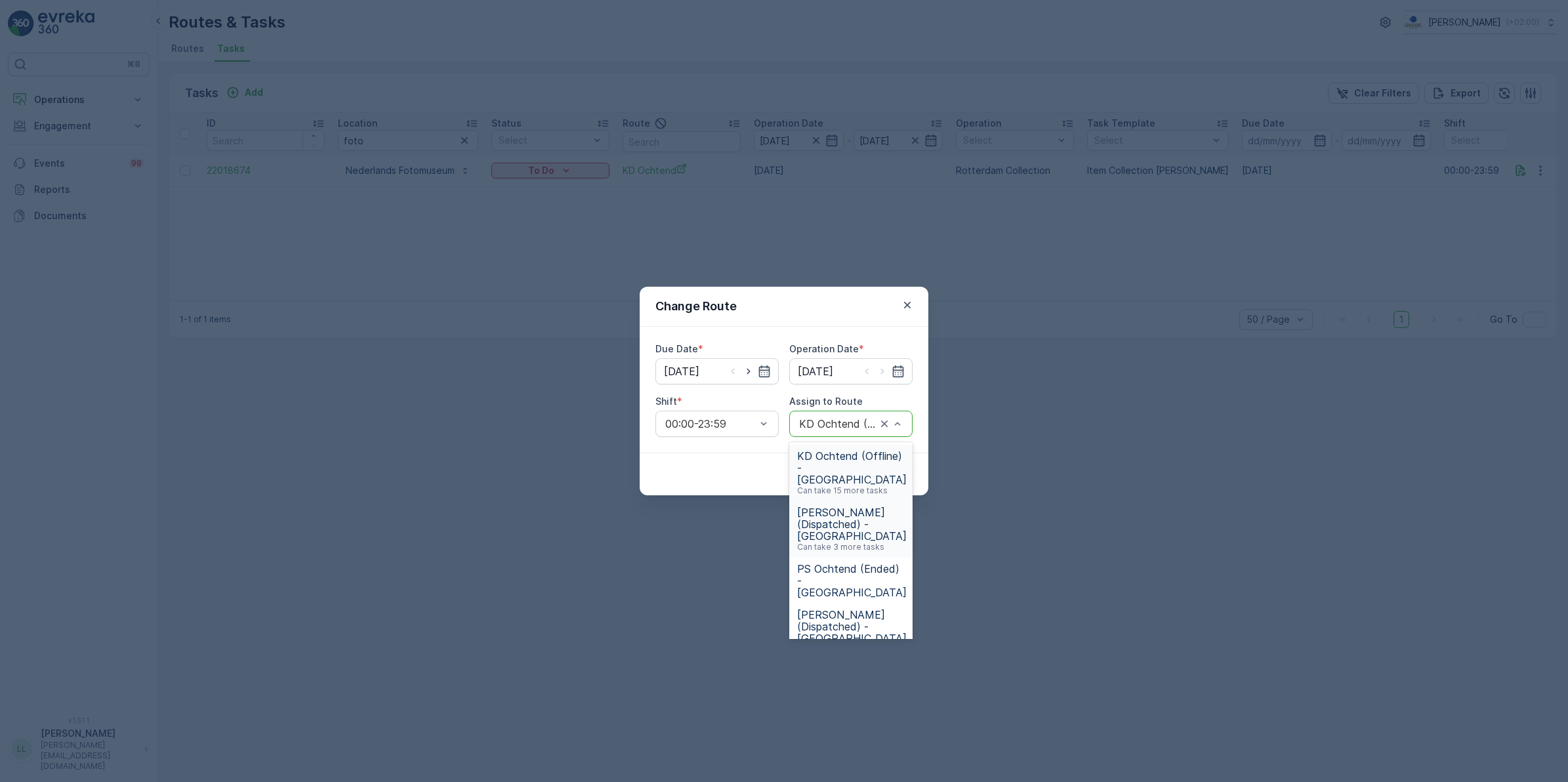
click at [839, 509] on span "KD Middag (Dispatched) - Rotterdam" at bounding box center [851, 525] width 110 height 36
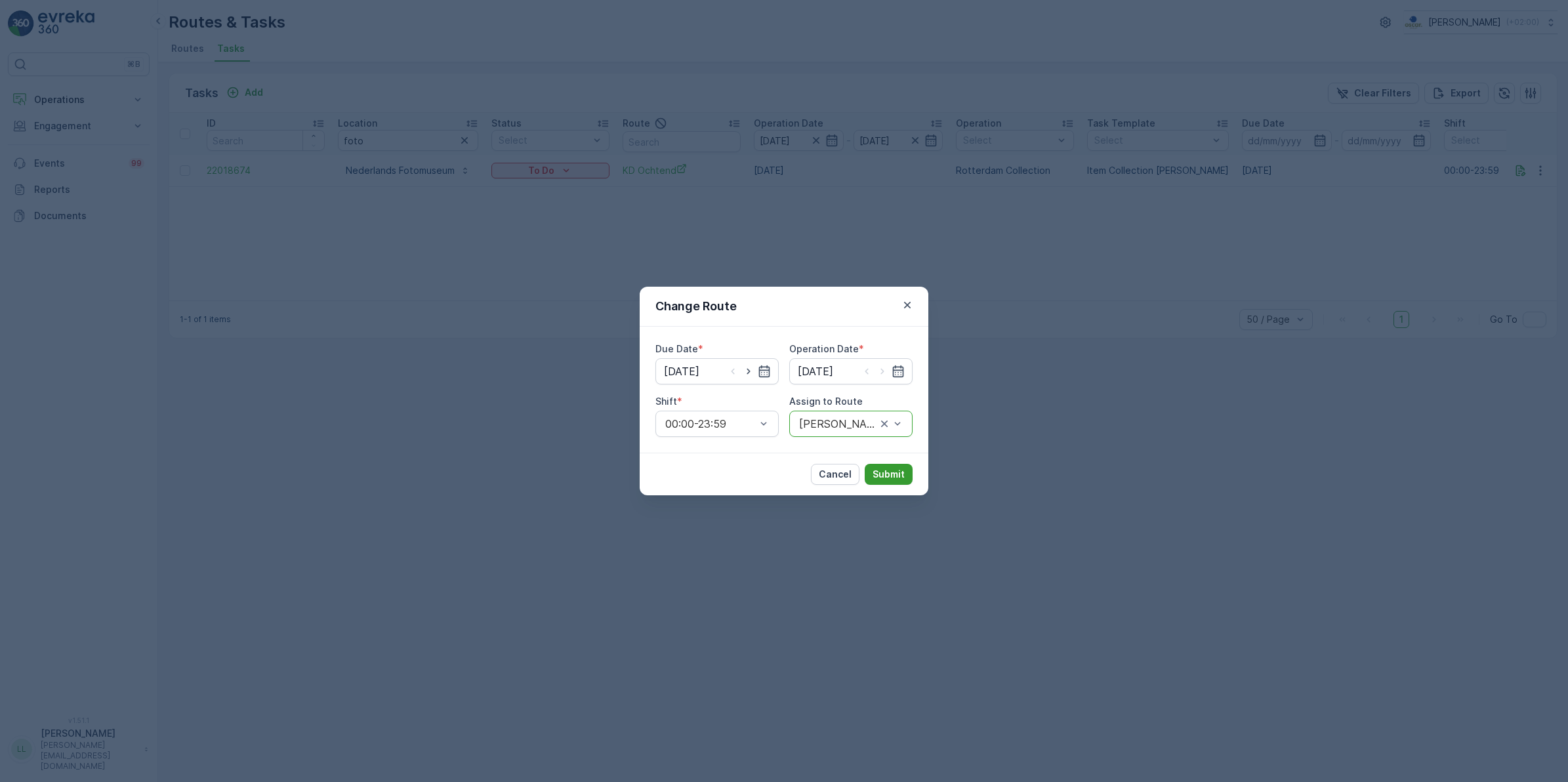
click at [891, 469] on p "Submit" at bounding box center [889, 475] width 32 height 13
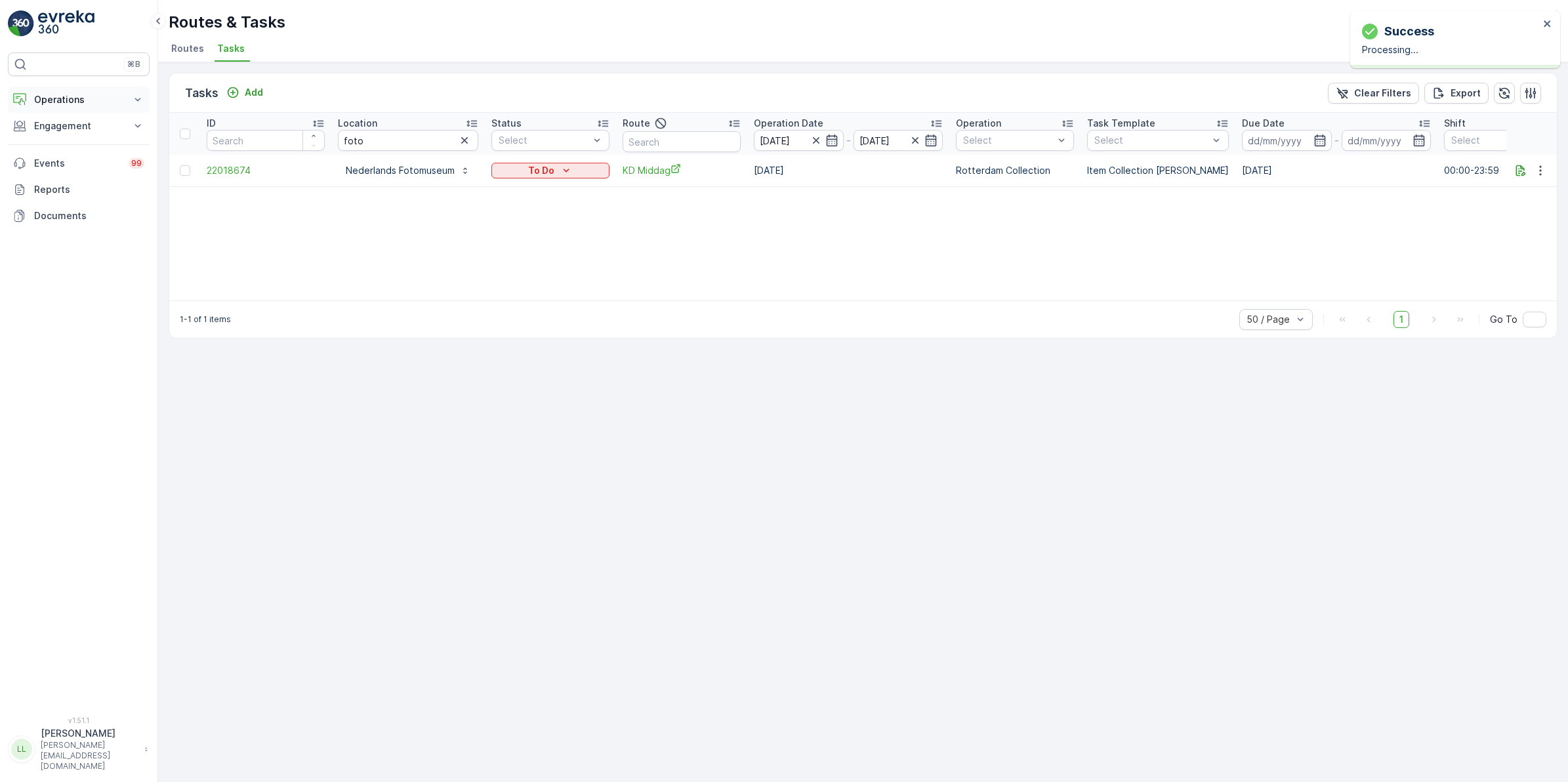
drag, startPoint x: 80, startPoint y: 90, endPoint x: 92, endPoint y: 98, distance: 14.4
click at [82, 90] on button "Operations" at bounding box center [79, 99] width 142 height 26
click at [63, 145] on p "Planning" at bounding box center [51, 140] width 37 height 13
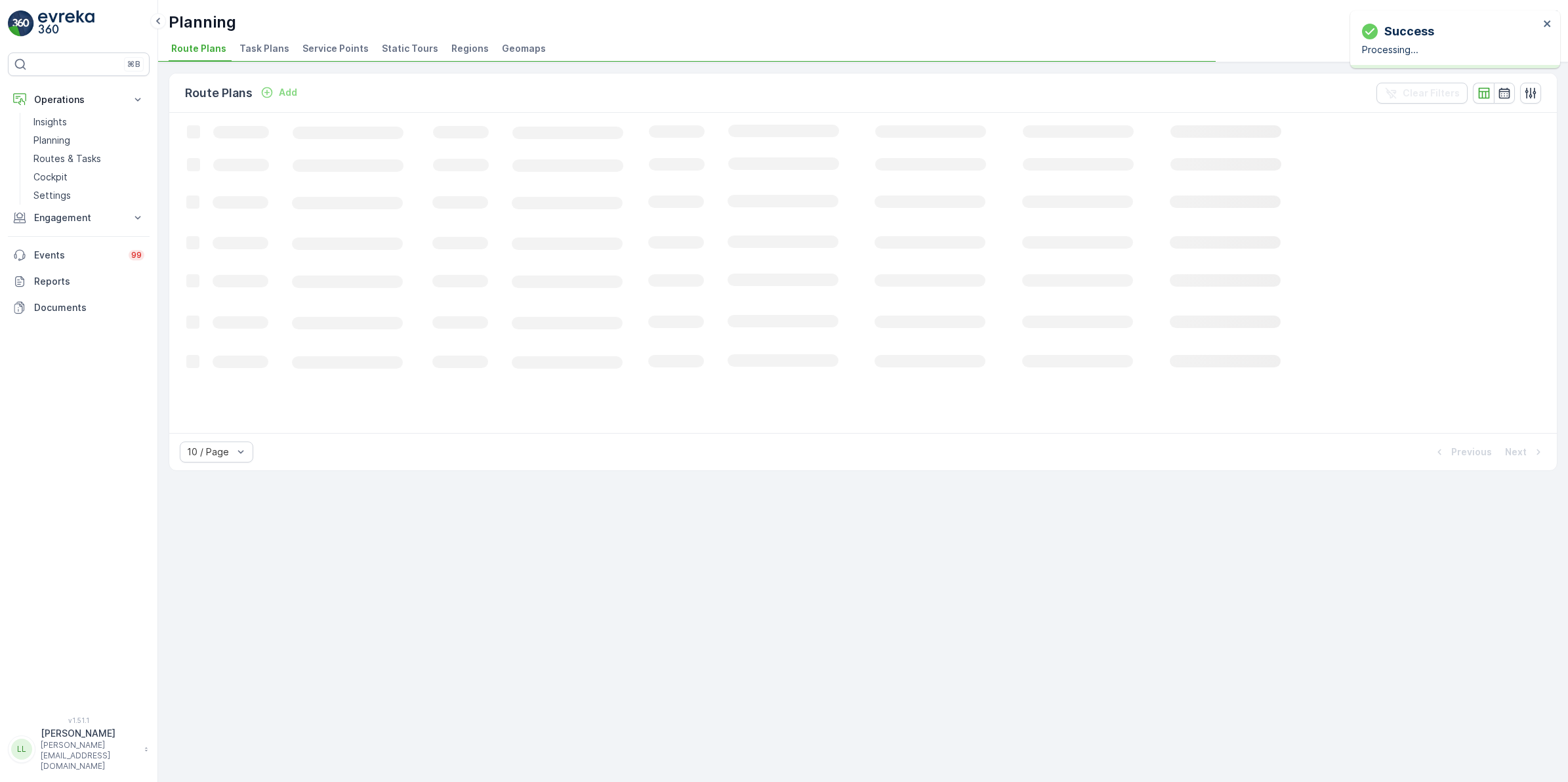
click at [260, 48] on span "Task Plans" at bounding box center [264, 48] width 50 height 13
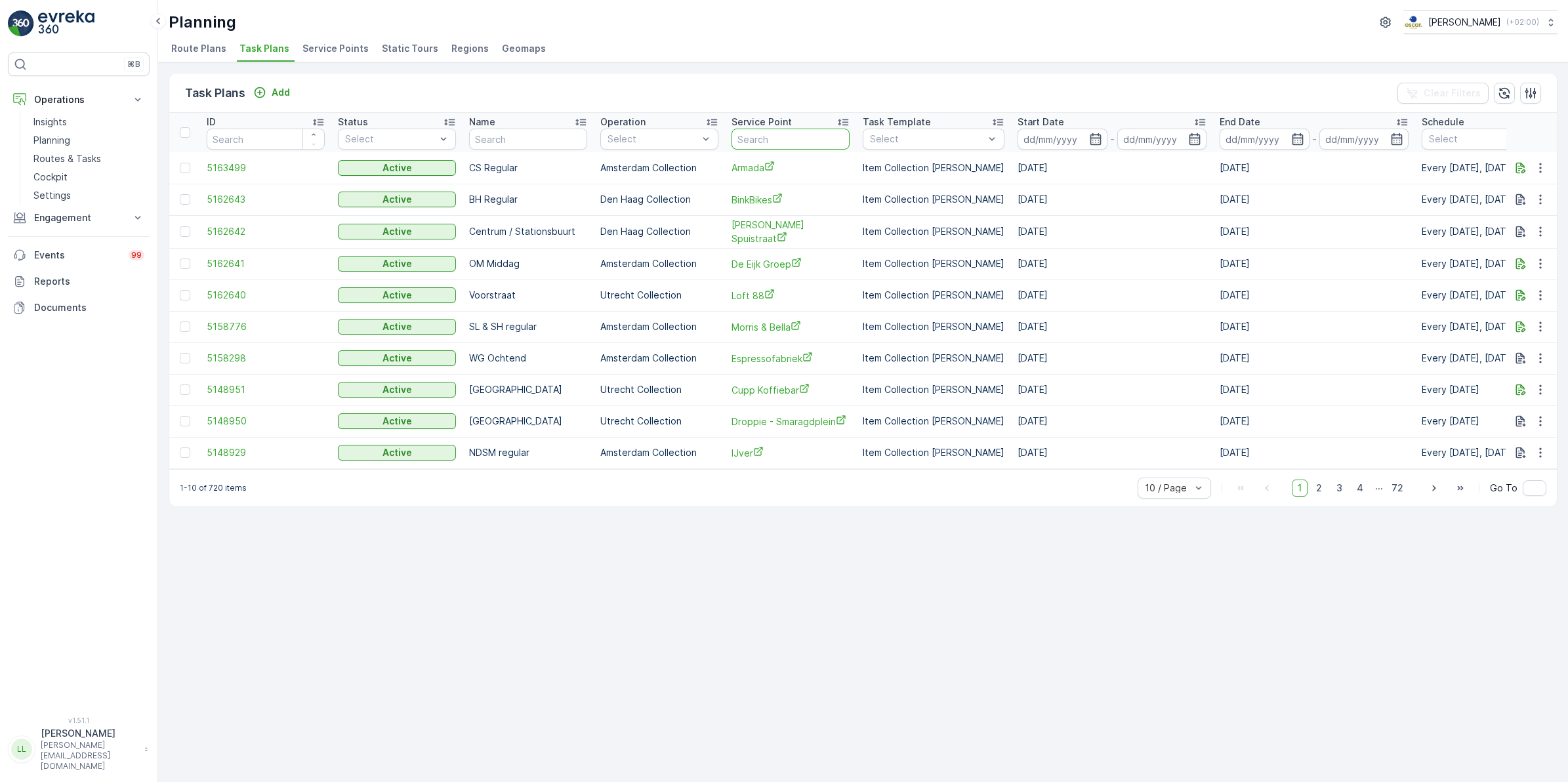
click at [816, 139] on input "text" at bounding box center [791, 139] width 118 height 21
type input "espre"
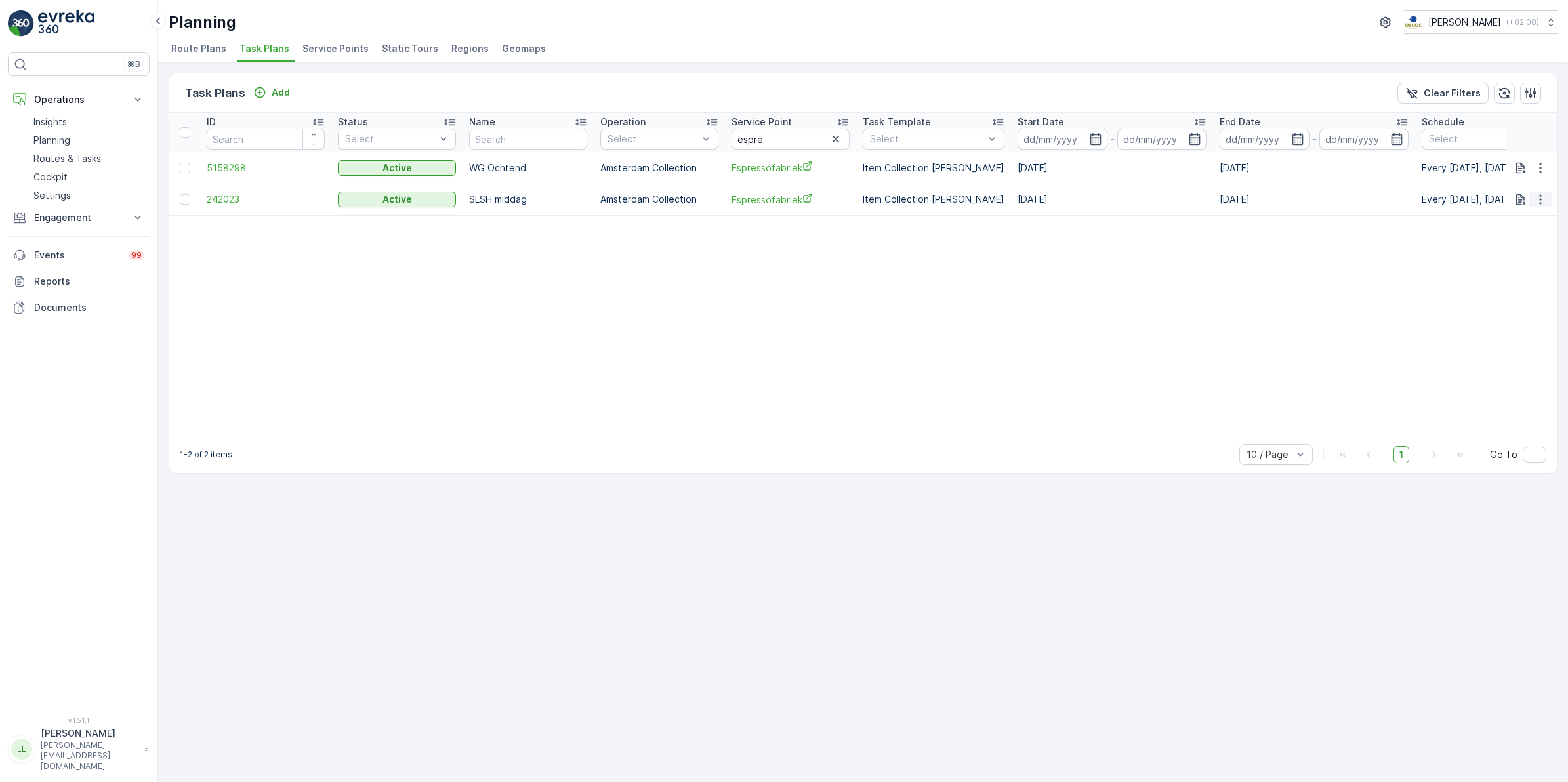
click at [1543, 201] on icon "button" at bounding box center [1540, 199] width 13 height 13
click at [1438, 229] on table "ID Status Select Name Operation Select Service Point espre Task Template Select…" at bounding box center [1090, 273] width 1843 height 323
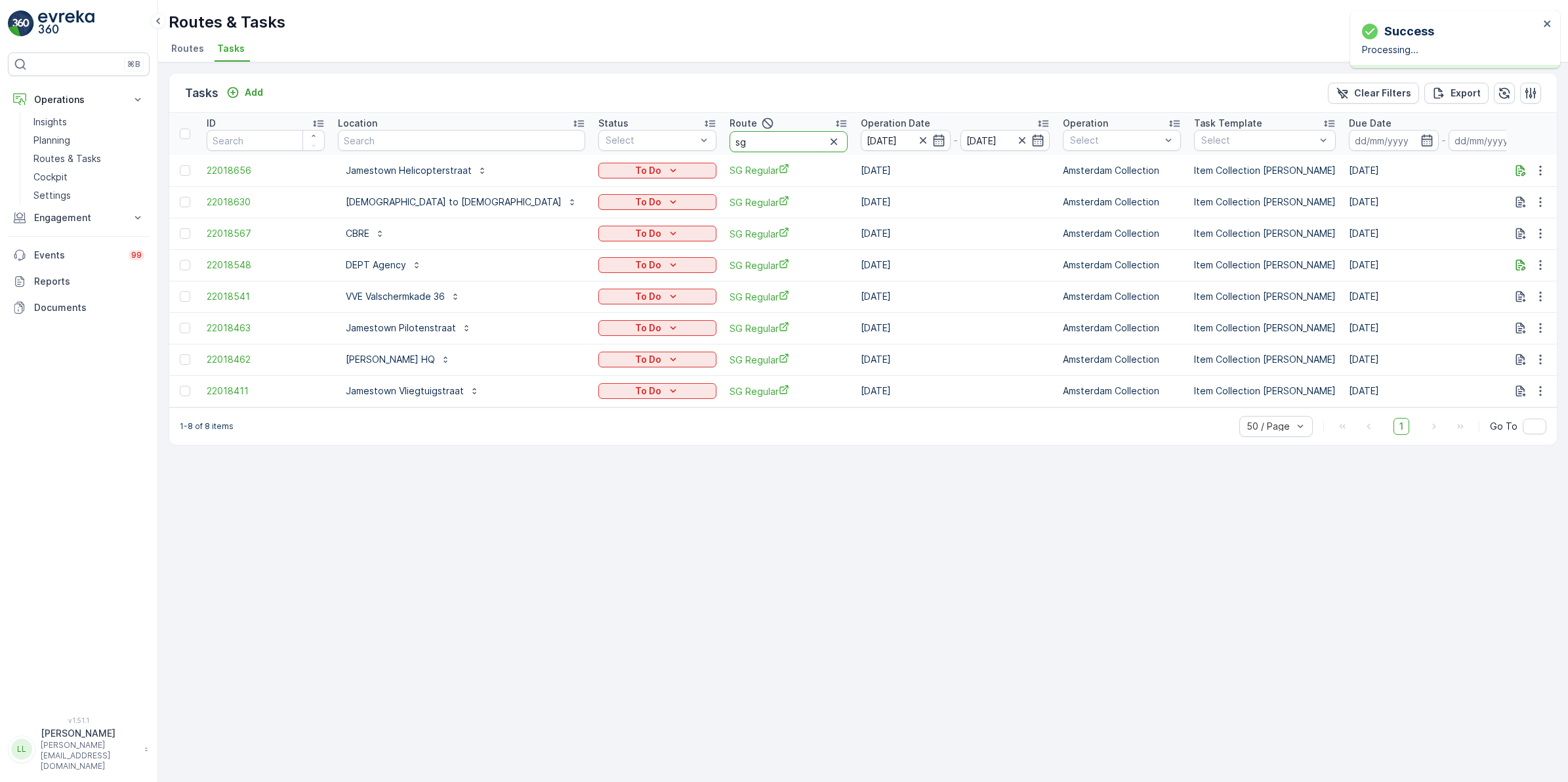
drag, startPoint x: 681, startPoint y: 142, endPoint x: 637, endPoint y: 147, distance: 44.3
click at [730, 147] on input "sg" at bounding box center [789, 142] width 118 height 21
click at [503, 60] on ul "Routes Tasks" at bounding box center [858, 50] width 1379 height 22
drag, startPoint x: 675, startPoint y: 145, endPoint x: 630, endPoint y: 146, distance: 45.0
click at [723, 146] on th "Route sg" at bounding box center [788, 133] width 131 height 42
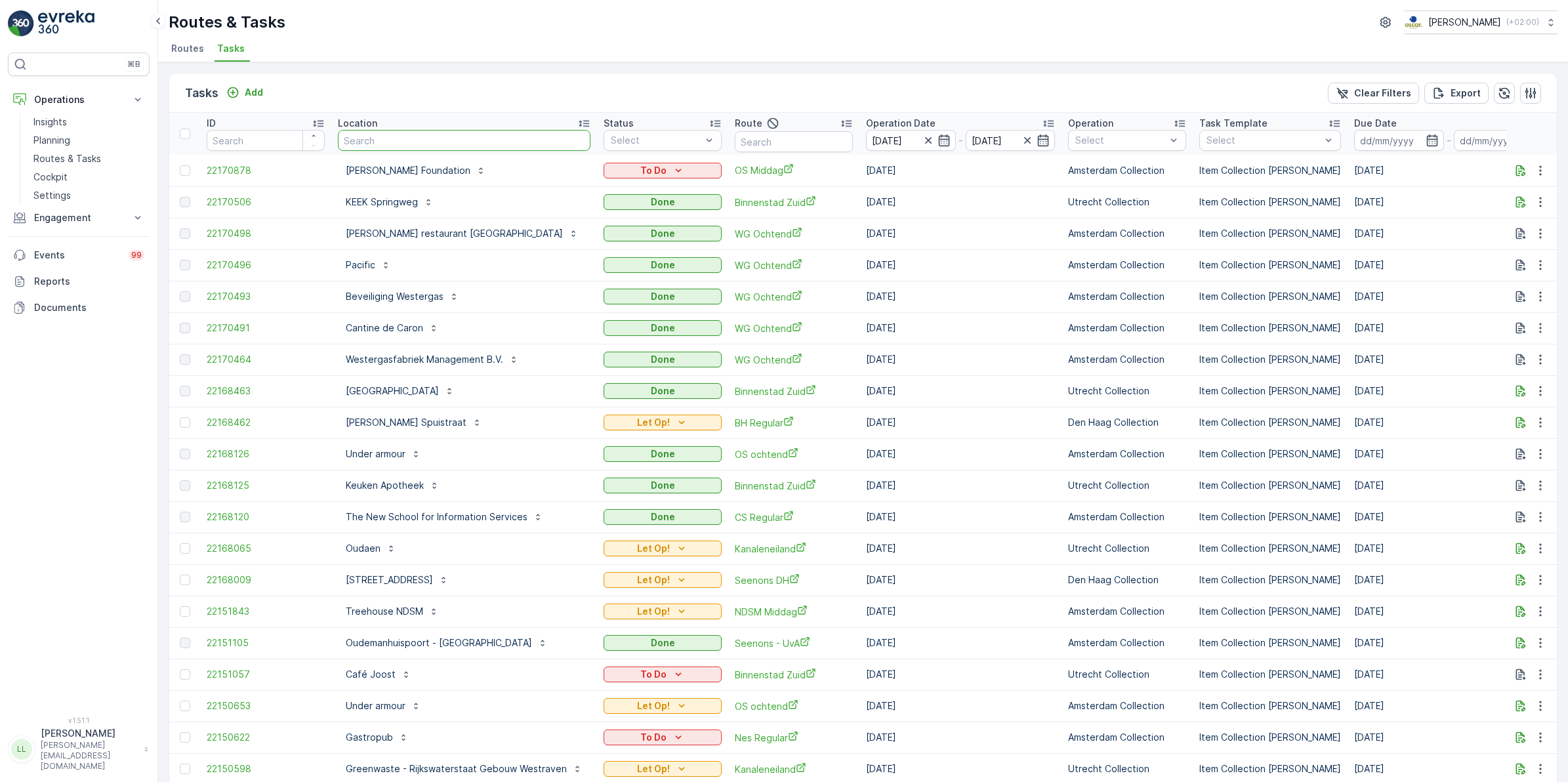
click at [411, 142] on input "text" at bounding box center [464, 140] width 253 height 21
type input "joost"
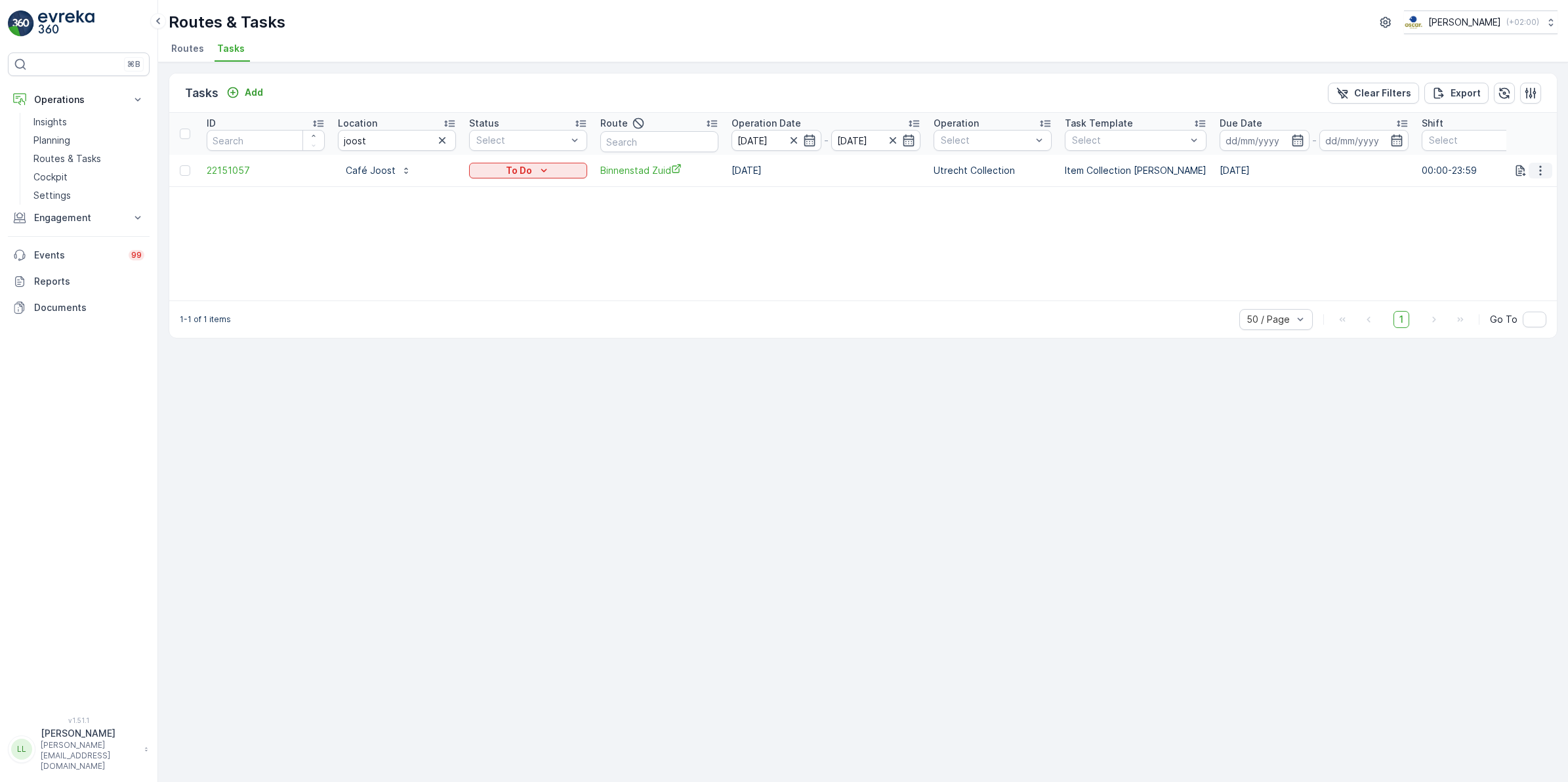
click at [1534, 169] on icon "button" at bounding box center [1540, 171] width 13 height 13
drag, startPoint x: 1287, startPoint y: 251, endPoint x: 1206, endPoint y: 244, distance: 81.3
click at [1287, 251] on div "ID Location joost Status Select Route Operation Date [DATE] - [DATE] Operation …" at bounding box center [862, 206] width 1388 height 188
click at [1521, 166] on icon "button" at bounding box center [1521, 170] width 10 height 11
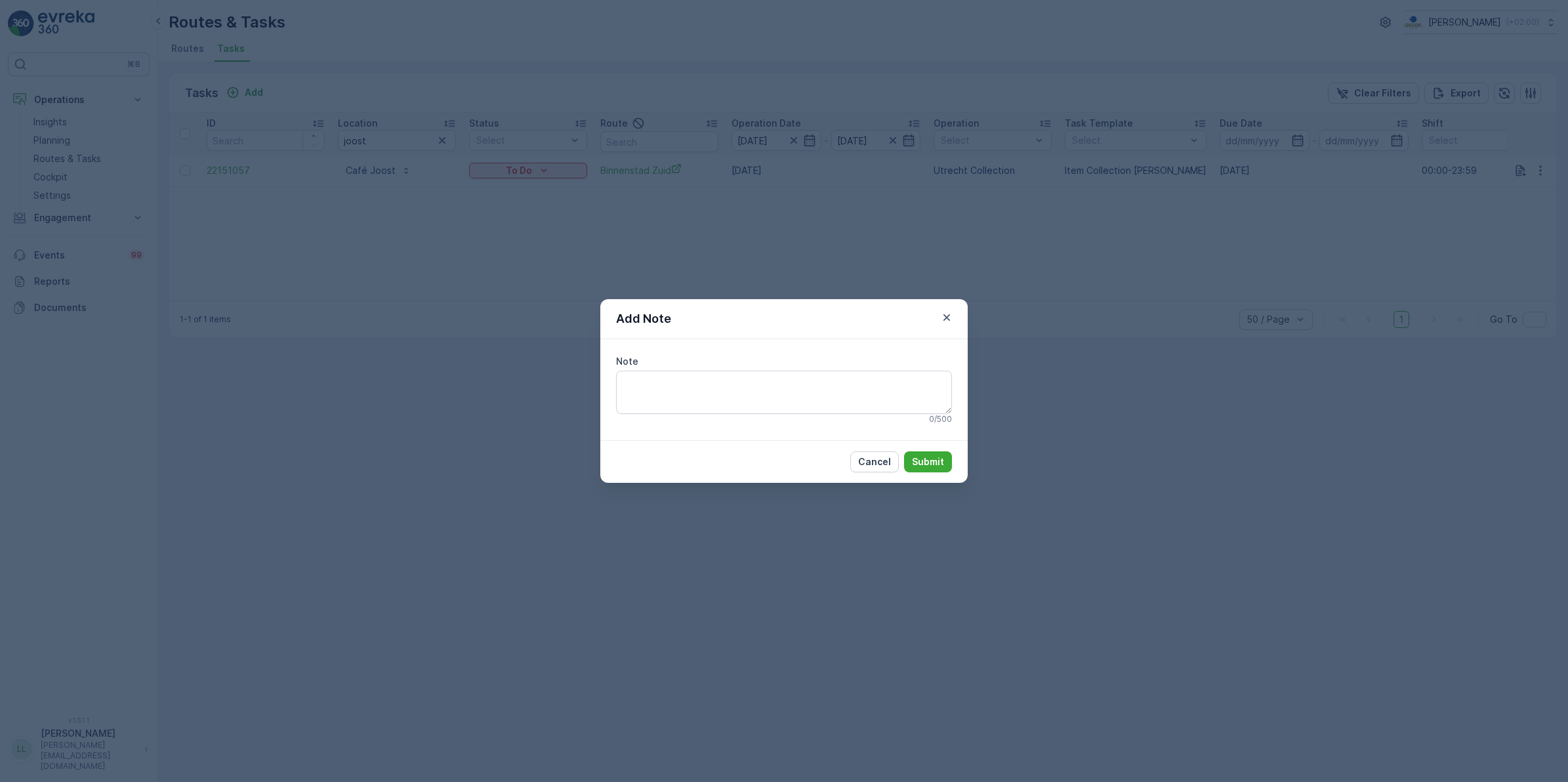
click at [1237, 281] on div "Add Note Note 0 / 500 Cancel Submit" at bounding box center [784, 391] width 1568 height 782
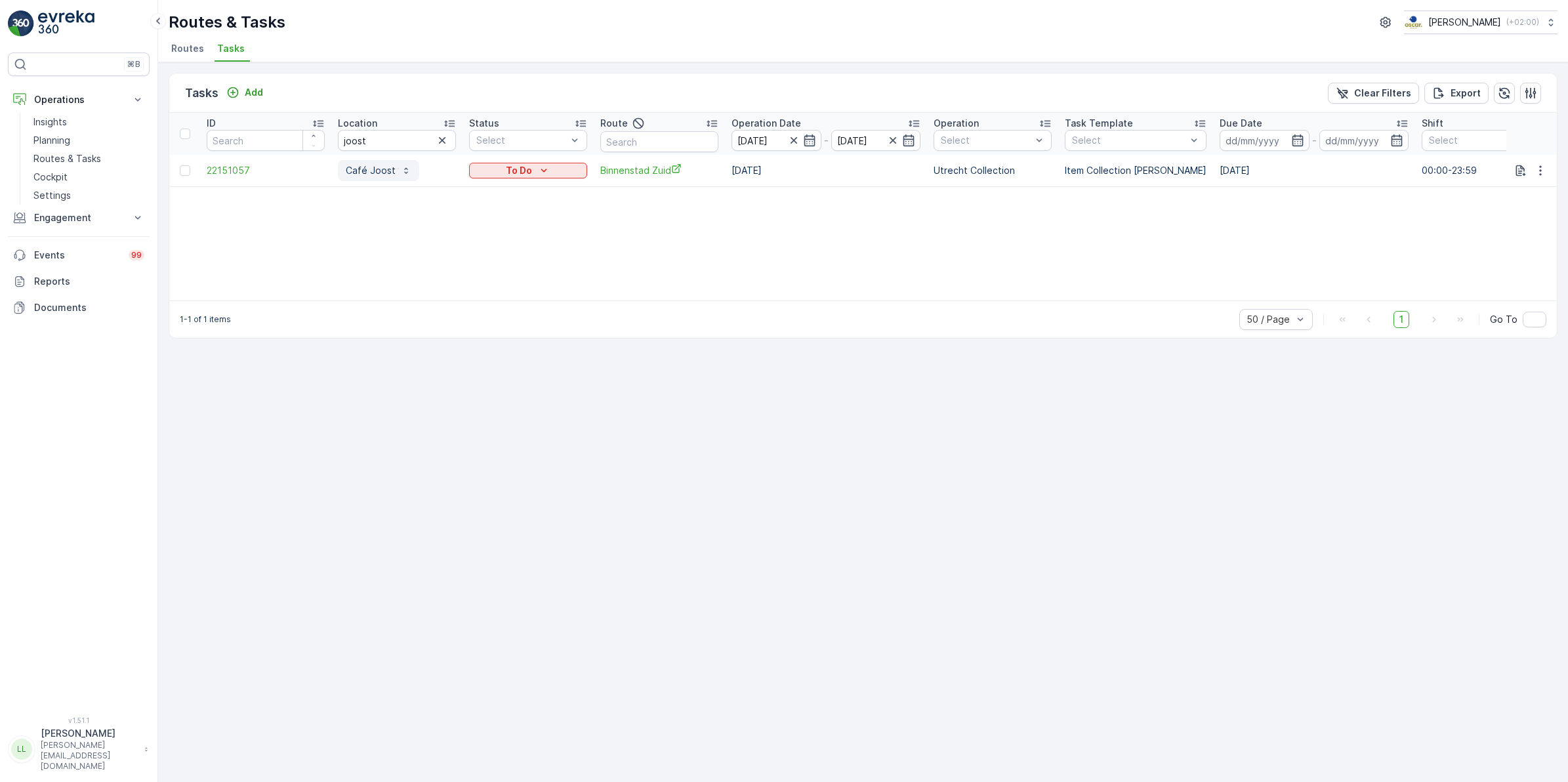
click at [367, 174] on p "Café Joost" at bounding box center [371, 171] width 50 height 13
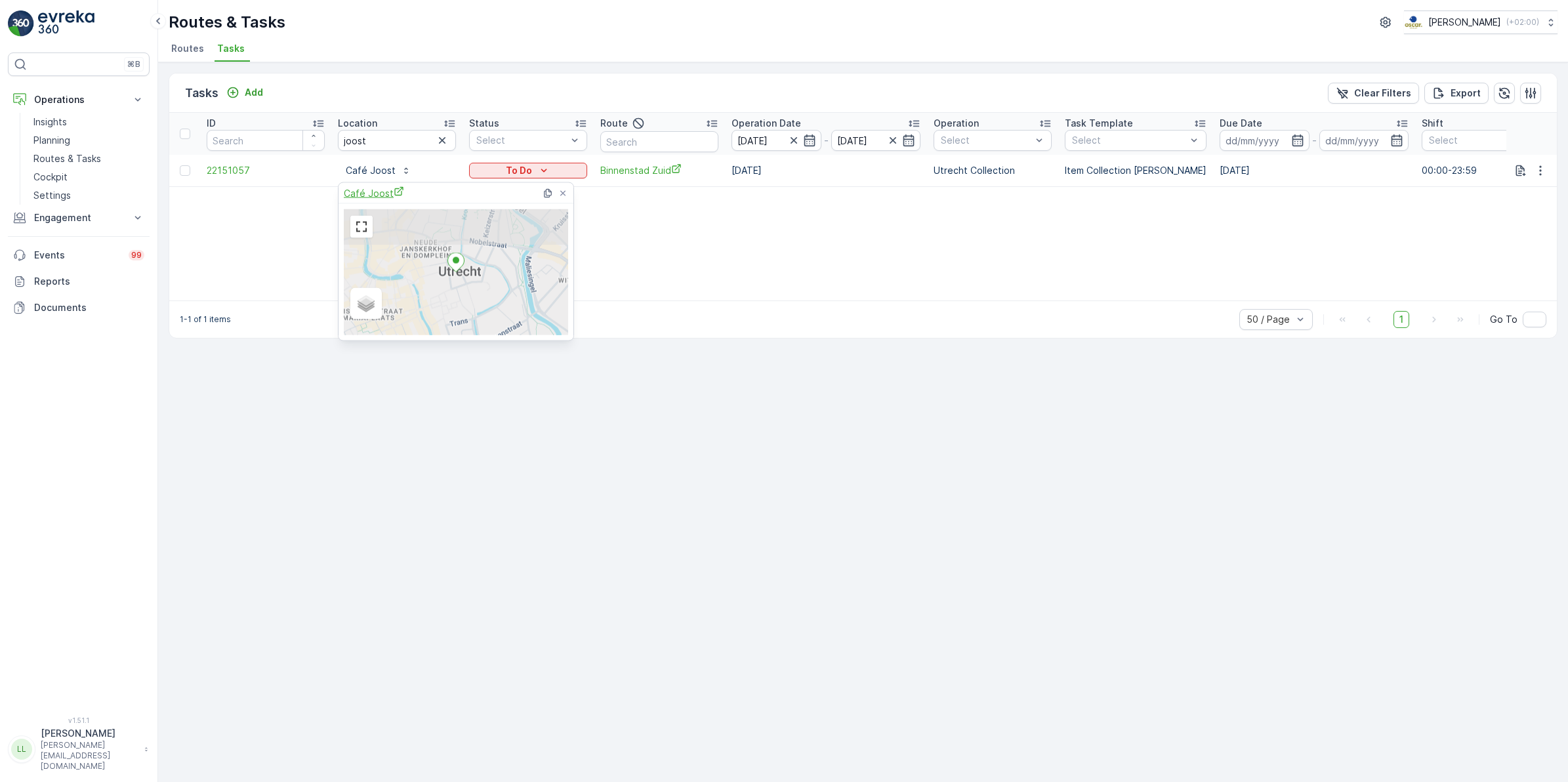
click at [372, 194] on span "Café Joost" at bounding box center [374, 193] width 61 height 13
click at [650, 142] on input "text" at bounding box center [659, 142] width 118 height 21
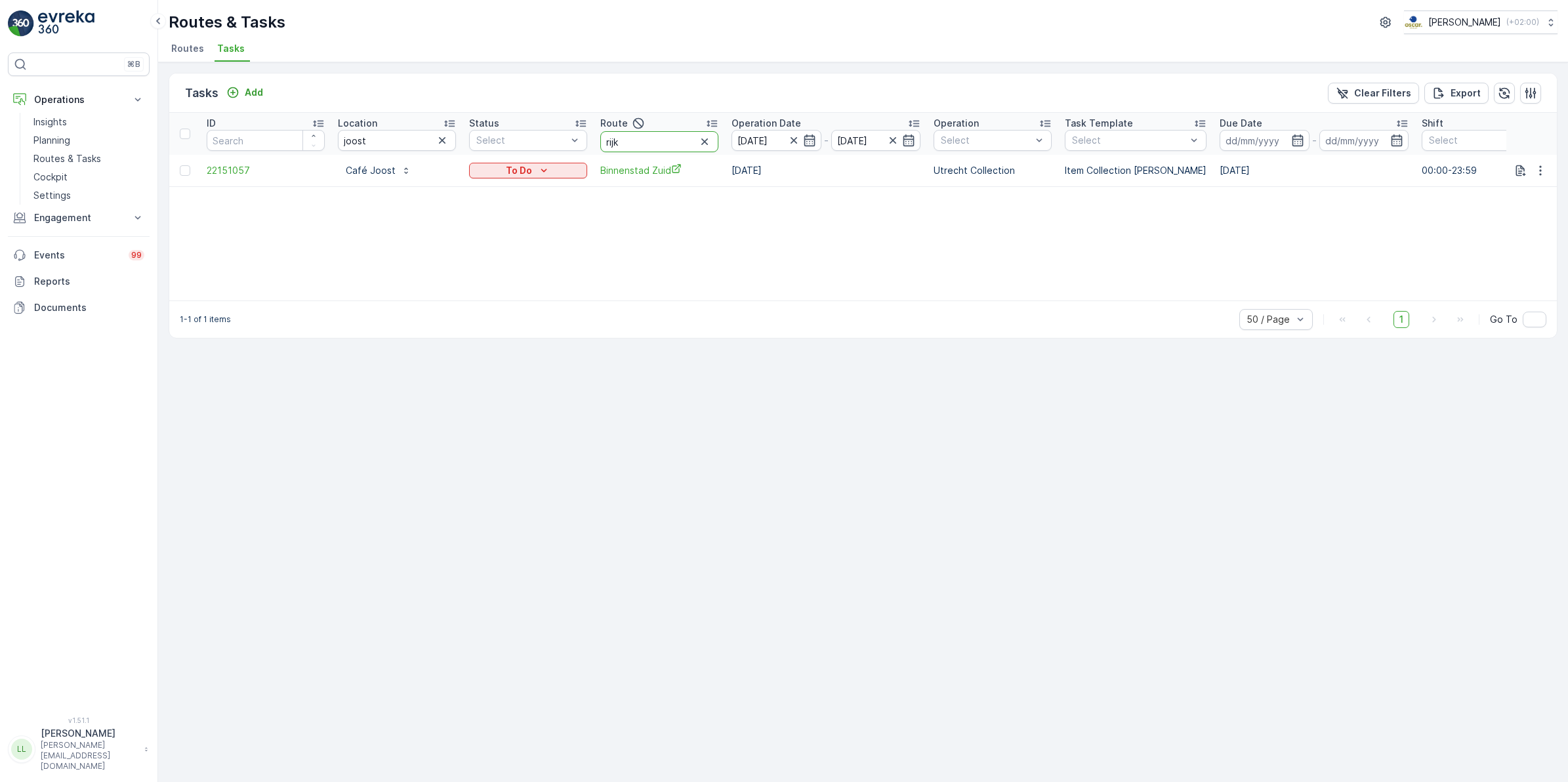
type input "rijks"
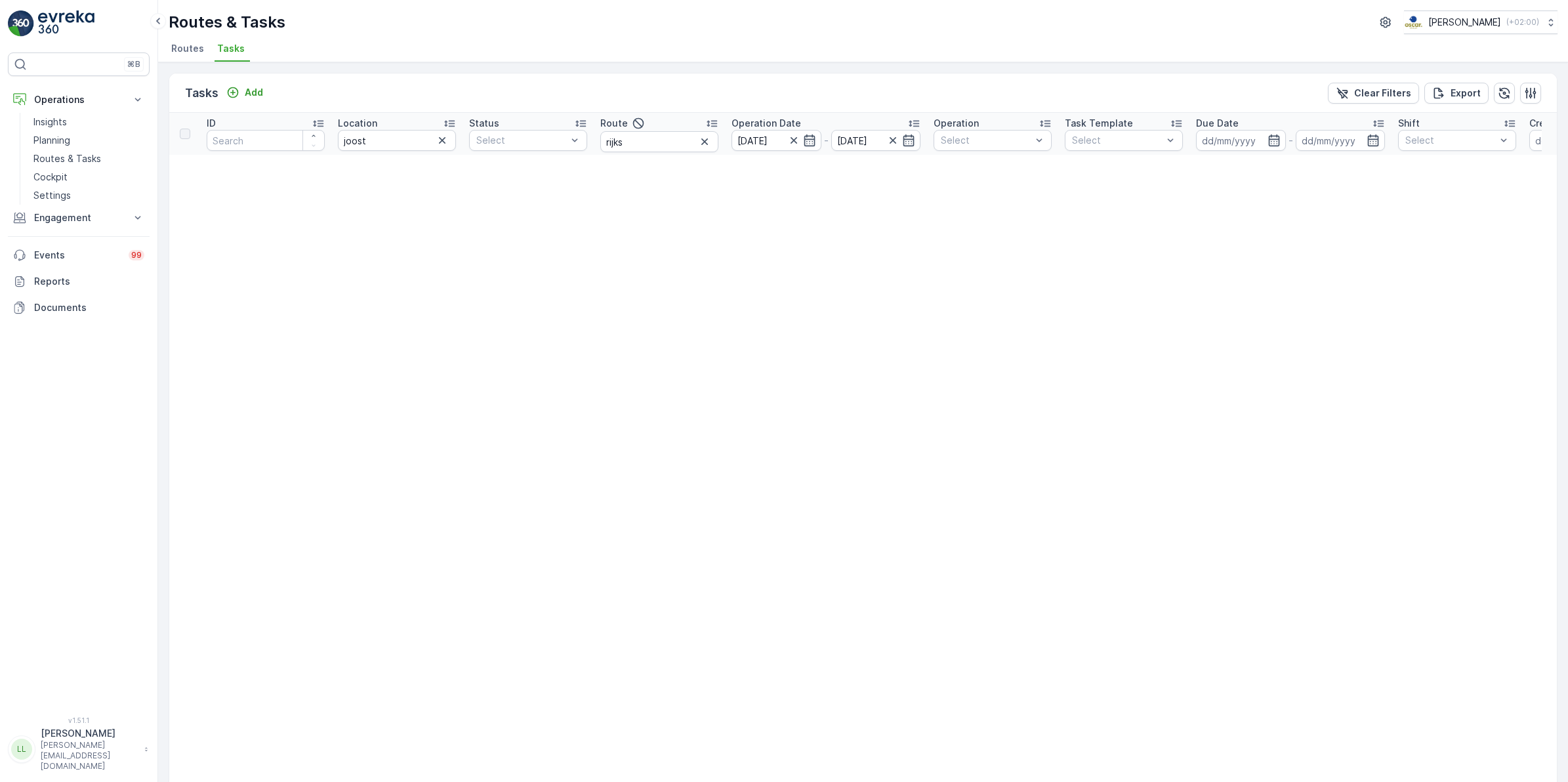
click at [439, 138] on icon "button" at bounding box center [442, 140] width 13 height 13
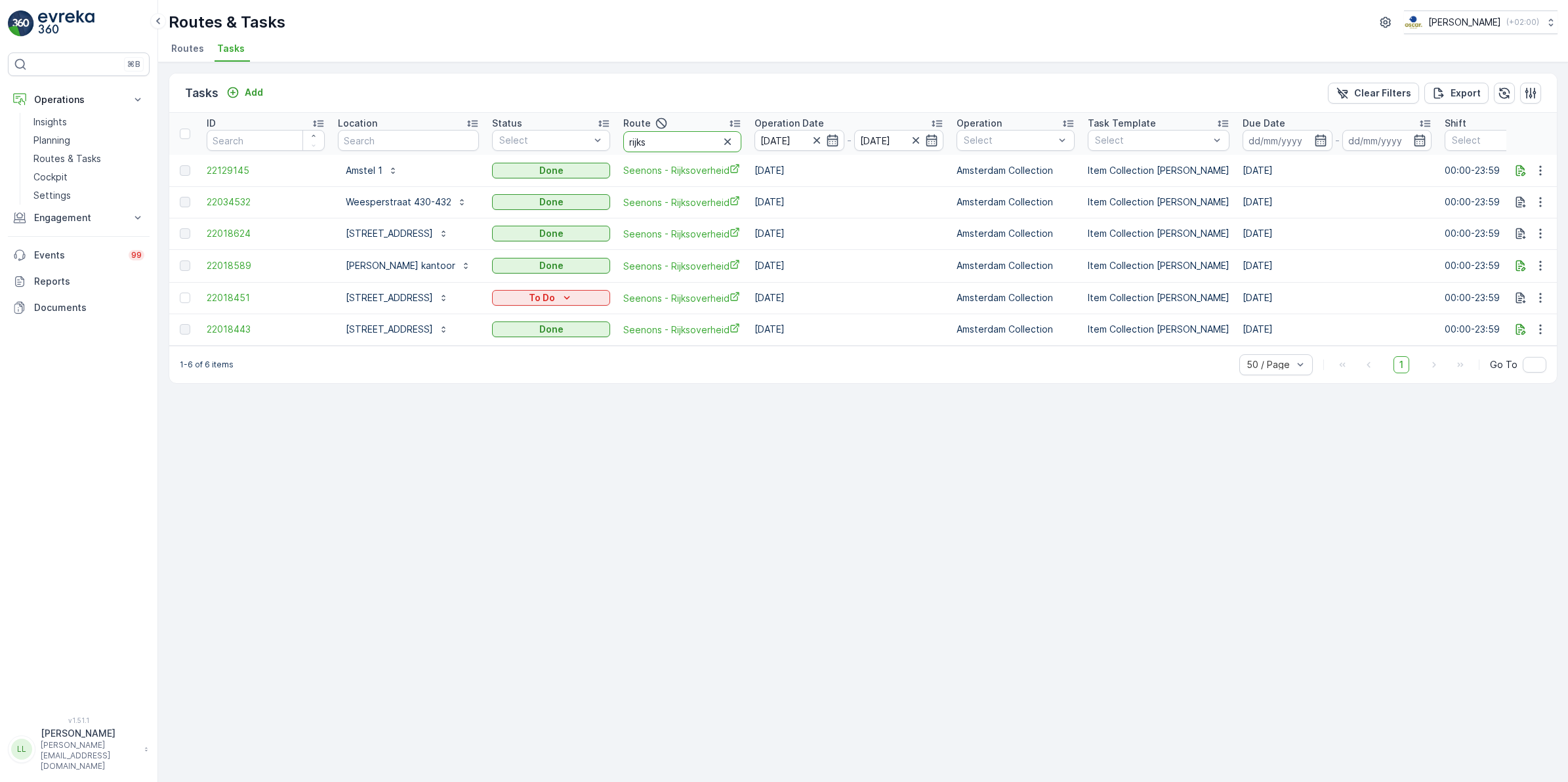
drag, startPoint x: 667, startPoint y: 138, endPoint x: 605, endPoint y: 126, distance: 63.2
click at [605, 126] on tr "ID Location Status Select Route rijks Operation Date [DATE] - [DATE] Operation …" at bounding box center [1192, 133] width 2047 height 42
type input "uva"
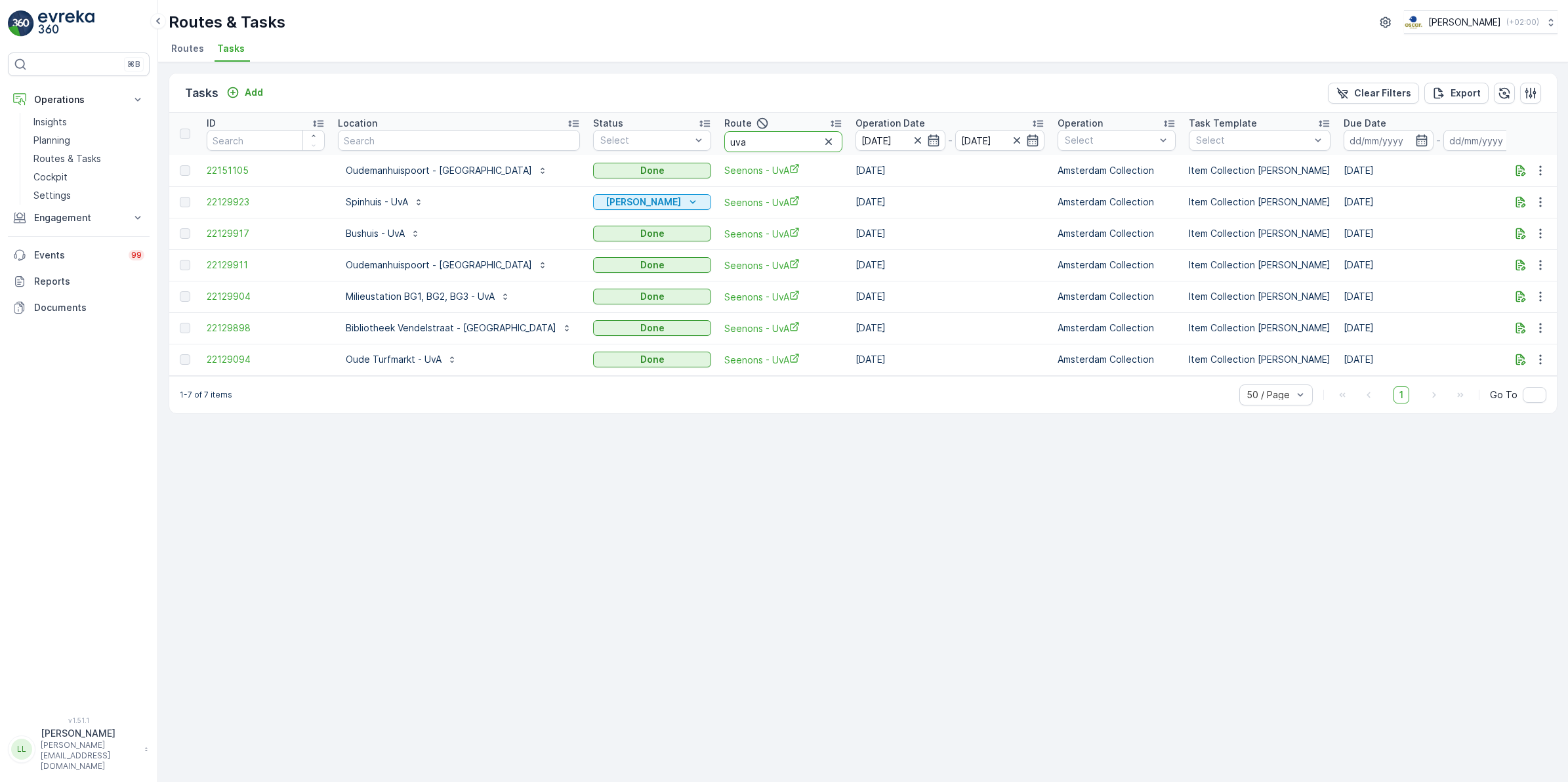
drag, startPoint x: 703, startPoint y: 145, endPoint x: 654, endPoint y: 142, distance: 49.1
click at [654, 142] on tr "ID Location Status Select Route uva Operation Date [DATE] - [DATE] Operation Se…" at bounding box center [1243, 133] width 2149 height 42
type input "over"
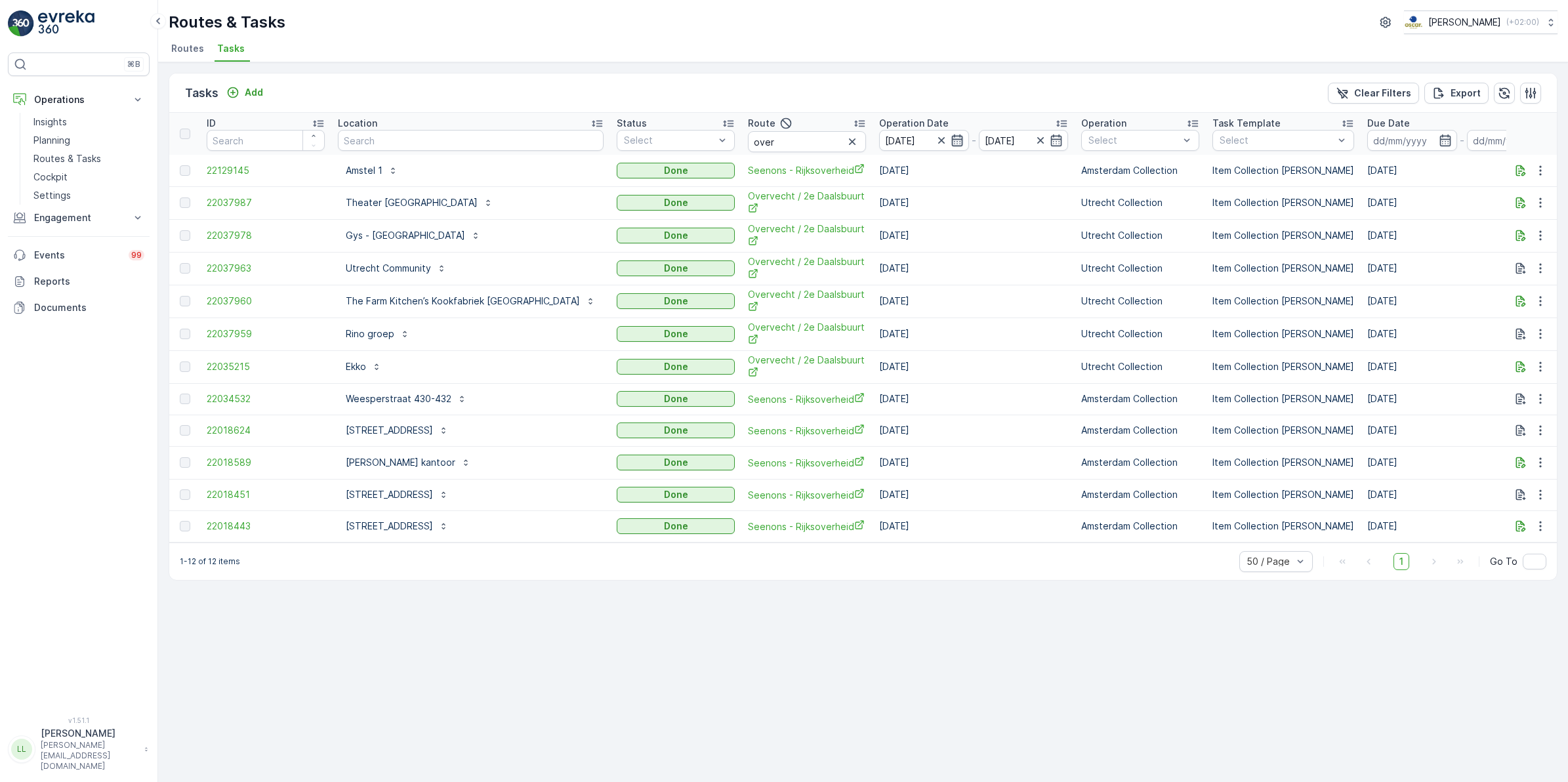
click at [951, 142] on icon "button" at bounding box center [957, 140] width 13 height 13
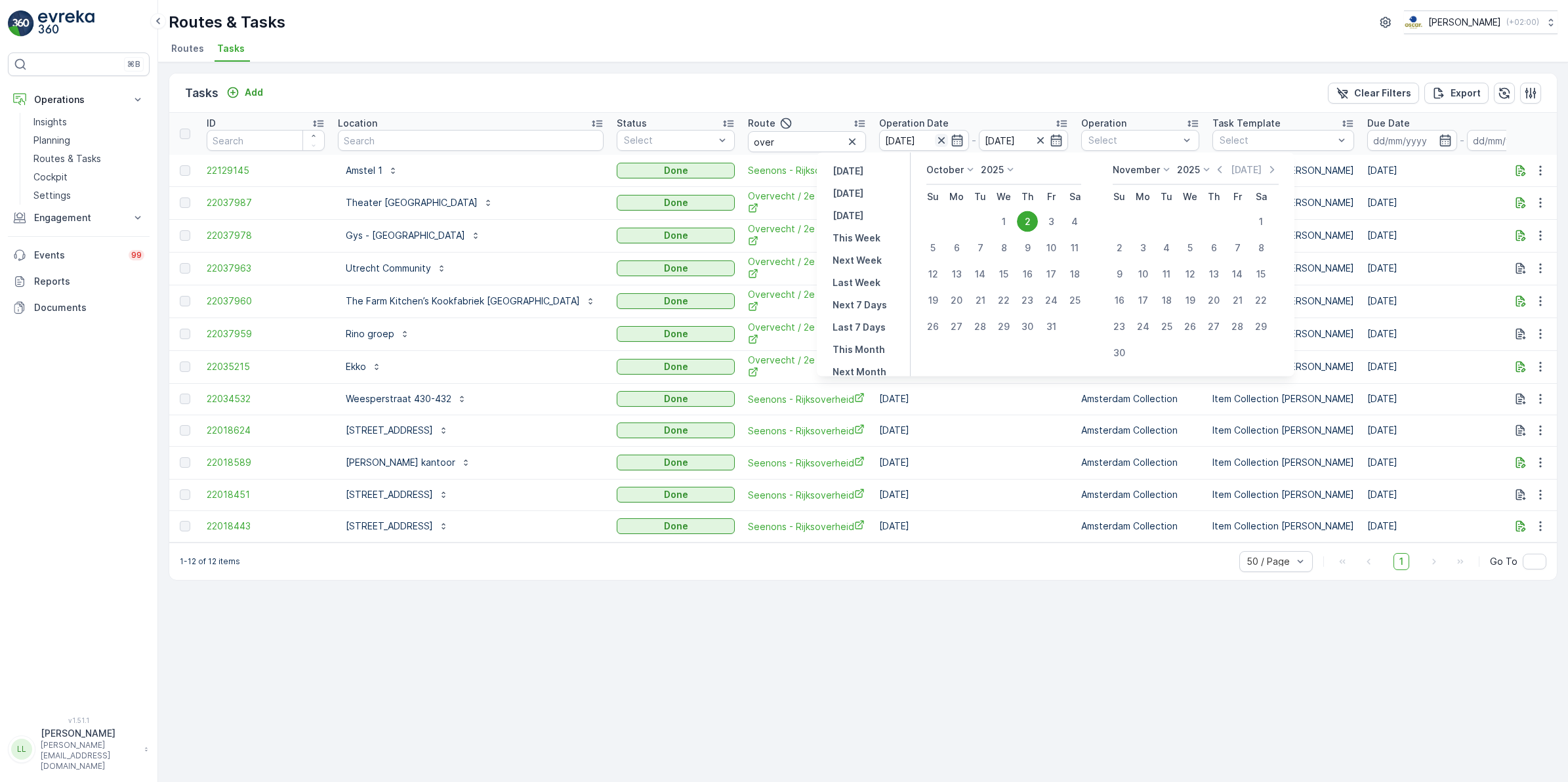
click at [935, 138] on icon "button" at bounding box center [942, 140] width 13 height 13
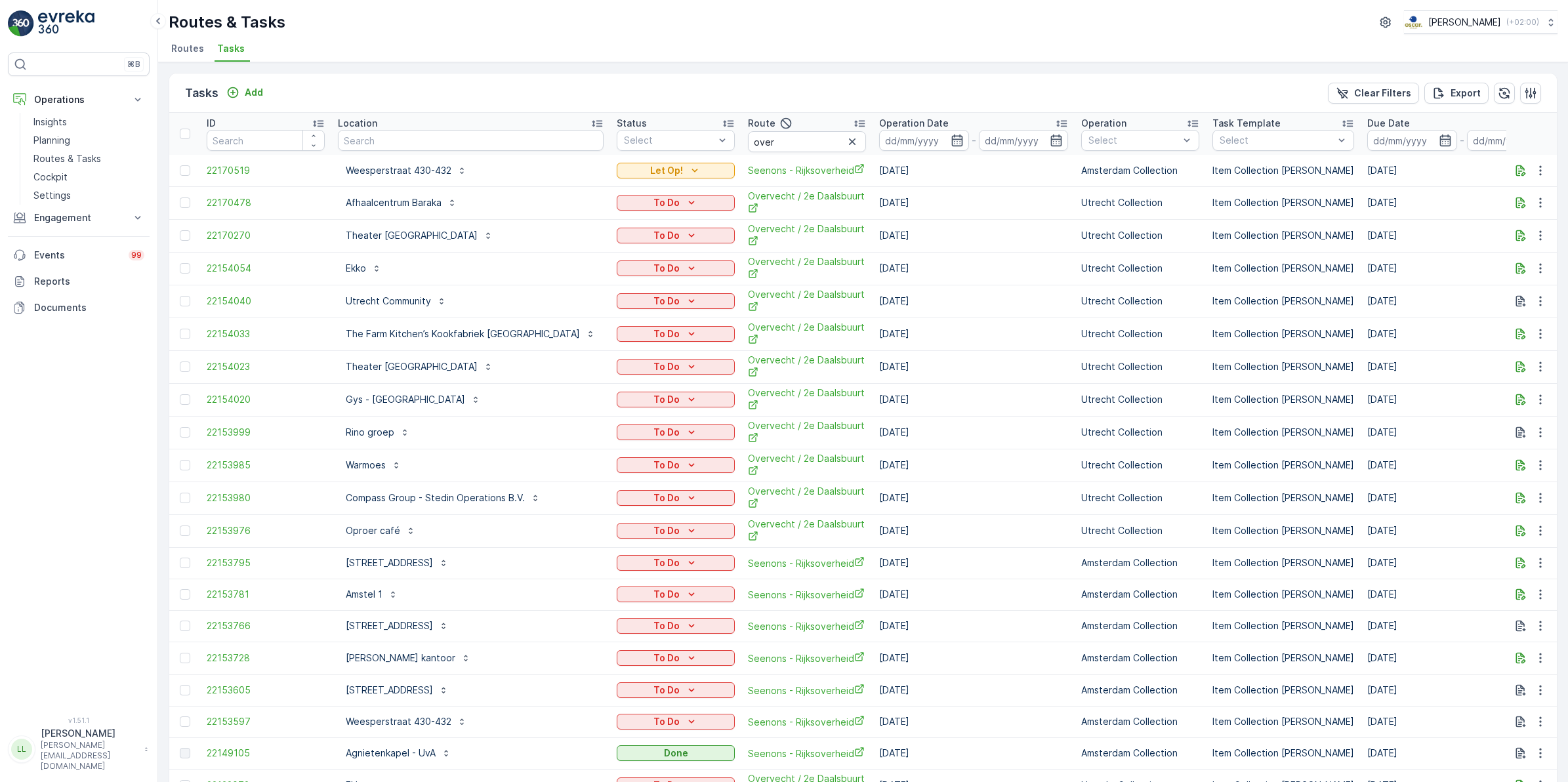
click at [952, 142] on icon "button" at bounding box center [957, 140] width 11 height 12
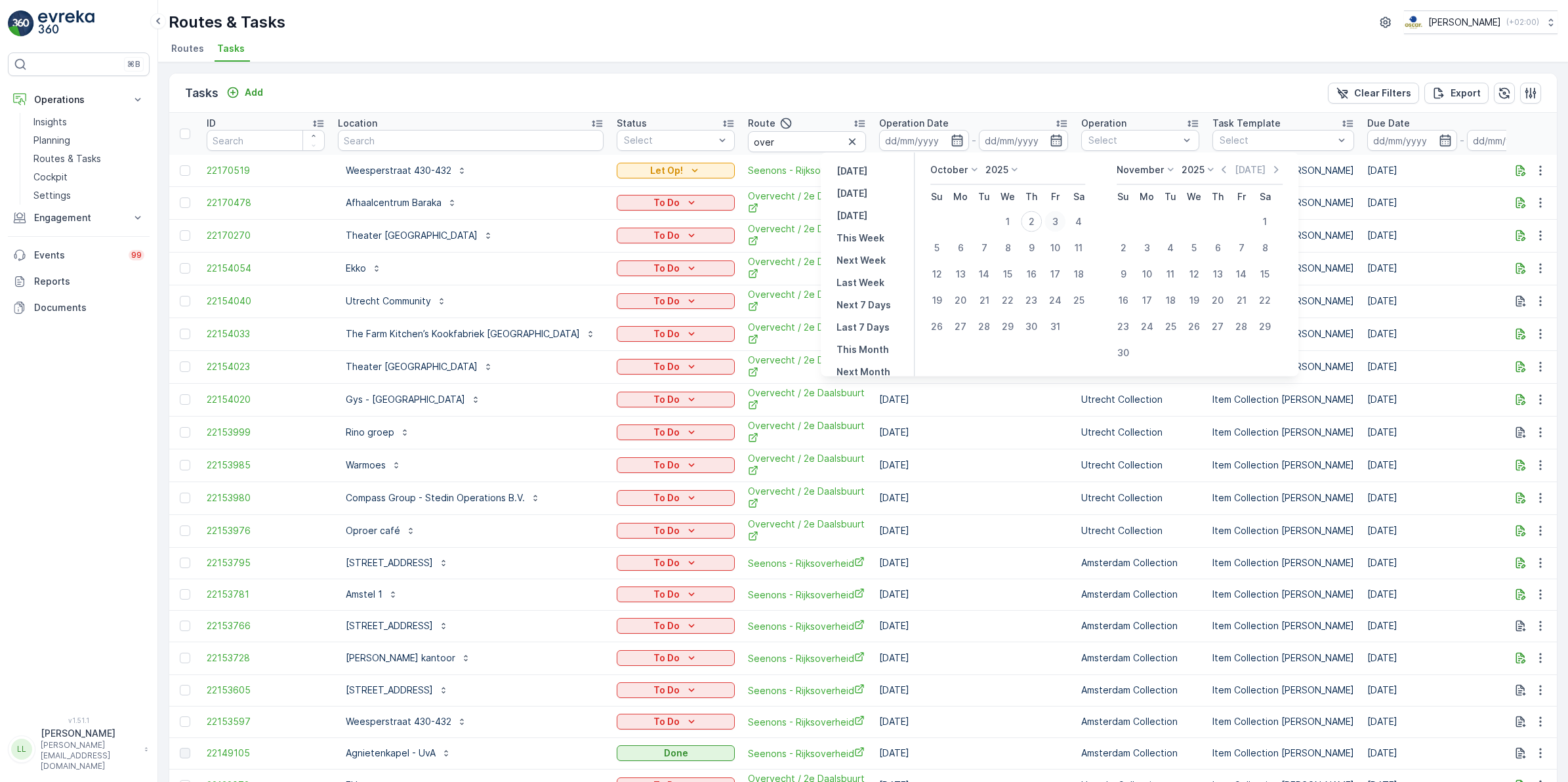
click at [1058, 222] on div "3" at bounding box center [1055, 222] width 21 height 21
type input "[DATE]"
click at [1058, 222] on div "3" at bounding box center [1055, 222] width 21 height 21
type input "[DATE]"
click at [1058, 222] on div "3" at bounding box center [1055, 222] width 21 height 21
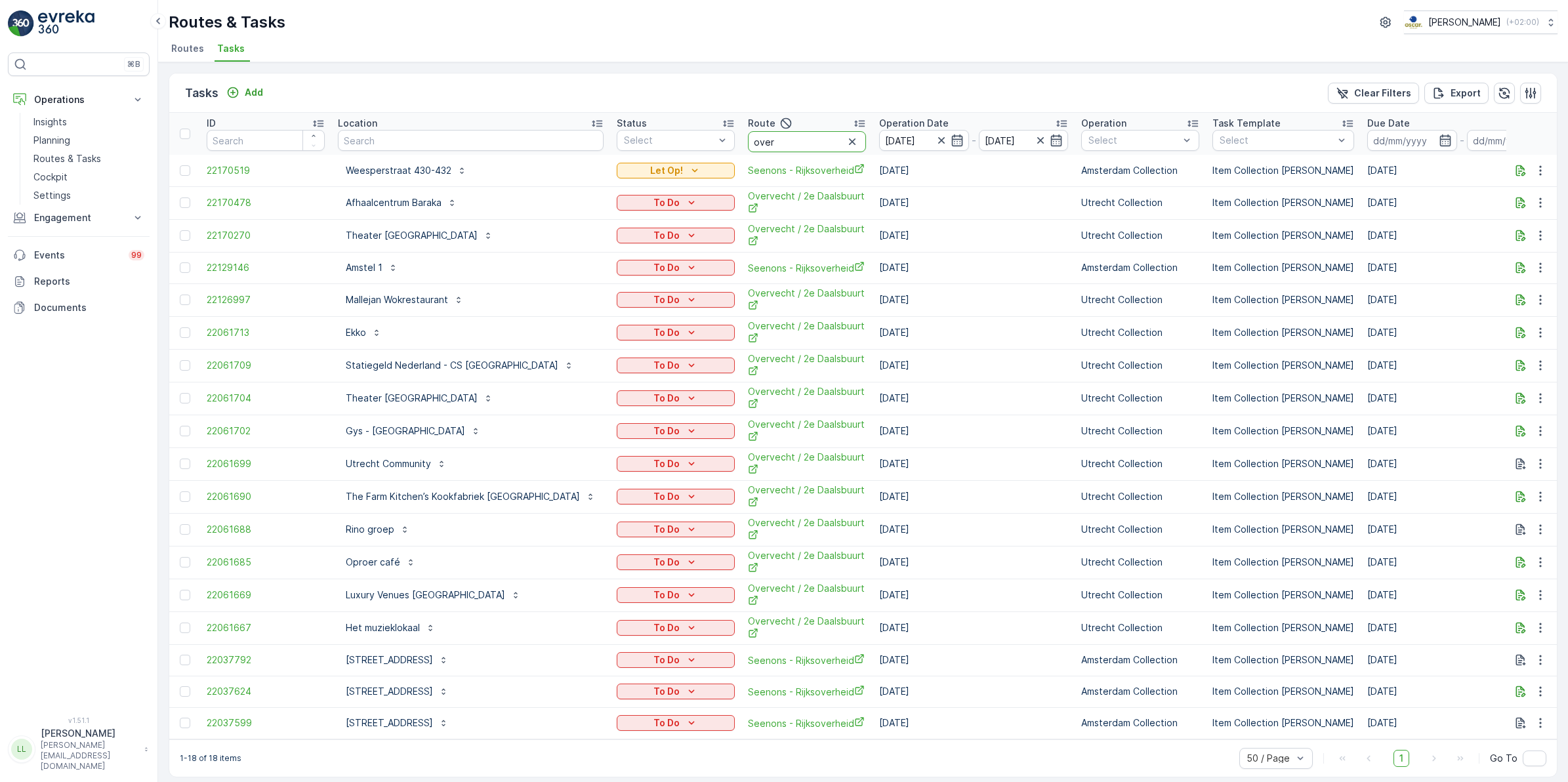
click at [748, 145] on input "over" at bounding box center [807, 142] width 118 height 21
type input "overve"
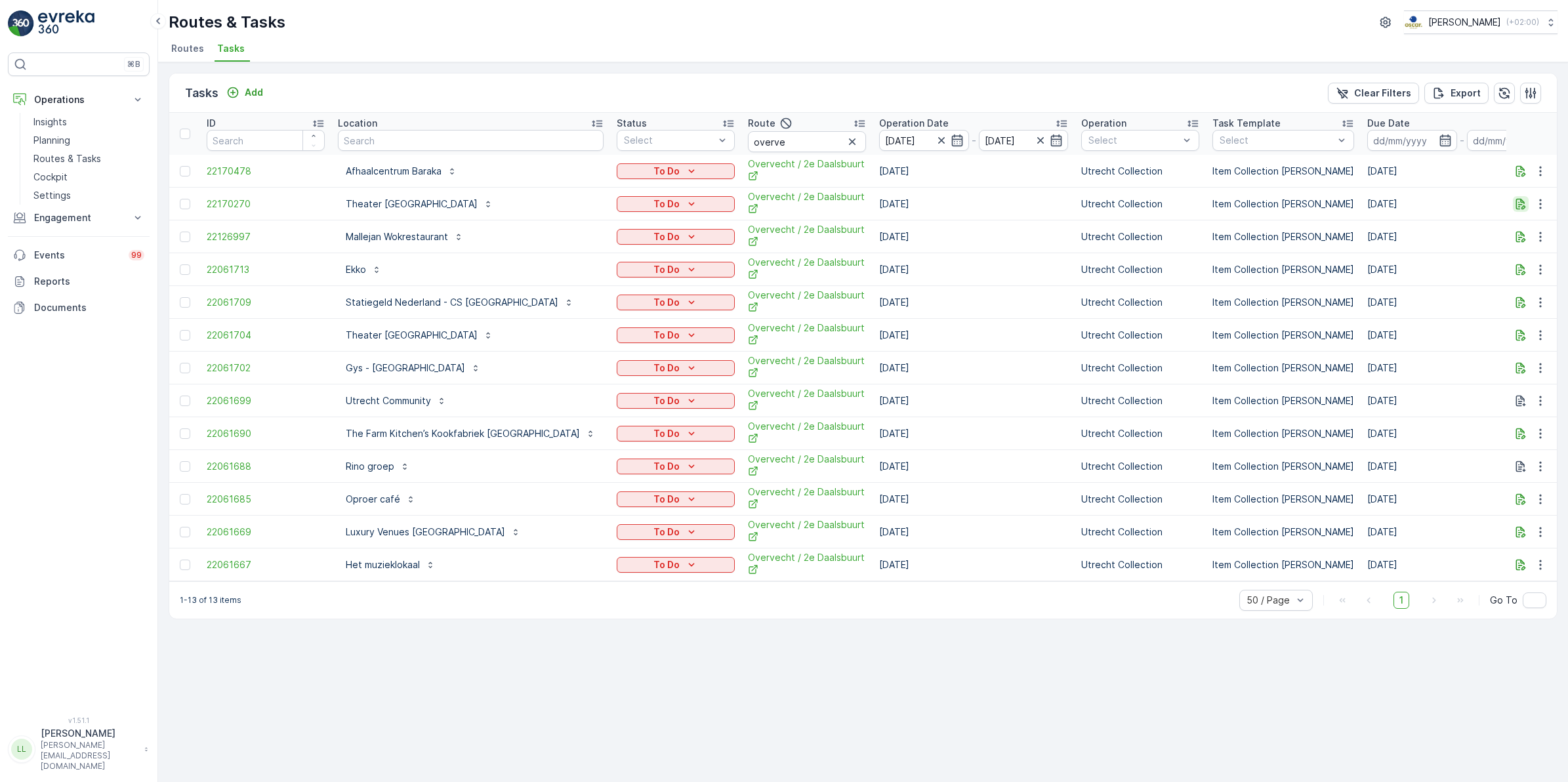
click at [1526, 205] on icon "button" at bounding box center [1521, 204] width 13 height 13
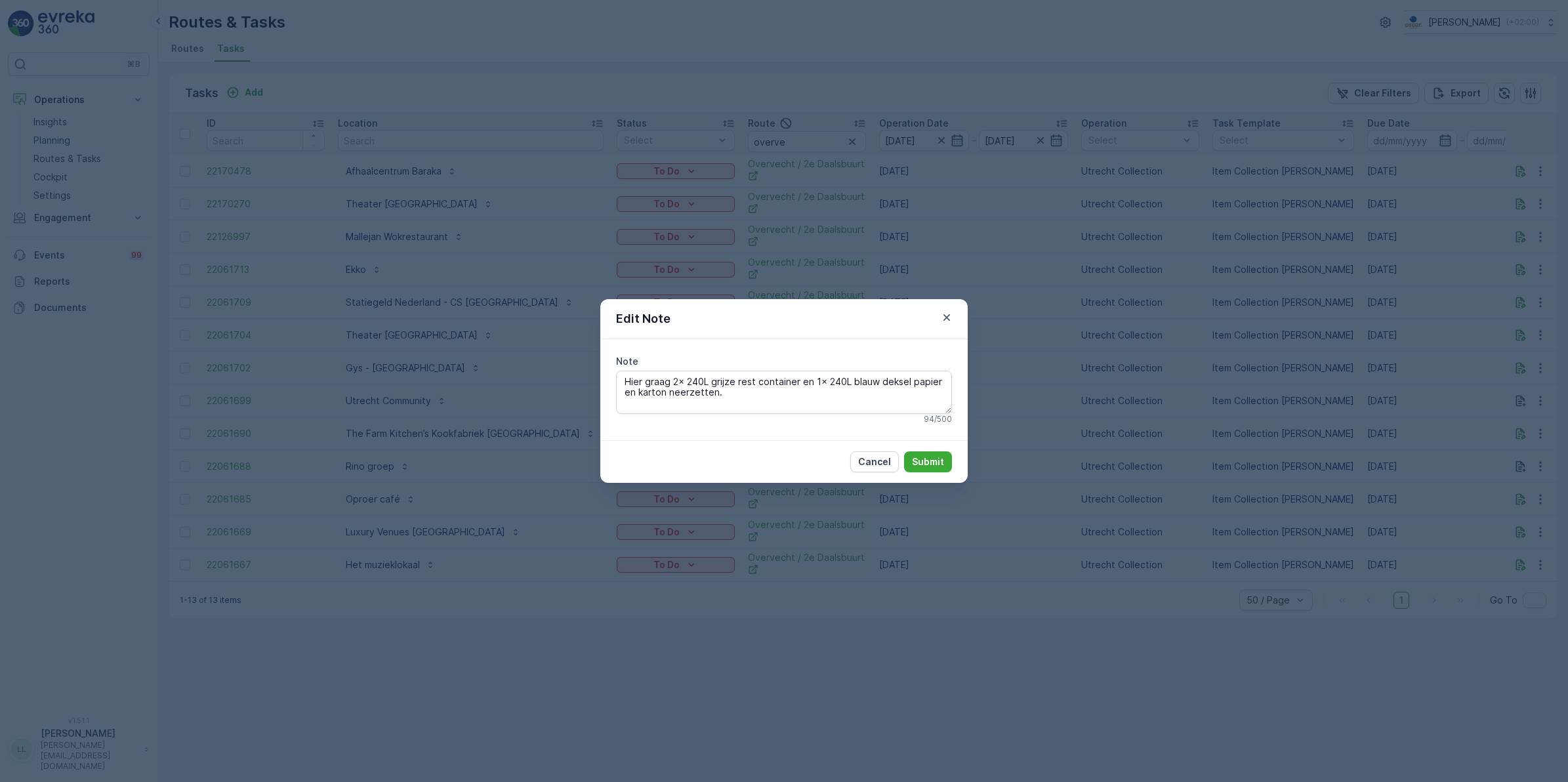
click at [1452, 296] on div "Edit Note Note Hier graag 2x 240L grijze rest container en 1x 240L blauw deksel…" at bounding box center [784, 391] width 1568 height 782
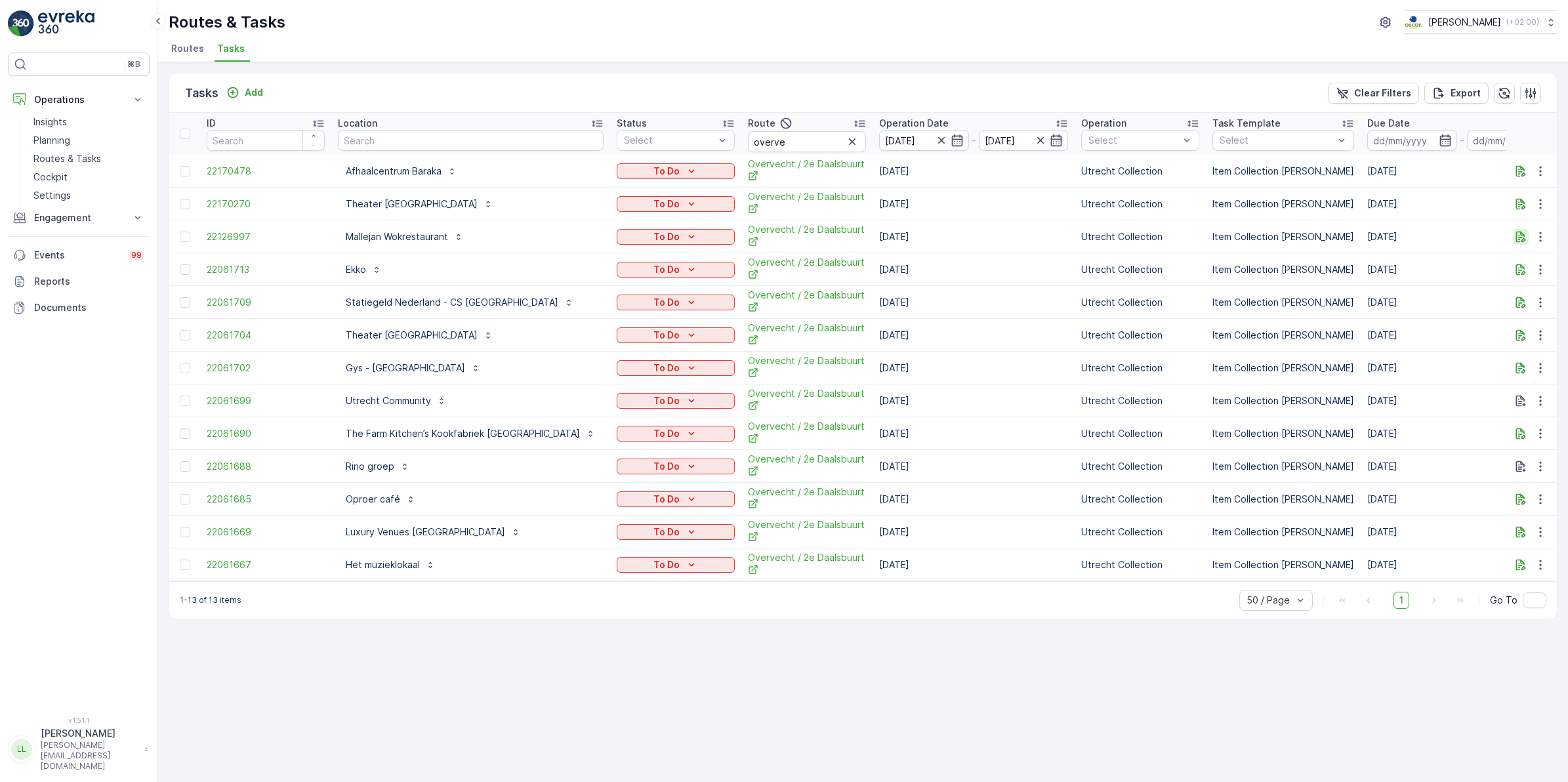
click at [1523, 236] on icon "button" at bounding box center [1521, 237] width 13 height 13
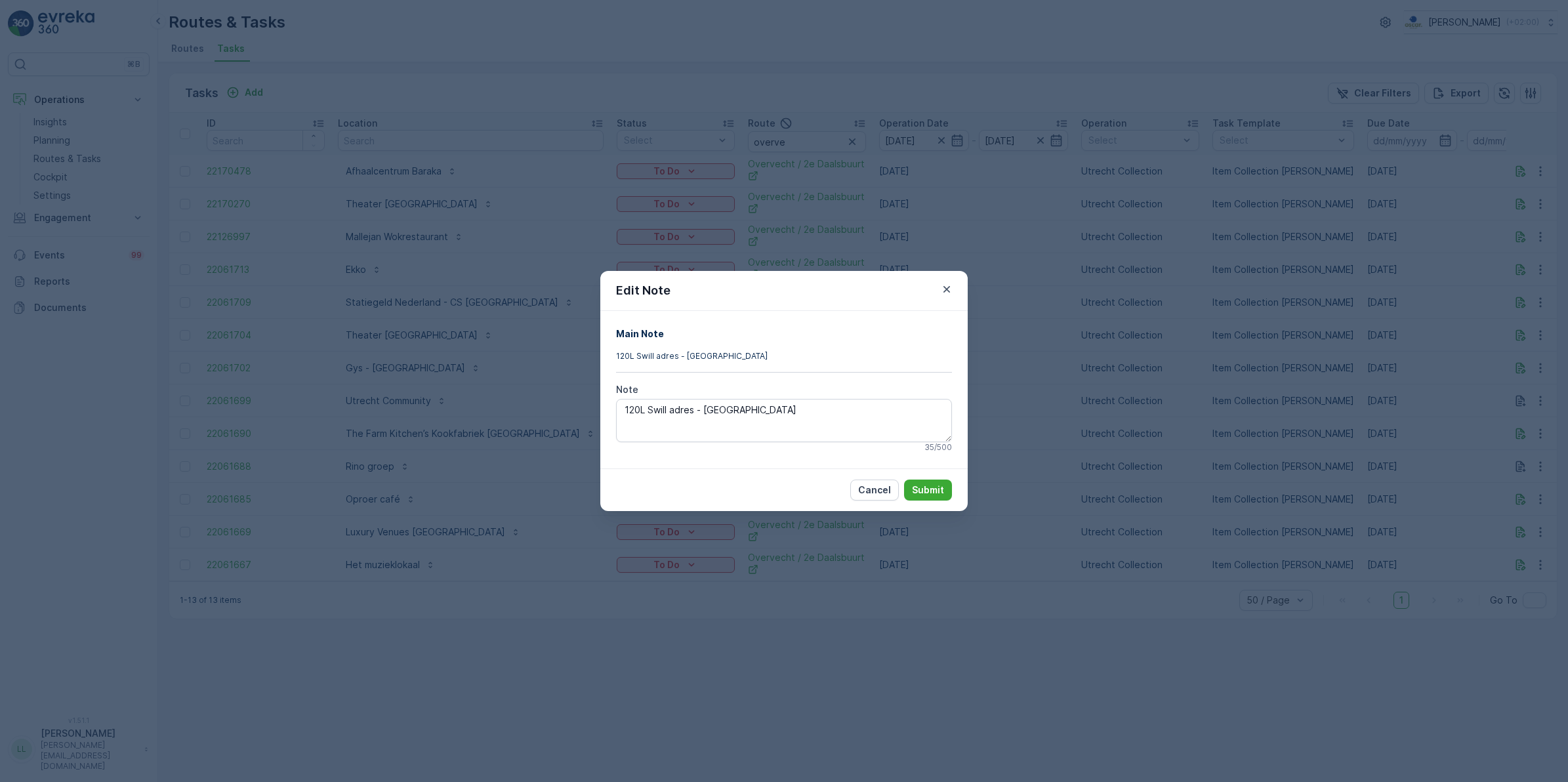
click at [1450, 300] on div "Edit Note Main Note 120L Swill adres - [GEOGRAPHIC_DATA] Note 120L Swill adres …" at bounding box center [784, 391] width 1568 height 782
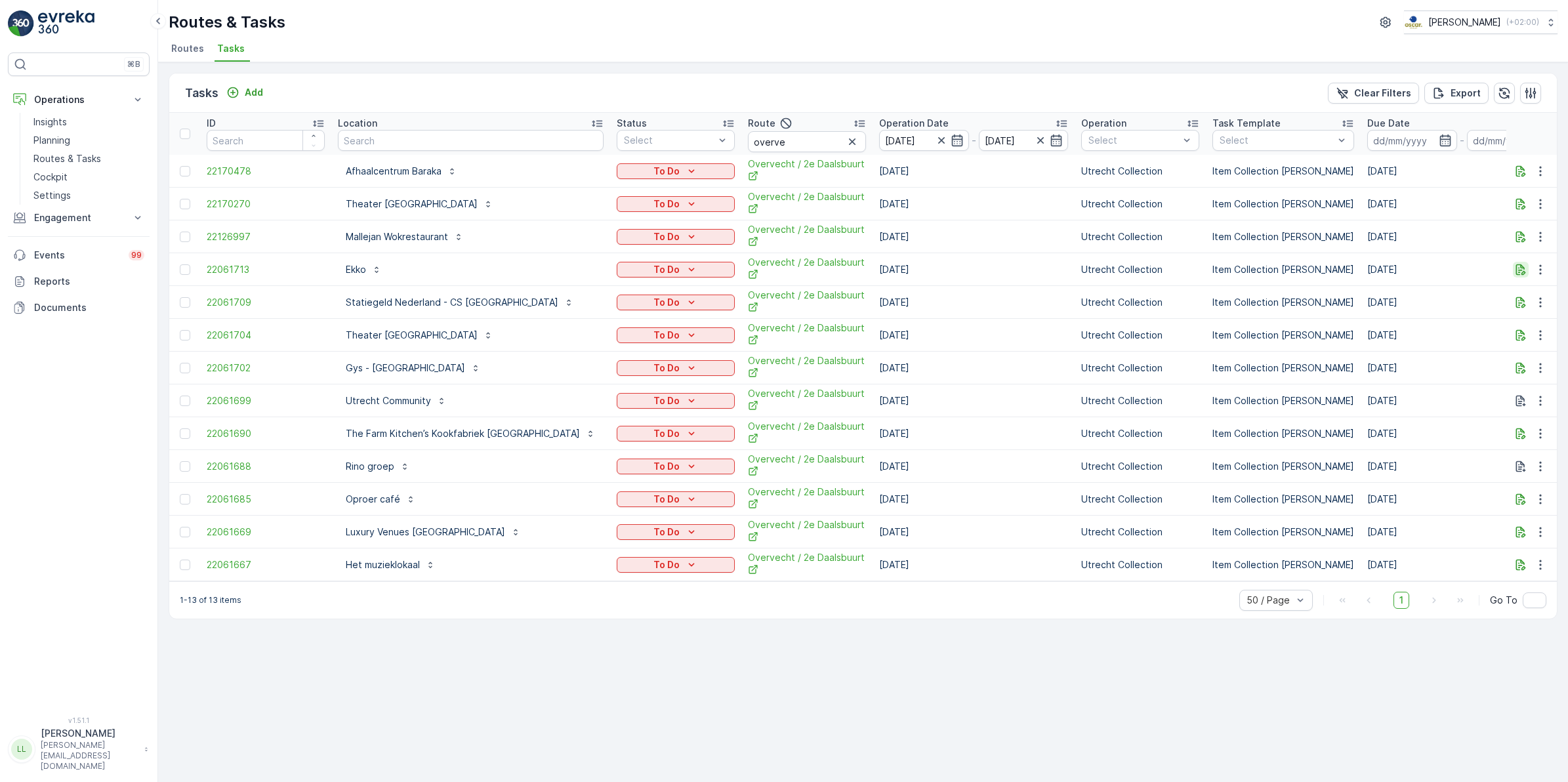
click at [1523, 268] on icon "button" at bounding box center [1521, 269] width 10 height 11
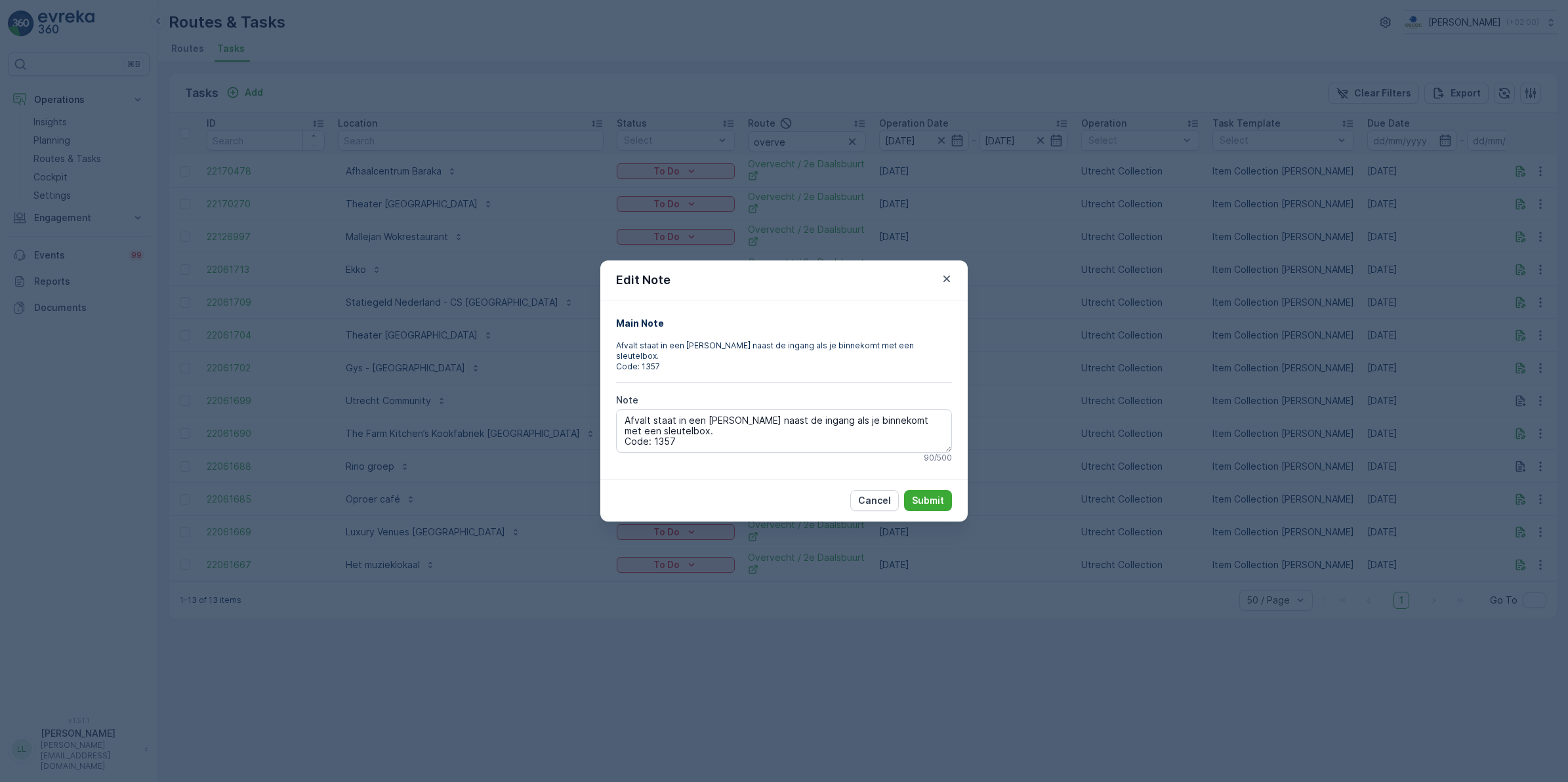
click at [1408, 323] on div "Edit Note Main Note Afvalt staat in een [PERSON_NAME] naast de ingang als je bi…" at bounding box center [784, 391] width 1568 height 782
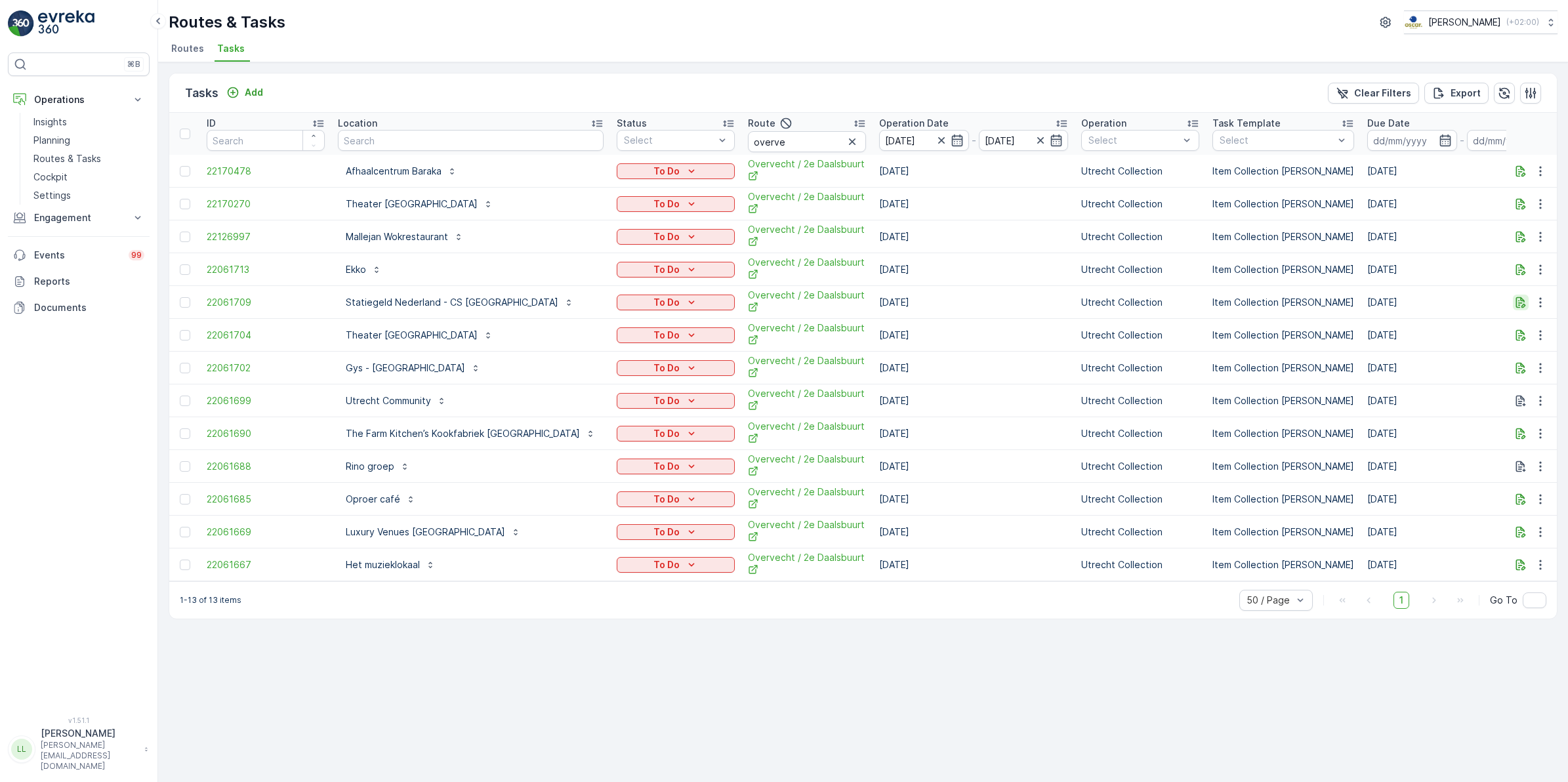
click at [1523, 299] on icon "button" at bounding box center [1521, 302] width 10 height 11
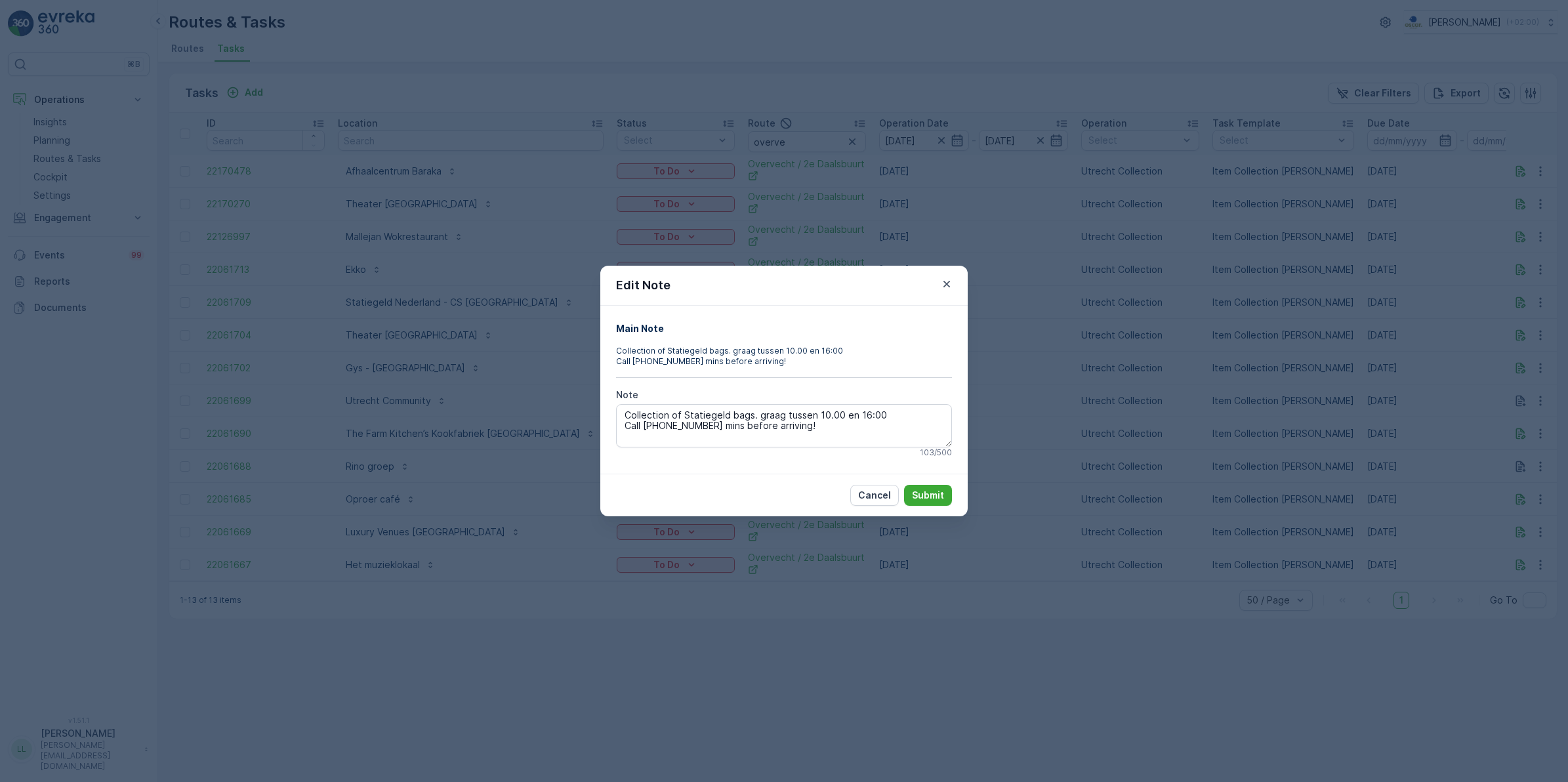
click at [1434, 336] on div "Edit Note Main Note Collection of Statiegeld bags. graag tussen 10.00 en 16:00 …" at bounding box center [784, 391] width 1568 height 782
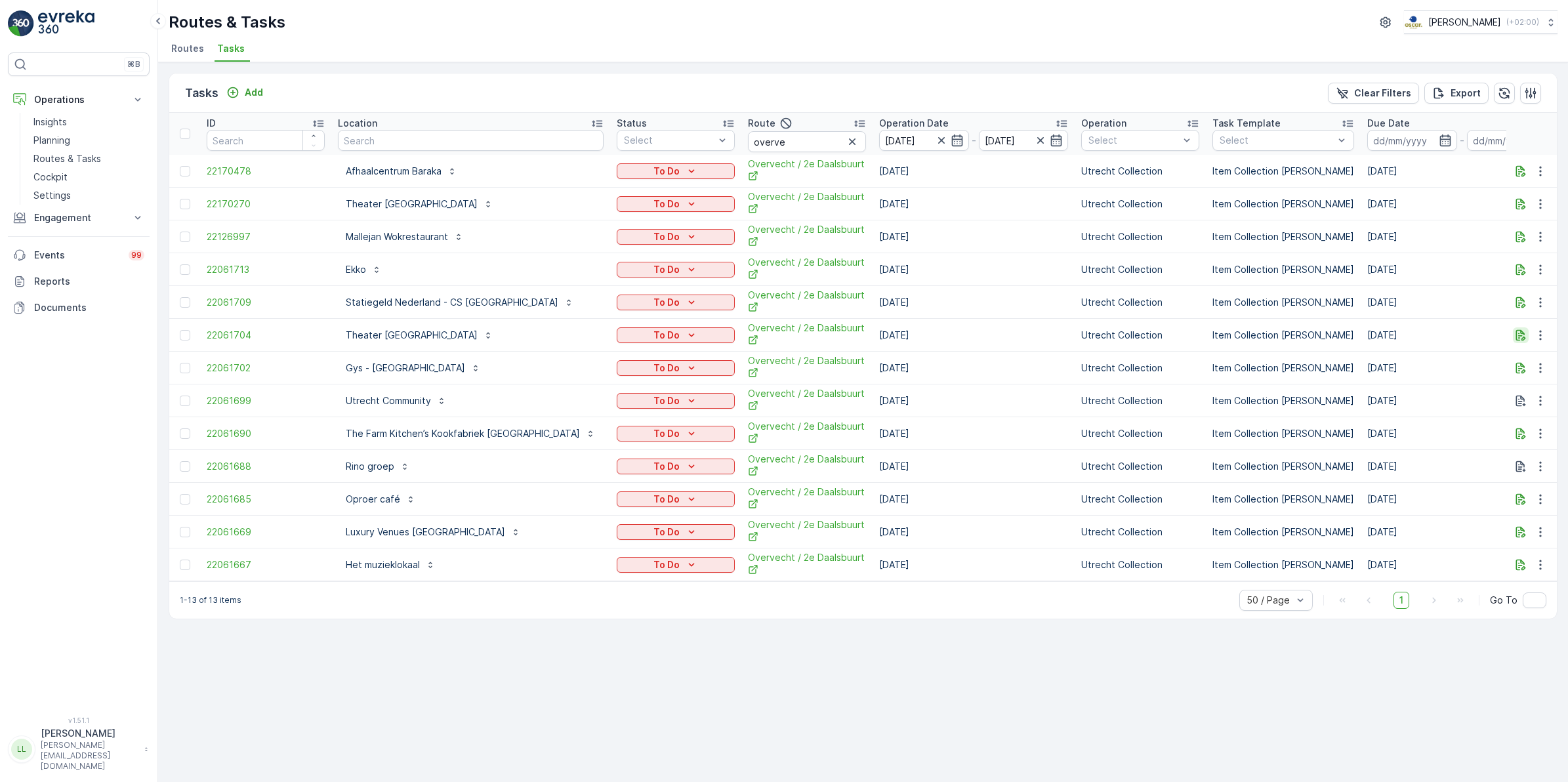
click at [1522, 336] on icon "button" at bounding box center [1521, 335] width 13 height 13
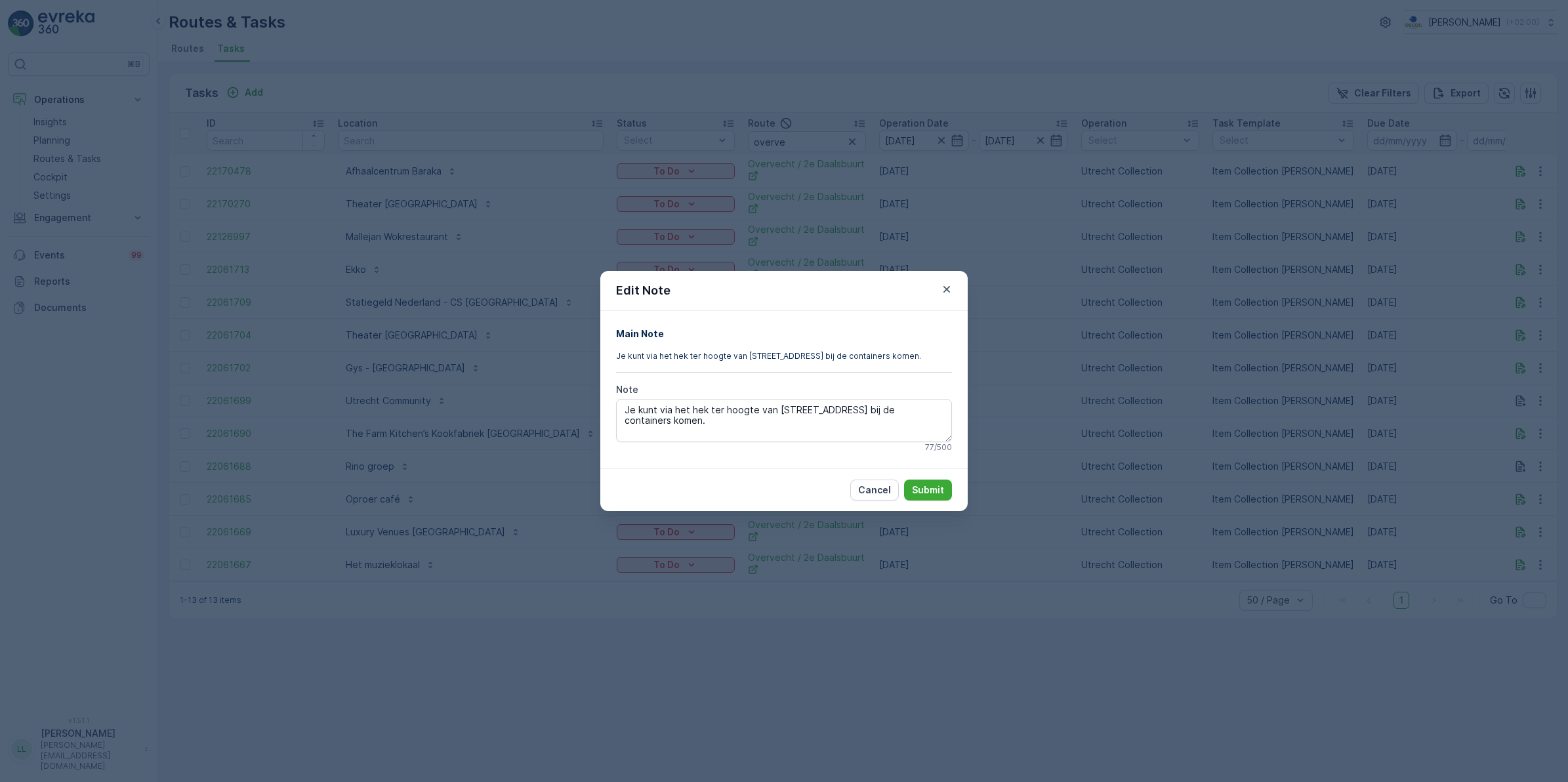
click at [1480, 359] on div "Edit Note Main Note Je kunt via het hek ter hoogte van [STREET_ADDRESS] bij de …" at bounding box center [784, 391] width 1568 height 782
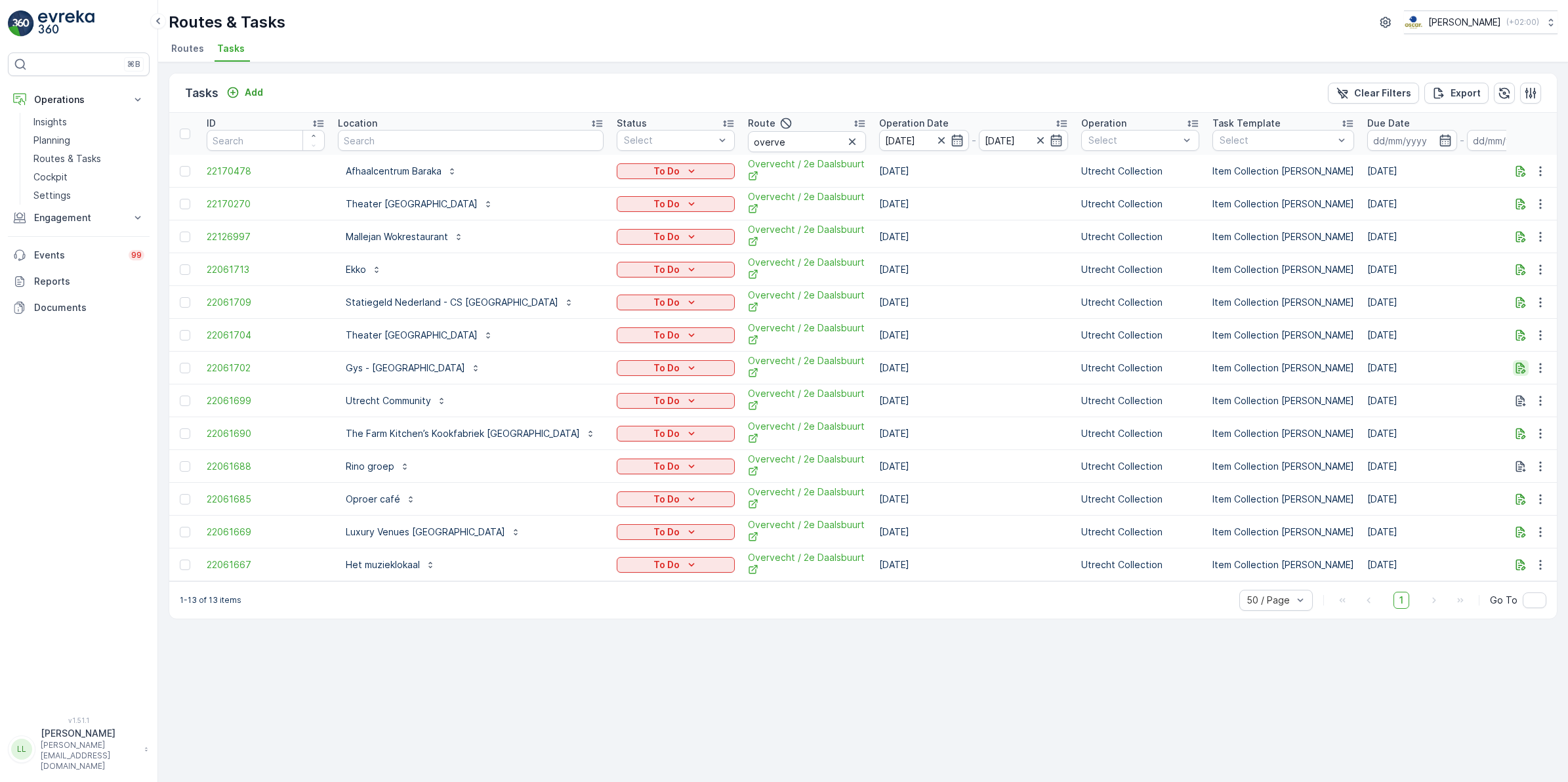
click at [1520, 373] on icon "button" at bounding box center [1521, 367] width 10 height 11
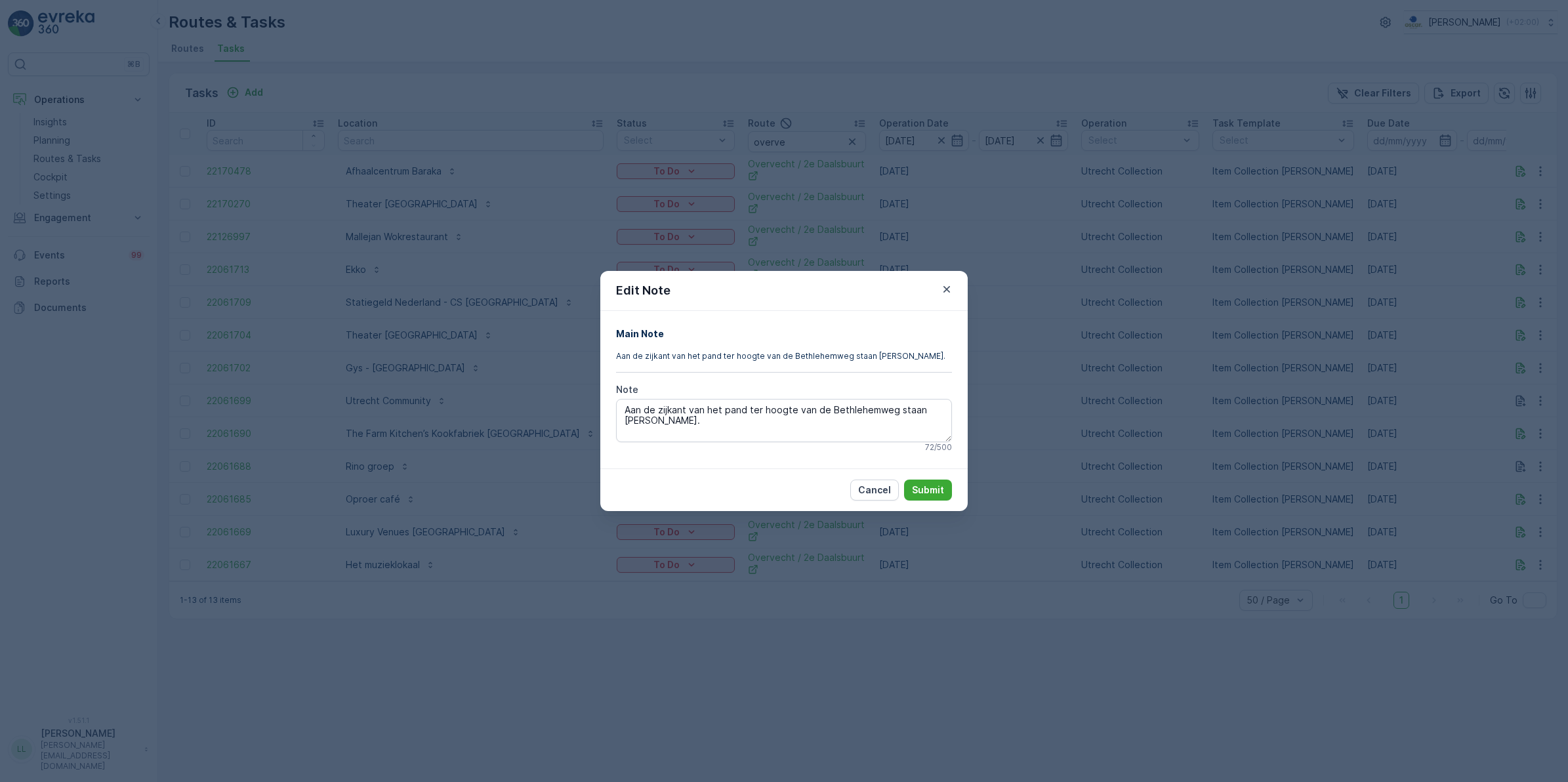
click at [1323, 406] on div "Edit Note Main Note Aan de zijkant van het pand ter hoogte van de Bethlehemweg …" at bounding box center [784, 391] width 1568 height 782
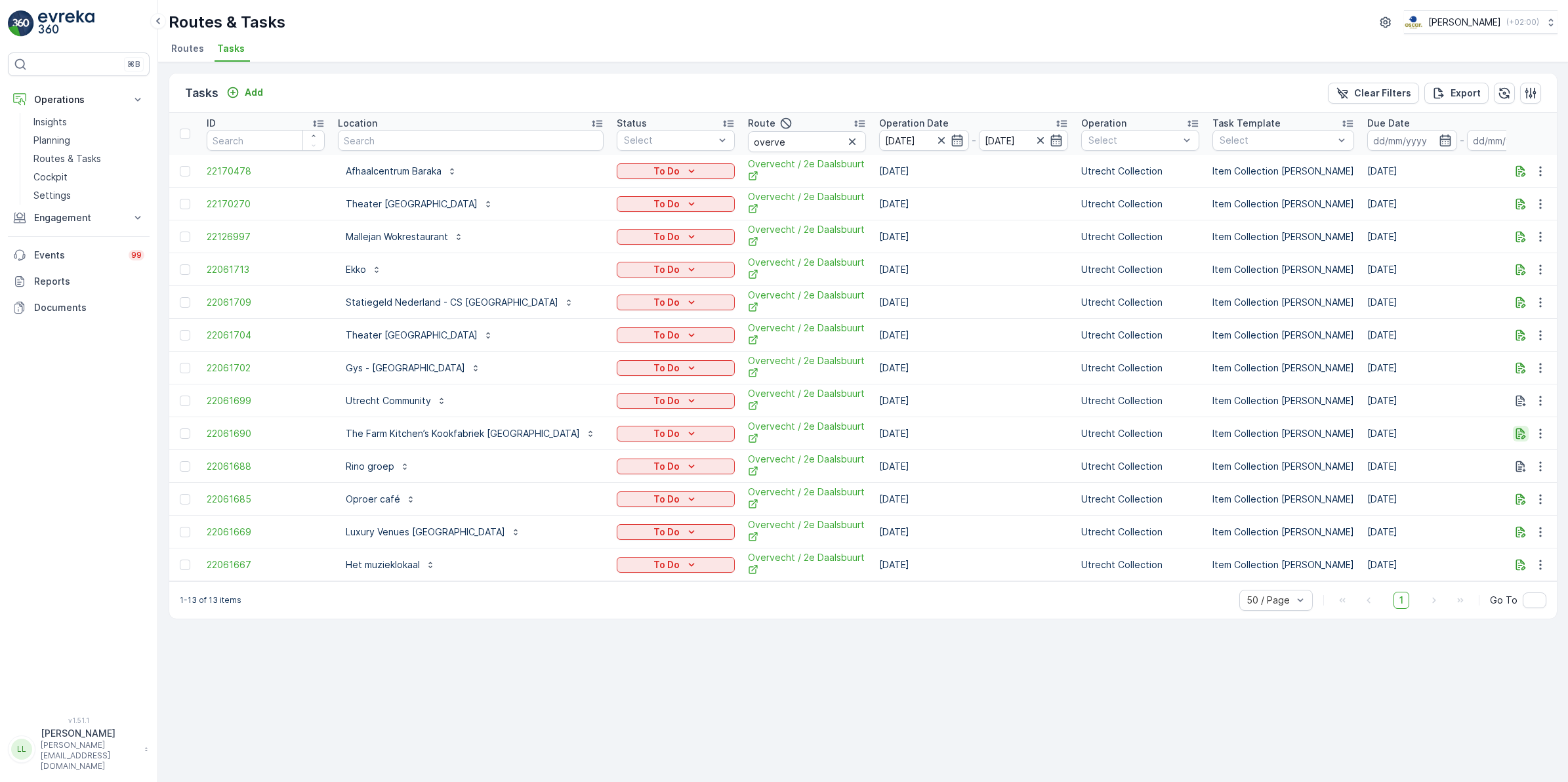
click at [1517, 434] on icon "button" at bounding box center [1521, 433] width 13 height 13
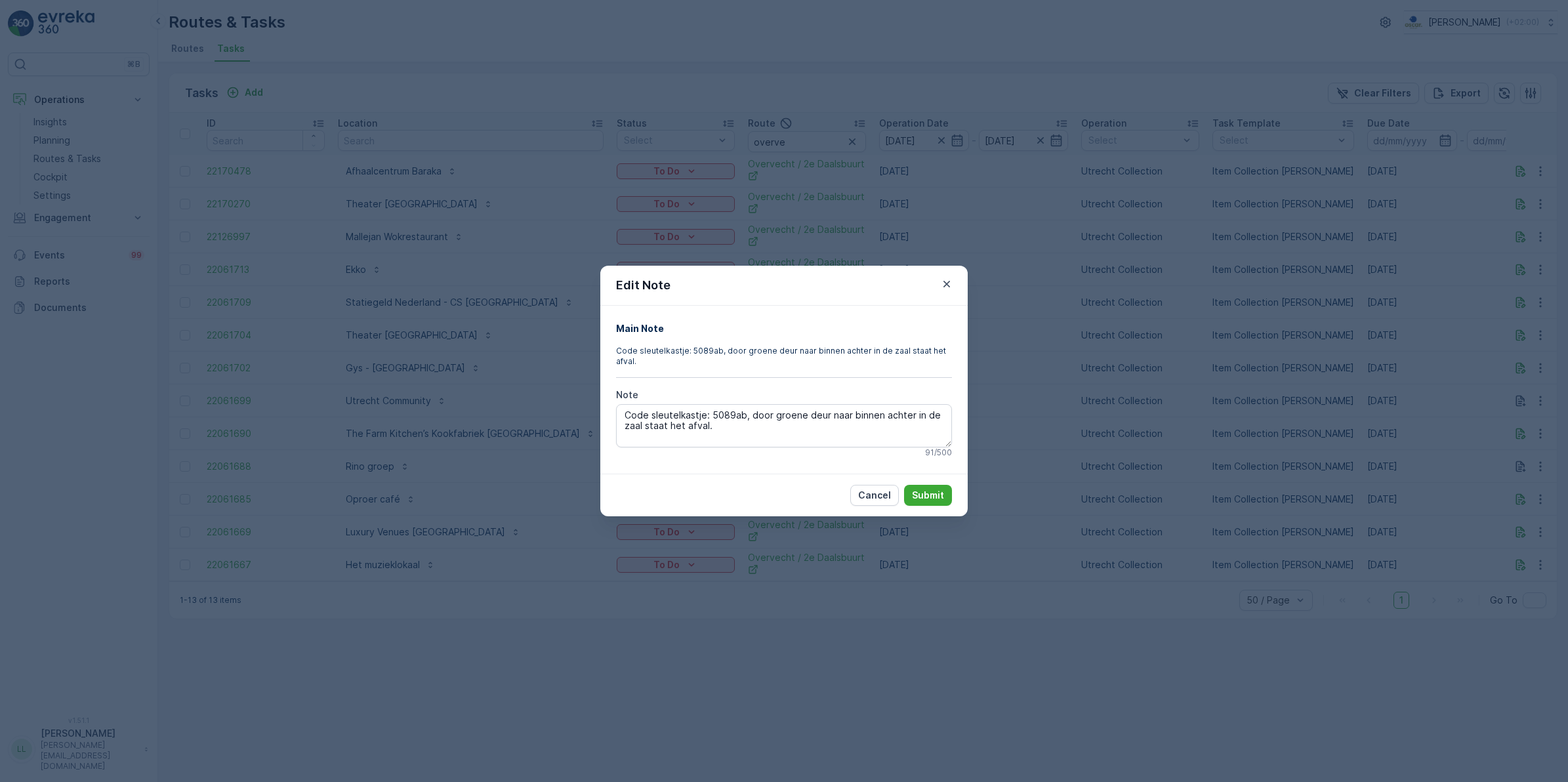
click at [1390, 459] on div "Edit Note Main Note Code sleutelkastje: 5089ab, door [PERSON_NAME] [PERSON_NAME…" at bounding box center [784, 391] width 1568 height 782
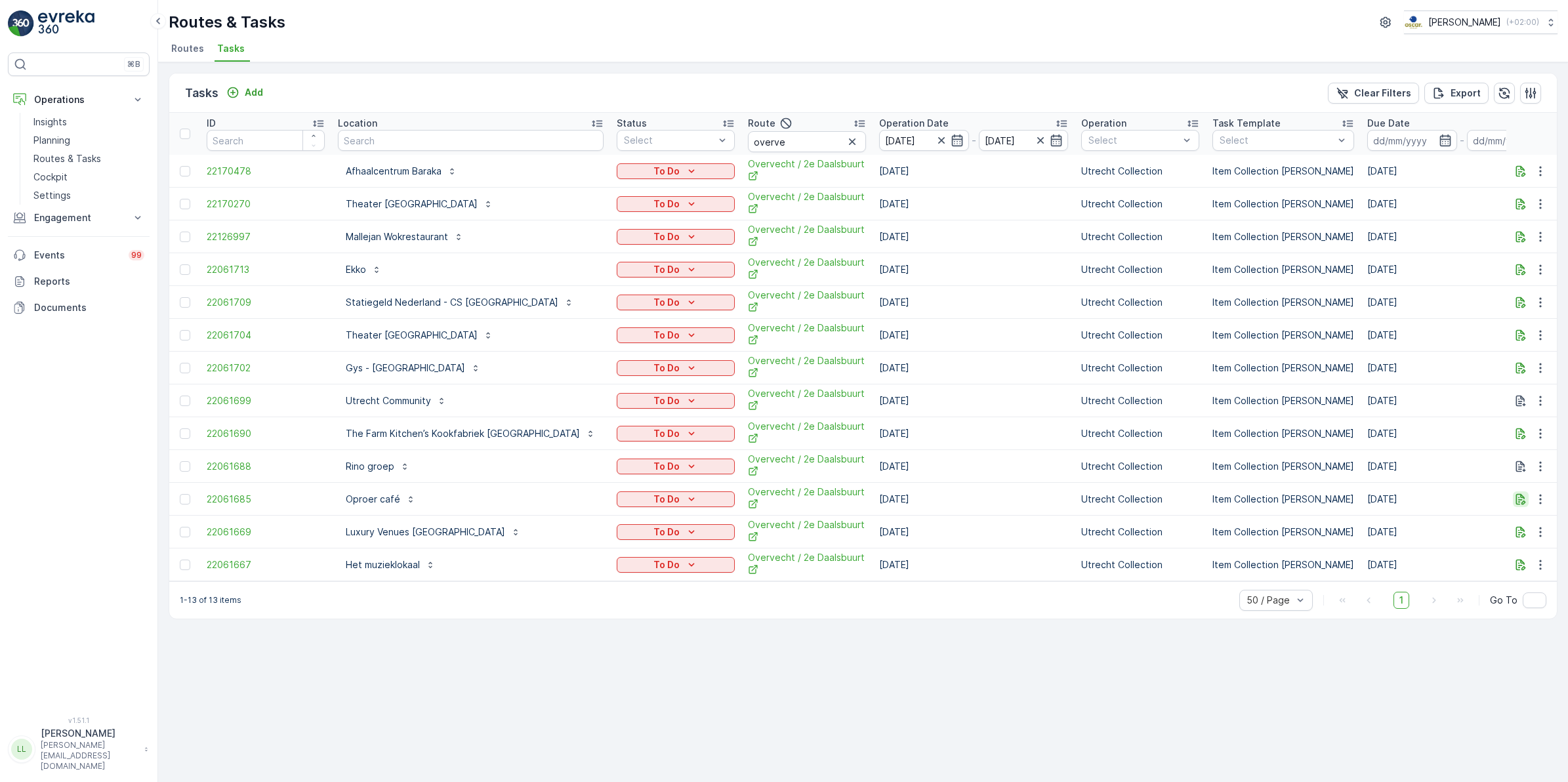
click at [1522, 502] on icon "button" at bounding box center [1521, 500] width 13 height 13
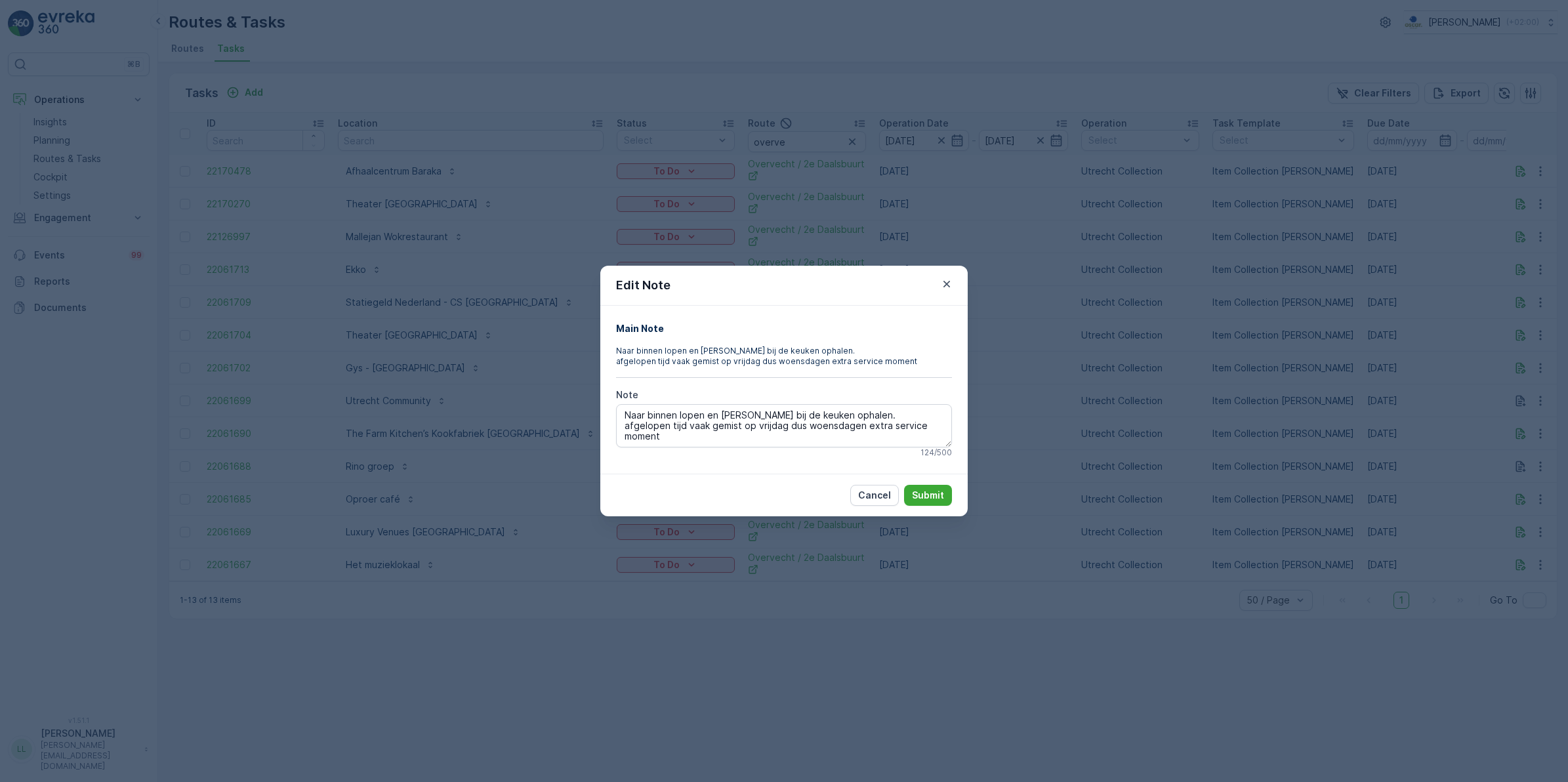
click at [1404, 510] on div "Edit Note Main Note Naar binnen lopen en [PERSON_NAME] bij de keuken ophalen. a…" at bounding box center [784, 391] width 1568 height 782
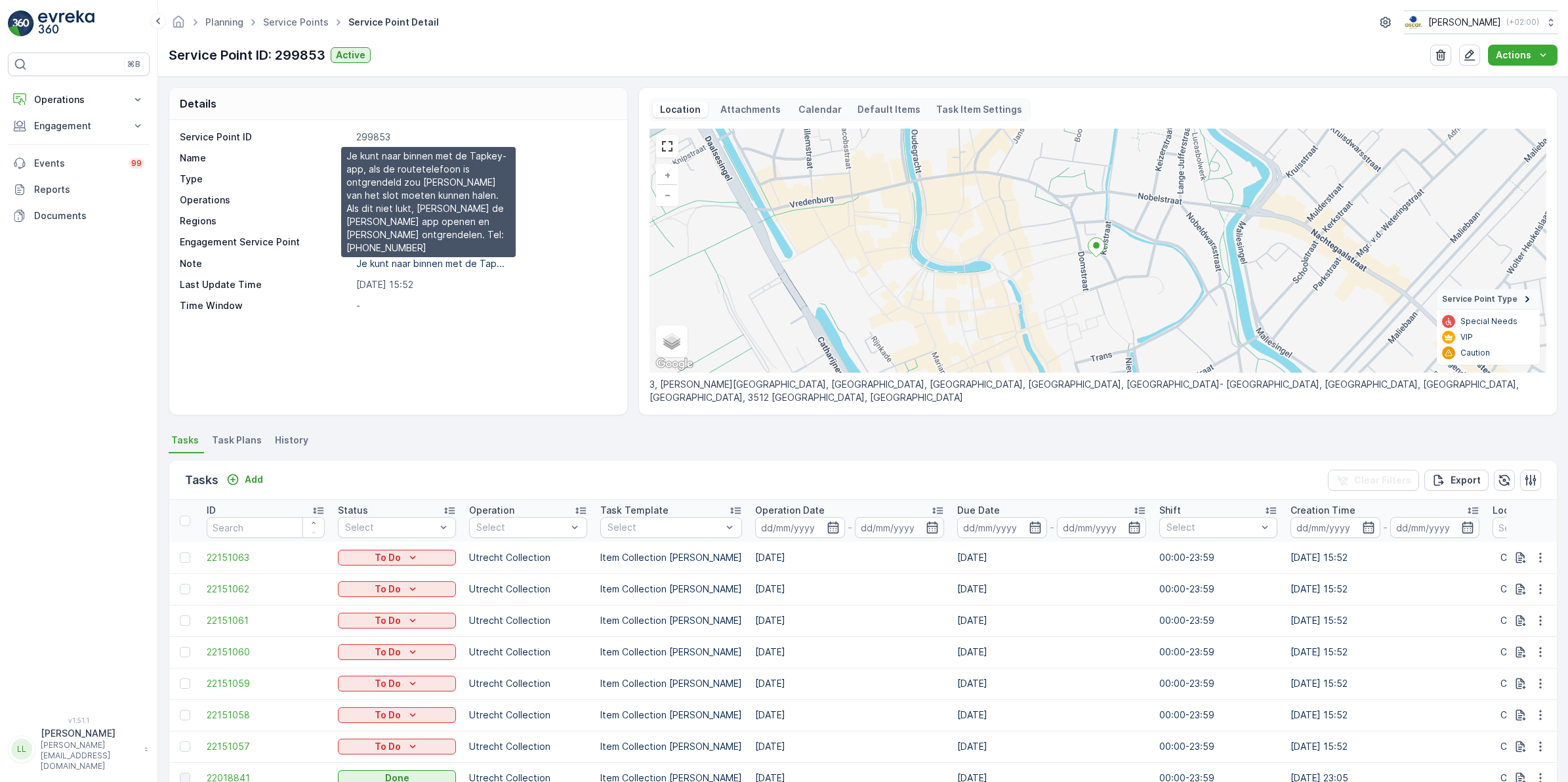
click at [431, 266] on p "Je kunt naar binnen met de Tap..." at bounding box center [431, 264] width 148 height 11
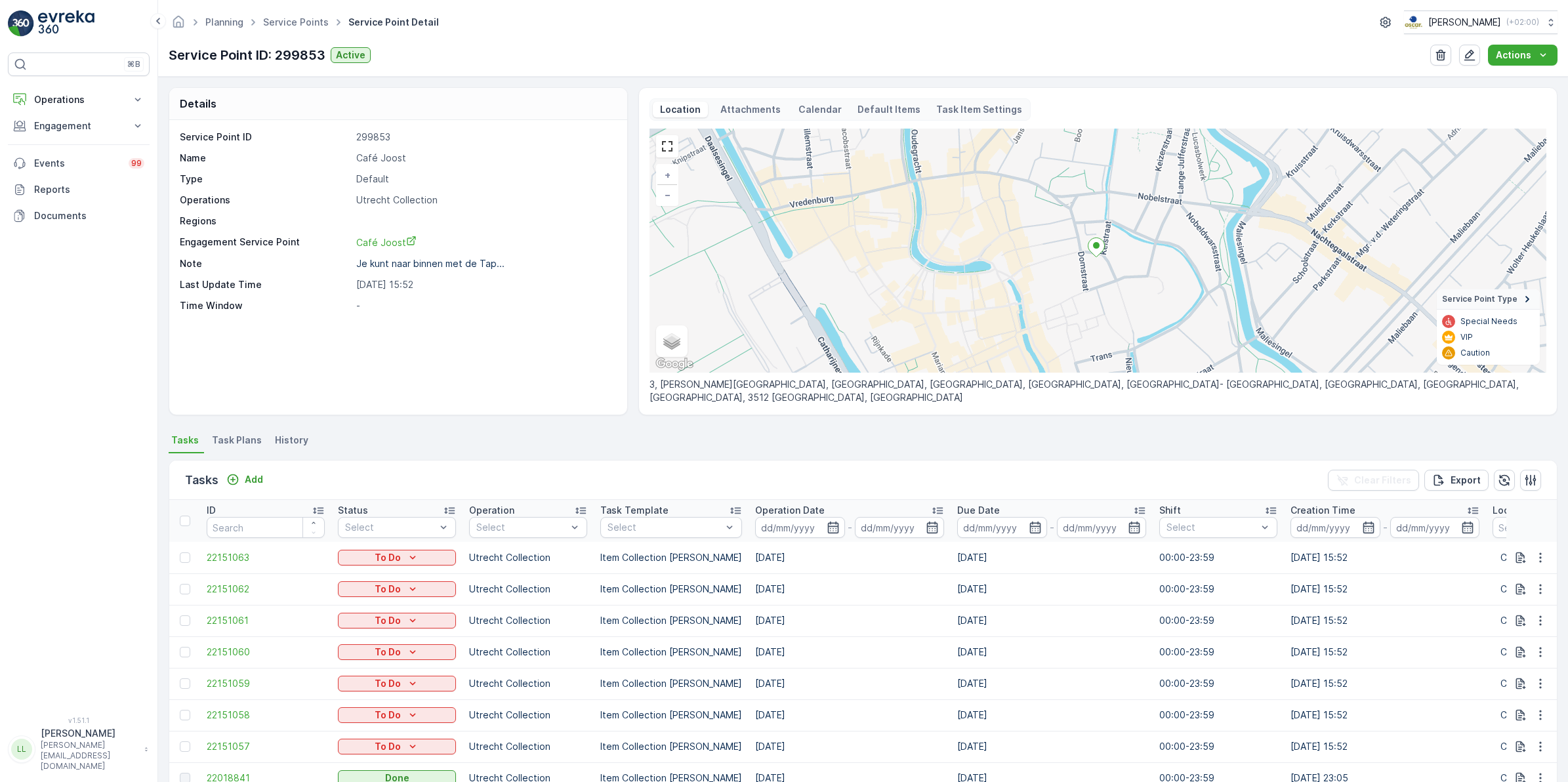
drag, startPoint x: 61, startPoint y: 102, endPoint x: 63, endPoint y: 116, distance: 14.1
click at [61, 102] on p "Operations" at bounding box center [79, 99] width 89 height 13
click at [73, 159] on p "Routes & Tasks" at bounding box center [67, 158] width 68 height 13
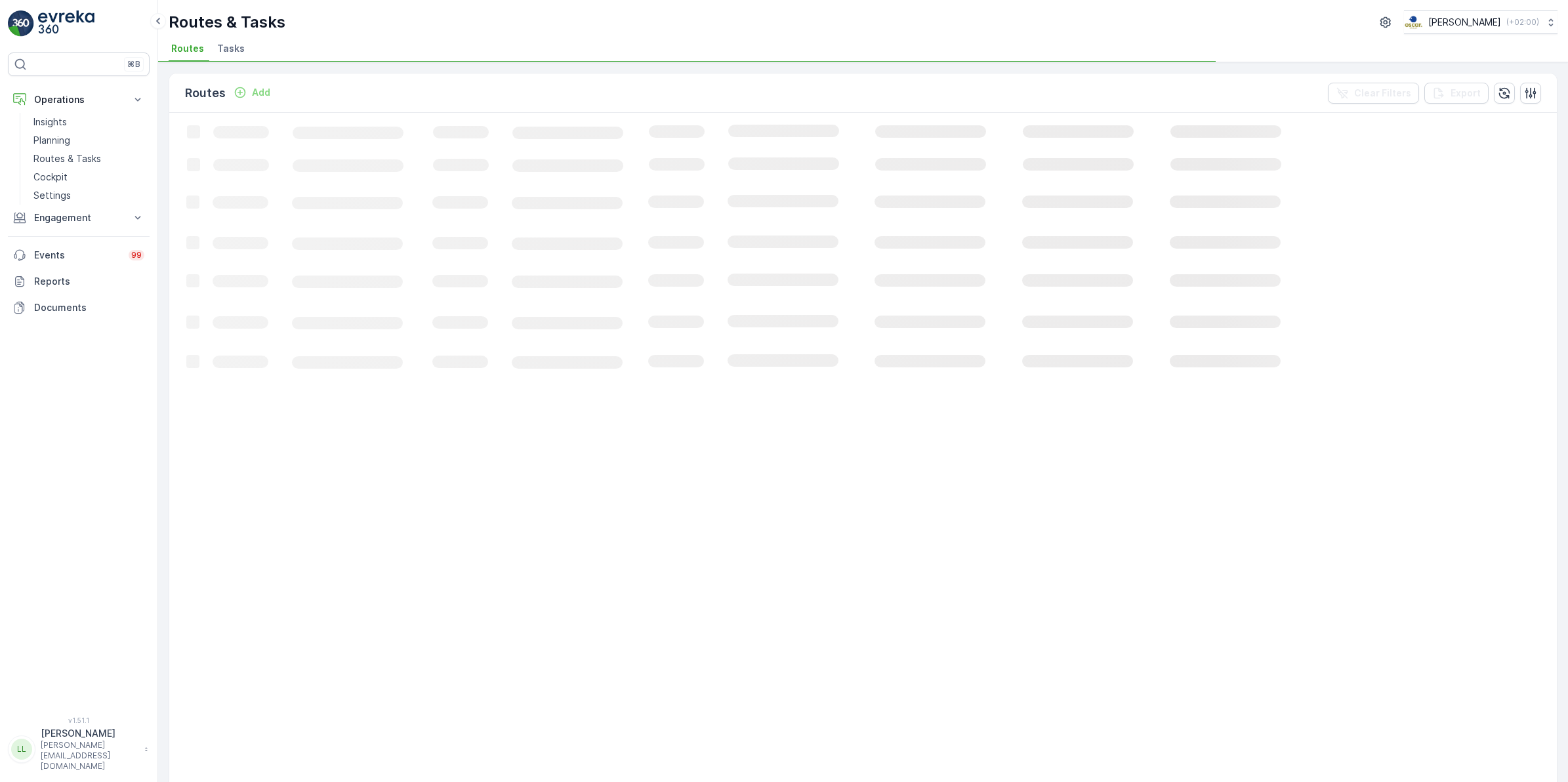
click at [229, 45] on span "Tasks" at bounding box center [231, 48] width 28 height 13
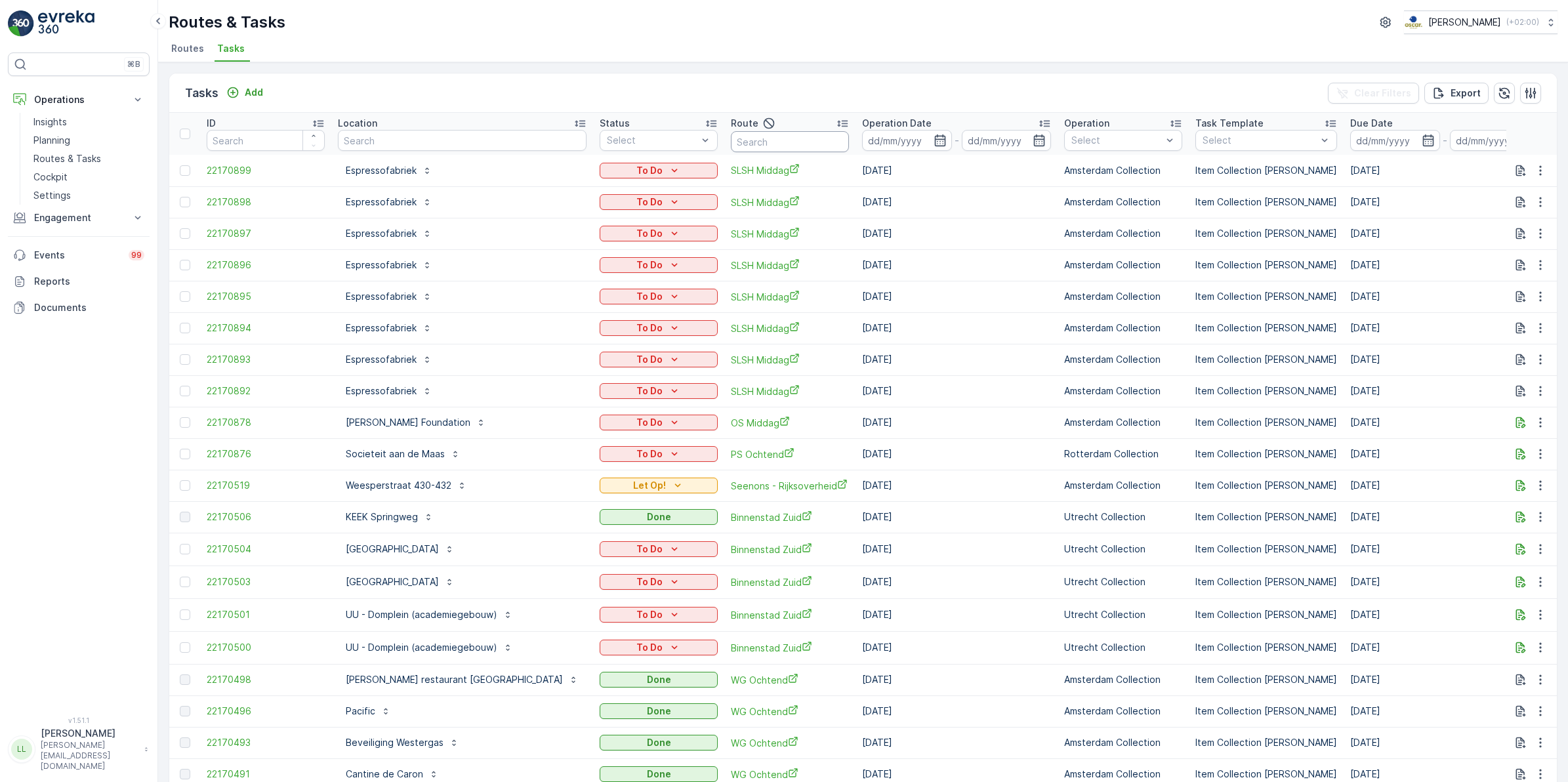
click at [731, 139] on input "text" at bounding box center [790, 142] width 118 height 21
type input "seenons d"
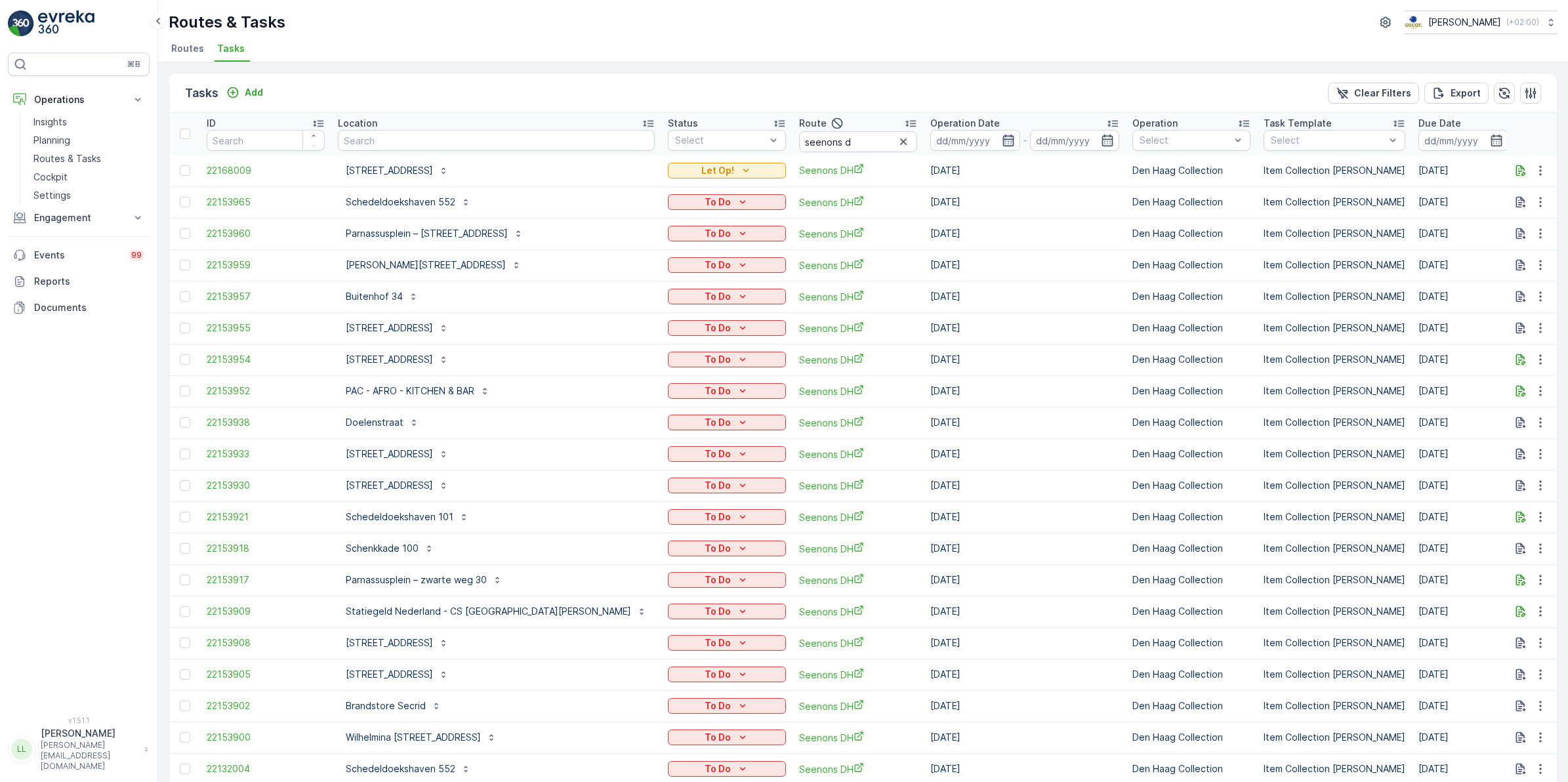
click at [1002, 139] on icon "button" at bounding box center [1008, 140] width 13 height 13
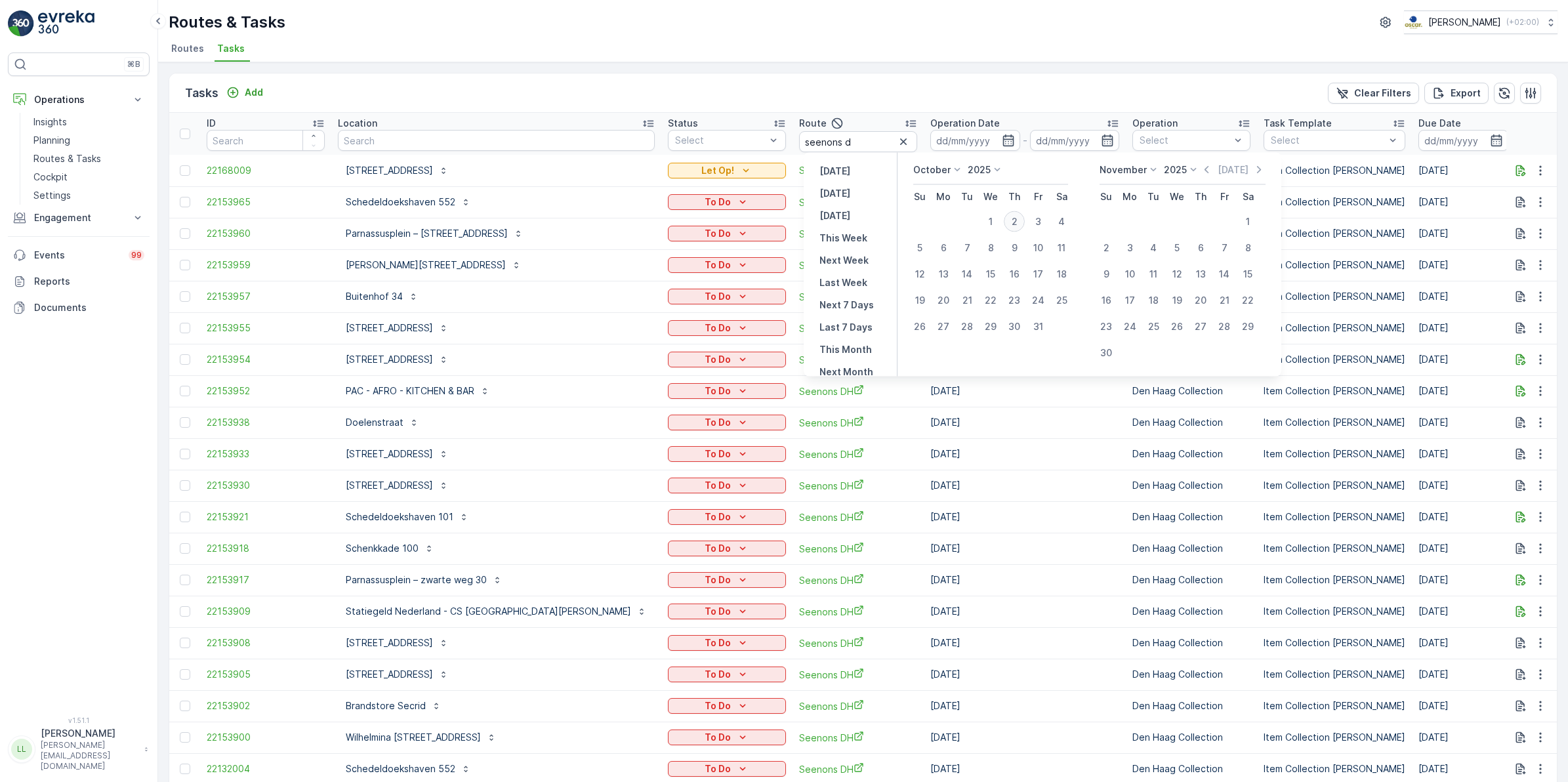
click at [1022, 221] on div "2" at bounding box center [1015, 222] width 21 height 21
type input "[DATE]"
click at [1022, 221] on div "2" at bounding box center [1015, 222] width 21 height 21
type input "[DATE]"
click at [1022, 221] on div "2" at bounding box center [1015, 222] width 21 height 21
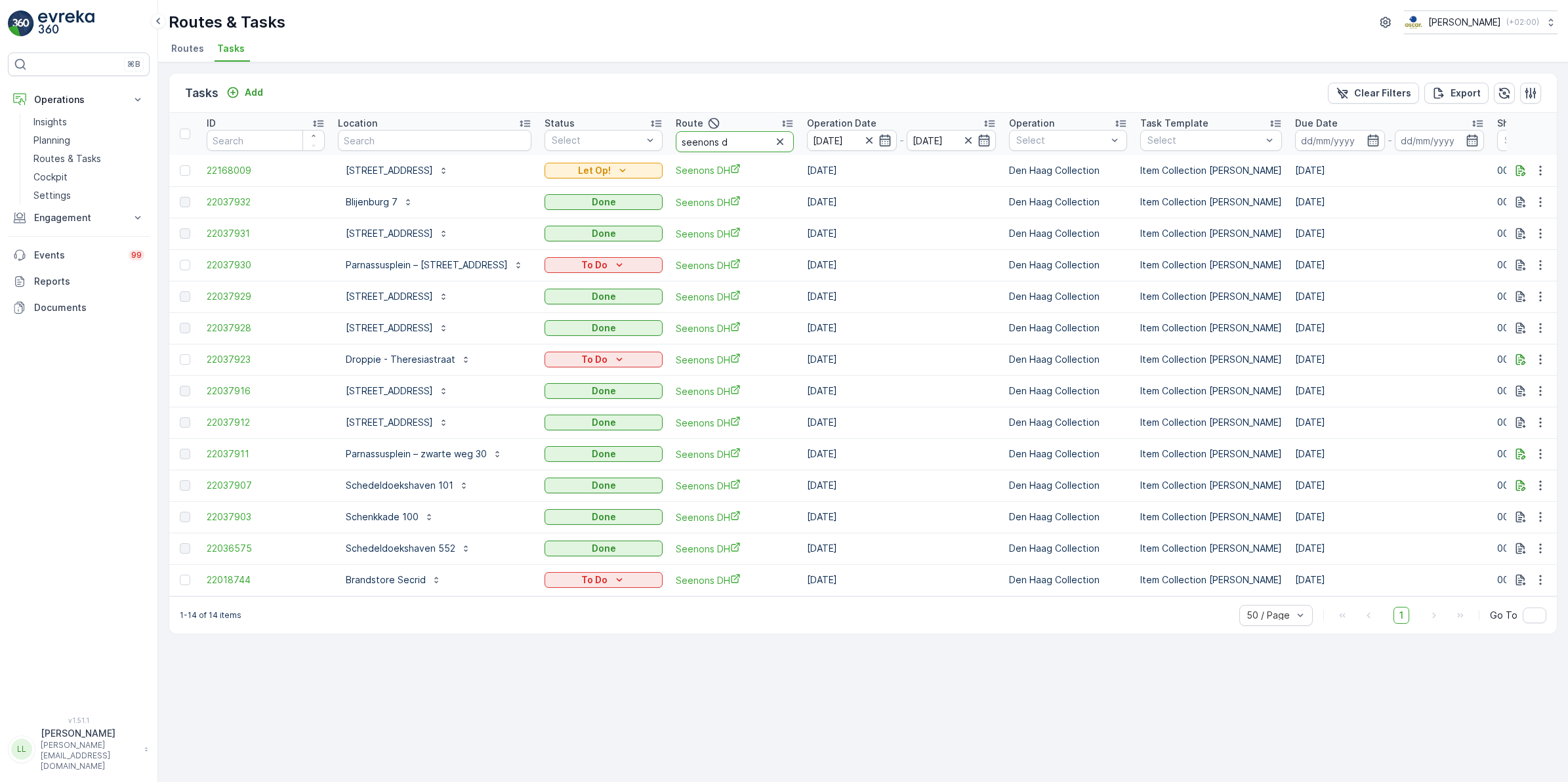
drag, startPoint x: 719, startPoint y: 147, endPoint x: 726, endPoint y: 147, distance: 7.0
click at [726, 147] on input "seenons d" at bounding box center [734, 142] width 118 height 21
drag, startPoint x: 723, startPoint y: 139, endPoint x: 619, endPoint y: 139, distance: 104.0
click at [619, 139] on tr "ID Location Status Select Route seenons d Operation Date [DATE] - [DATE] Operat…" at bounding box center [1219, 133] width 2100 height 42
type input "kanalen"
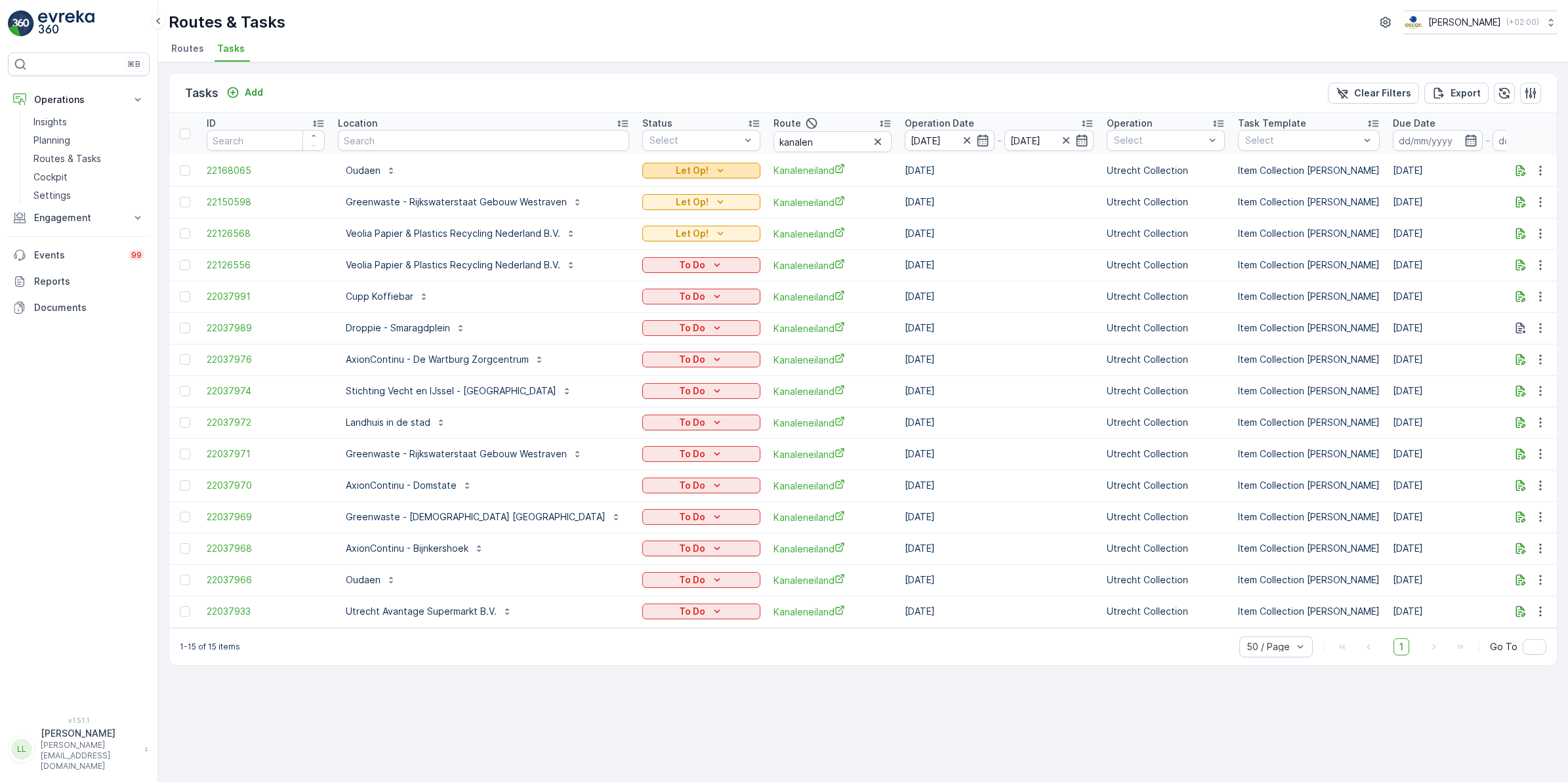
click at [675, 169] on p "Let Op!" at bounding box center [692, 171] width 33 height 13
click at [671, 103] on div "Tasks Add Clear Filters Export" at bounding box center [862, 93] width 1388 height 39
click at [1540, 207] on icon "button" at bounding box center [1540, 202] width 13 height 13
click at [1245, 82] on div "Tasks Add Clear Filters Export" at bounding box center [862, 93] width 1388 height 39
click at [1518, 169] on icon "button" at bounding box center [1521, 171] width 13 height 13
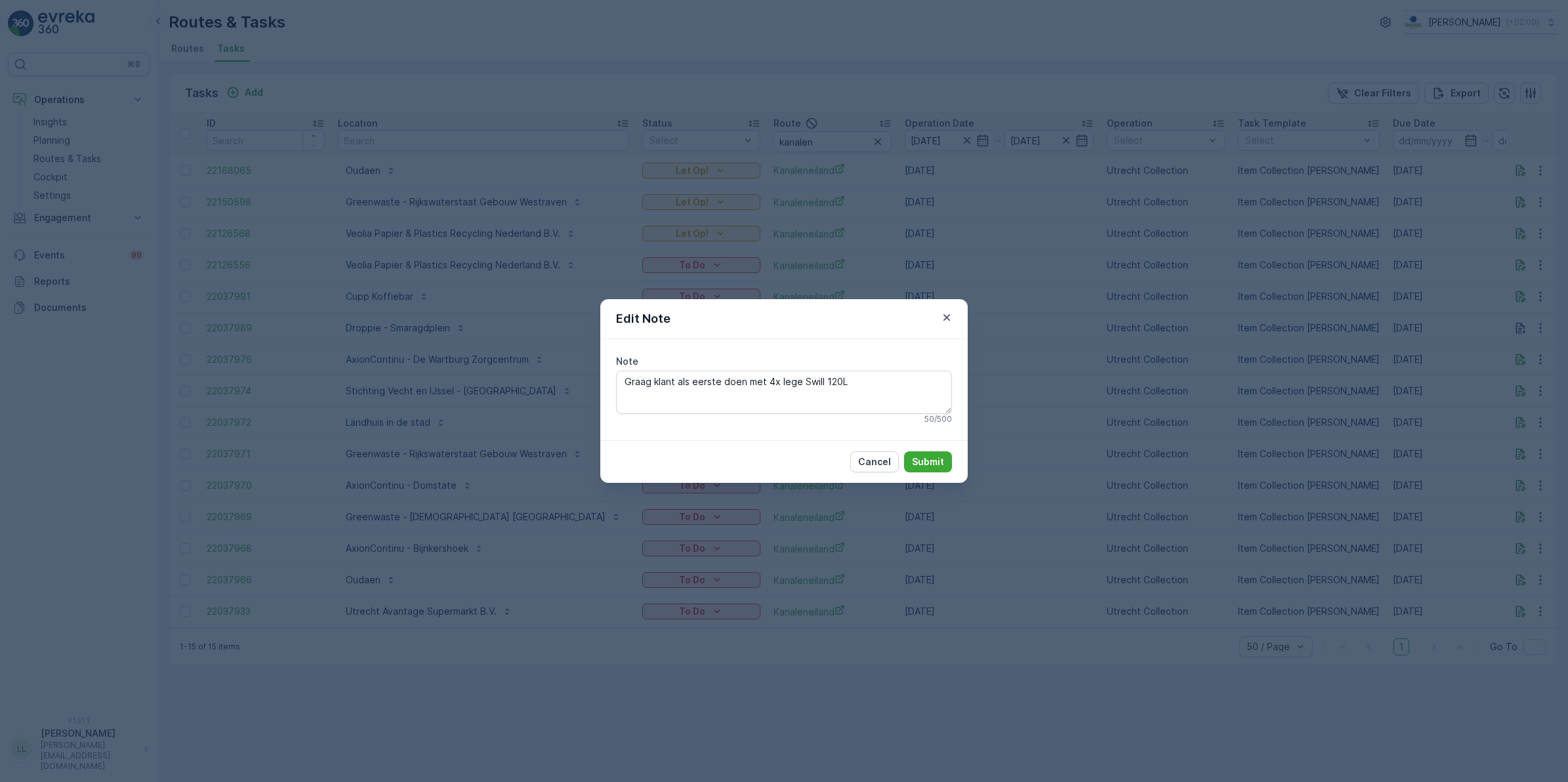
click at [1134, 290] on div "Edit Note Note Graag klant als eerste doen met 4x lege Swill 120L 50 / 500 Canc…" at bounding box center [784, 391] width 1568 height 782
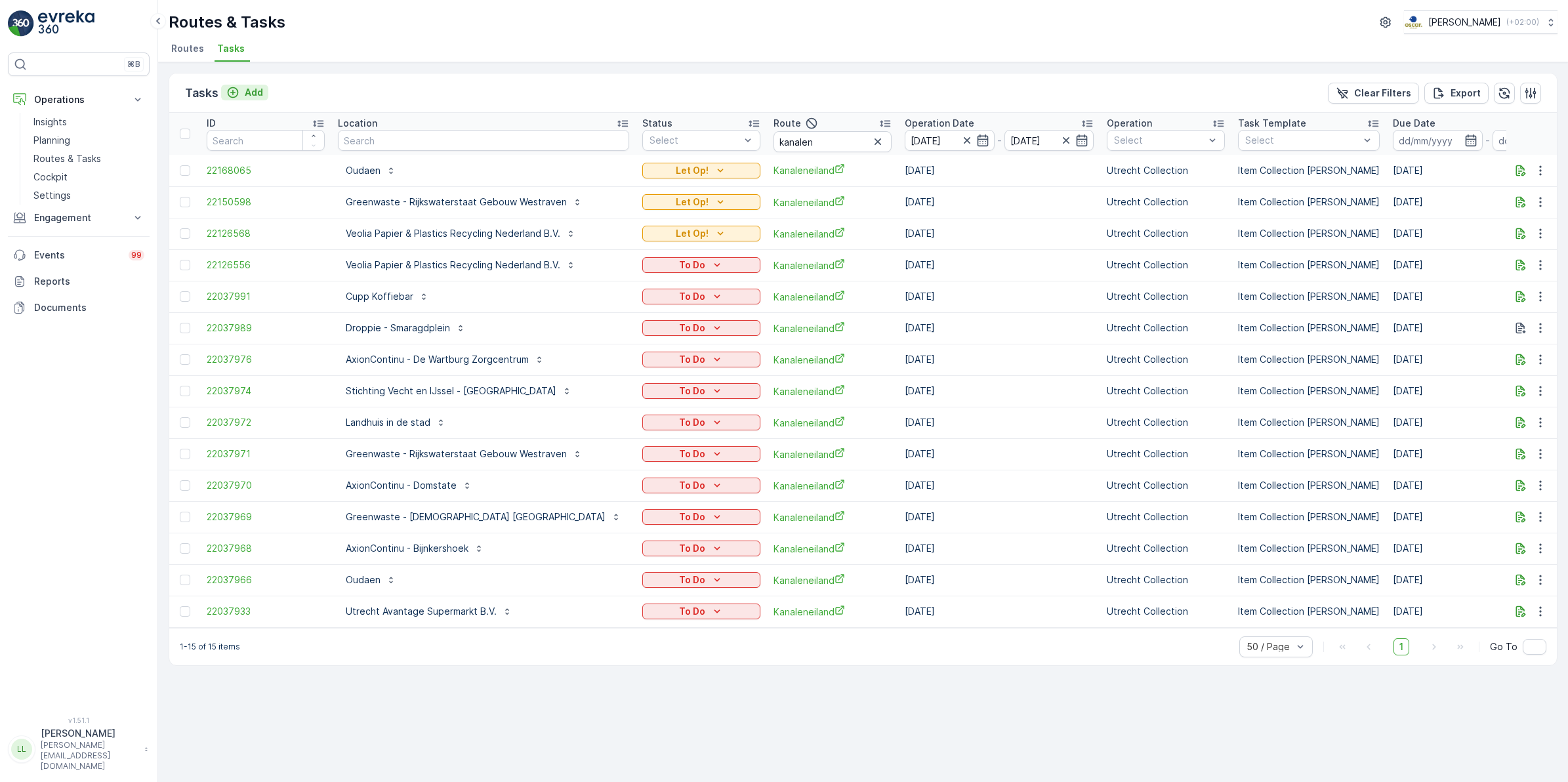
click at [247, 89] on p "Add" at bounding box center [254, 92] width 19 height 13
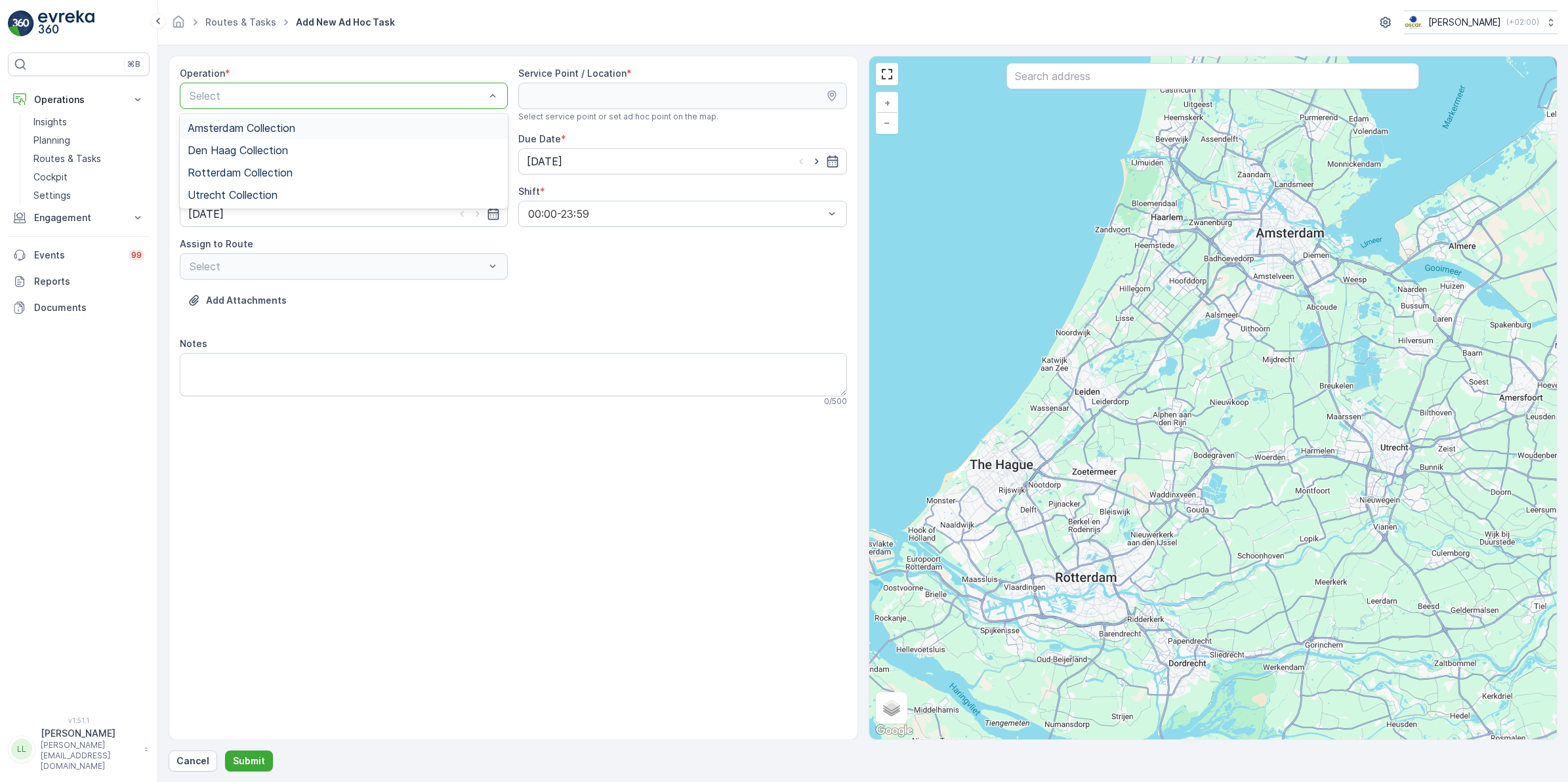
click at [263, 122] on span "Amsterdam Collection" at bounding box center [241, 128] width 107 height 12
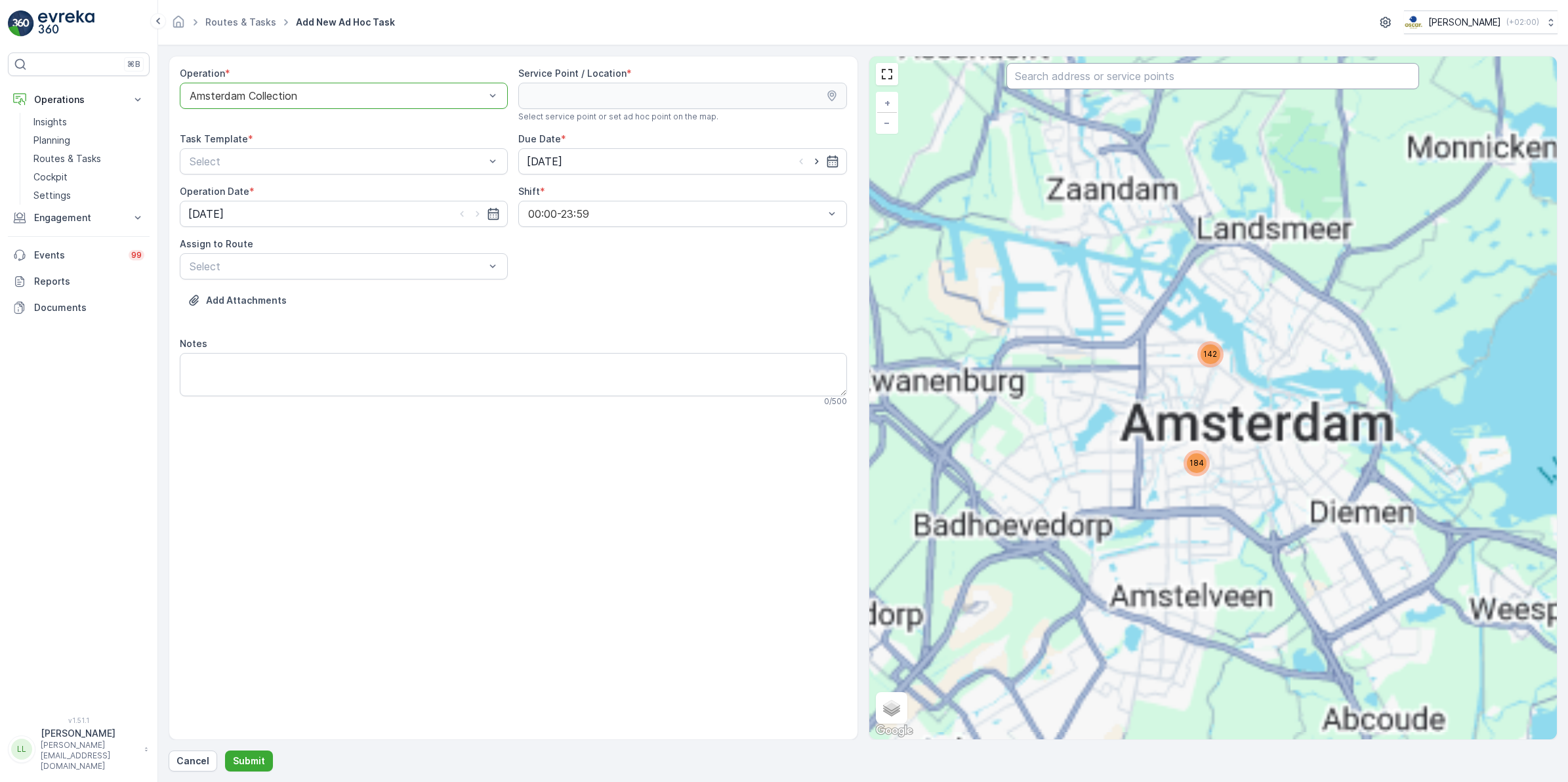
click at [1120, 78] on input "text" at bounding box center [1213, 76] width 413 height 26
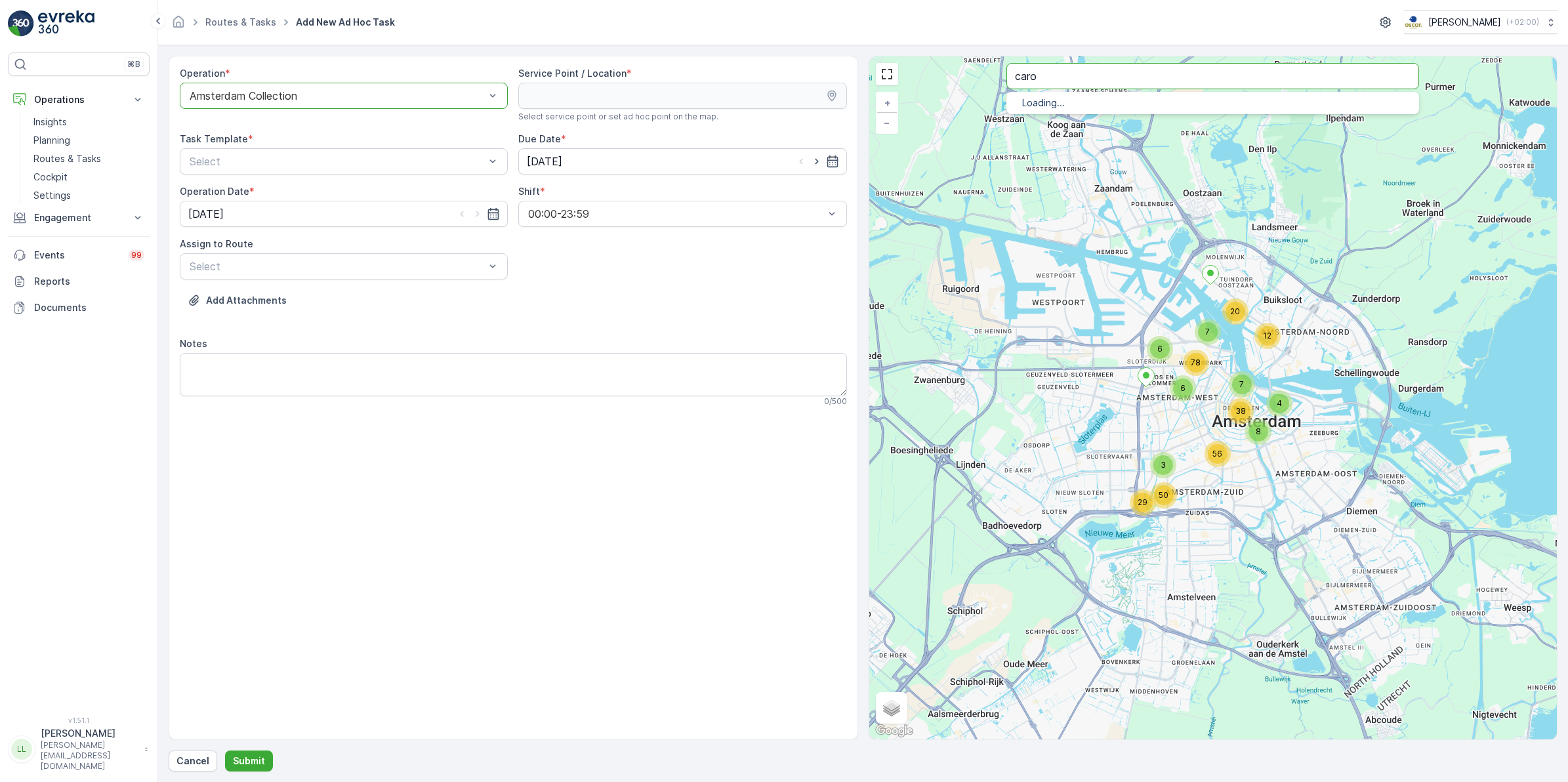
type input "caro"
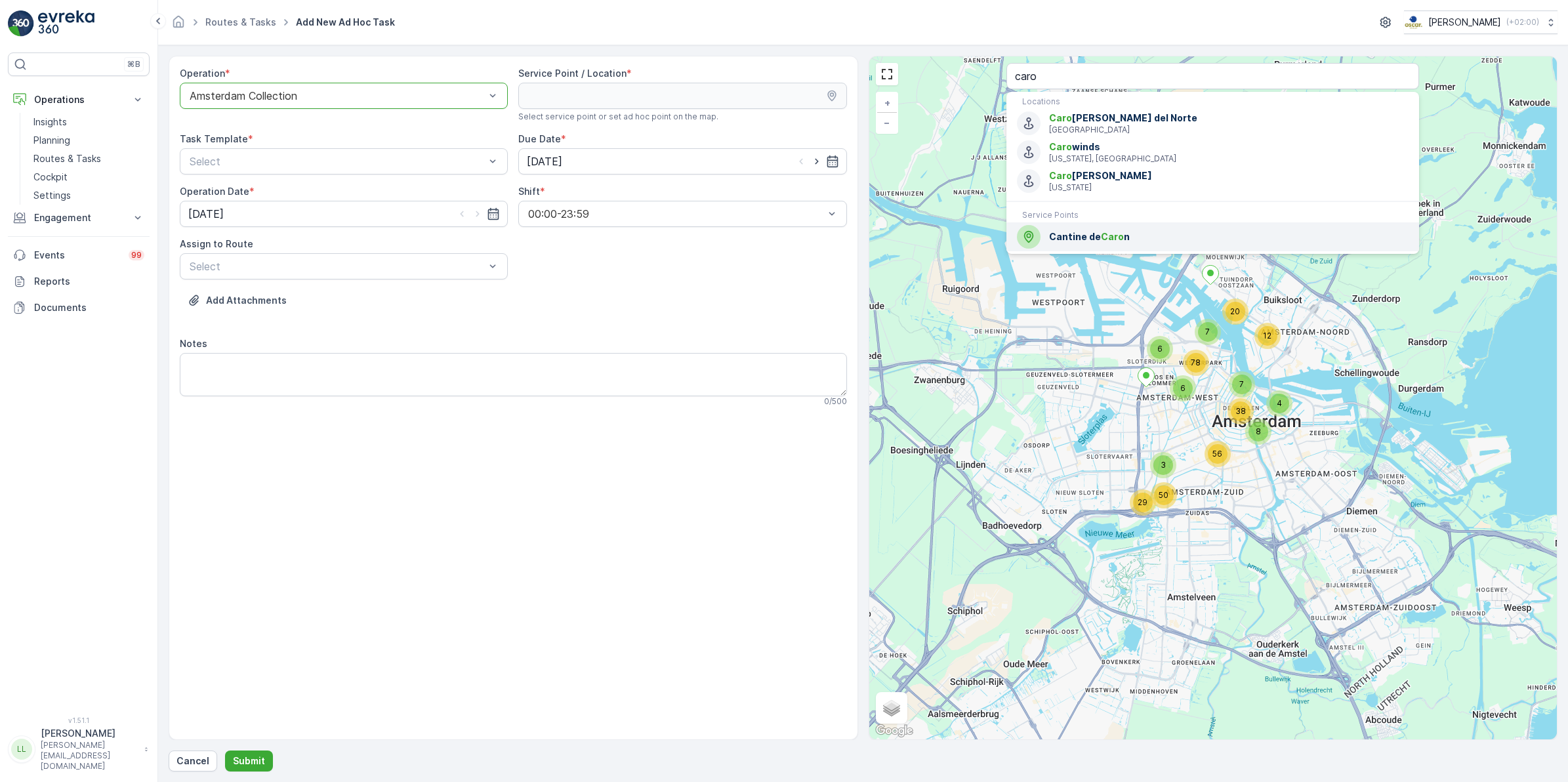
click at [1130, 228] on div "Cantine de Caro n" at bounding box center [1212, 237] width 391 height 23
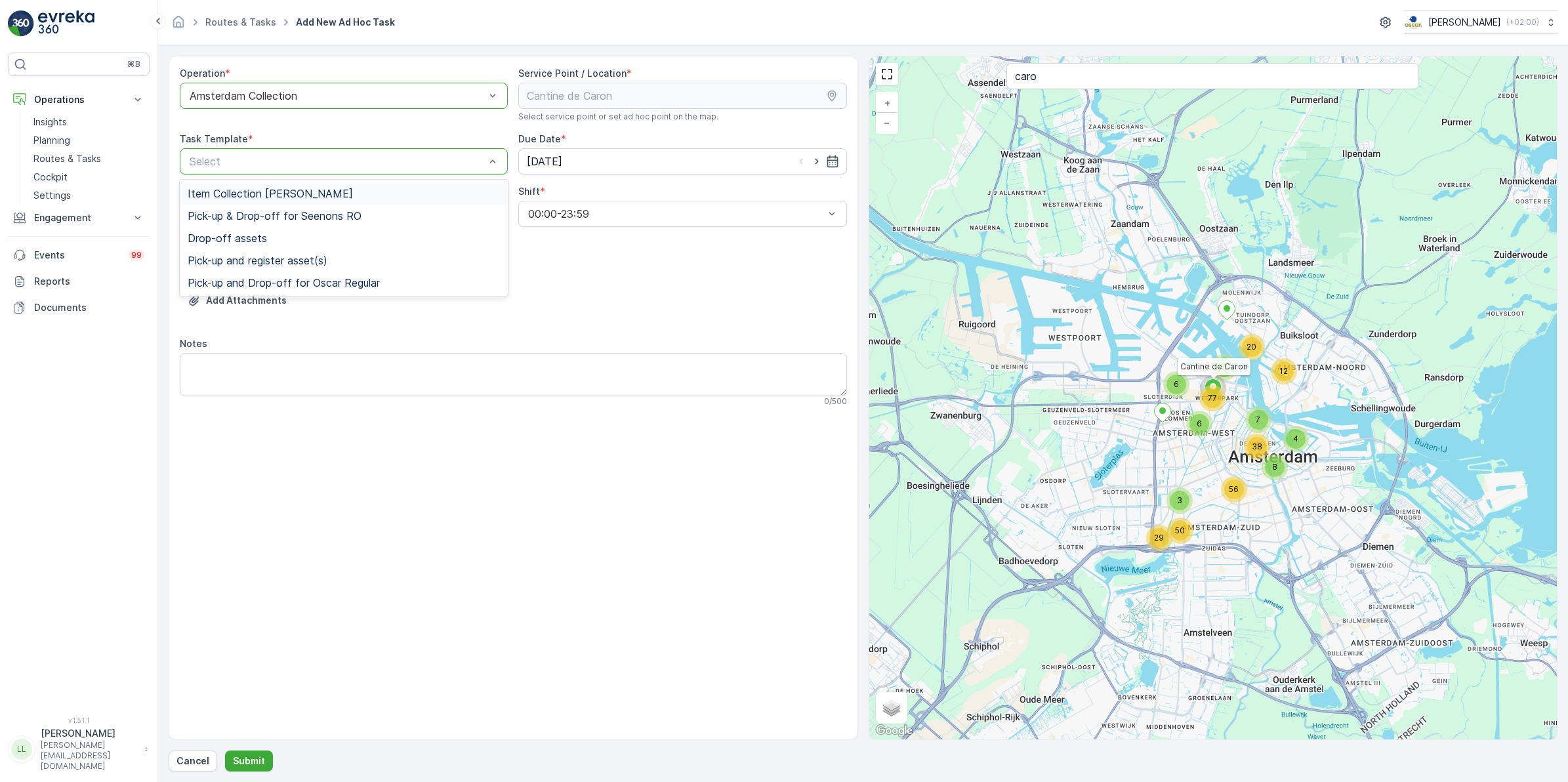
click at [329, 189] on span "Item Collection [PERSON_NAME]" at bounding box center [270, 193] width 165 height 12
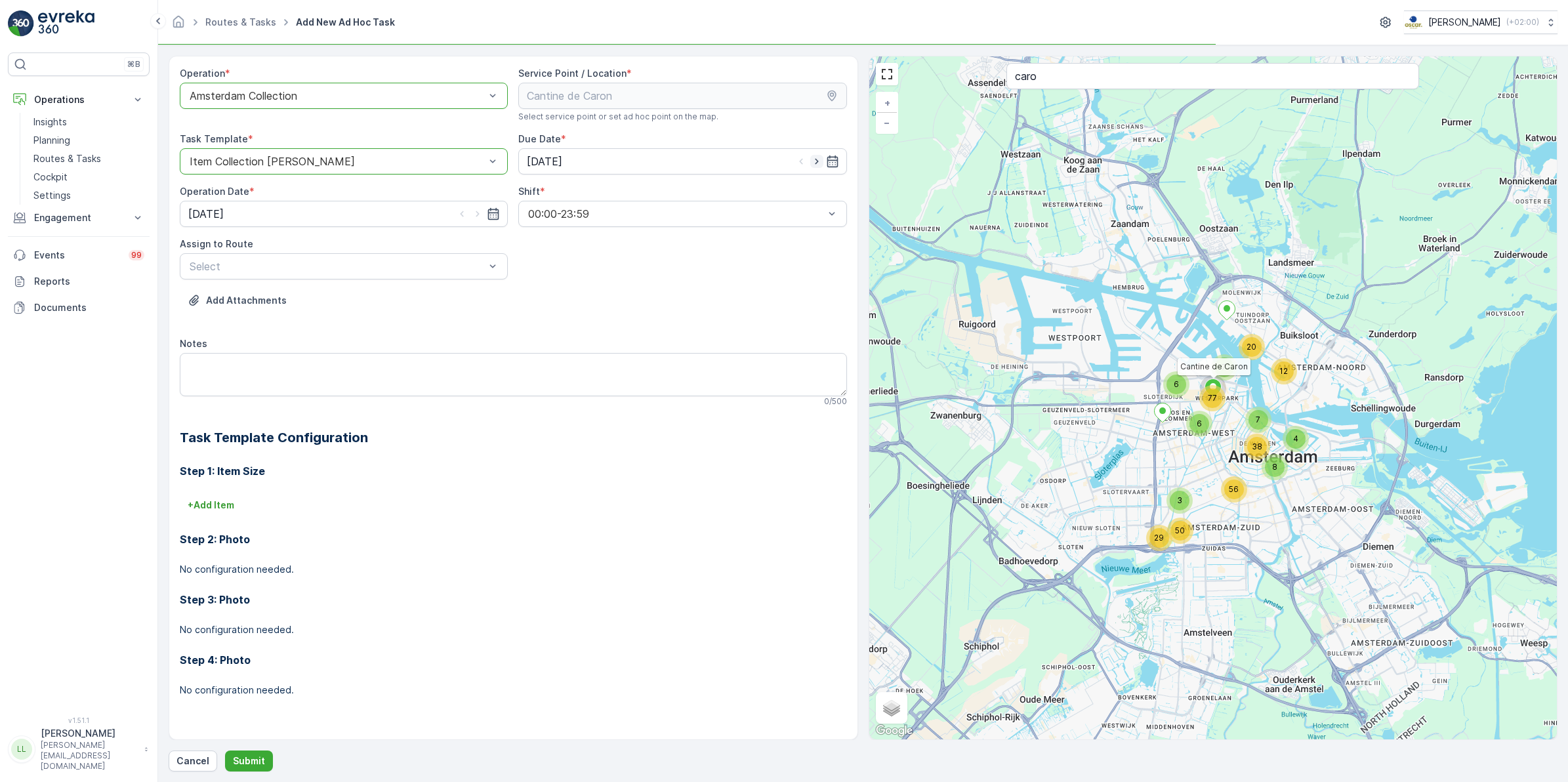
click at [812, 159] on icon "button" at bounding box center [817, 161] width 13 height 13
type input "03.10.2025"
click at [475, 216] on icon "button" at bounding box center [477, 214] width 13 height 13
type input "03.10.2025"
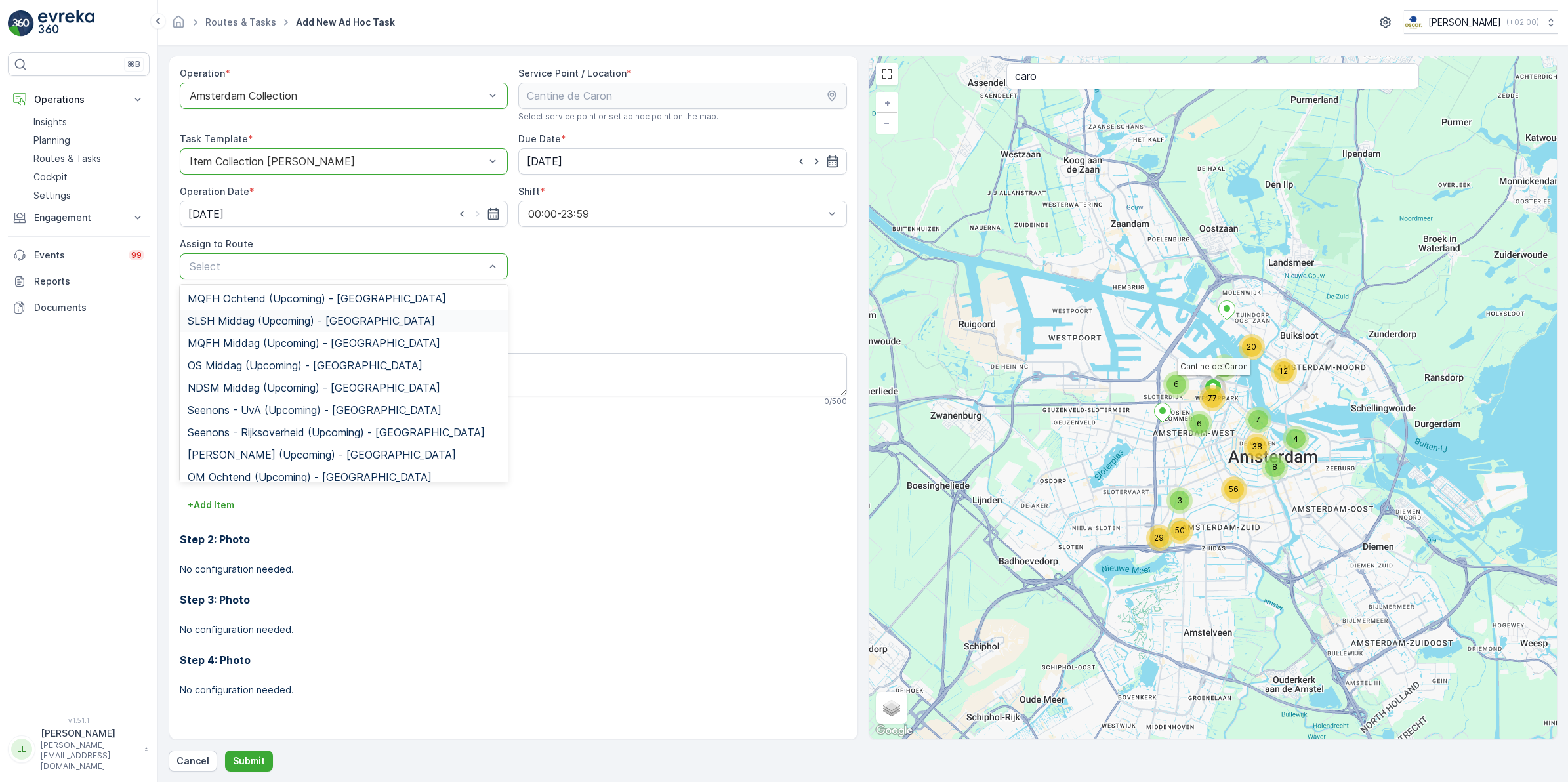
click at [263, 322] on span "SLSH Middag (Upcoming) - Amsterdam" at bounding box center [311, 321] width 247 height 12
click at [342, 271] on div at bounding box center [337, 266] width 298 height 12
type input "sl"
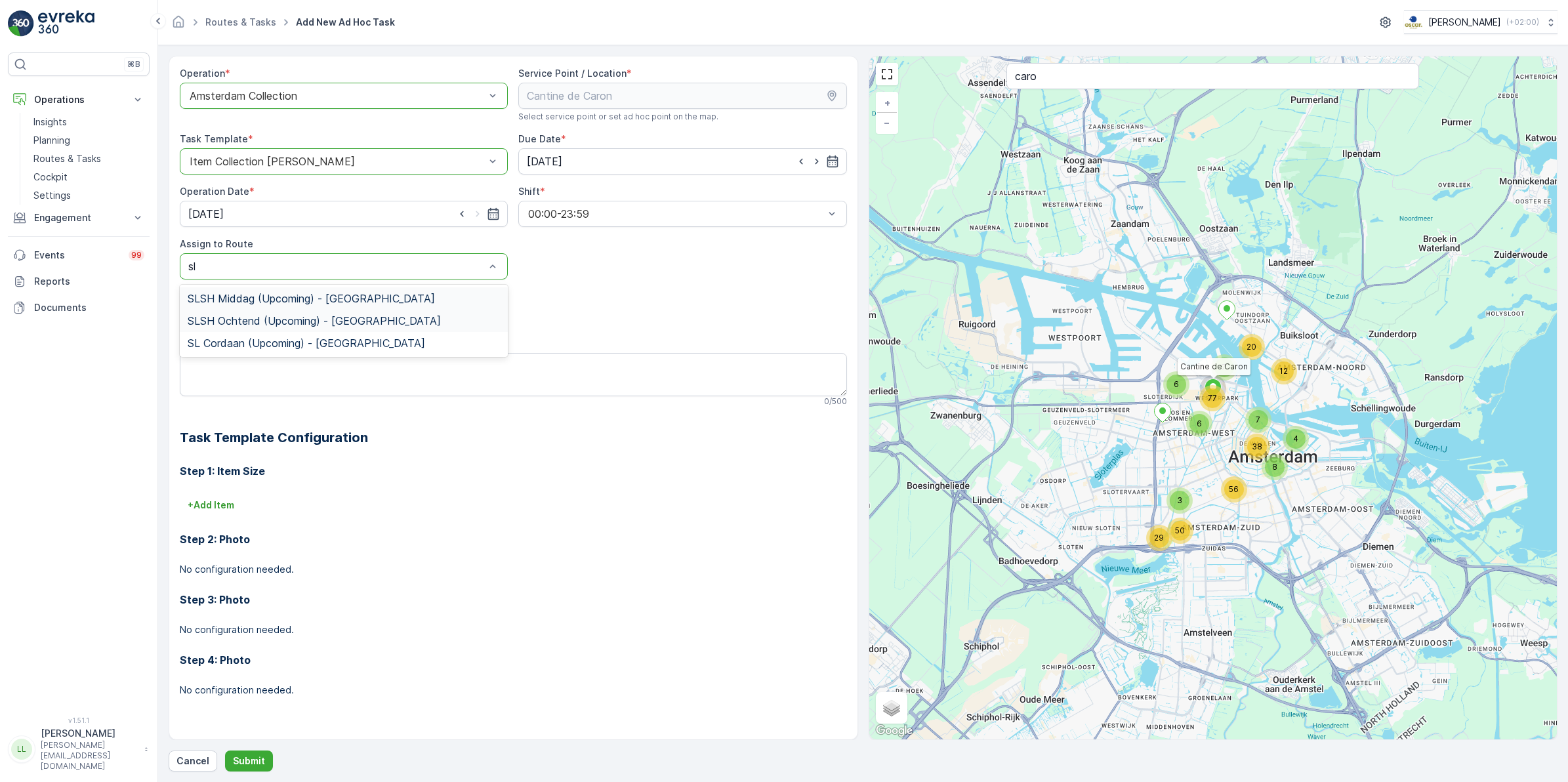
click at [315, 315] on div "SLSH Ochtend (Upcoming) - Amsterdam" at bounding box center [343, 321] width 328 height 22
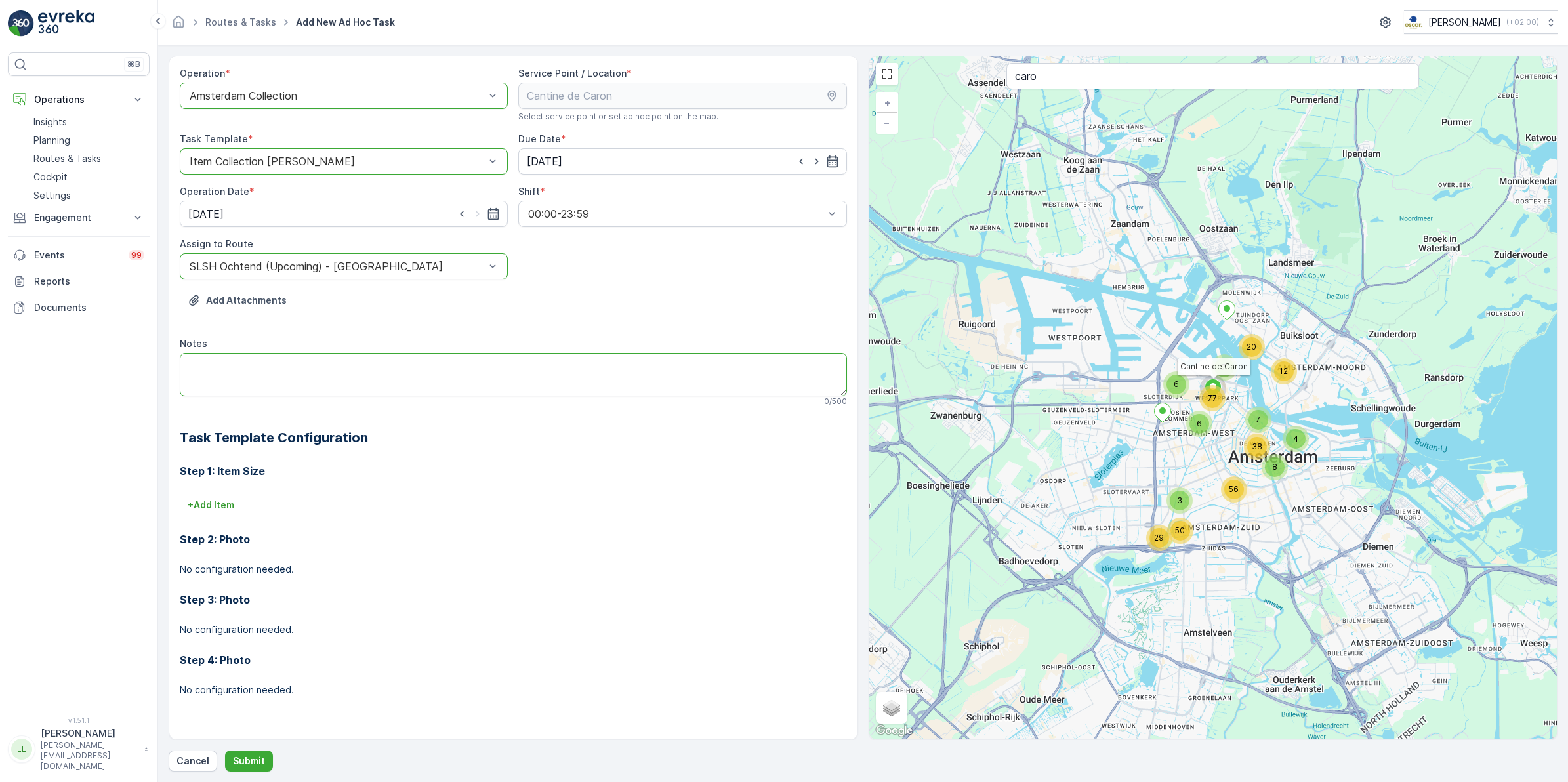
click at [264, 357] on textarea "Notes" at bounding box center [513, 374] width 667 height 43
paste textarea "naast het terras van Ketelhuis"
click at [190, 366] on textarea "naast het terras van Ketelhuis" at bounding box center [513, 374] width 667 height 43
click at [580, 365] on textarea "Glascontainers weer goed zetten, naast het terras van Ketelhuis" at bounding box center [513, 374] width 667 height 43
type textarea "Glascontainers weer goed zetten, naast het terras van Ketelhuis"
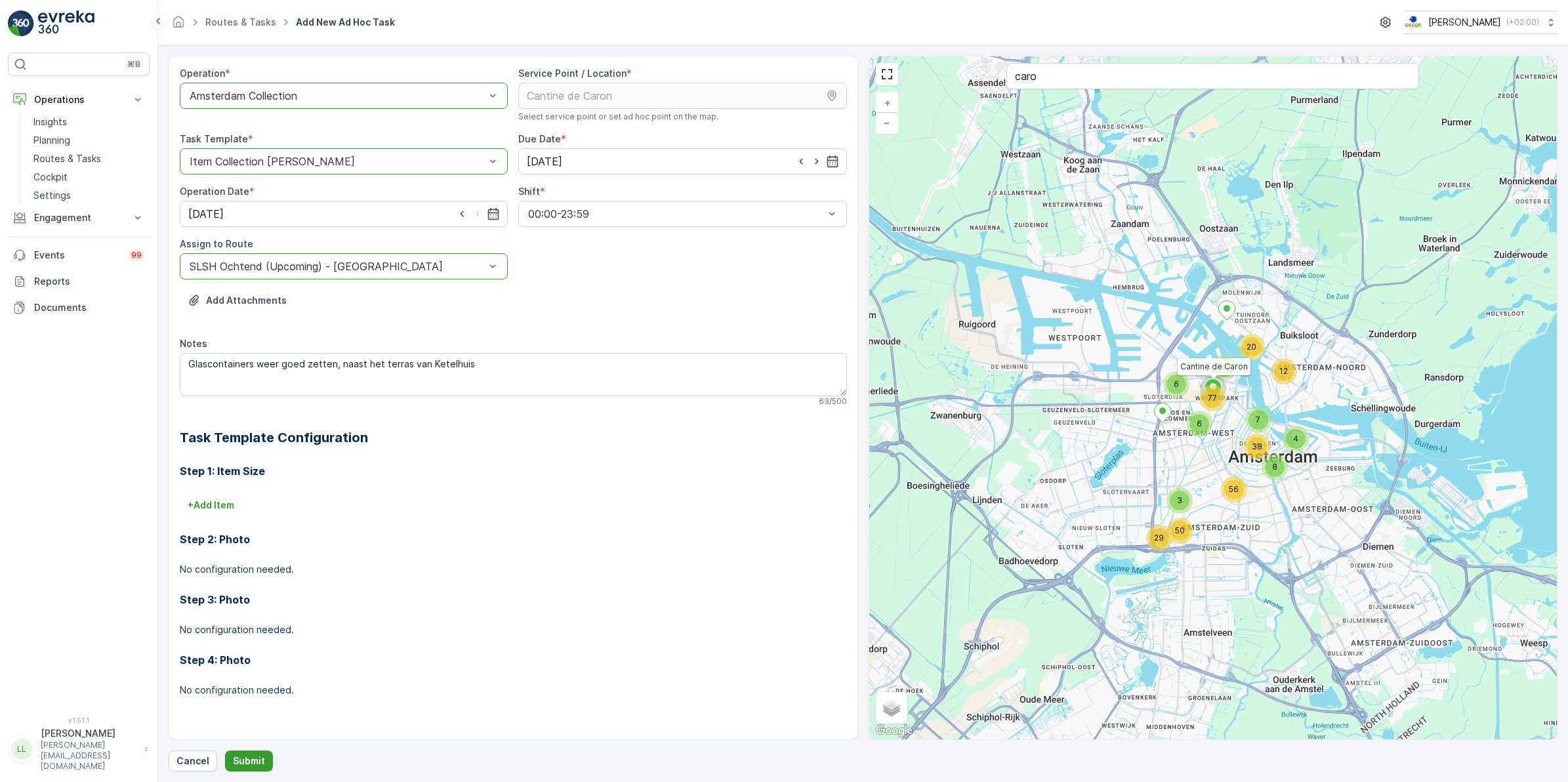
click at [261, 757] on p "Submit" at bounding box center [249, 761] width 32 height 13
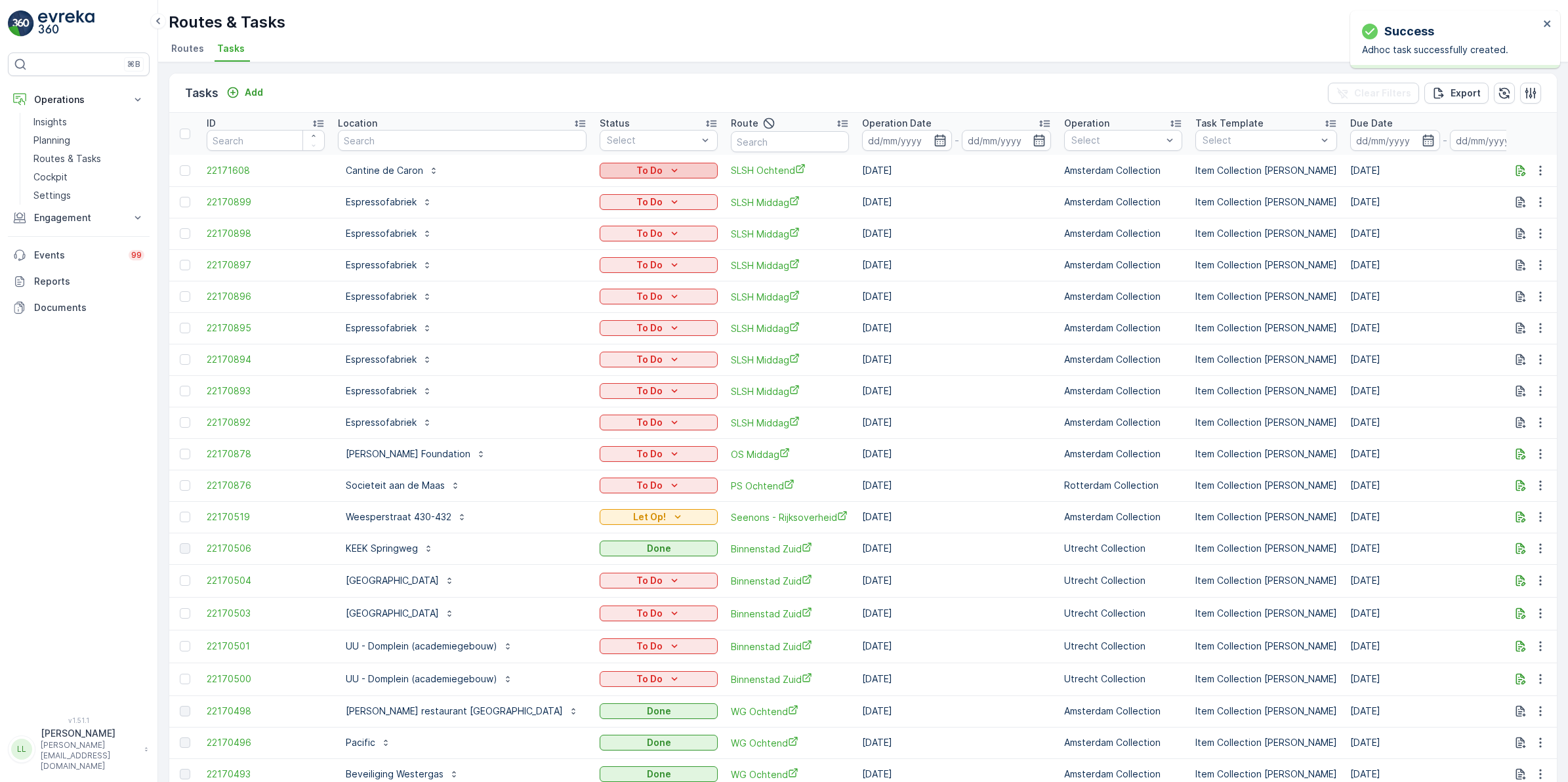
click at [628, 165] on div "To Do" at bounding box center [658, 171] width 107 height 13
click at [569, 186] on span "Let Op!" at bounding box center [561, 189] width 33 height 13
click at [427, 147] on input "text" at bounding box center [462, 140] width 248 height 21
type input "malle"
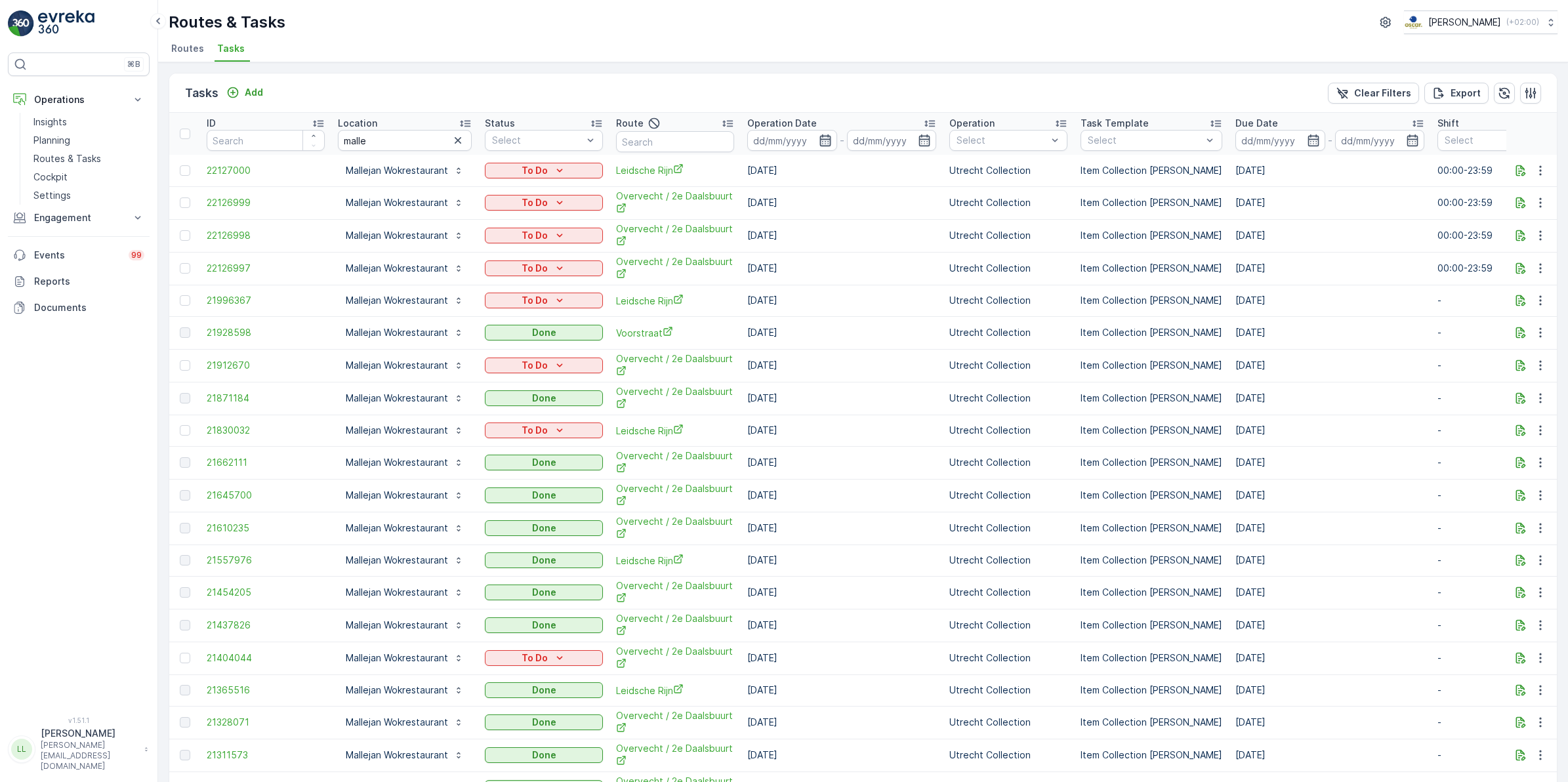
click at [829, 139] on icon "button" at bounding box center [825, 140] width 11 height 12
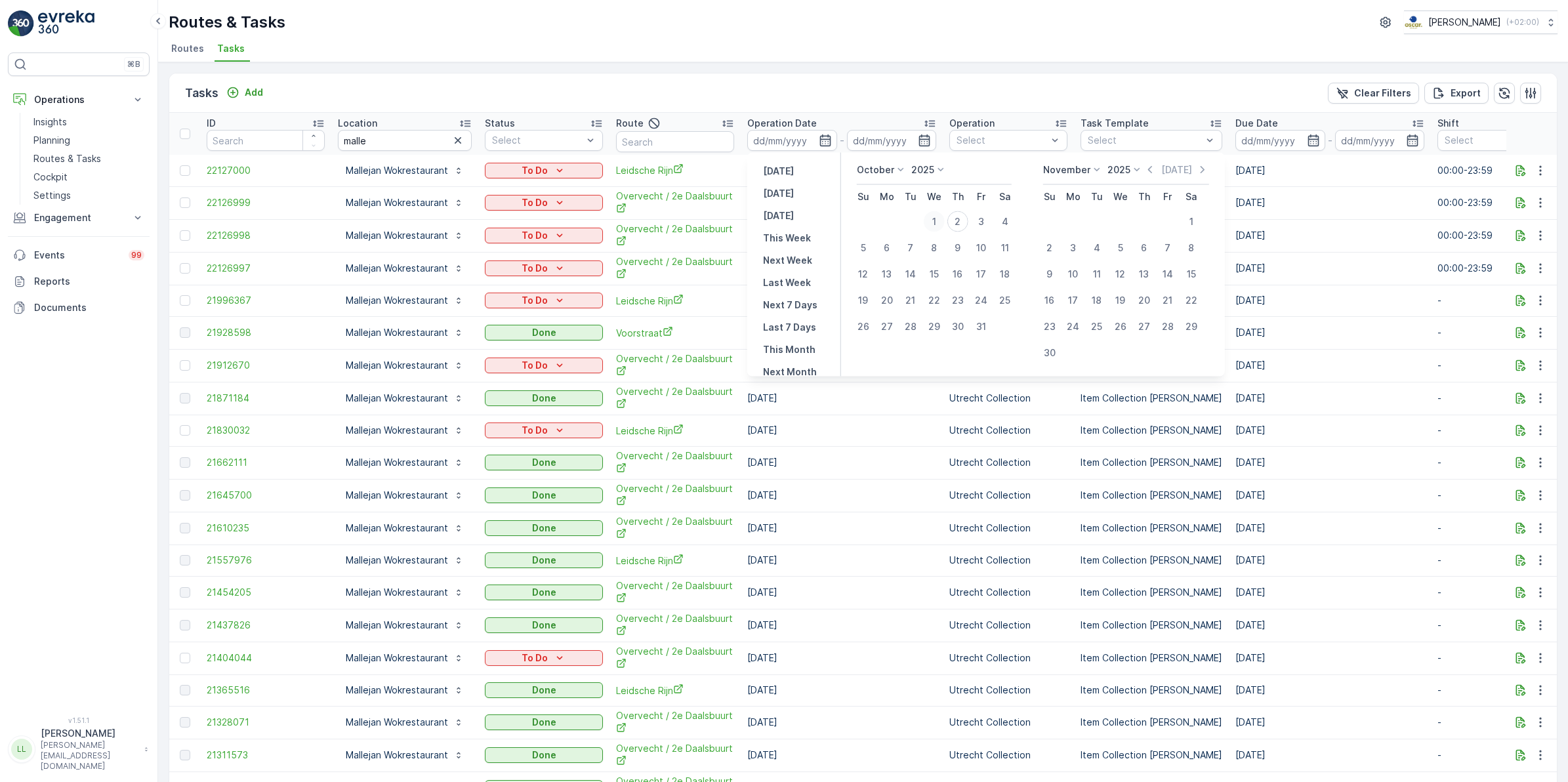
click at [935, 223] on div "1" at bounding box center [935, 222] width 21 height 21
type input "01.10.2025"
click at [1009, 222] on div "4" at bounding box center [1005, 222] width 21 height 21
type input "04.10.2025"
click at [936, 223] on div "1" at bounding box center [935, 222] width 21 height 21
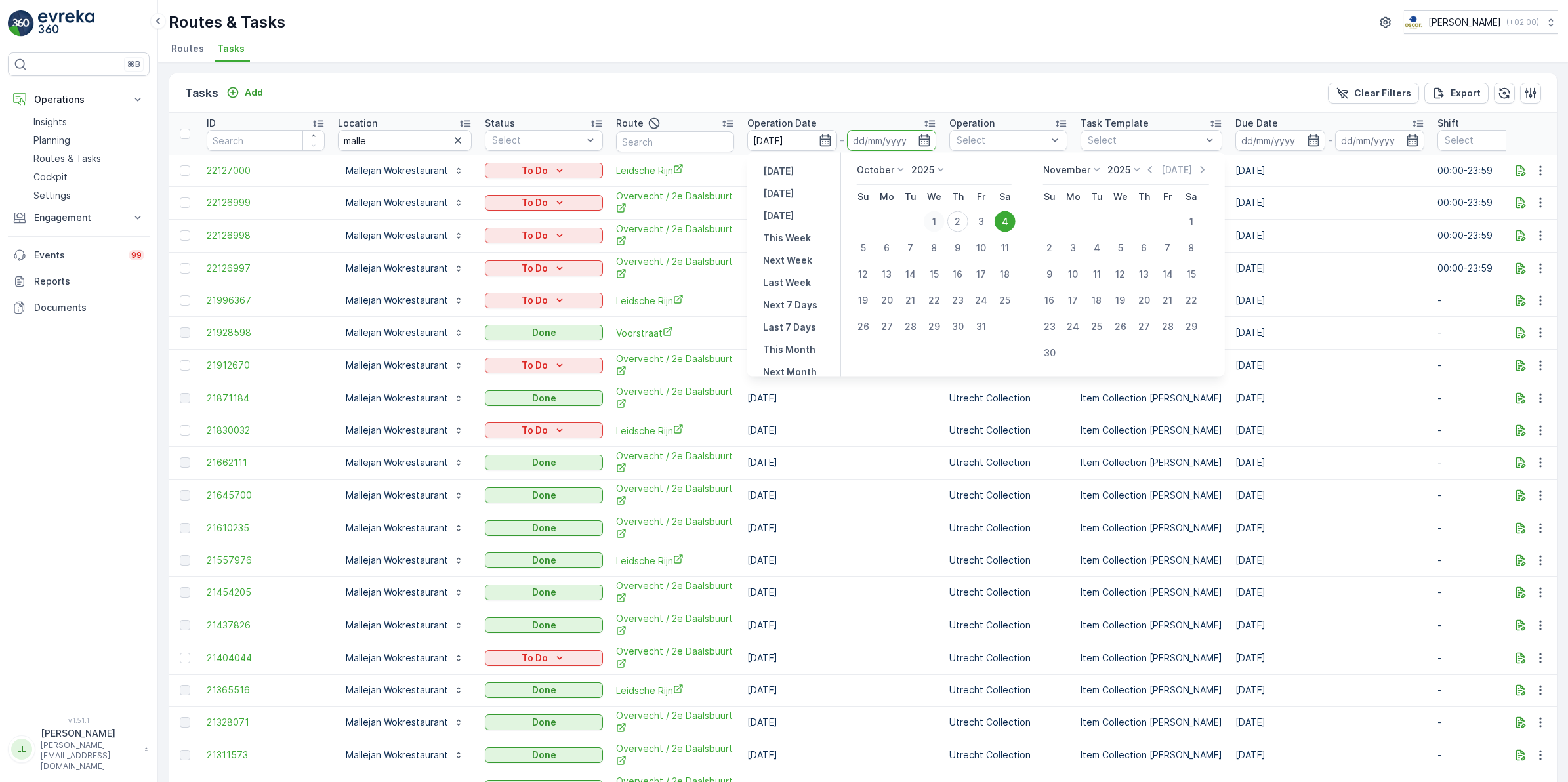
type input "01.10.2025"
click at [1007, 222] on div "4" at bounding box center [1005, 222] width 21 height 21
type input "04.10.2025"
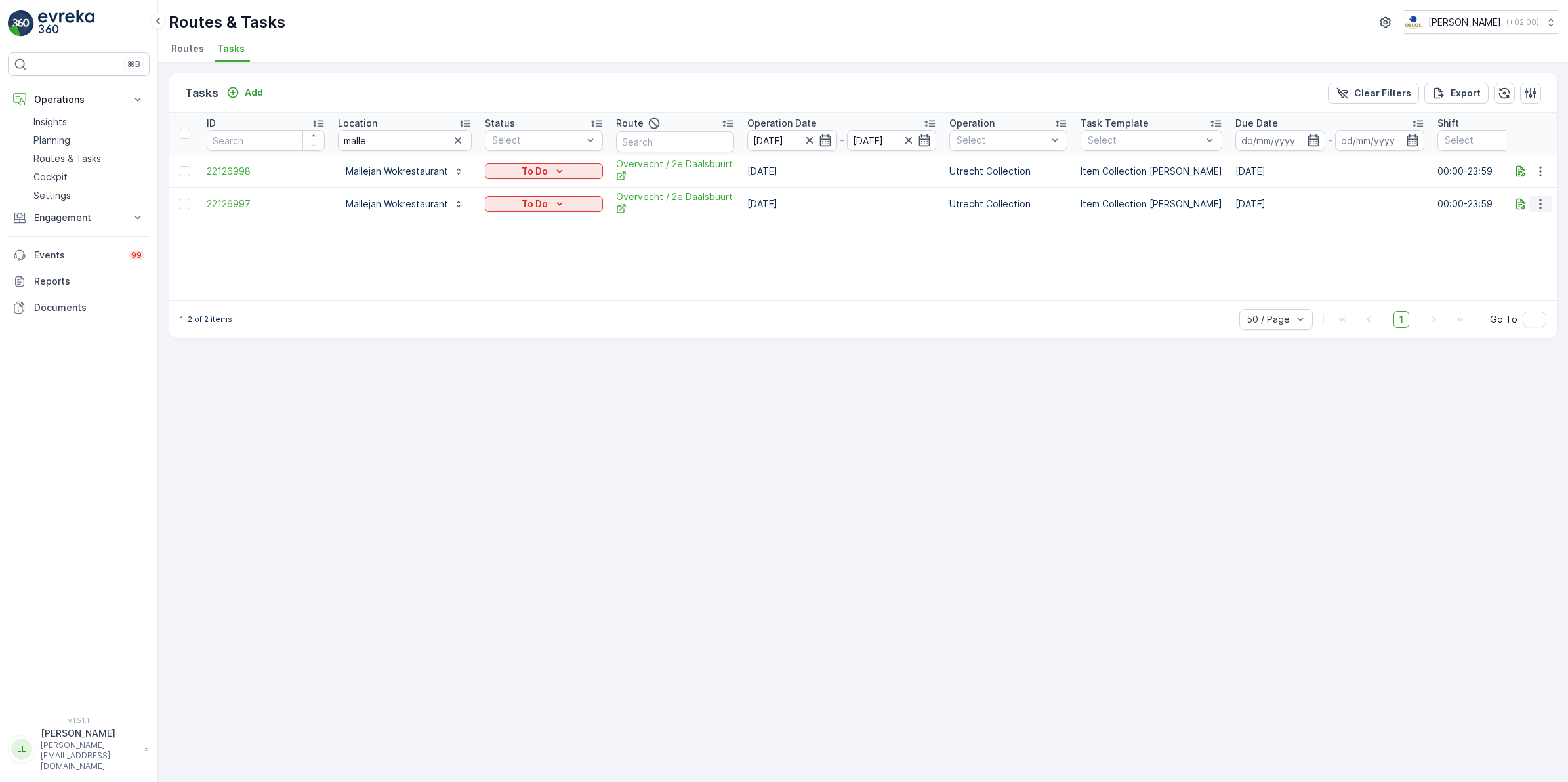
click at [1540, 206] on icon "button" at bounding box center [1540, 204] width 13 height 13
click at [1533, 256] on span "Change Route" at bounding box center [1506, 259] width 63 height 13
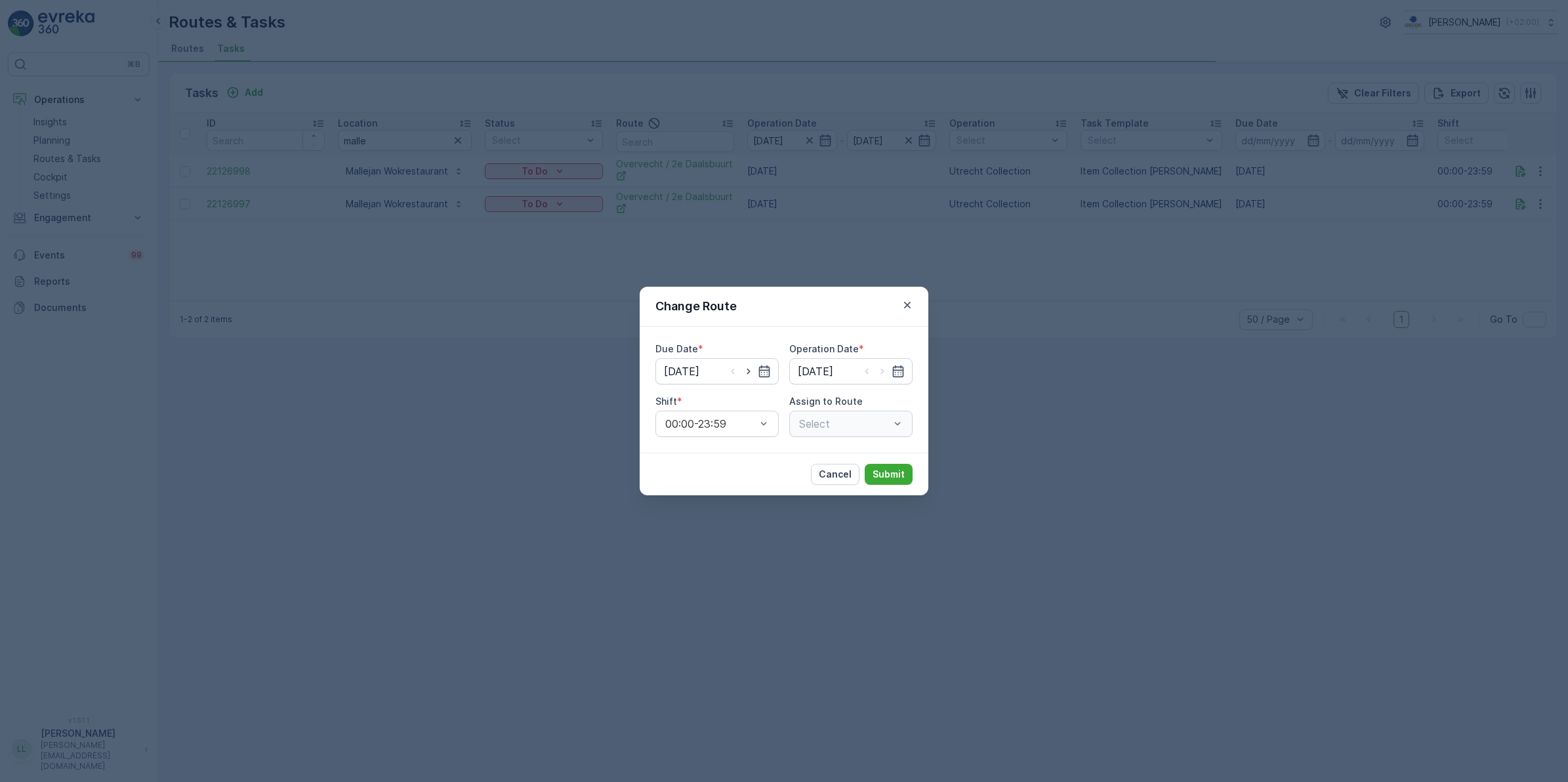
type input "02.10.2025"
drag, startPoint x: 752, startPoint y: 374, endPoint x: 780, endPoint y: 374, distance: 28.0
click at [752, 374] on icon "button" at bounding box center [749, 371] width 13 height 13
type input "03.10.2025"
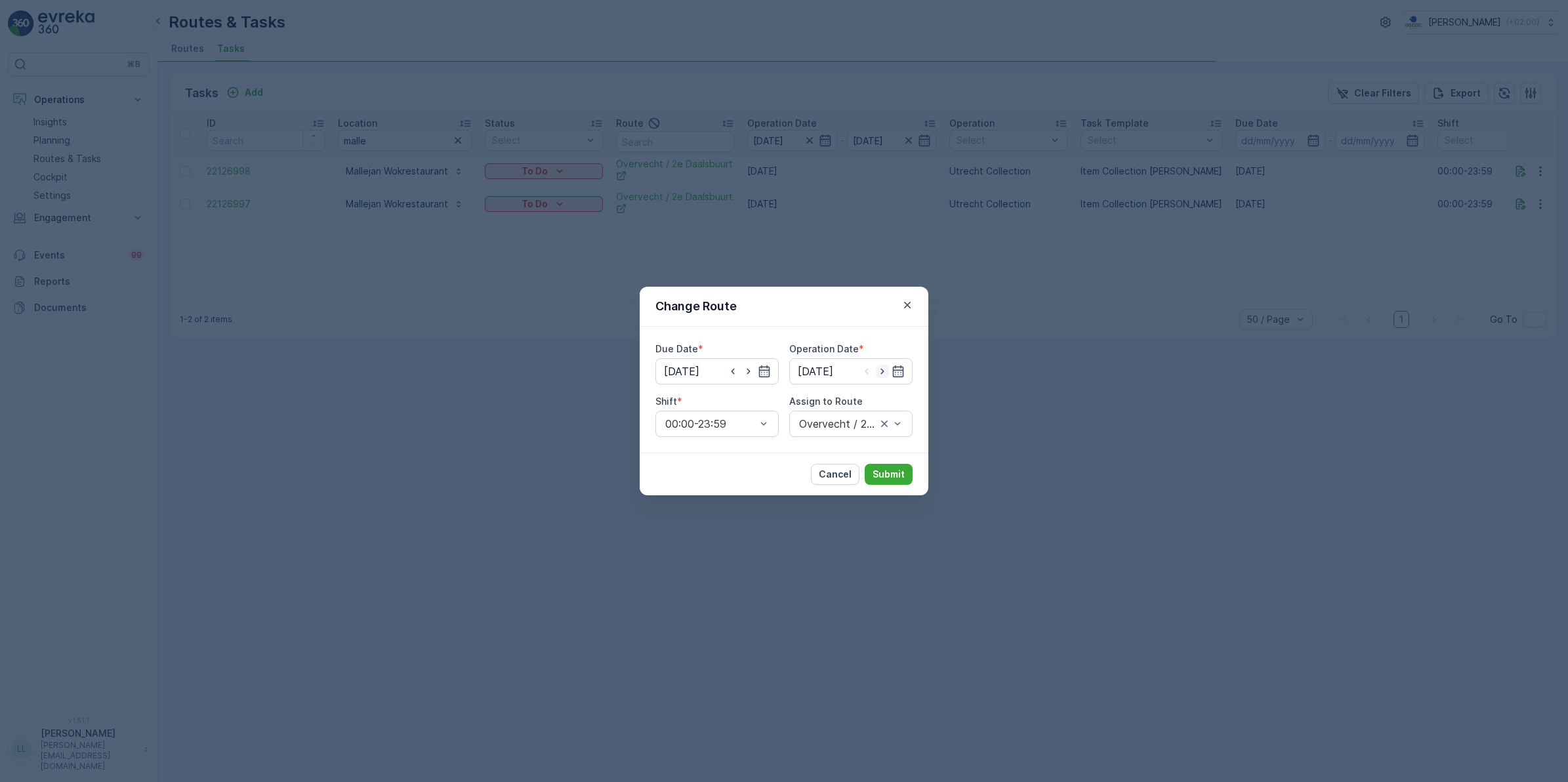
click at [877, 377] on icon "button" at bounding box center [882, 371] width 13 height 13
type input "03.10.2025"
type input "over"
click at [859, 470] on span "Overvecht / 2e Daalsbuurt (Upcoming) - Utrecht" at bounding box center [851, 474] width 110 height 47
click at [883, 474] on p "Submit" at bounding box center [889, 475] width 32 height 13
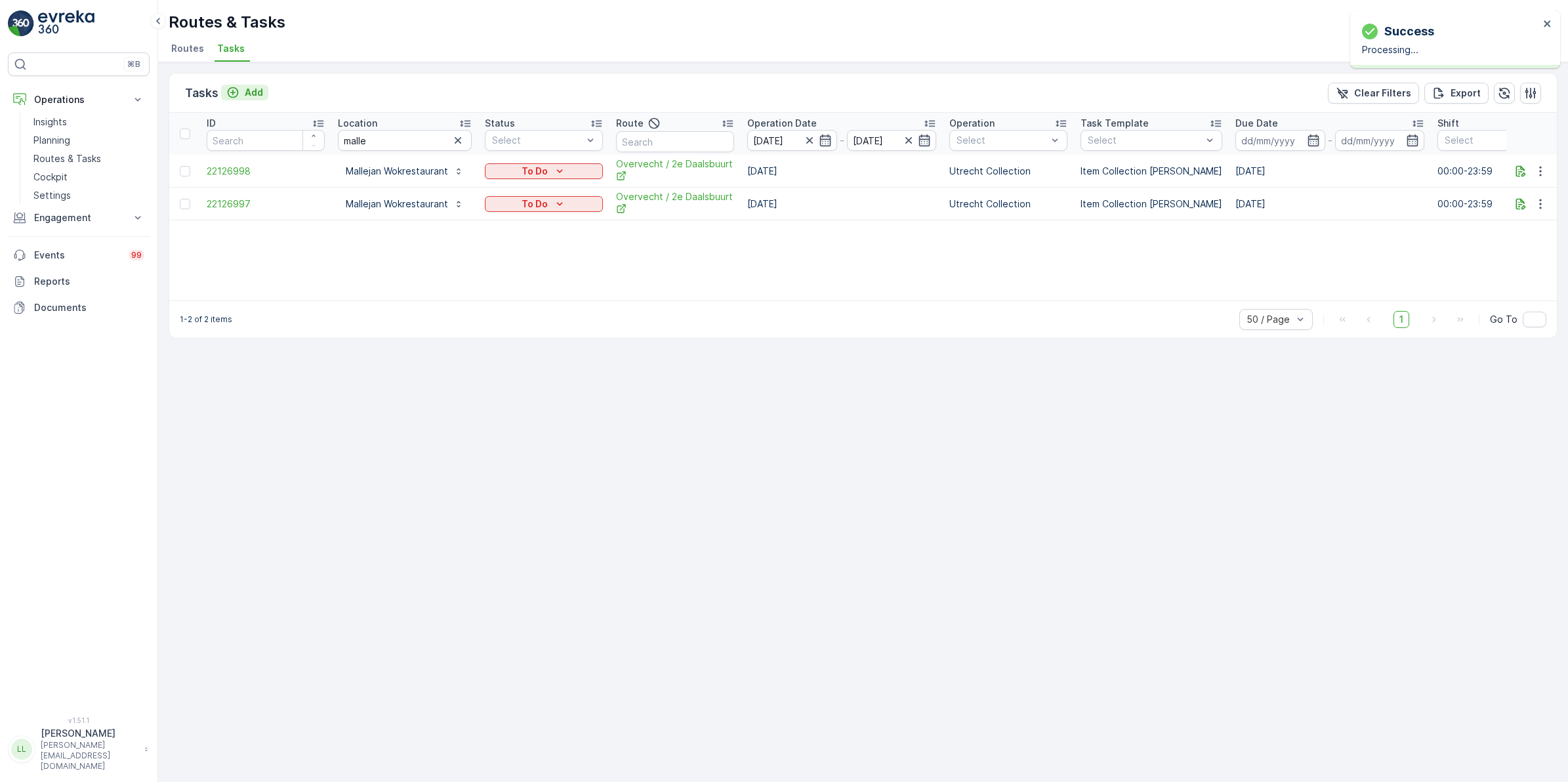
click at [246, 90] on p "Add" at bounding box center [254, 92] width 19 height 13
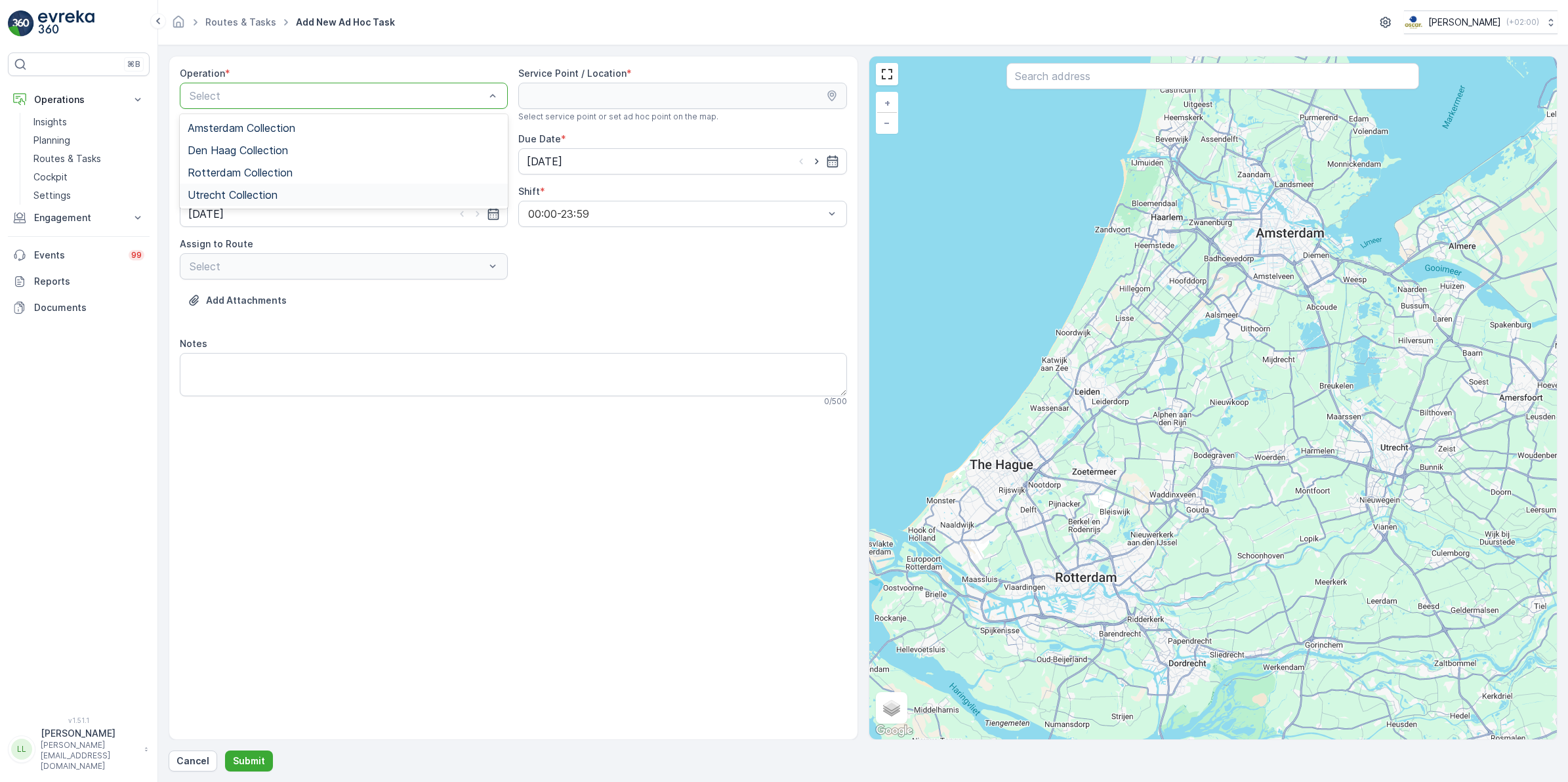
click at [259, 187] on div "Utrecht Collection" at bounding box center [343, 195] width 328 height 22
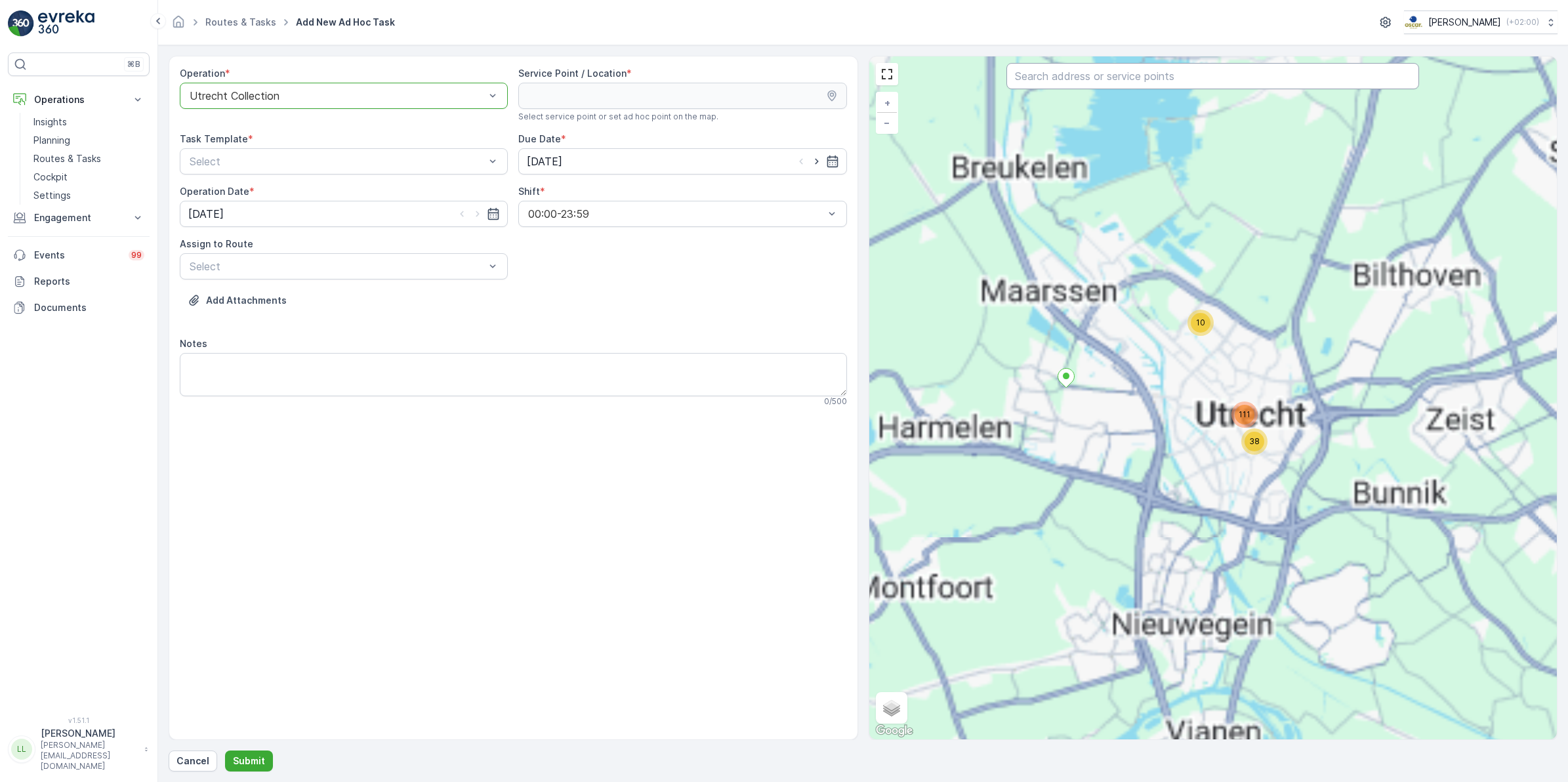
click at [1162, 65] on input "text" at bounding box center [1213, 76] width 413 height 26
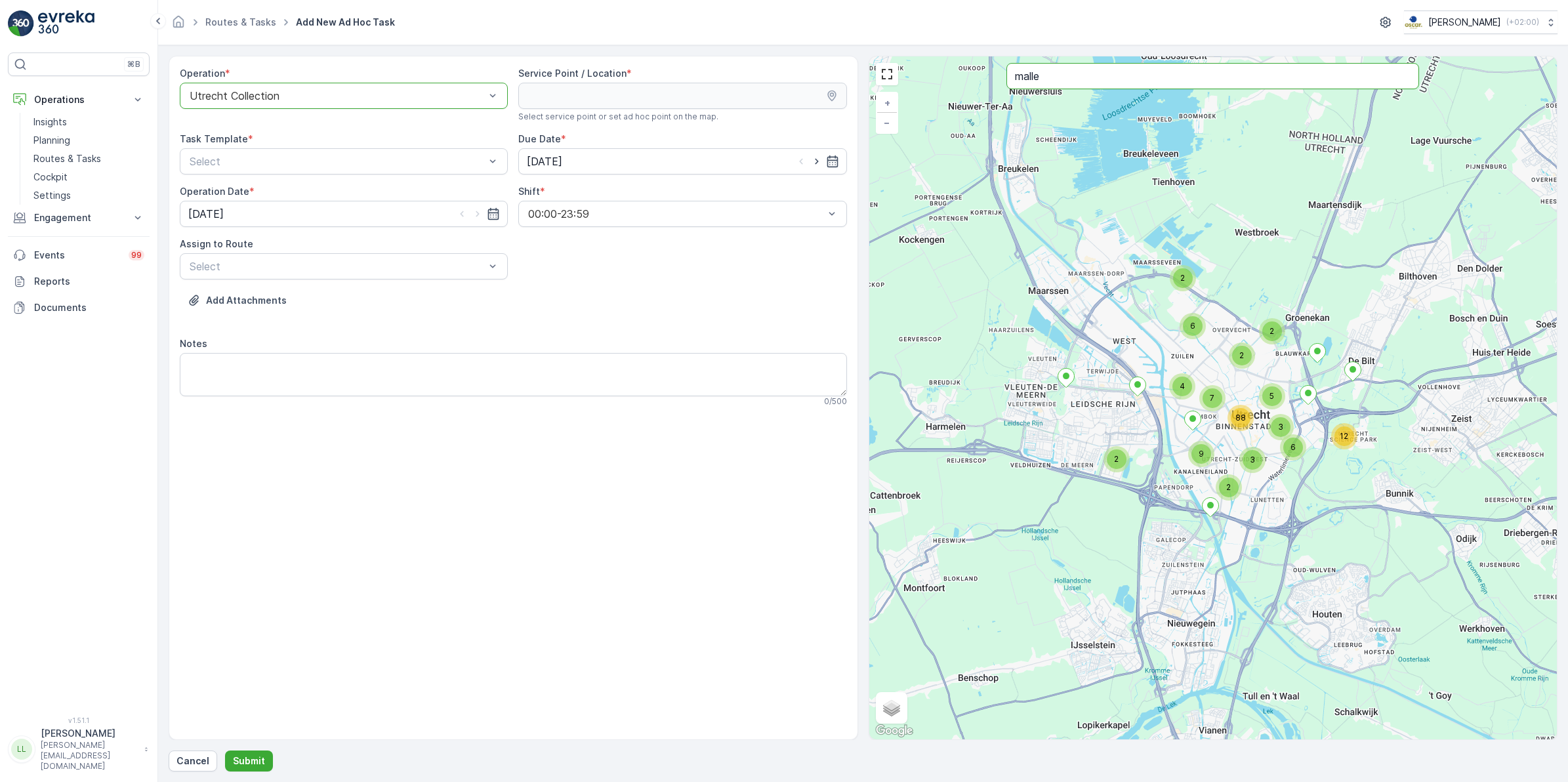
type input "malle"
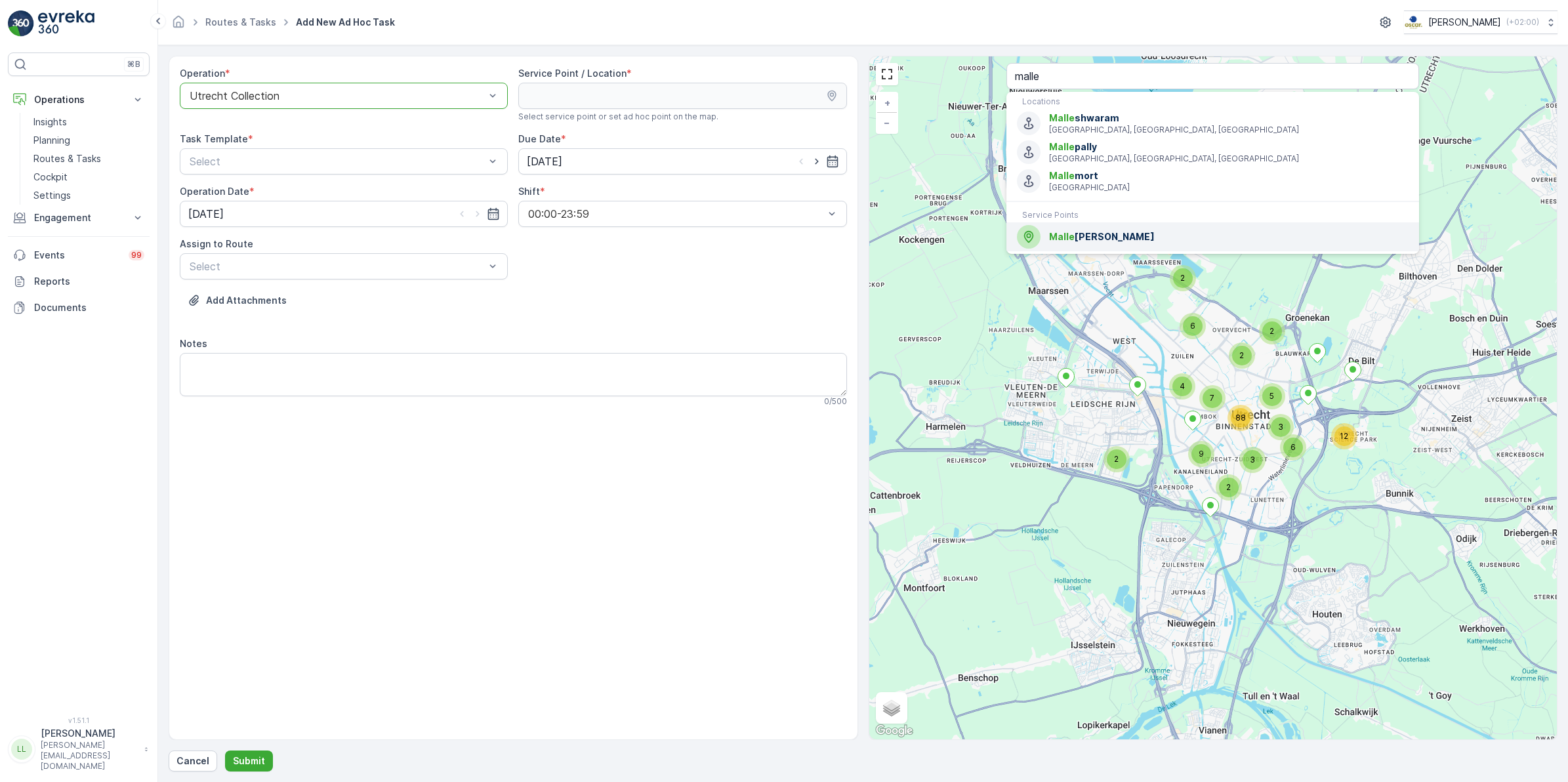
click at [1112, 243] on span "Malle jan Wokrestaurant" at bounding box center [1228, 237] width 359 height 13
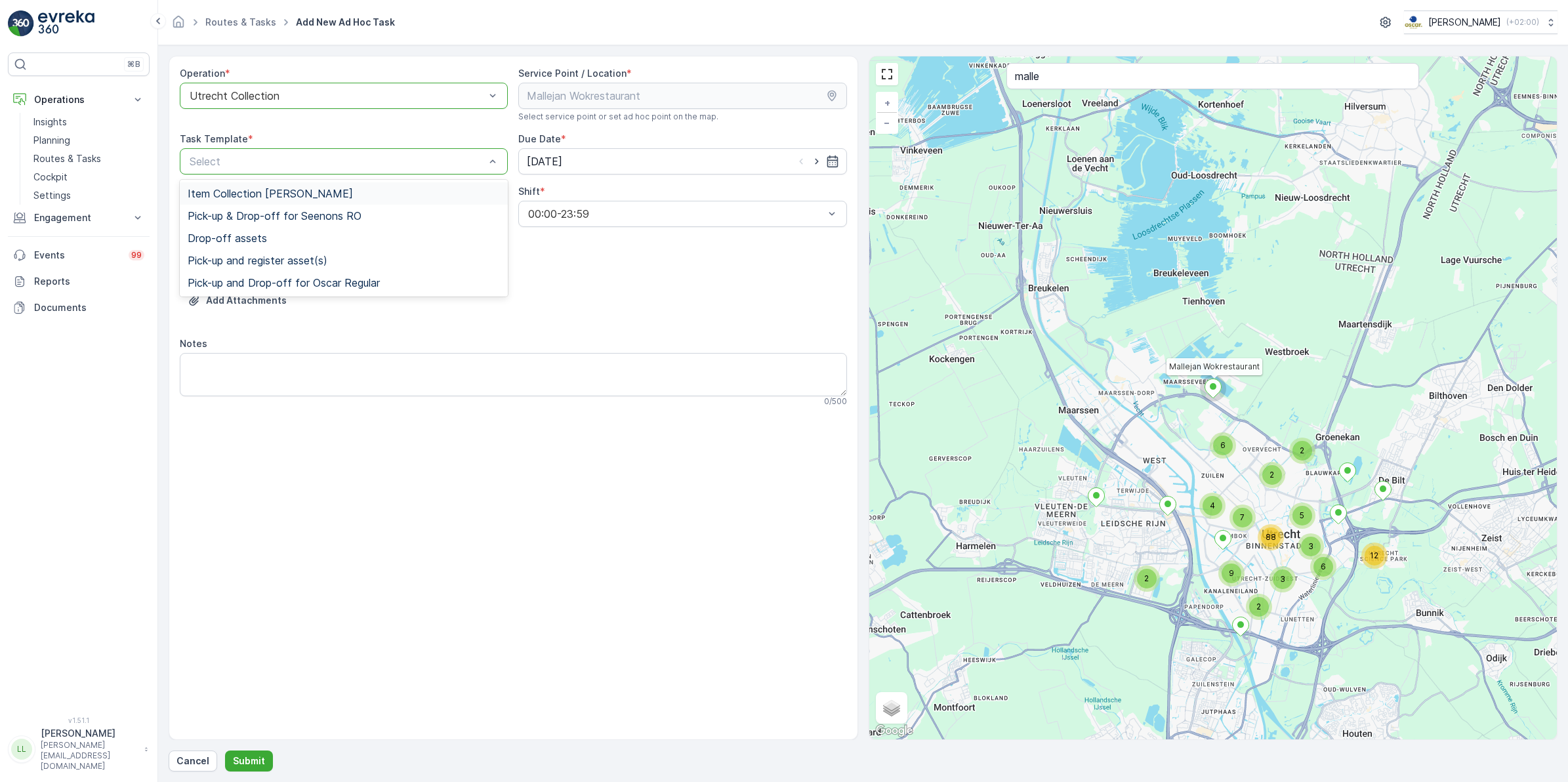
click at [281, 194] on span "Item Collection [PERSON_NAME]" at bounding box center [270, 193] width 165 height 12
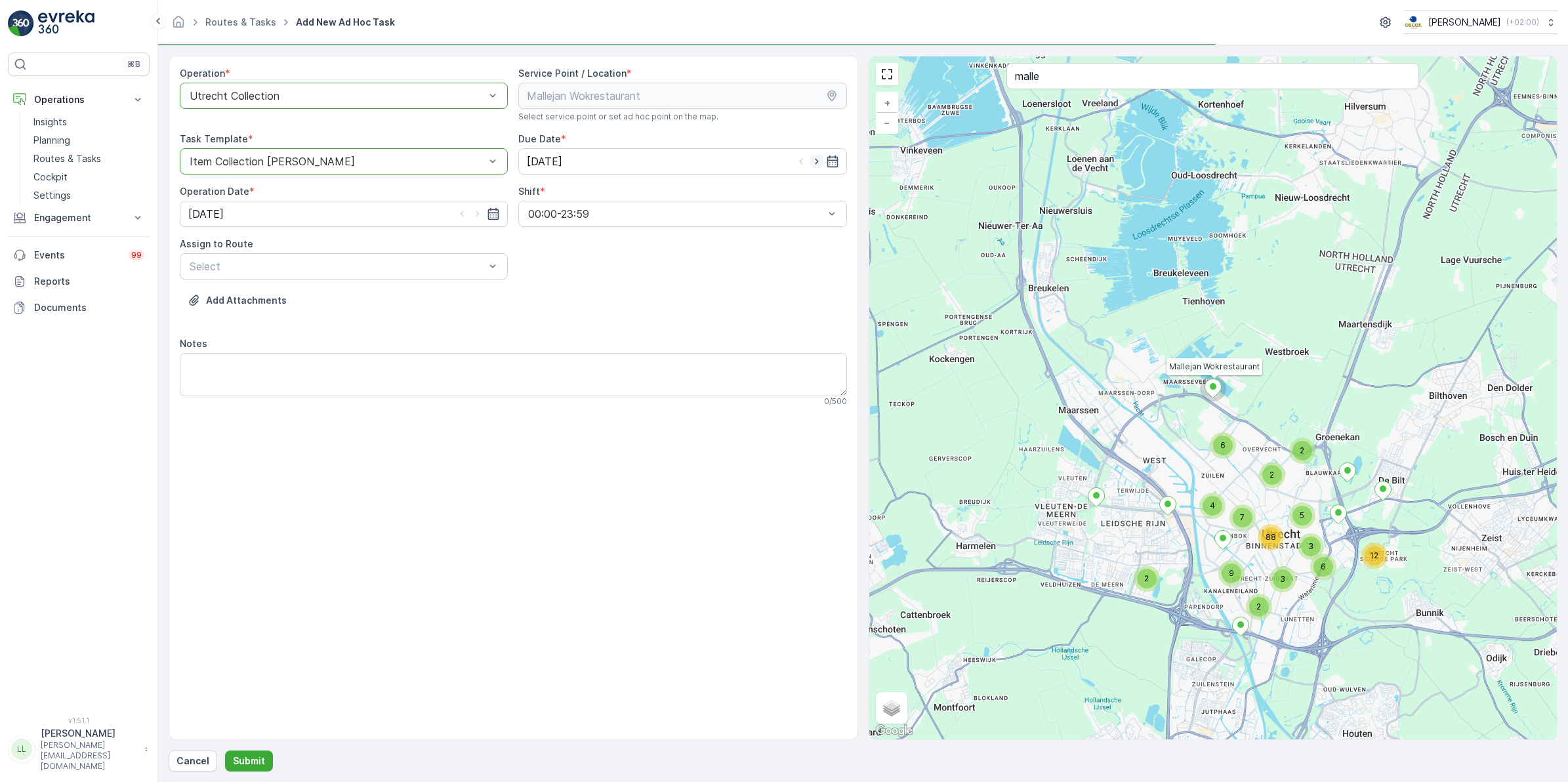
click at [820, 163] on icon "button" at bounding box center [817, 161] width 13 height 13
type input "03.10.2025"
click at [479, 217] on icon "button" at bounding box center [477, 214] width 13 height 13
type input "03.10.2025"
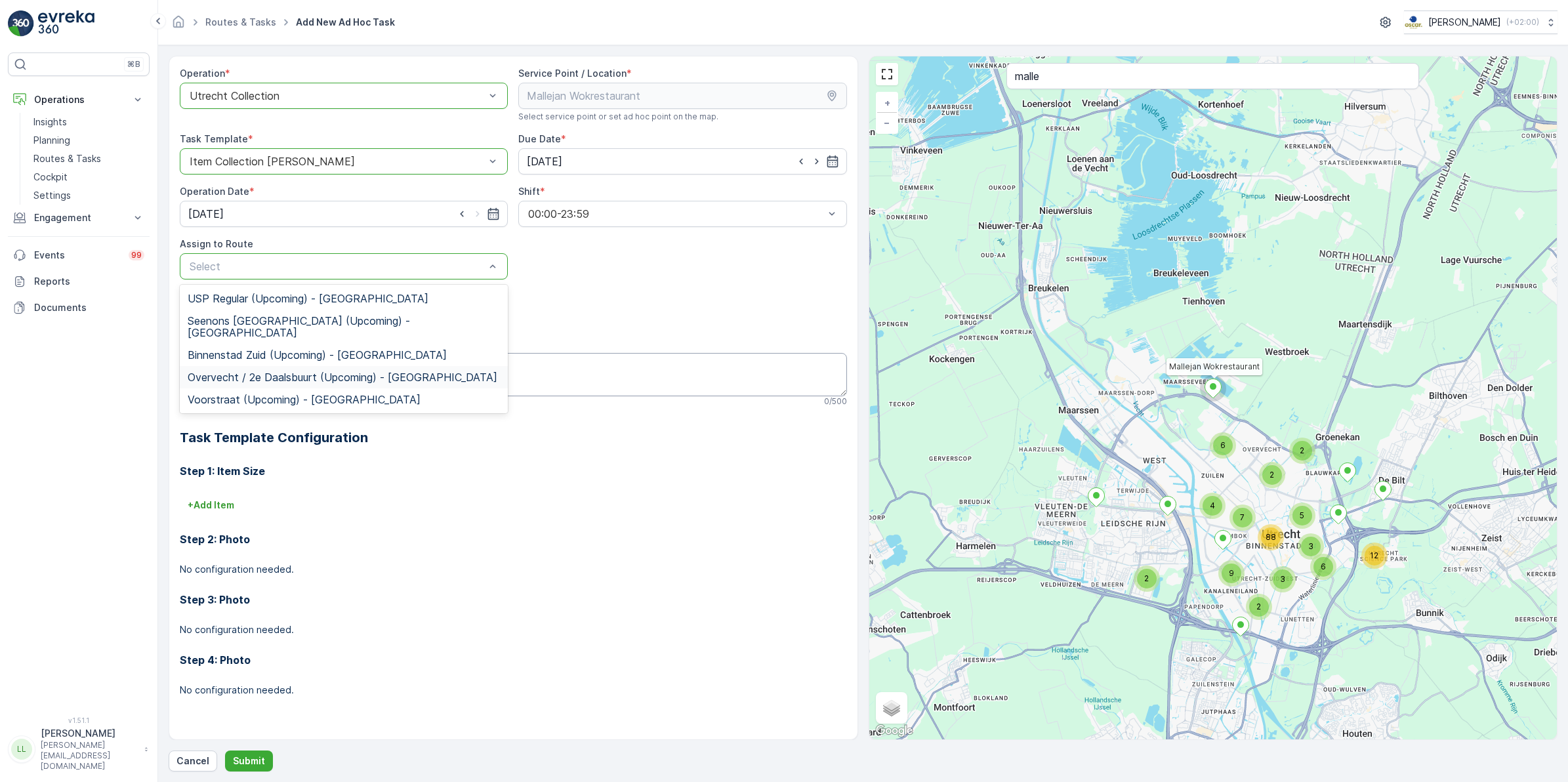
click at [263, 372] on span "Overvecht / 2e Daalsbuurt (Upcoming) - Utrecht" at bounding box center [342, 377] width 310 height 12
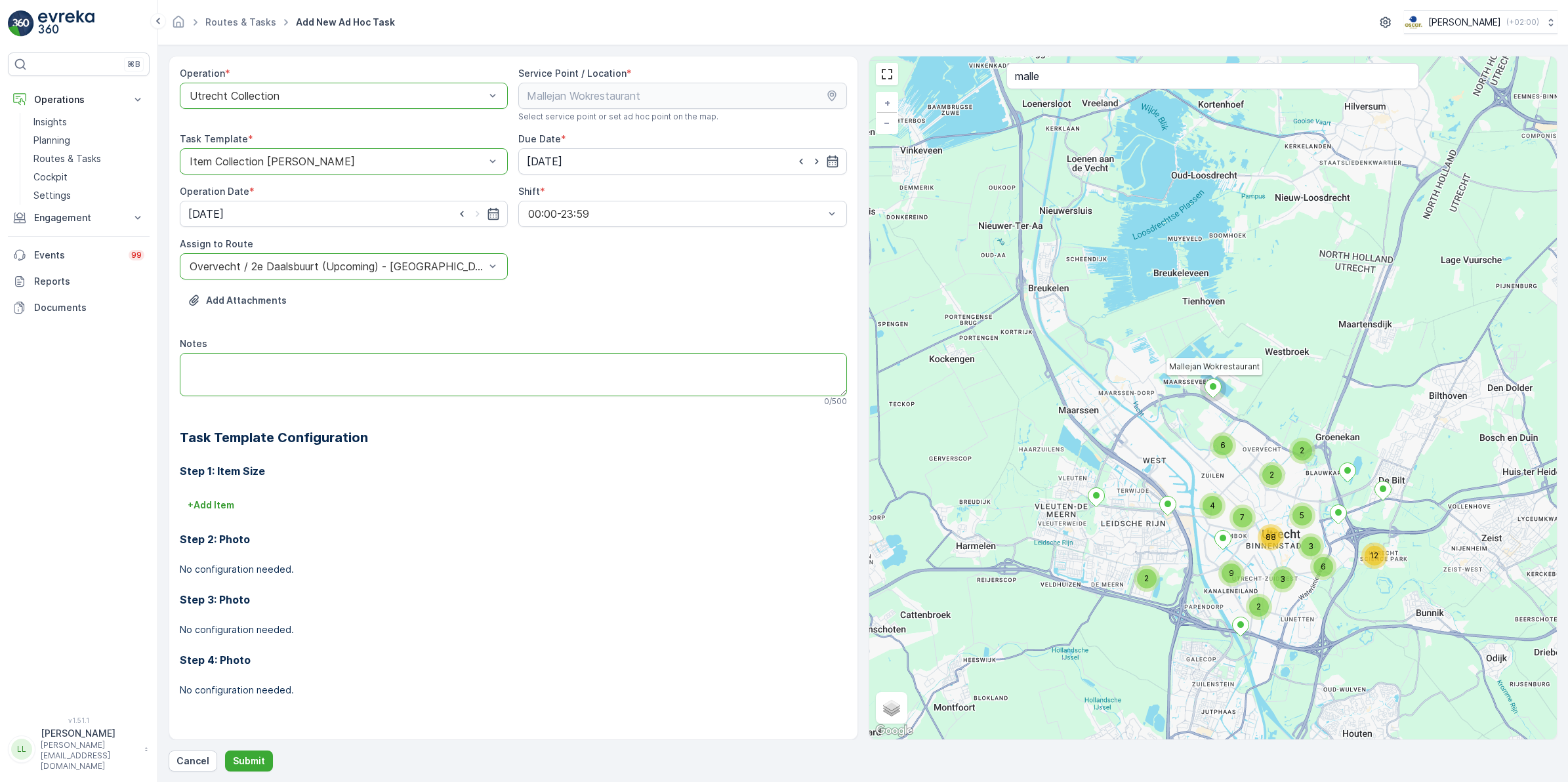
click at [276, 372] on textarea "Notes" at bounding box center [513, 374] width 667 height 43
type textarea "M"
type textarea "8x 120L swill ledigen!"
click at [247, 760] on p "Submit" at bounding box center [249, 761] width 32 height 13
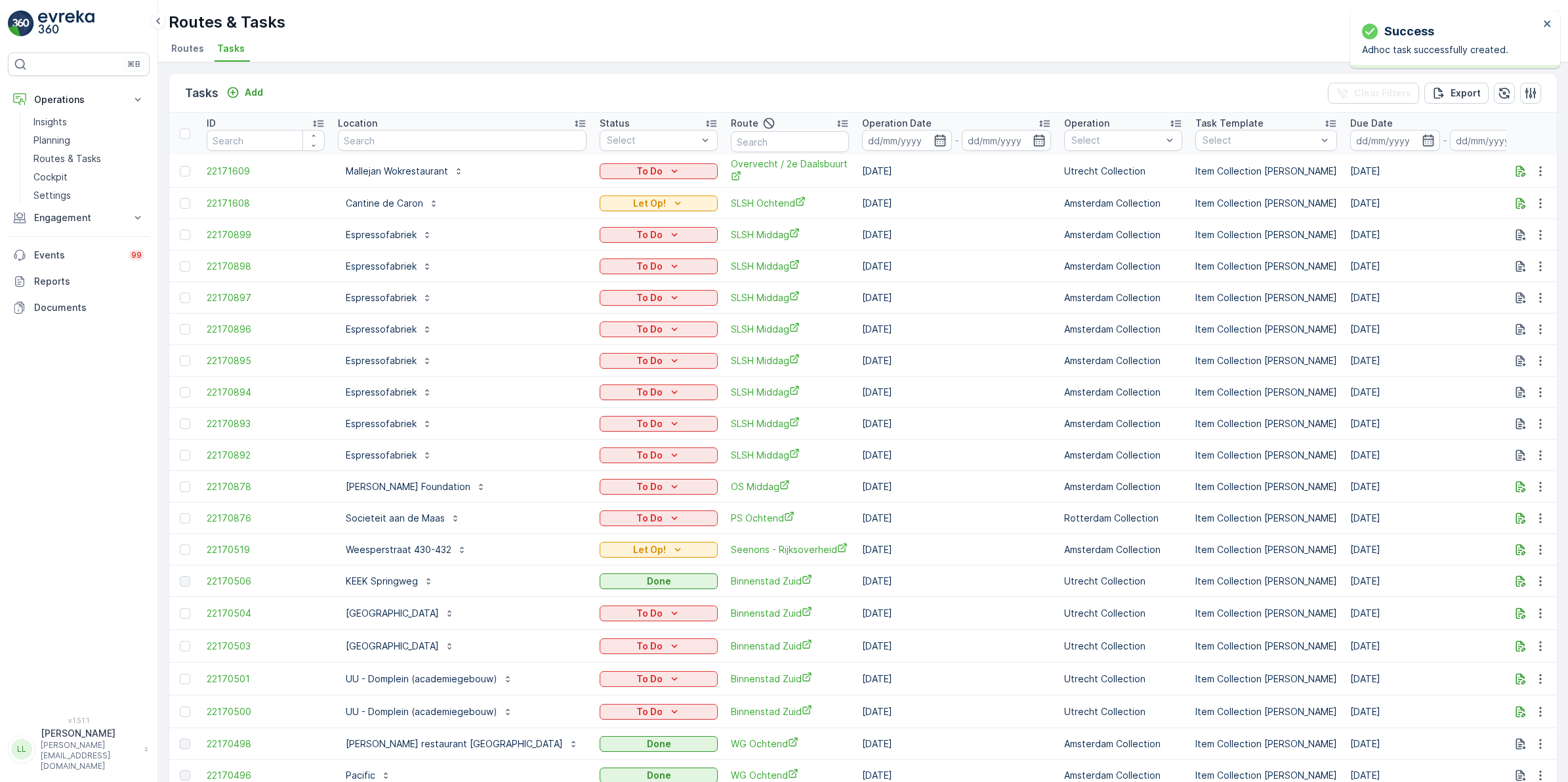
click at [622, 174] on div "To Do" at bounding box center [658, 171] width 107 height 13
click at [579, 226] on div "Let Op!" at bounding box center [581, 227] width 83 height 19
click at [1517, 172] on icon "button" at bounding box center [1521, 171] width 13 height 13
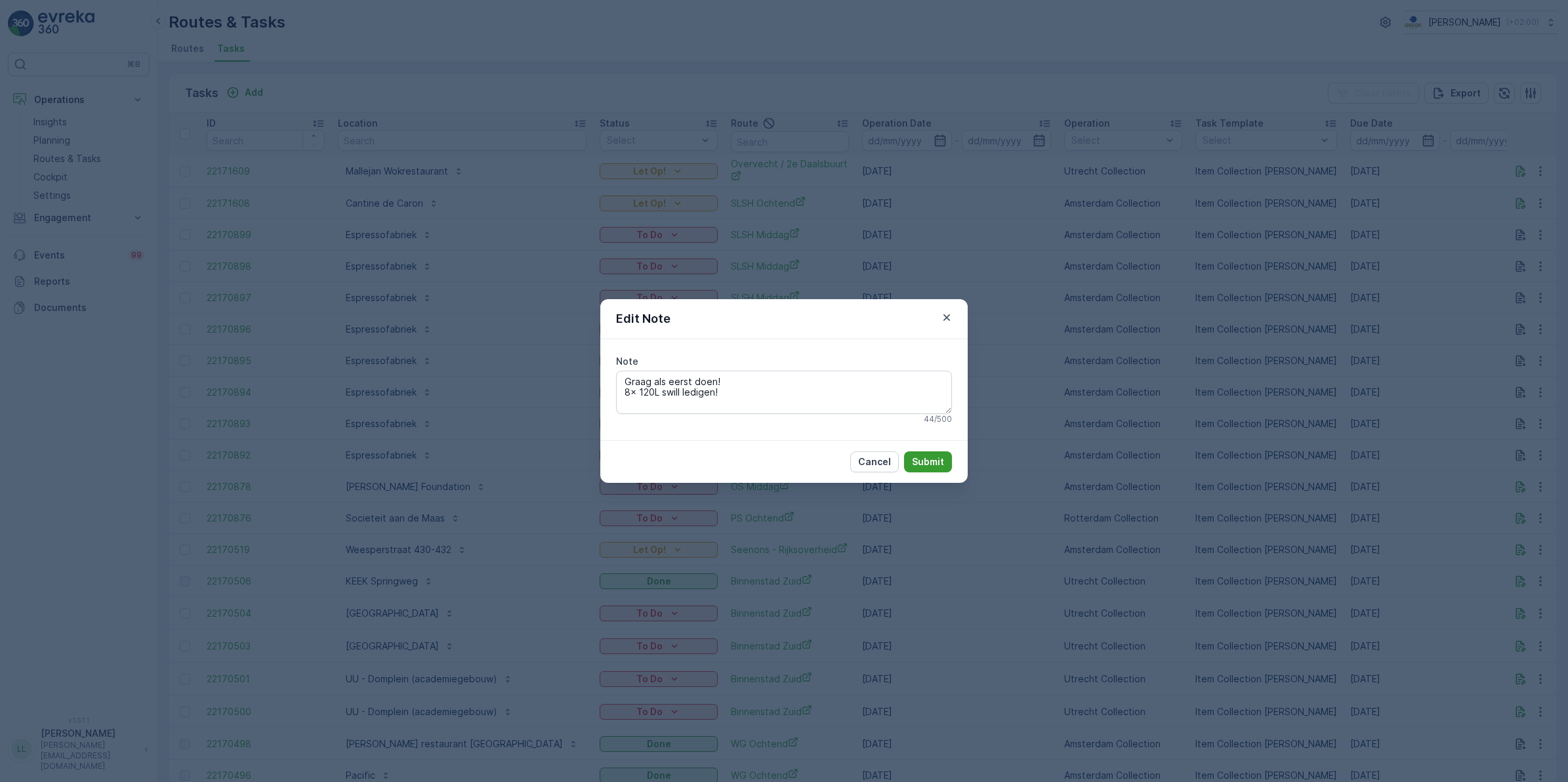
type textarea "Graag als eerst doen! 8x 120L swill ledigen!"
click at [920, 458] on p "Submit" at bounding box center [928, 462] width 32 height 13
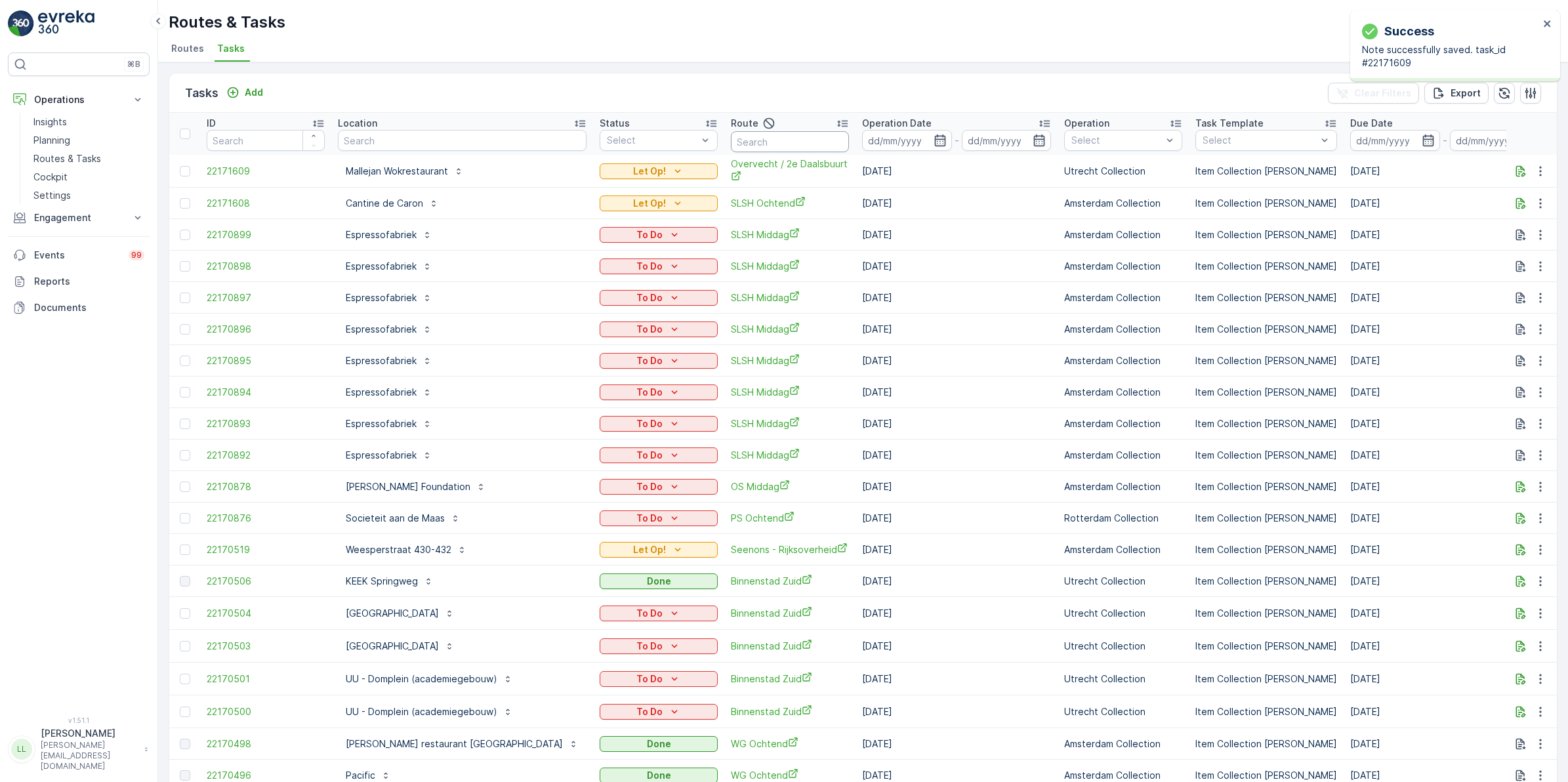
click at [731, 142] on input "text" at bounding box center [790, 142] width 118 height 21
type input "overvecj"
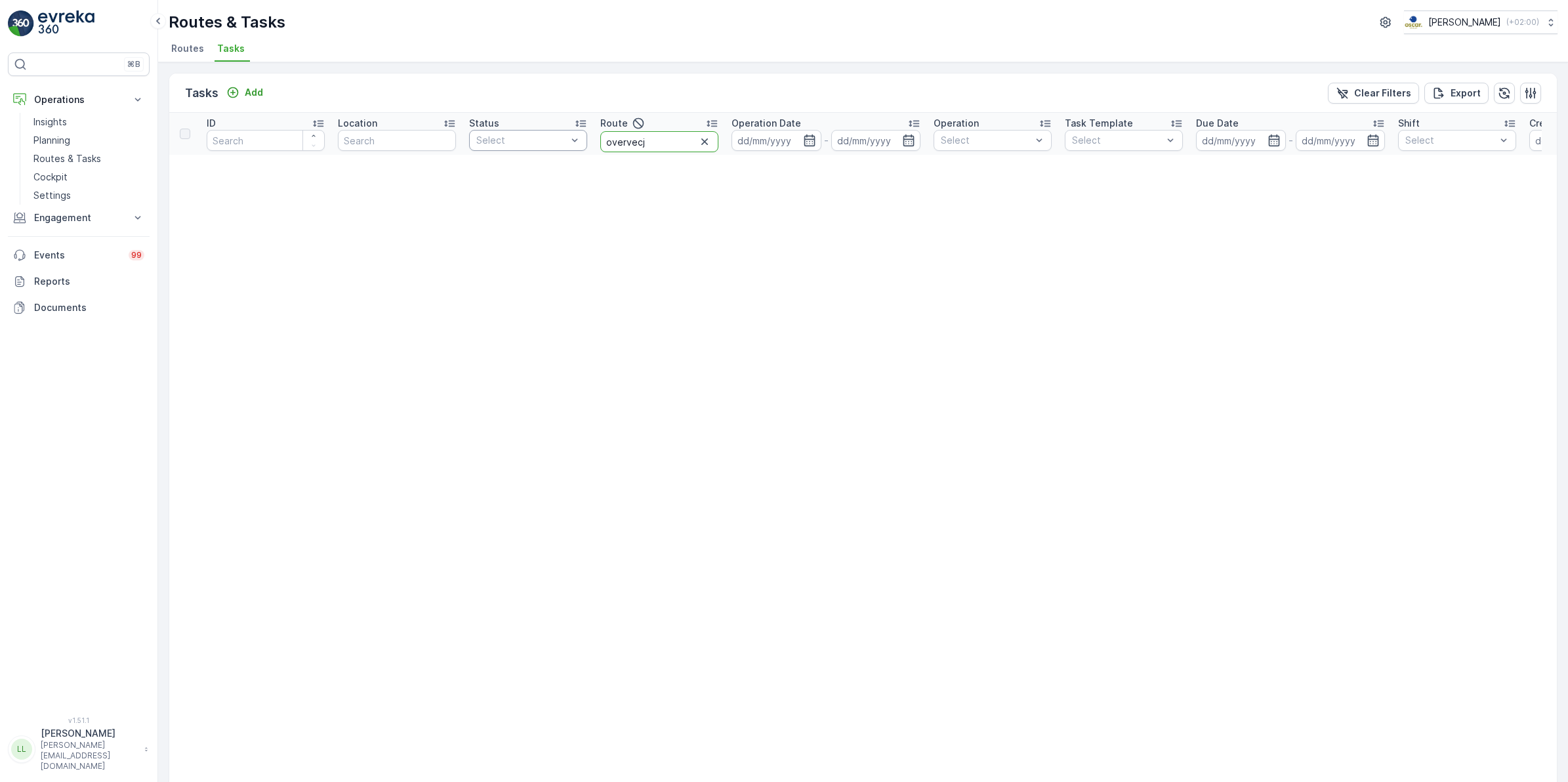
drag, startPoint x: 657, startPoint y: 139, endPoint x: 552, endPoint y: 143, distance: 105.1
click at [552, 143] on tr "ID Location Status Select Route overvecj Operation Date - Operation Select Task…" at bounding box center [1152, 133] width 1966 height 42
type input "qeet"
drag, startPoint x: 625, startPoint y: 143, endPoint x: 555, endPoint y: 147, distance: 70.1
click at [555, 147] on tr "ID Location Status Select Route qeet Operation Date - Operation Select Task Tem…" at bounding box center [1152, 133] width 1966 height 42
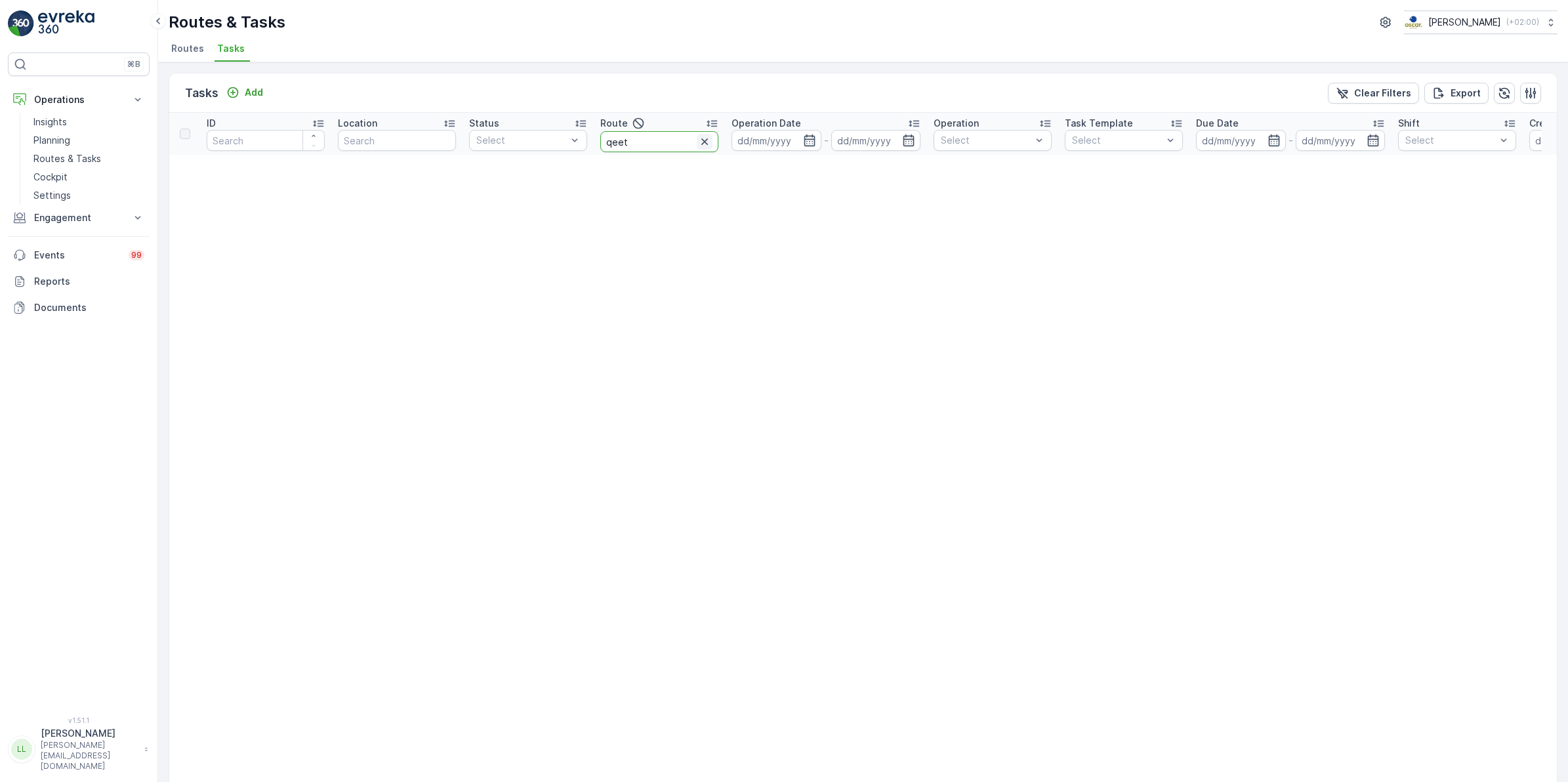
click at [709, 139] on icon "button" at bounding box center [704, 141] width 13 height 13
click at [411, 139] on input "text" at bounding box center [397, 140] width 118 height 21
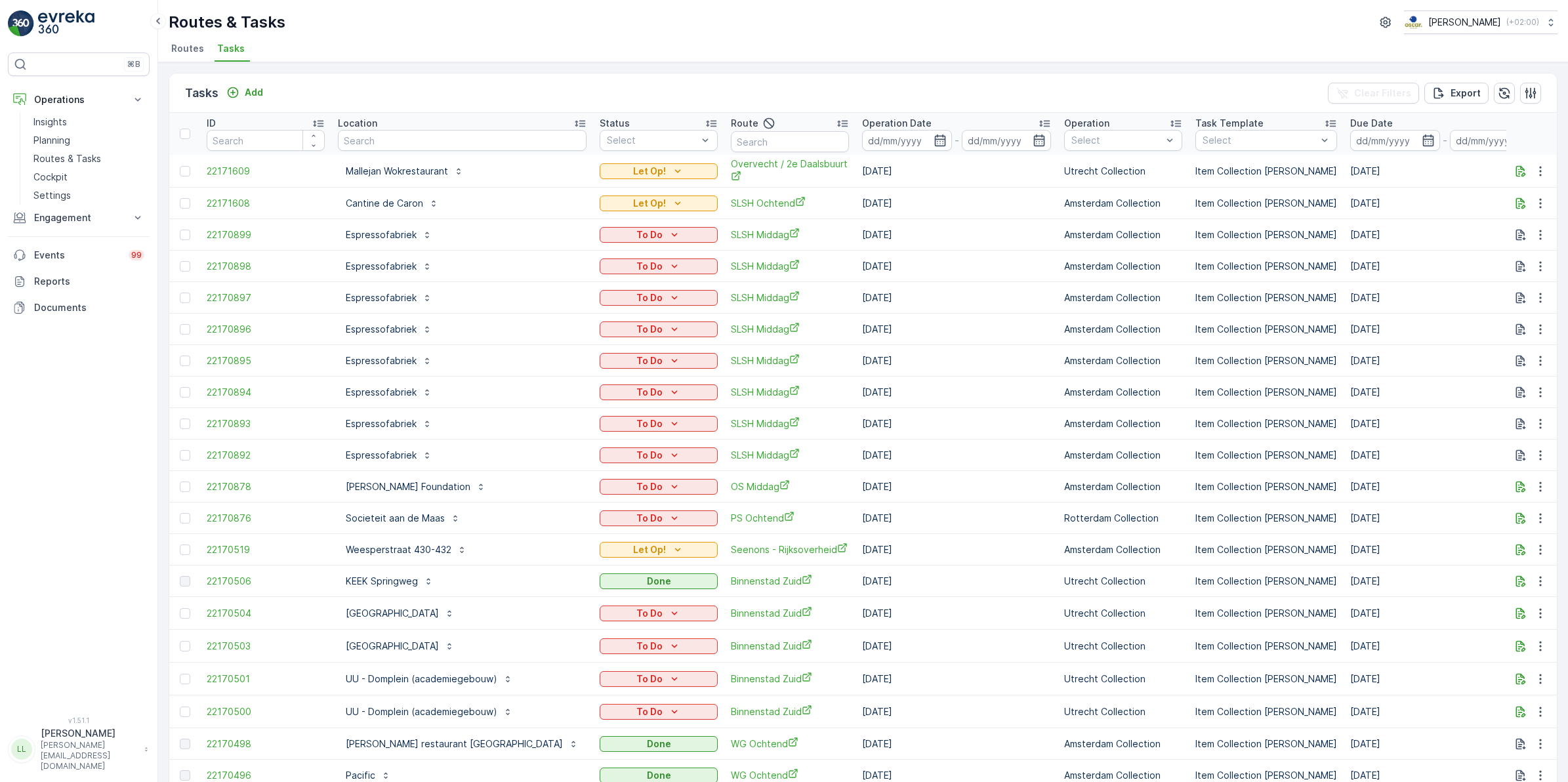
click at [389, 142] on input "text" at bounding box center [462, 140] width 248 height 21
type input "qeet"
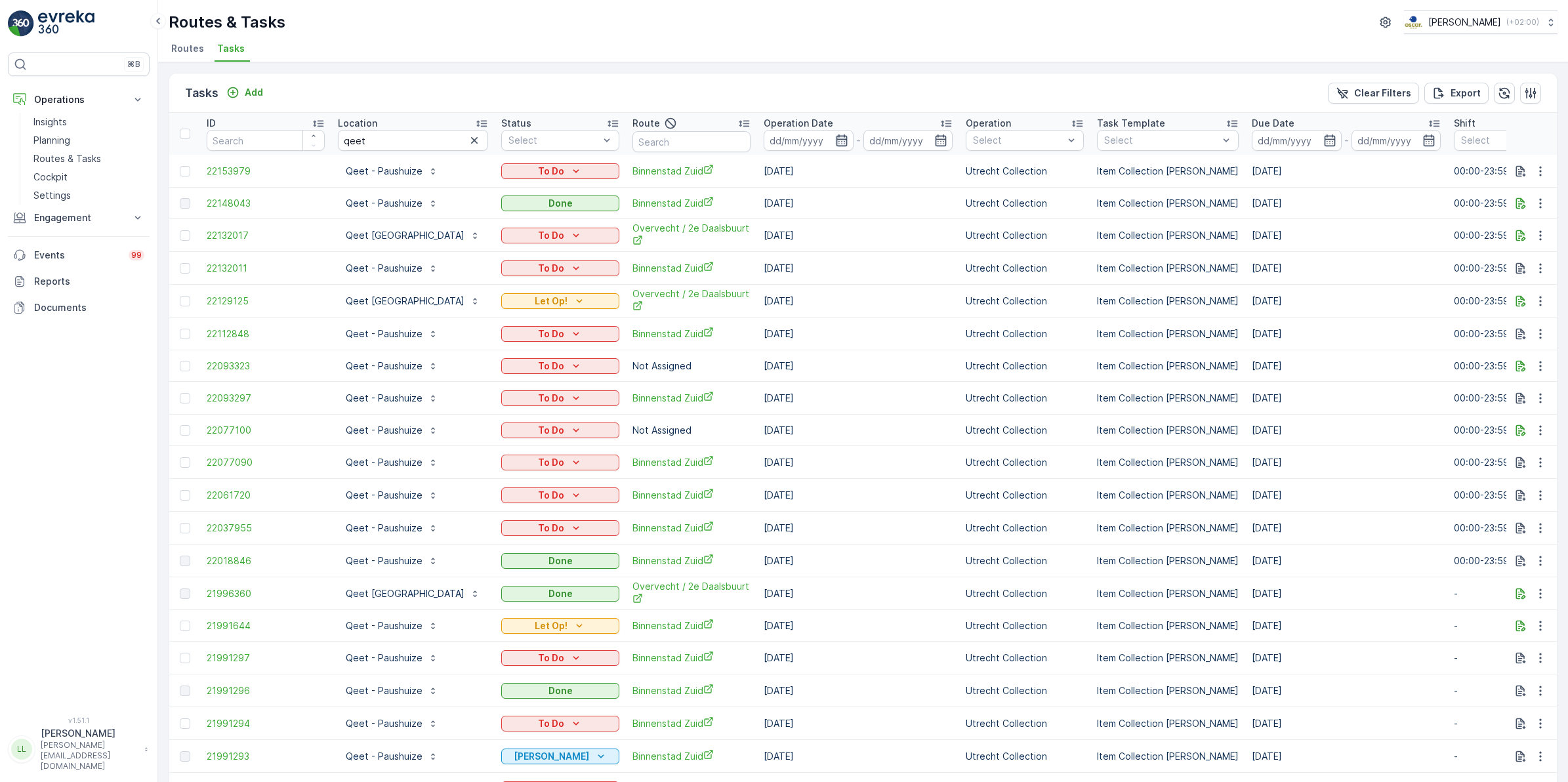
drag, startPoint x: 812, startPoint y: 136, endPoint x: 814, endPoint y: 143, distance: 7.3
click at [836, 136] on icon "button" at bounding box center [842, 140] width 11 height 12
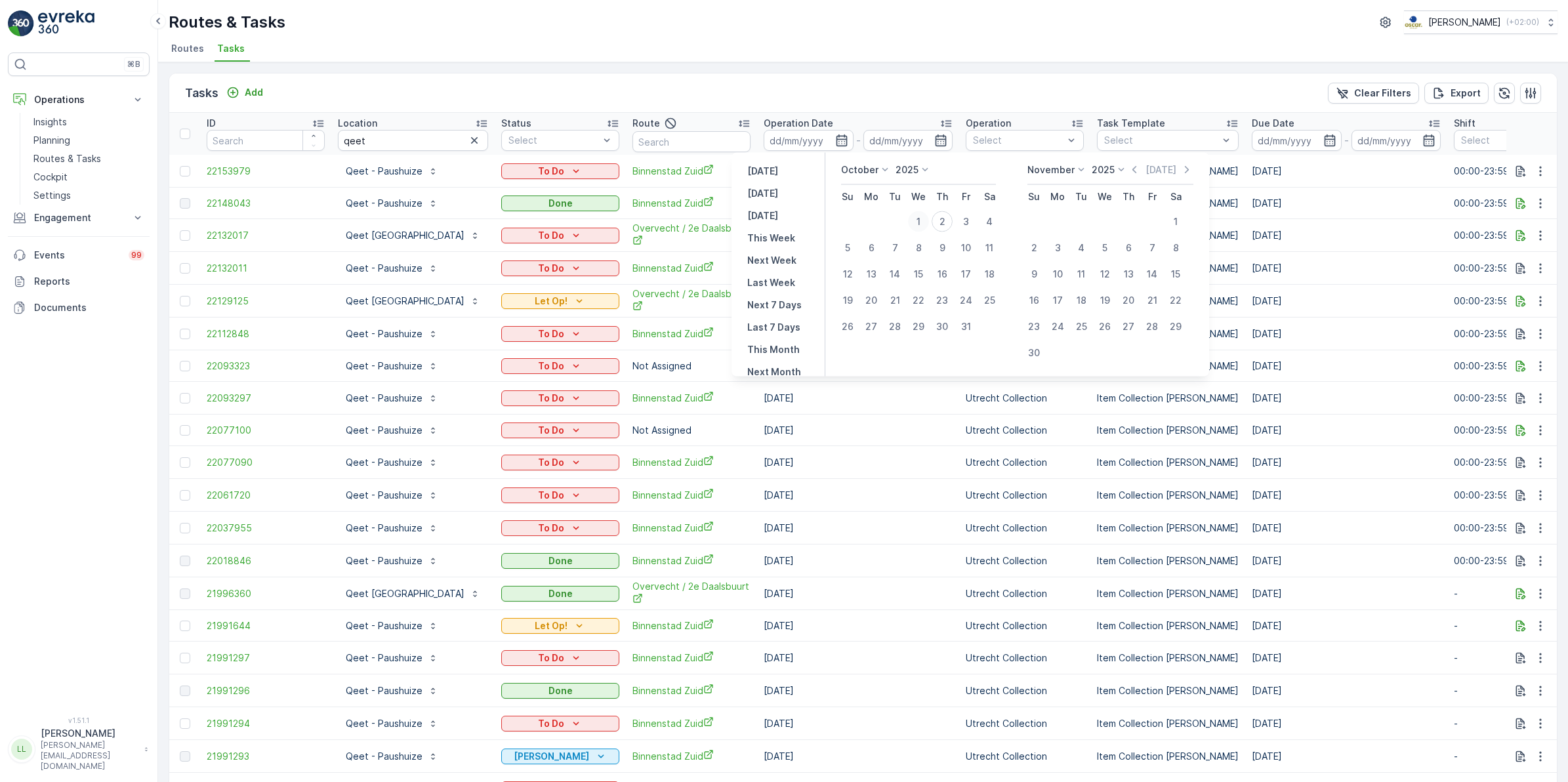
click at [920, 223] on div "1" at bounding box center [918, 222] width 21 height 21
type input "01.10.2025"
click at [923, 228] on div "1" at bounding box center [918, 222] width 21 height 21
type input "01.10.2025"
click at [992, 224] on div "4" at bounding box center [990, 222] width 21 height 21
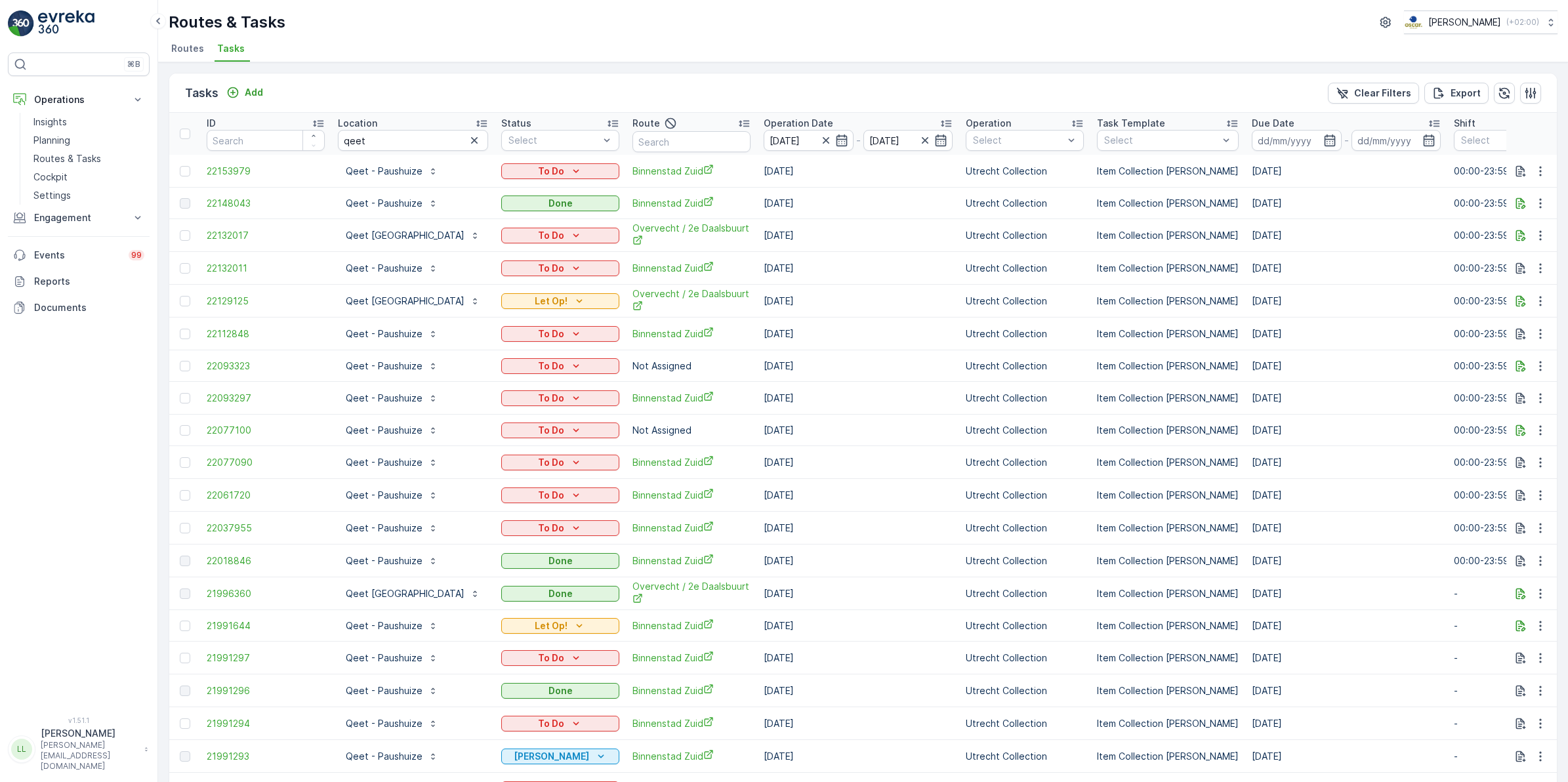
type input "04.10.2025"
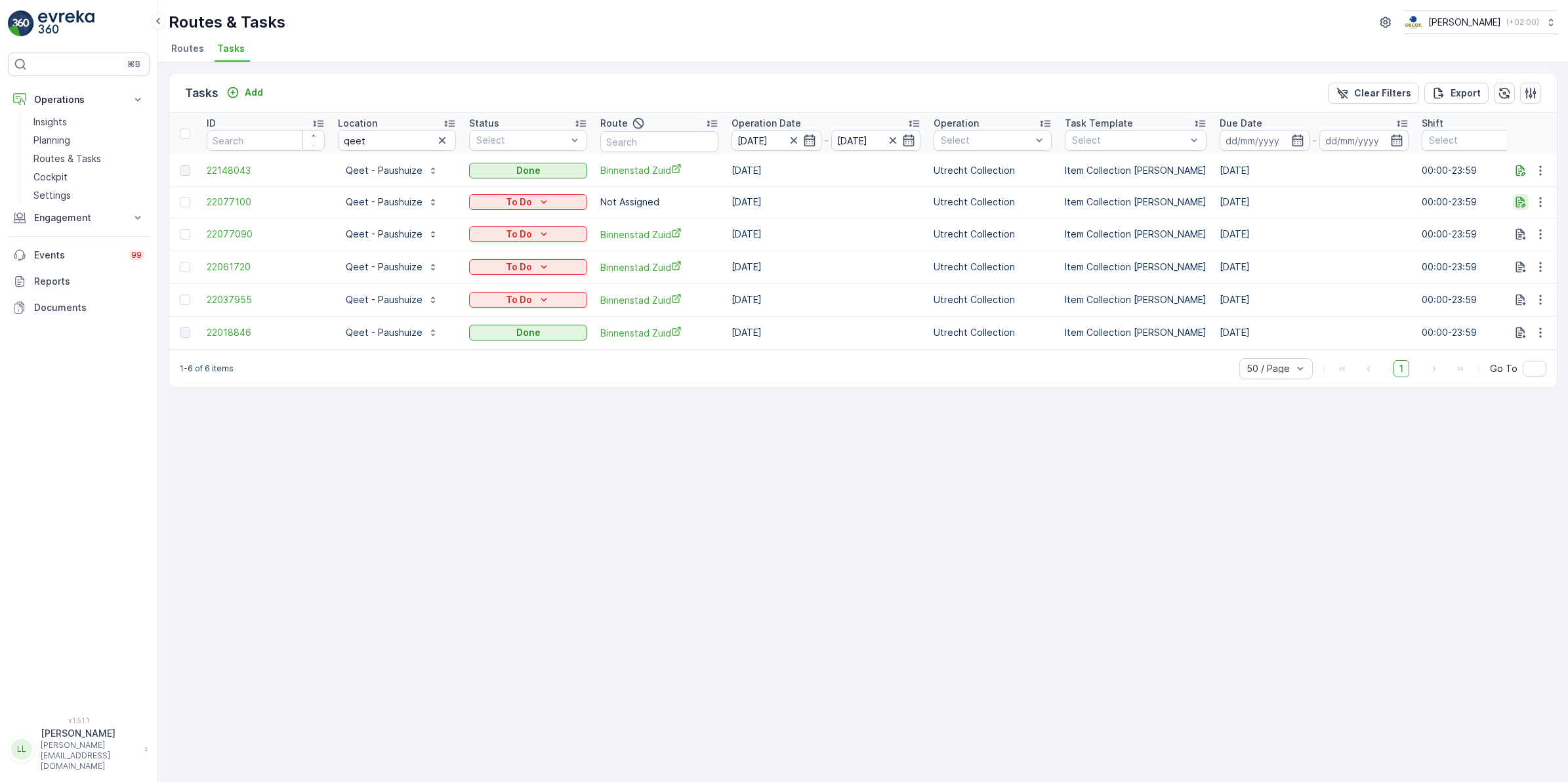
click at [1516, 197] on icon "button" at bounding box center [1521, 202] width 13 height 13
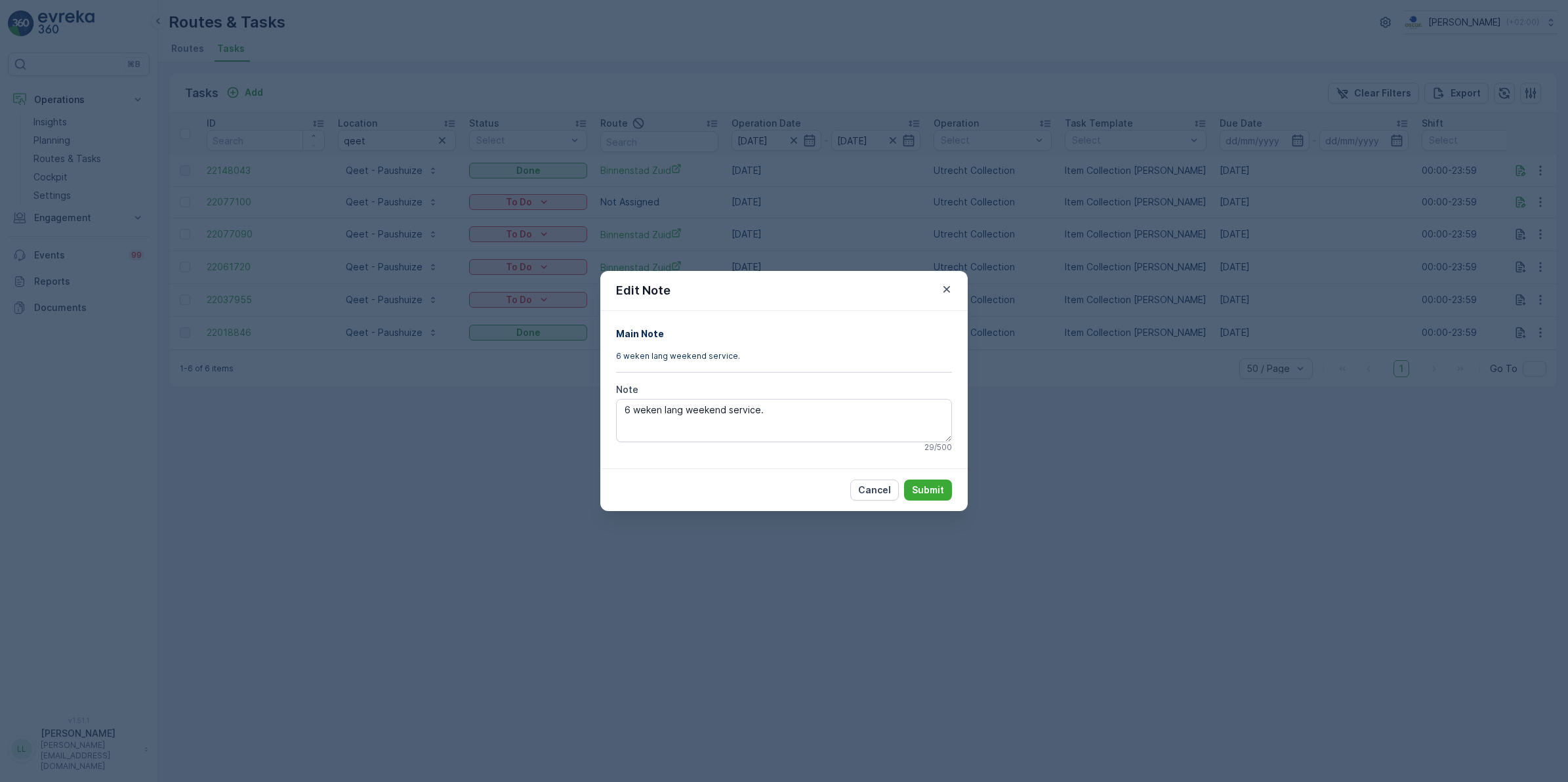
click at [1119, 320] on div "Edit Note Main Note 6 weken lang weekend service. Note 6 weken lang weekend ser…" at bounding box center [784, 391] width 1568 height 782
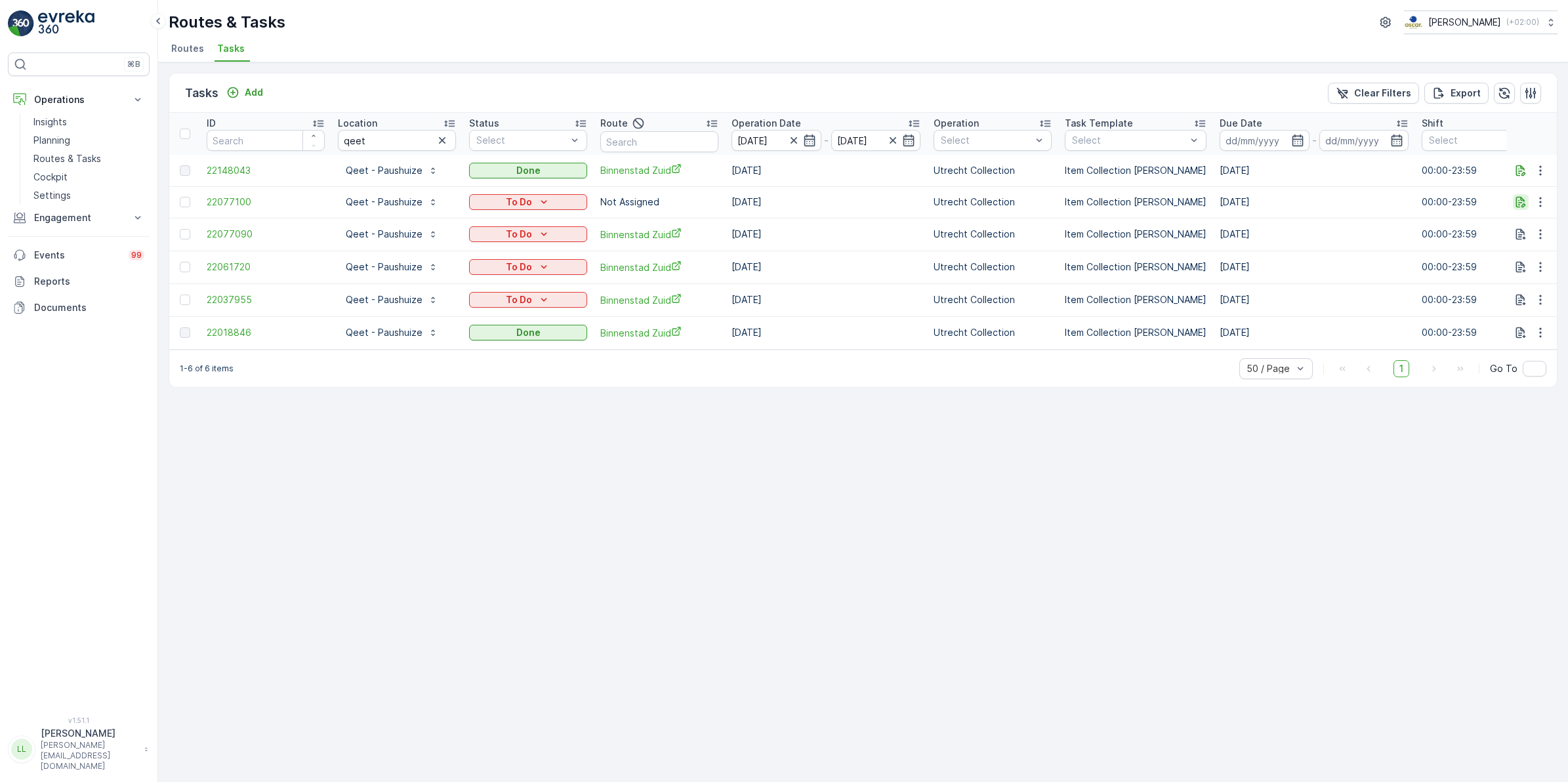
click at [1521, 201] on icon "button" at bounding box center [1521, 202] width 10 height 11
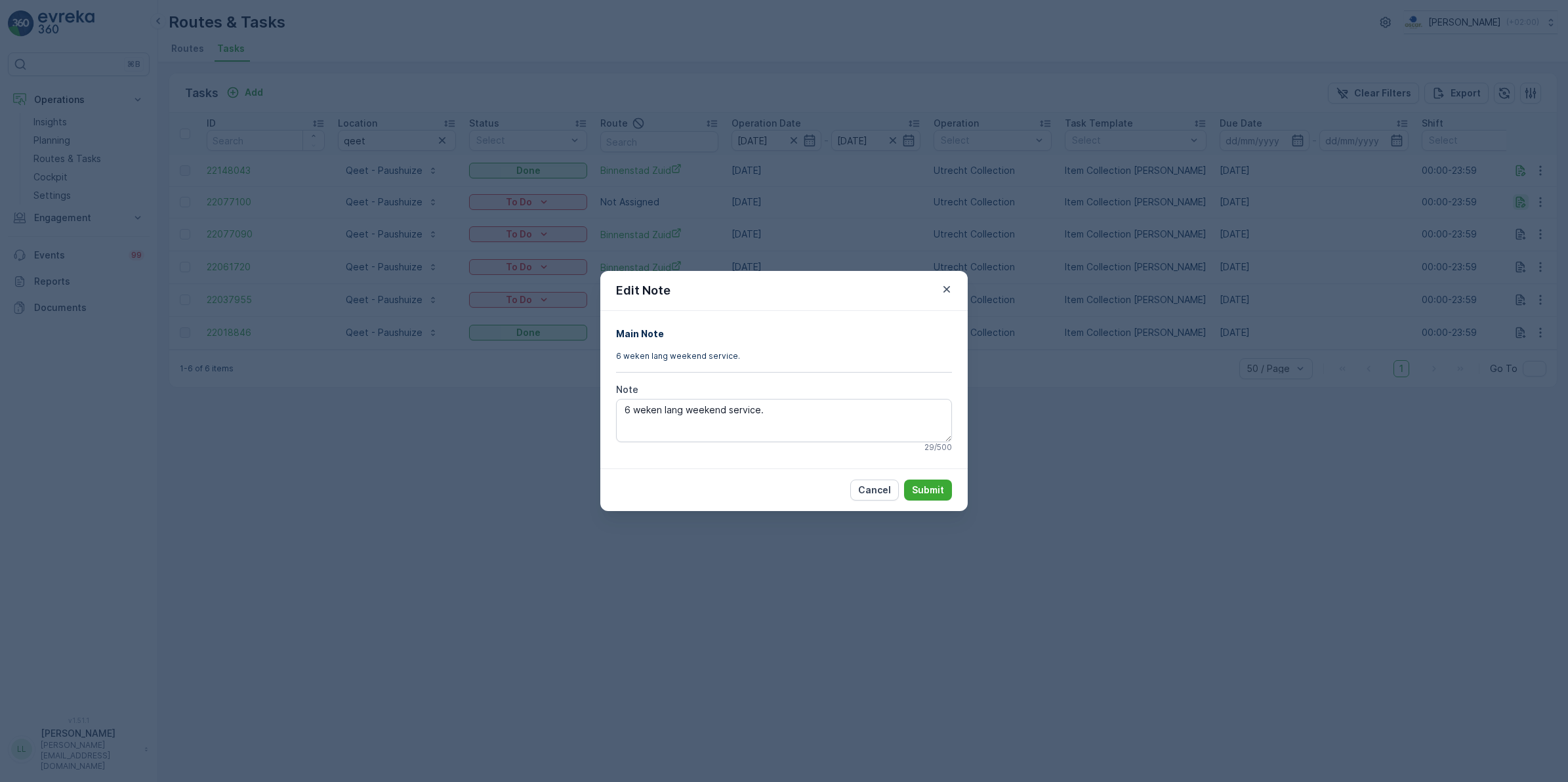
click at [1521, 201] on div "Edit Note Main Note 6 weken lang weekend service. Note 6 weken lang weekend ser…" at bounding box center [784, 391] width 1568 height 782
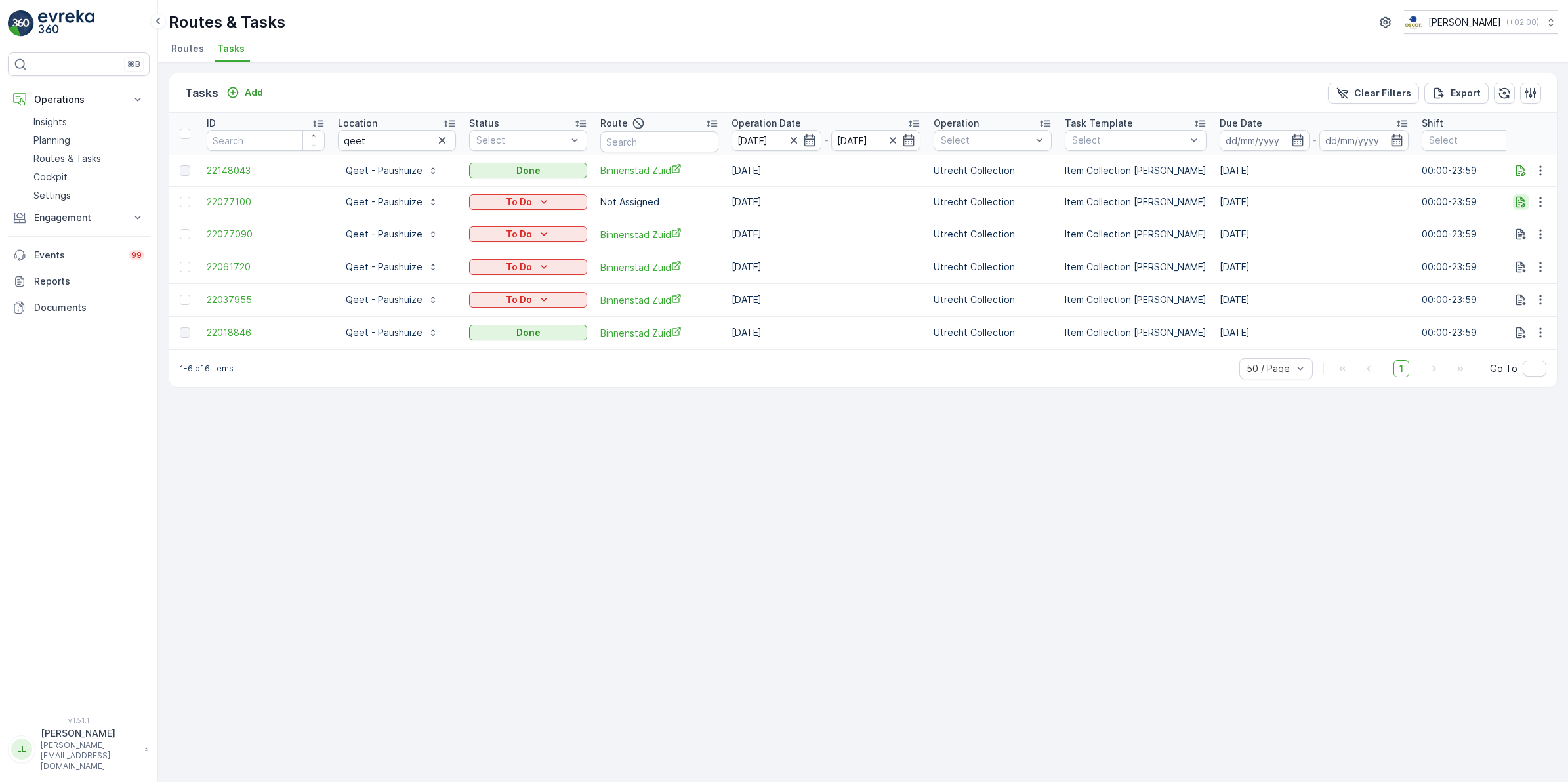
click at [1521, 204] on icon "button" at bounding box center [1521, 202] width 13 height 13
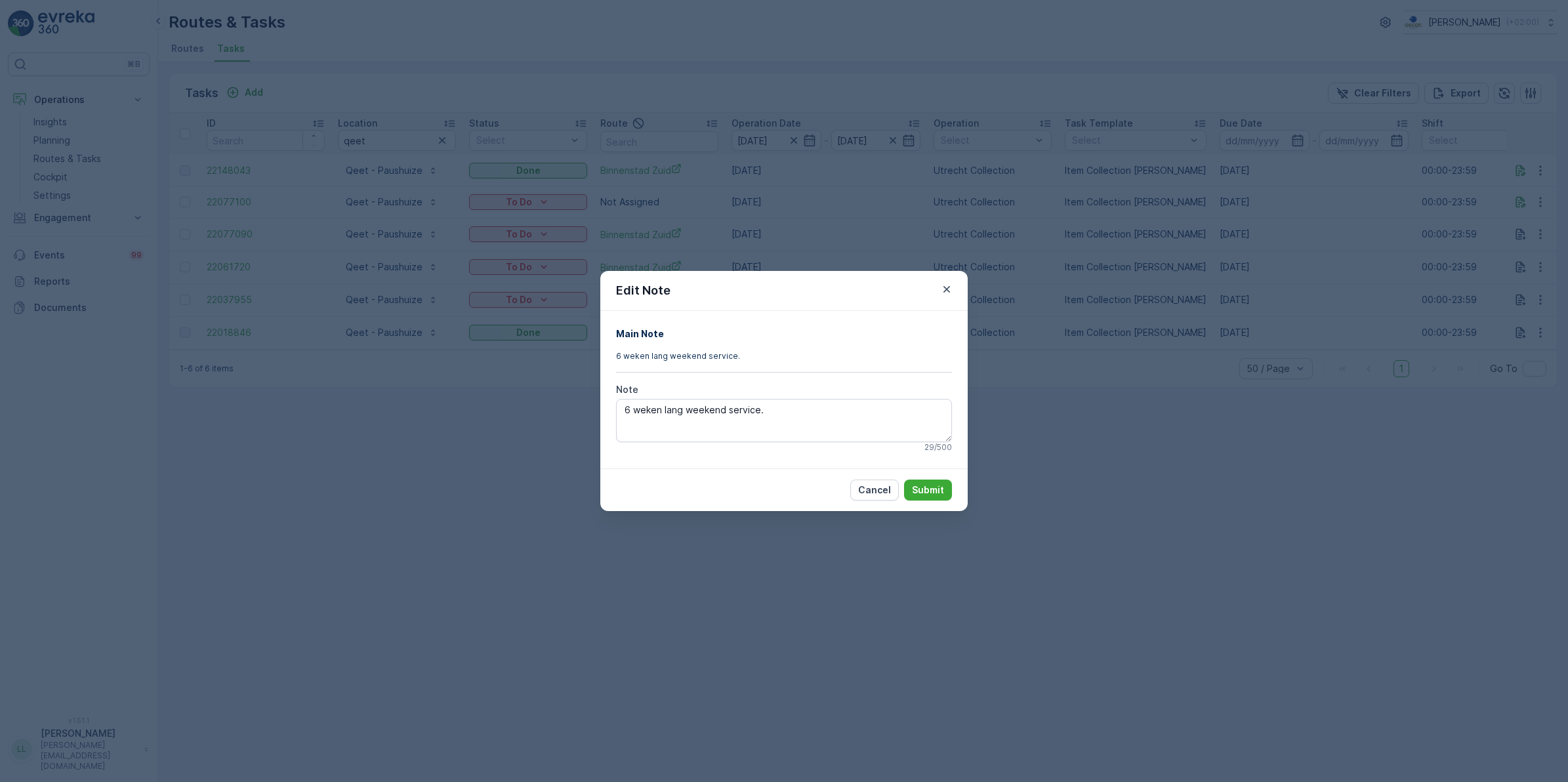
click at [1181, 399] on div "Edit Note Main Note 6 weken lang weekend service. Note 6 weken lang weekend ser…" at bounding box center [784, 391] width 1568 height 782
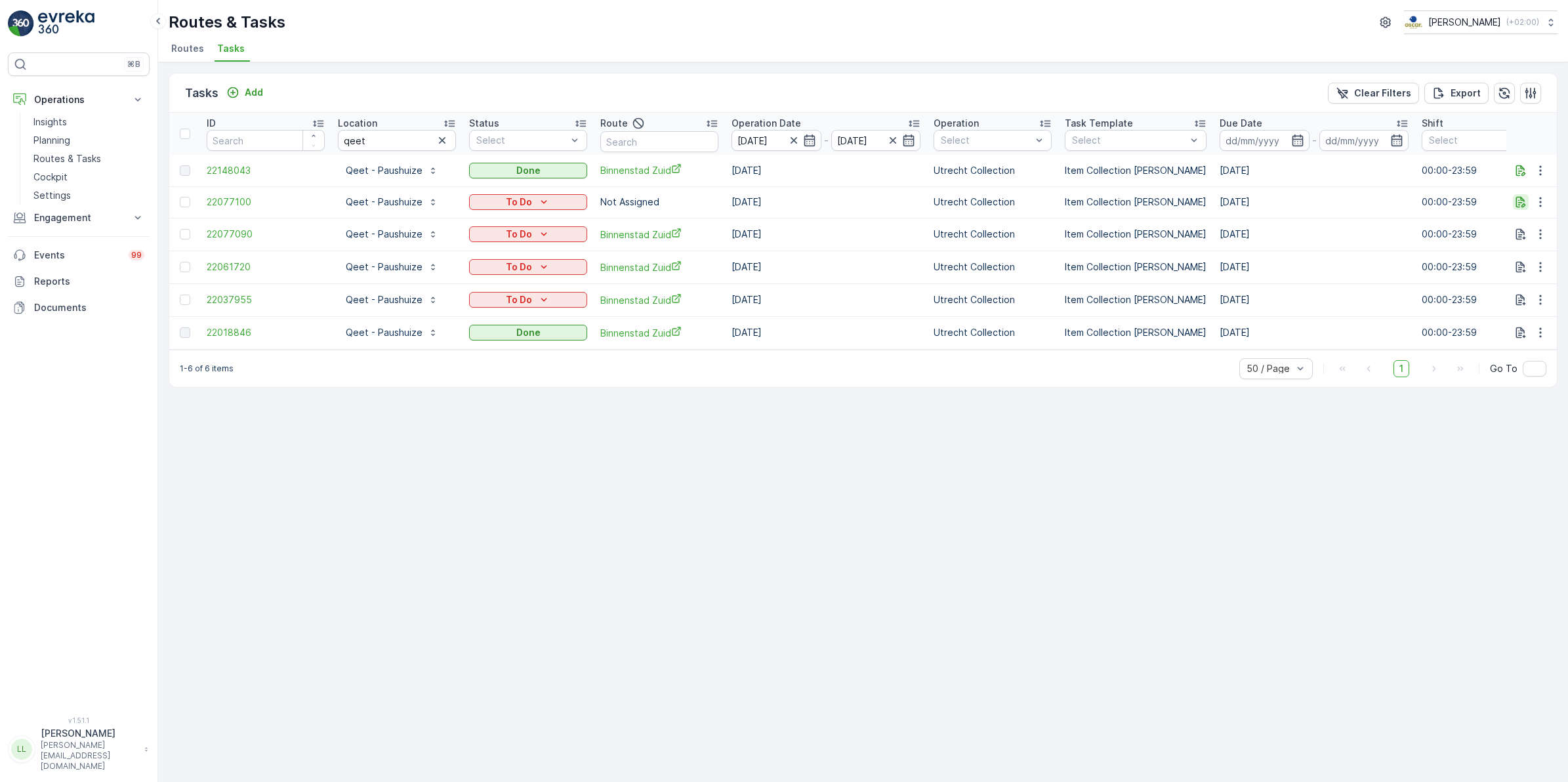
click at [1520, 204] on icon "button" at bounding box center [1521, 202] width 13 height 13
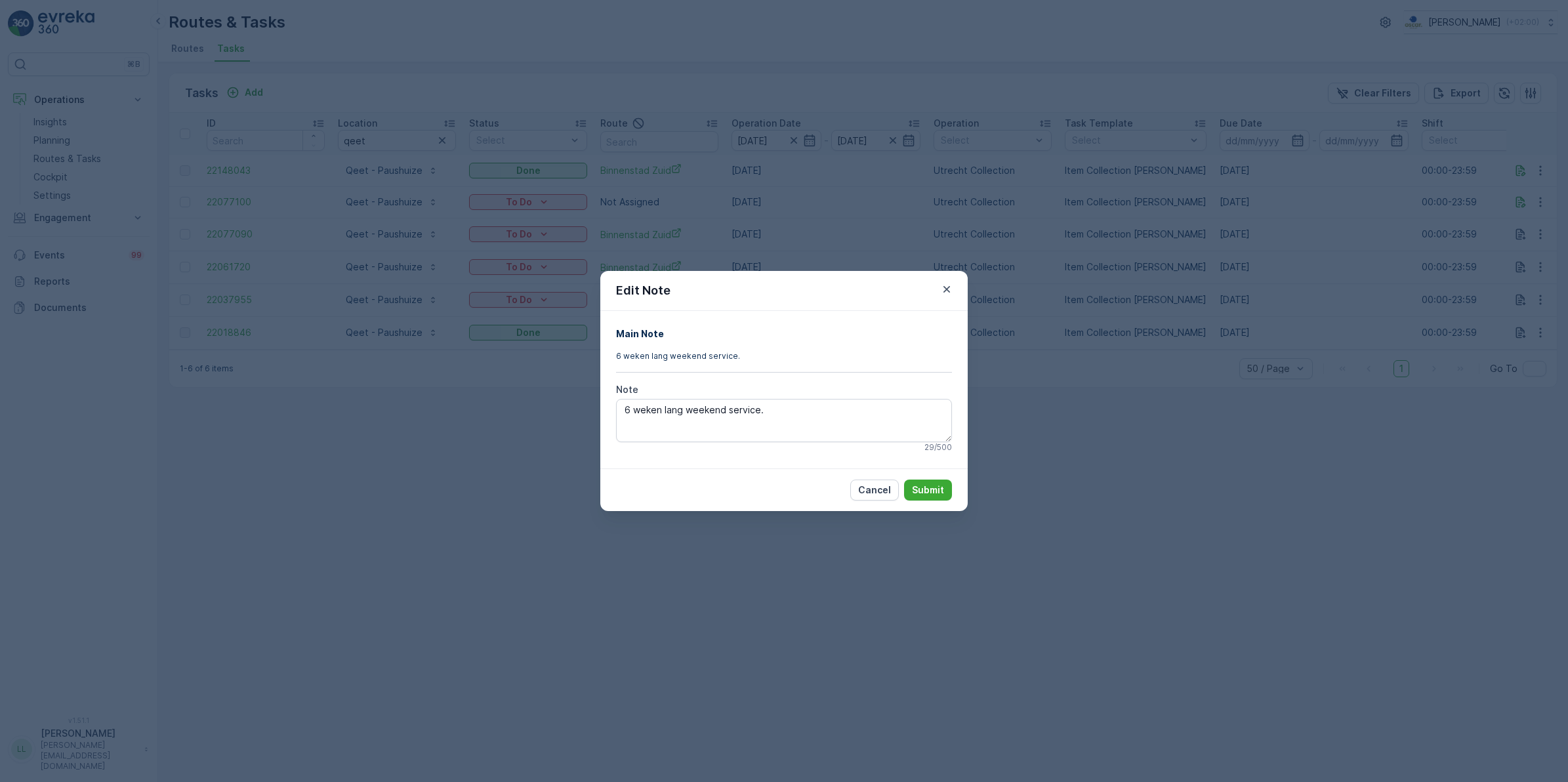
click at [1148, 424] on div "Edit Note Main Note 6 weken lang weekend service. Note 6 weken lang weekend ser…" at bounding box center [784, 391] width 1568 height 782
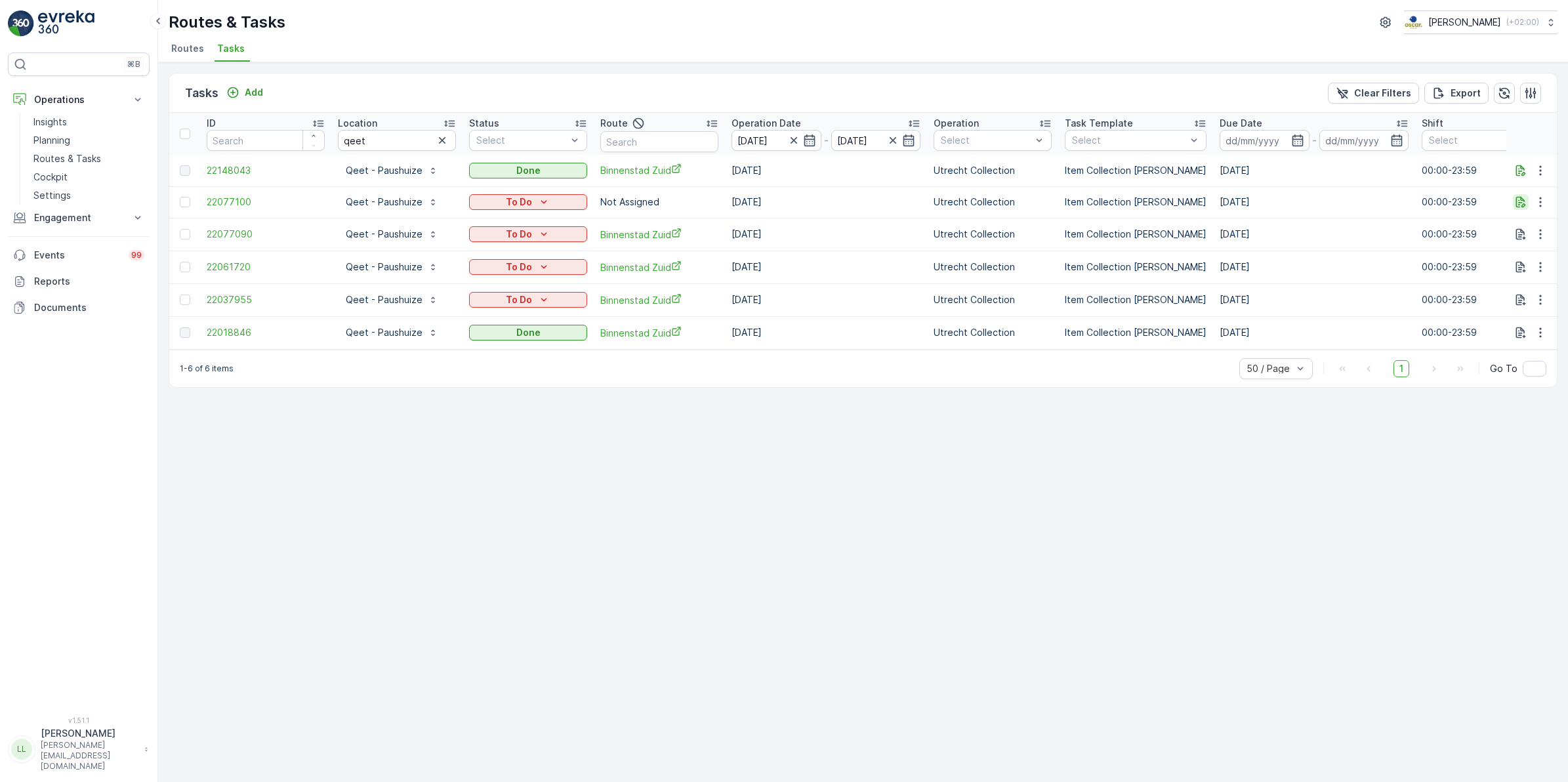
click at [1521, 205] on icon "button" at bounding box center [1521, 202] width 13 height 13
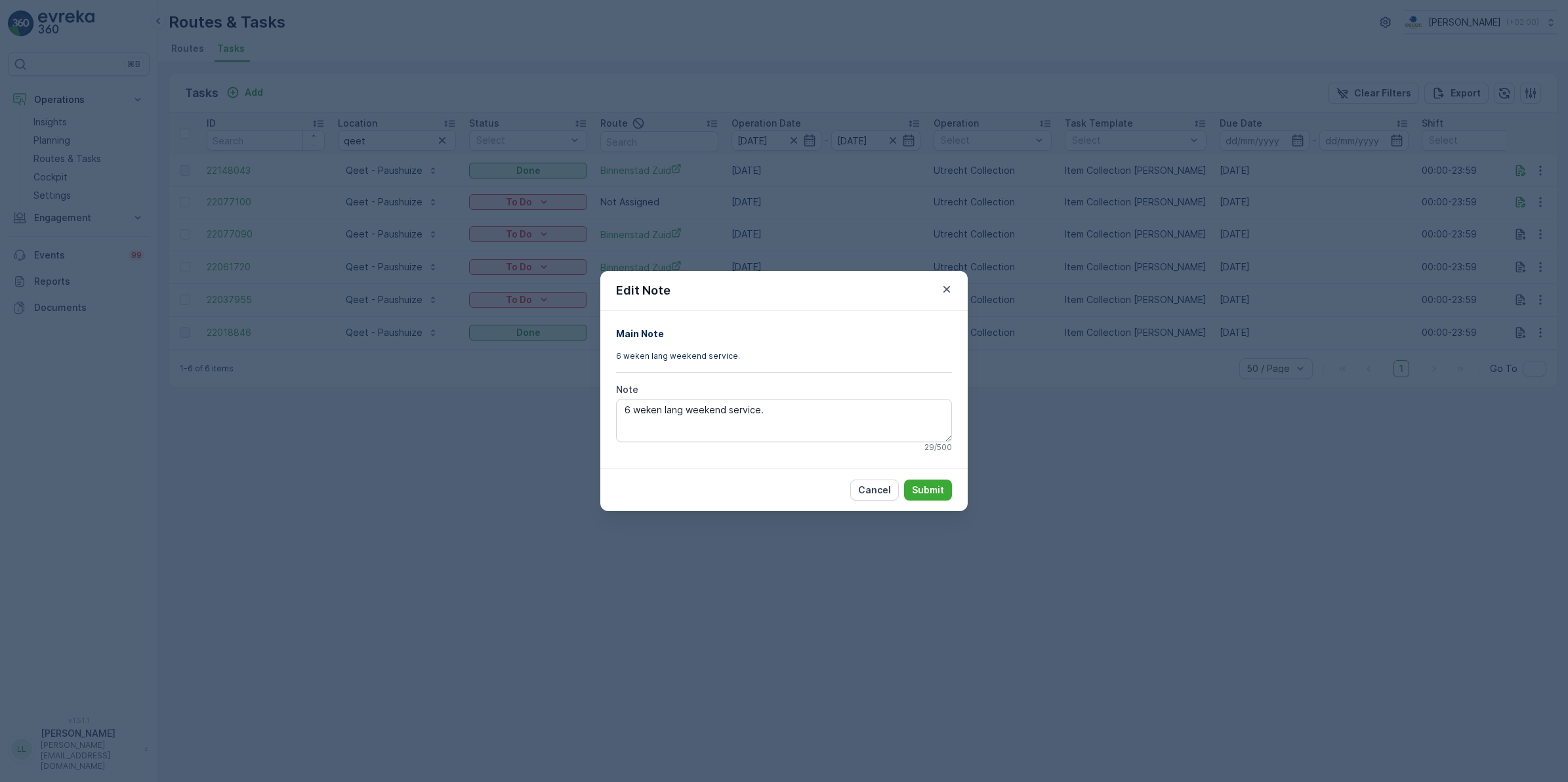
click at [1333, 349] on div "Edit Note Main Note 6 weken lang weekend service. Note 6 weken lang weekend ser…" at bounding box center [784, 391] width 1568 height 782
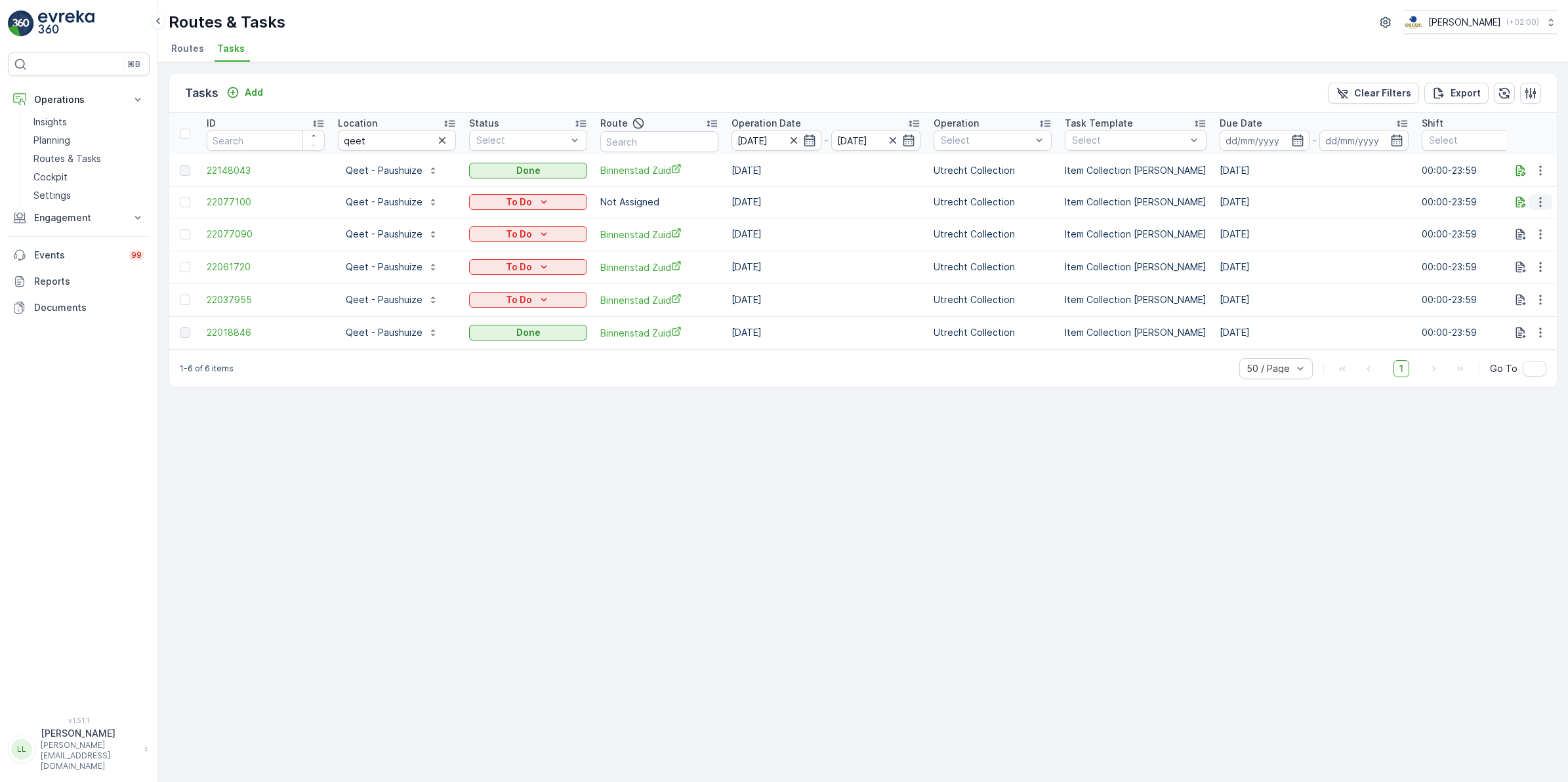
click at [1543, 206] on icon "button" at bounding box center [1540, 202] width 13 height 13
click at [53, 139] on p "Planning" at bounding box center [51, 140] width 37 height 13
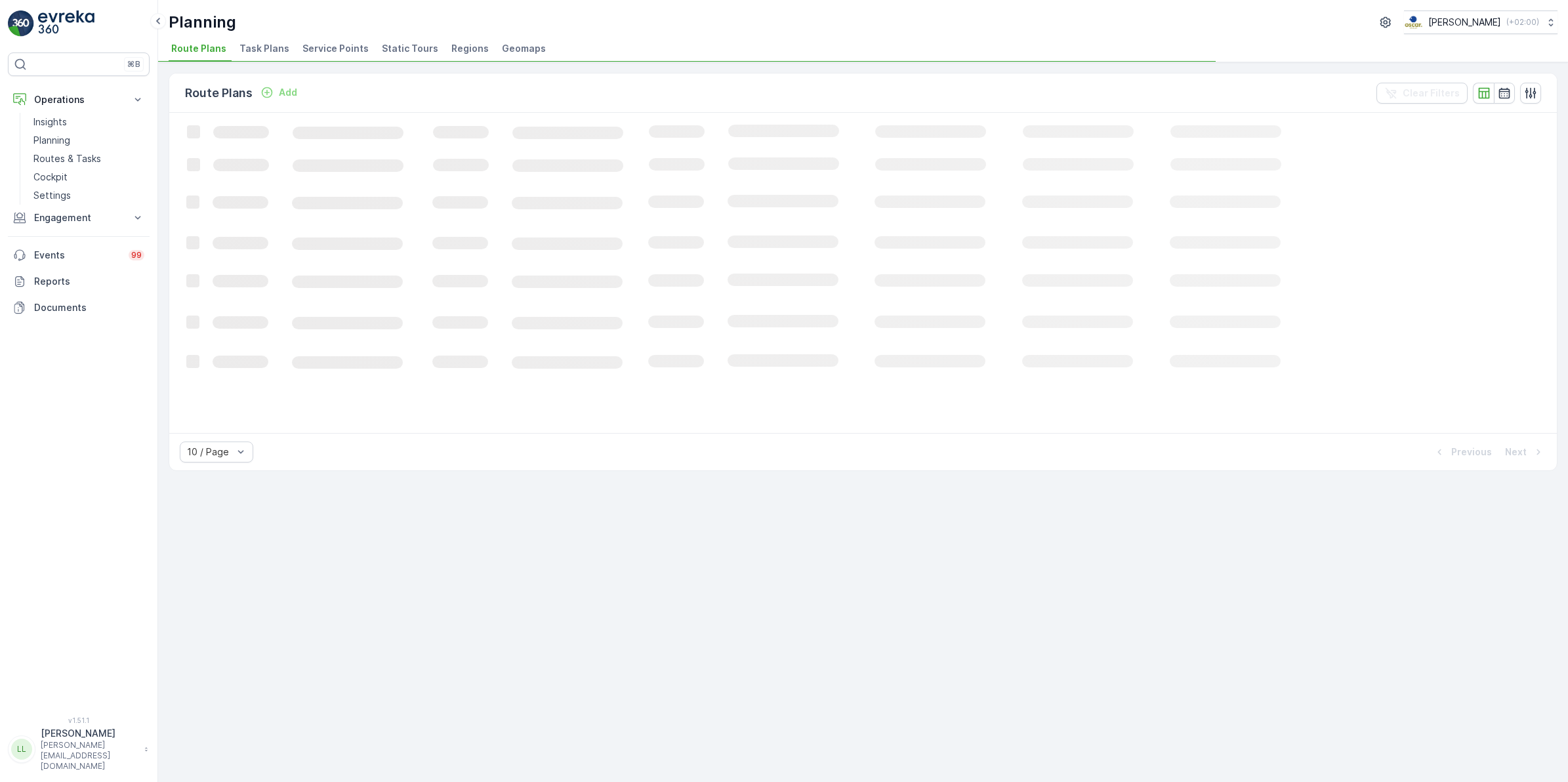
click at [251, 47] on span "Task Plans" at bounding box center [264, 48] width 50 height 13
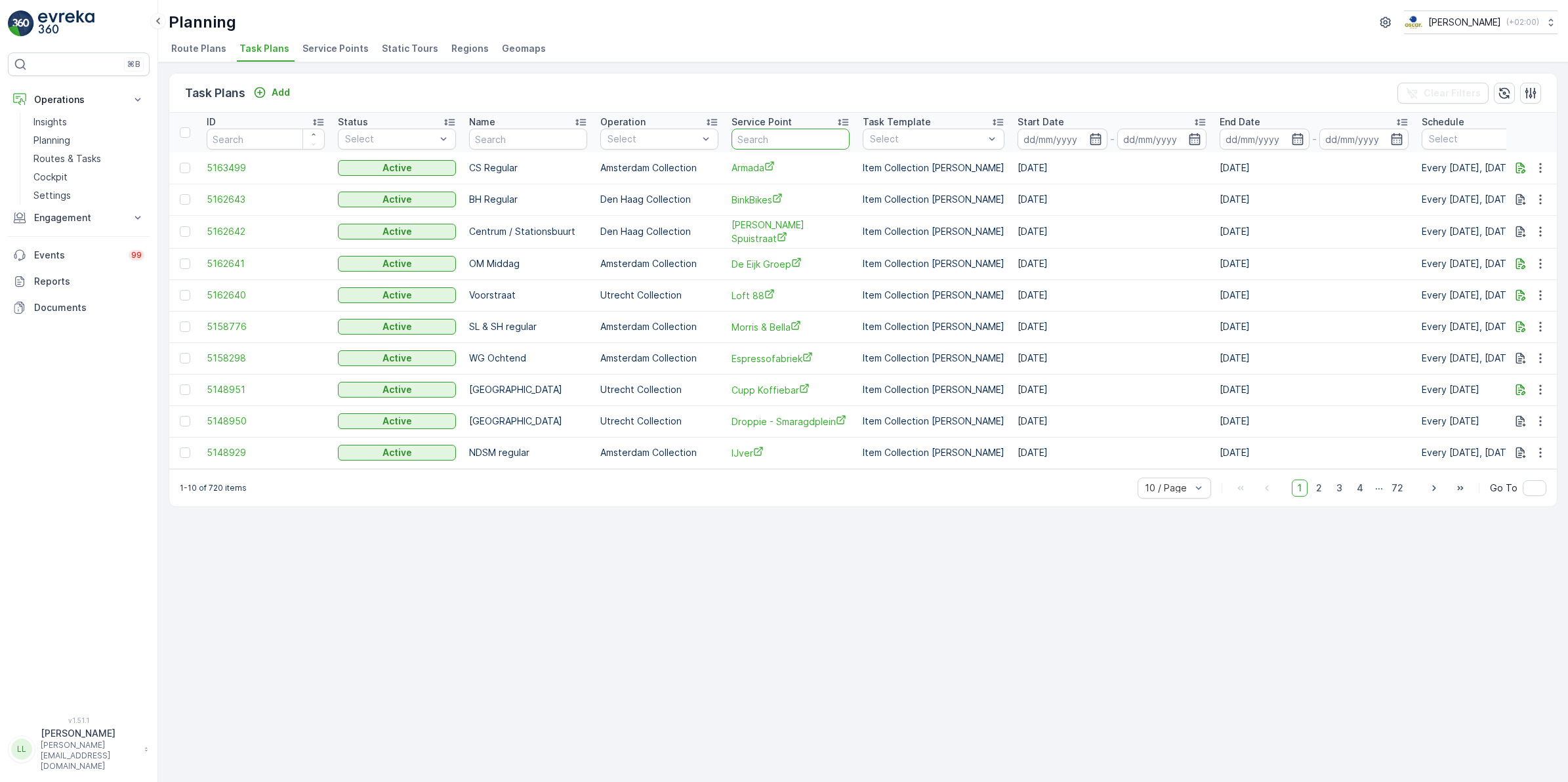
click at [747, 147] on input "text" at bounding box center [791, 139] width 118 height 21
type input "qeet"
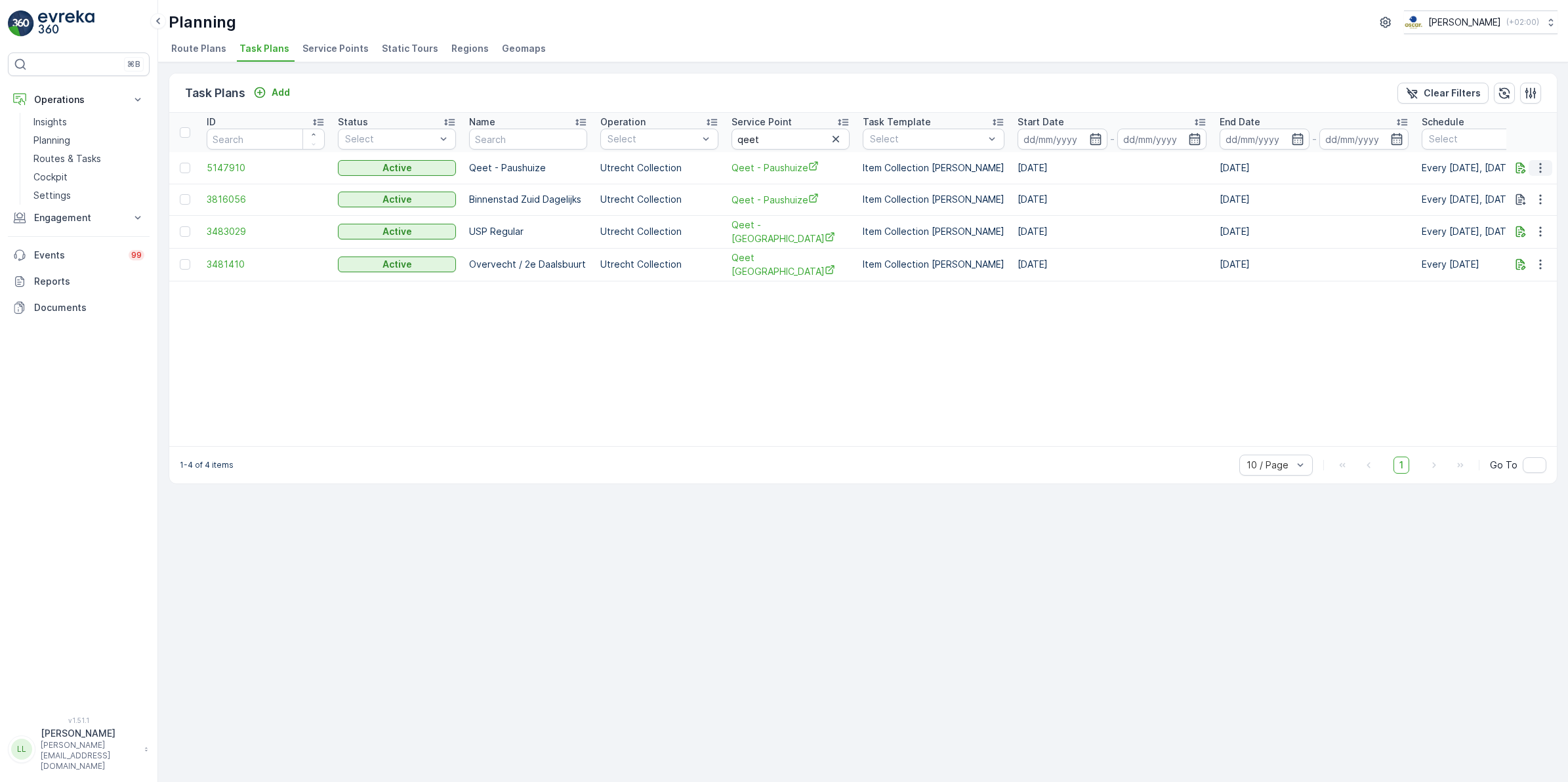
click at [1542, 168] on icon "button" at bounding box center [1540, 168] width 13 height 13
click at [1524, 208] on span "Edit Task Plan" at bounding box center [1517, 206] width 61 height 13
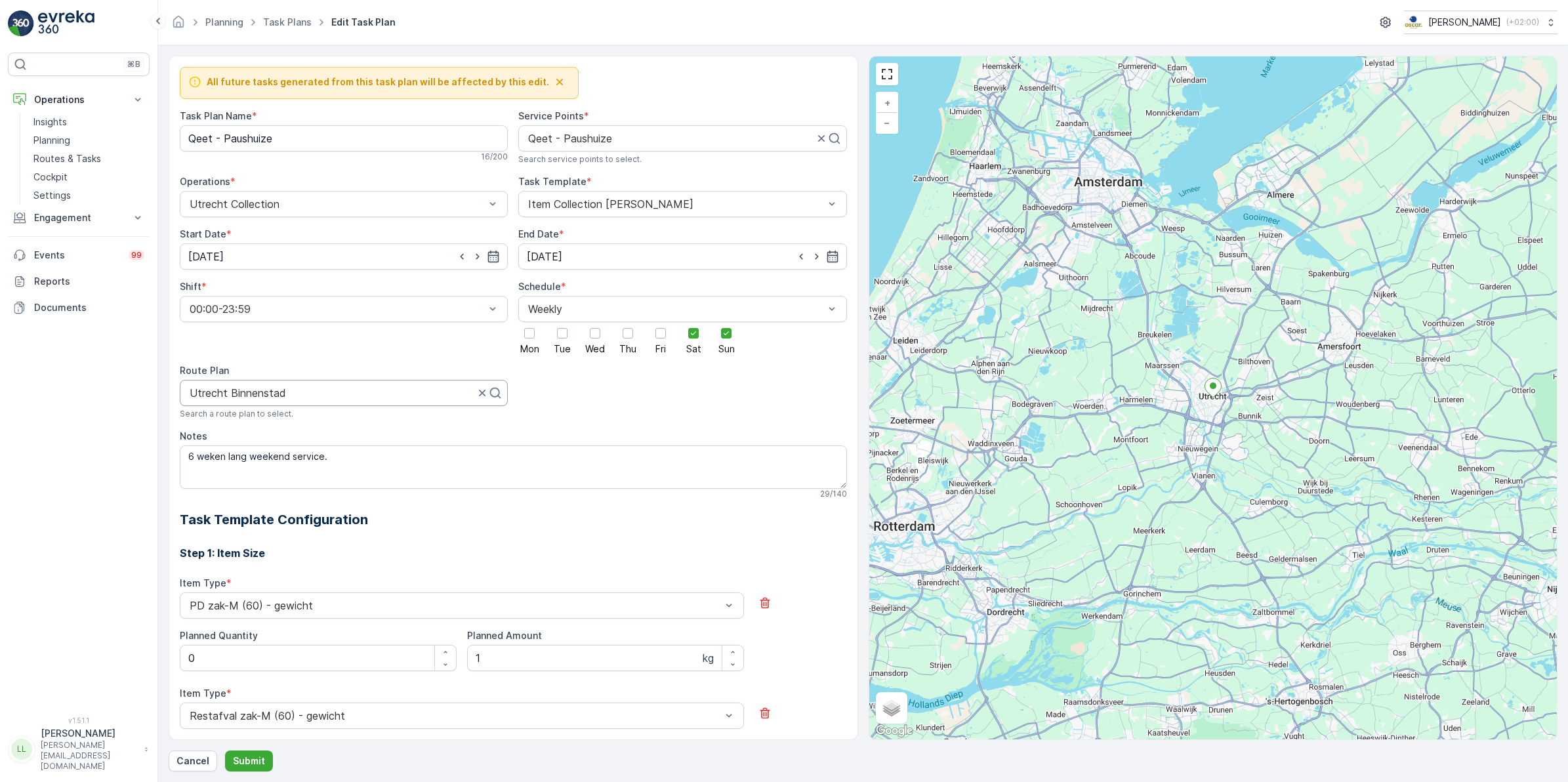
click at [326, 391] on div at bounding box center [332, 392] width 288 height 12
click at [617, 401] on div "All future tasks generated from this task plan will be affected by this edit. T…" at bounding box center [513, 764] width 667 height 1395
click at [362, 391] on div at bounding box center [339, 392] width 300 height 12
click at [365, 365] on div "All future tasks generated from this task plan will be affected by this edit. T…" at bounding box center [513, 764] width 667 height 1395
click at [320, 399] on div at bounding box center [339, 392] width 300 height 12
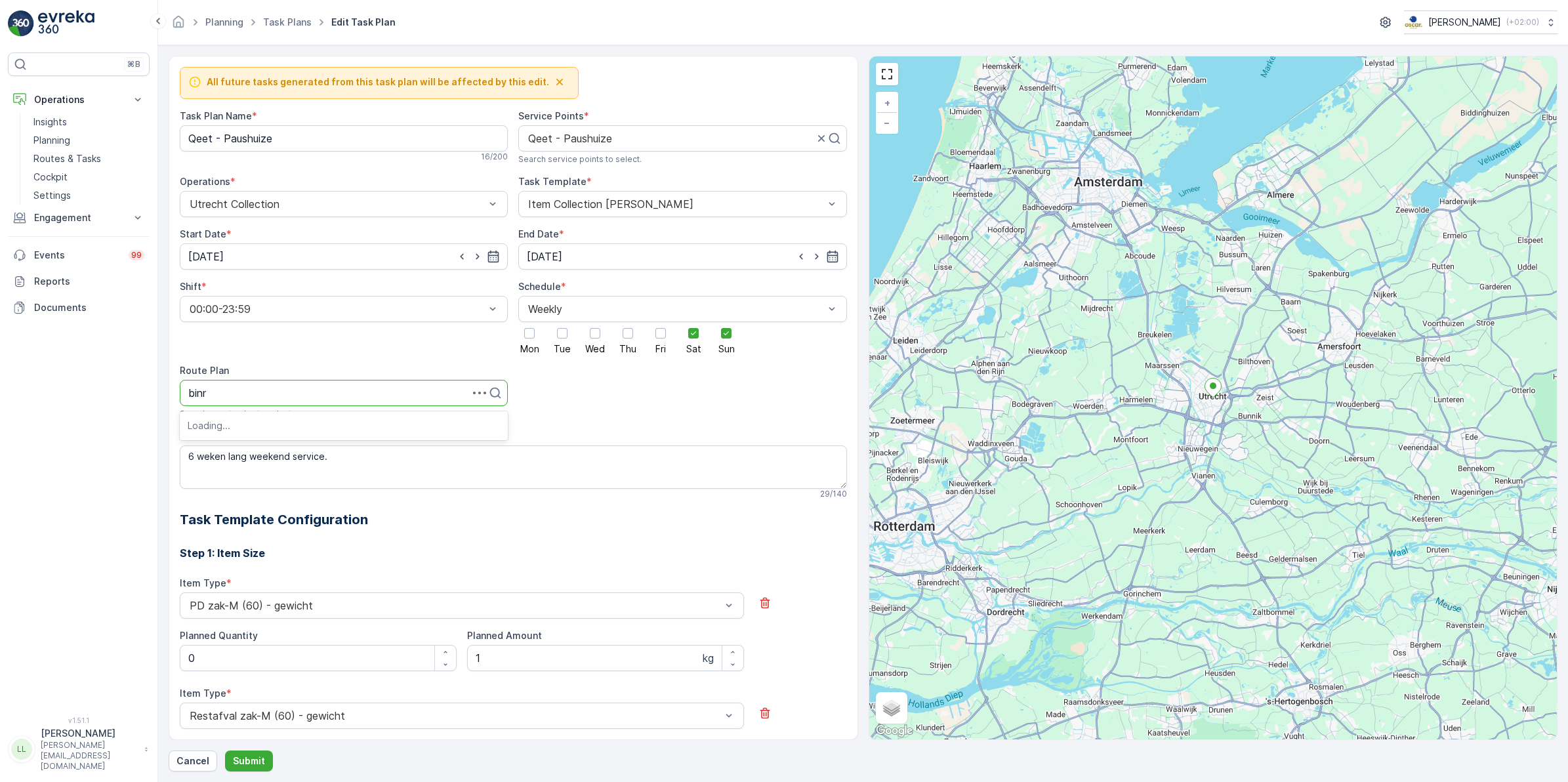
type input "binne"
click at [284, 441] on div "Binnenstad Zuid" at bounding box center [343, 447] width 328 height 22
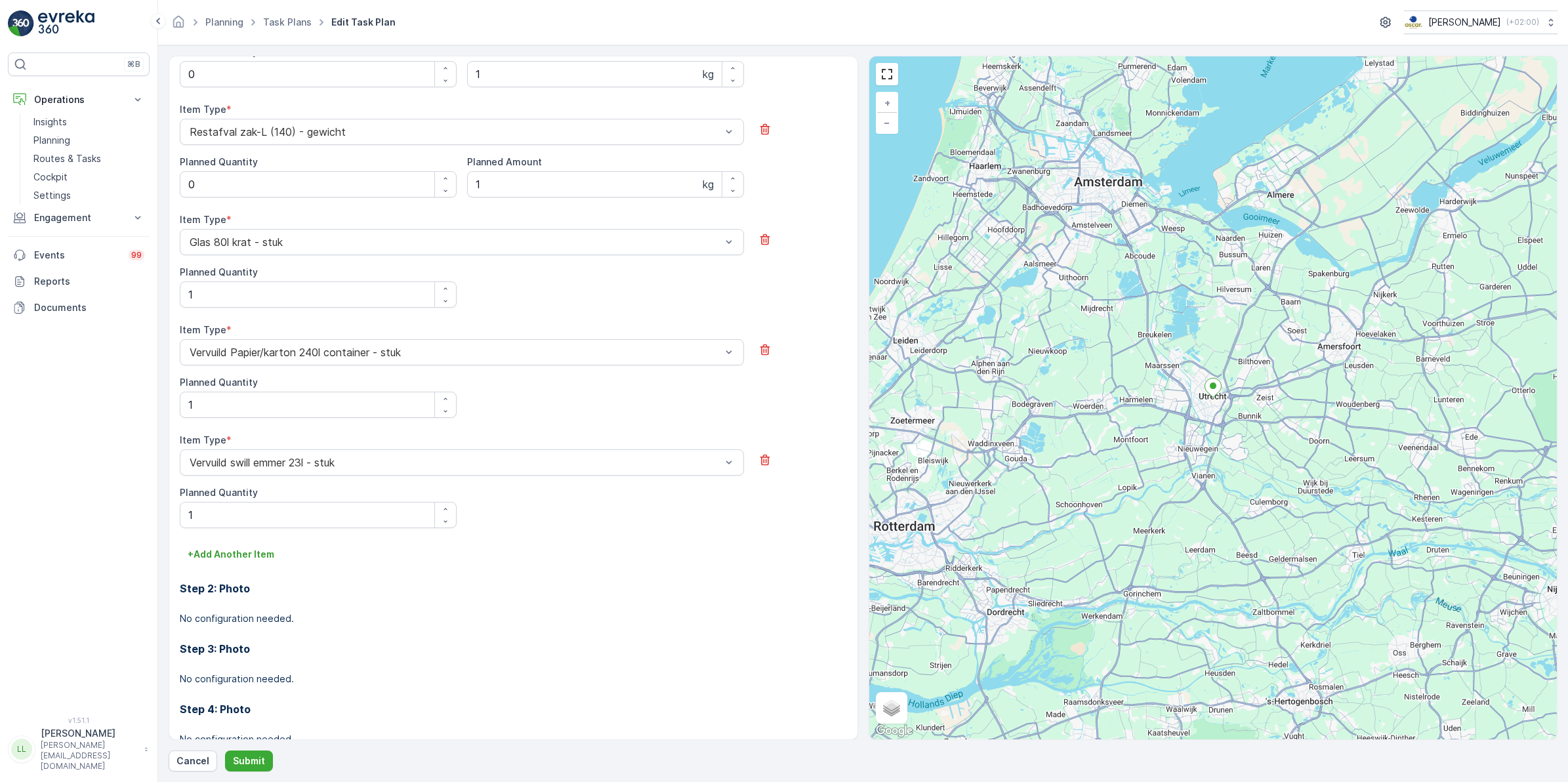
scroll to position [734, 0]
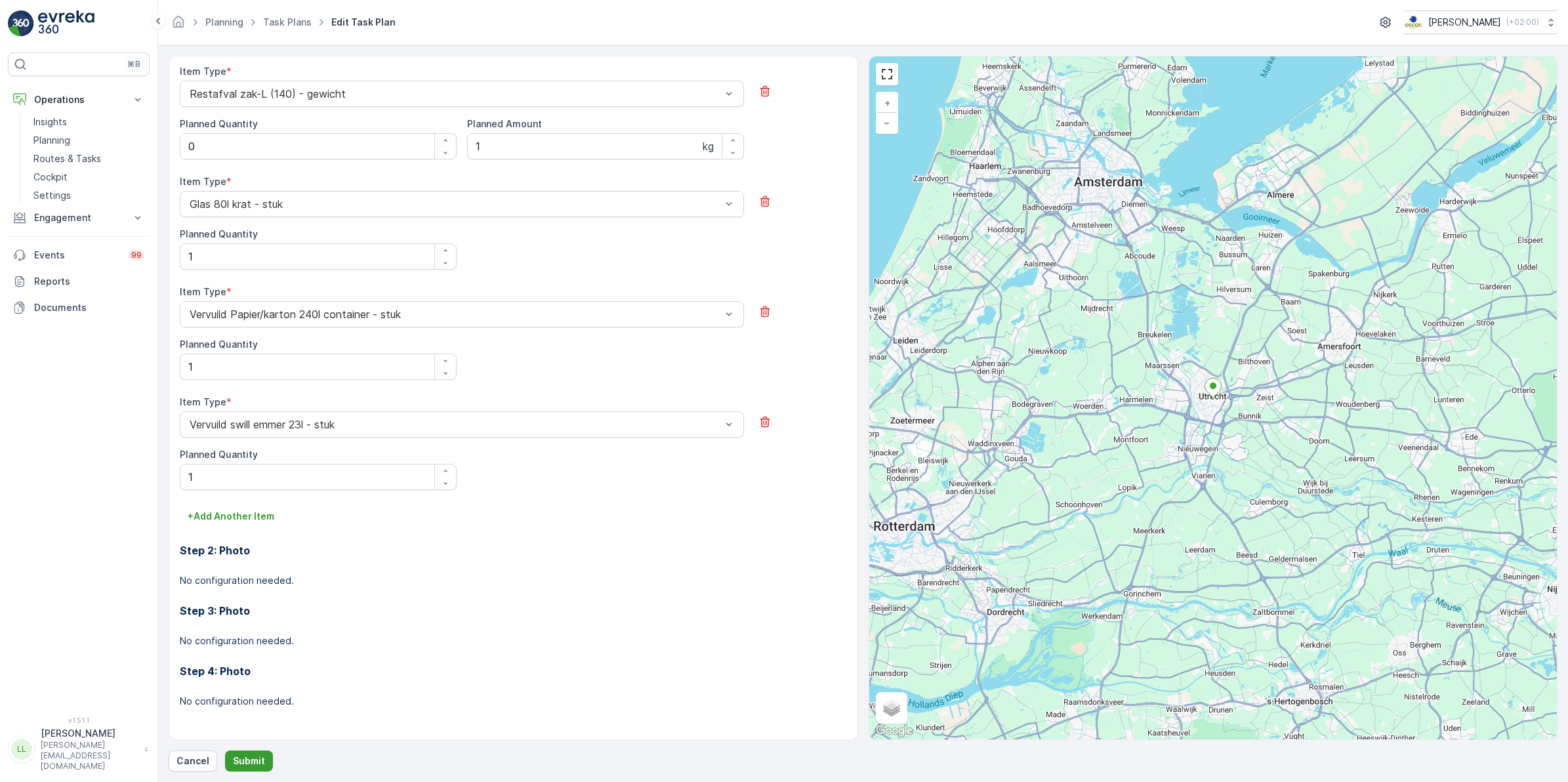
click at [256, 755] on p "Submit" at bounding box center [249, 761] width 32 height 13
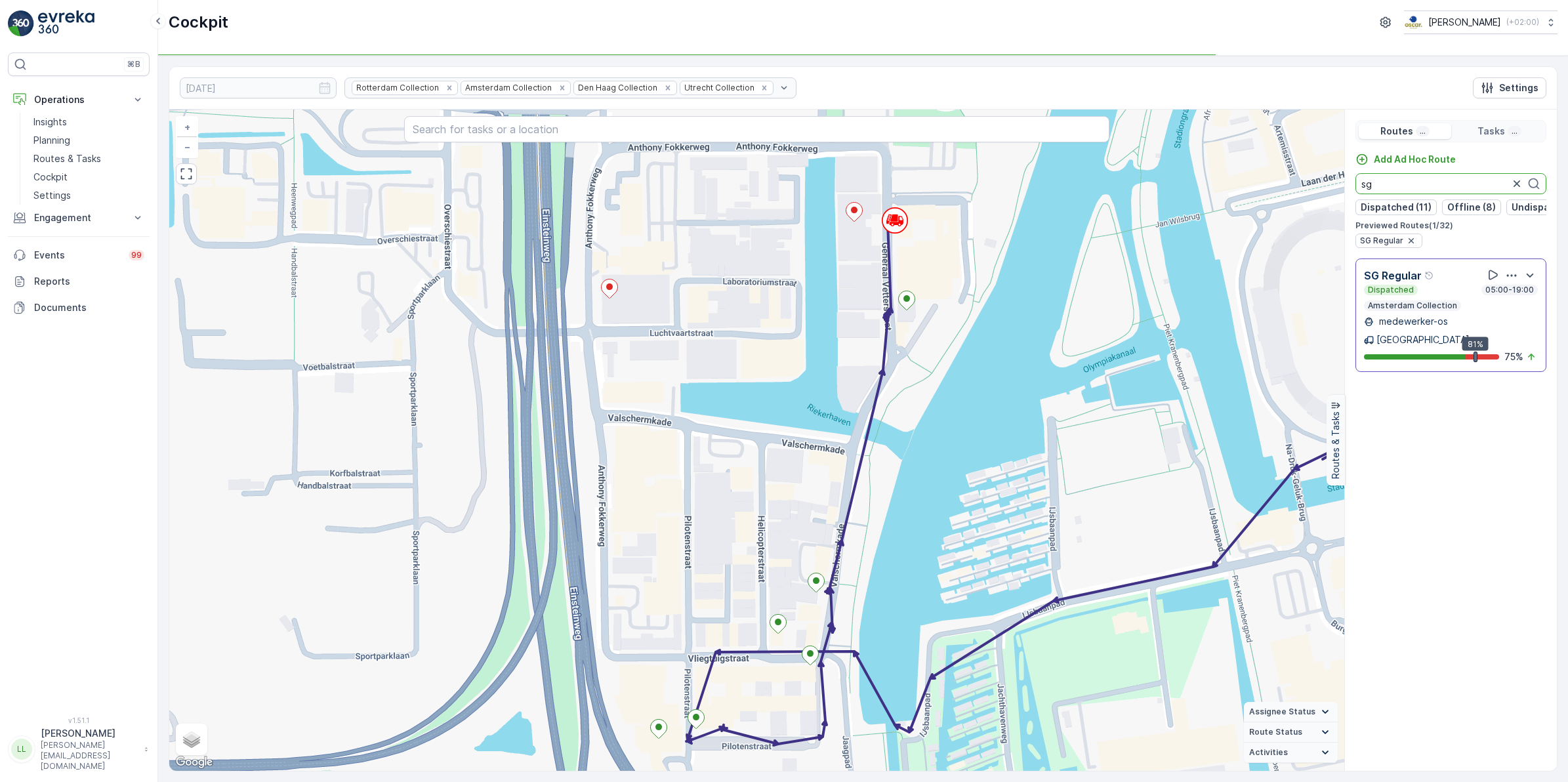
drag, startPoint x: 1389, startPoint y: 187, endPoint x: 1330, endPoint y: 194, distance: 59.4
click at [1330, 194] on div "+ − Satellite Roadmap Terrain Hybrid Leaflet Keyboard shortcuts Map Data Map da…" at bounding box center [862, 441] width 1388 height 661
drag, startPoint x: 1375, startPoint y: 184, endPoint x: 1342, endPoint y: 185, distance: 33.0
click at [1342, 185] on div "+ − Satellite Roadmap Terrain Hybrid Leaflet Keyboard shortcuts Map Data Map da…" at bounding box center [862, 441] width 1388 height 661
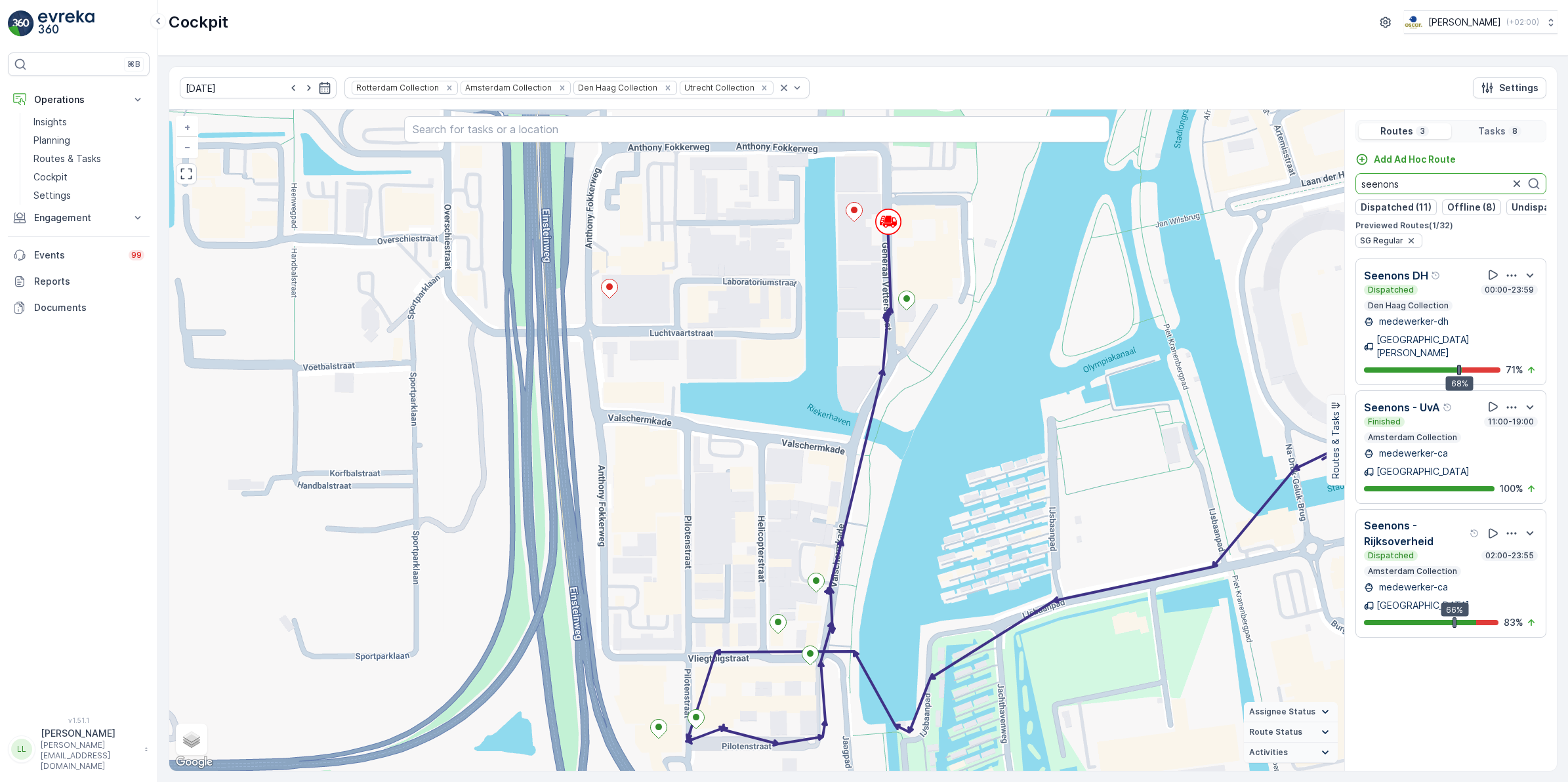
drag, startPoint x: 1420, startPoint y: 184, endPoint x: 1333, endPoint y: 181, distance: 87.1
click at [1333, 181] on div "+ − Satellite Roadmap Terrain Hybrid Leaflet Keyboard shortcuts Map Data Map da…" at bounding box center [862, 441] width 1388 height 661
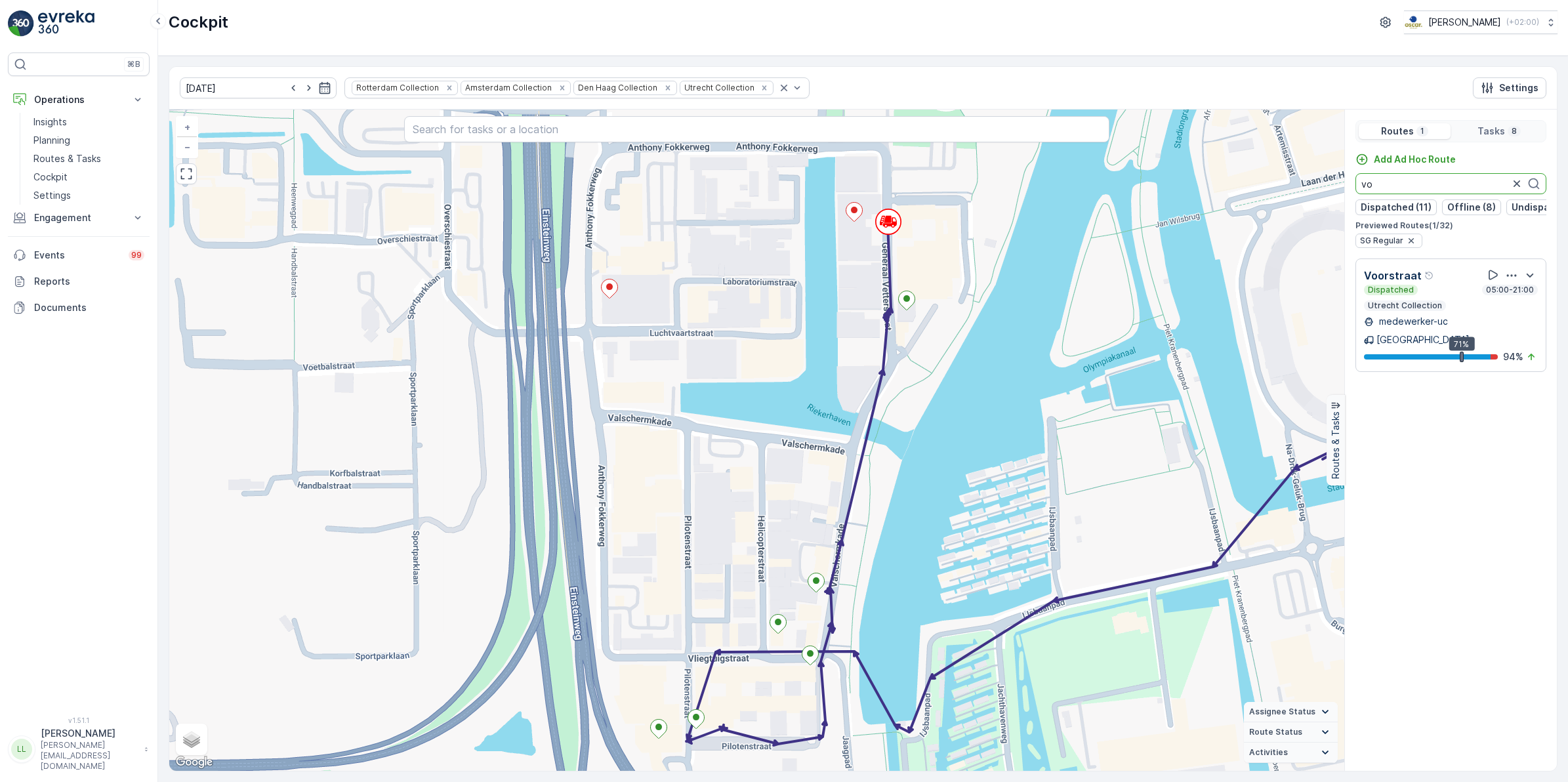
type input "v"
drag, startPoint x: 1395, startPoint y: 184, endPoint x: 1340, endPoint y: 189, distance: 55.2
click at [1340, 189] on div "+ − Satellite Roadmap Terrain Hybrid Leaflet Keyboard shortcuts Map Data Map da…" at bounding box center [862, 441] width 1388 height 661
drag, startPoint x: 1349, startPoint y: 179, endPoint x: 1329, endPoint y: 179, distance: 20.0
click at [1329, 179] on div "+ − Satellite Roadmap Terrain Hybrid Leaflet Keyboard shortcuts Map Data Map da…" at bounding box center [862, 441] width 1388 height 661
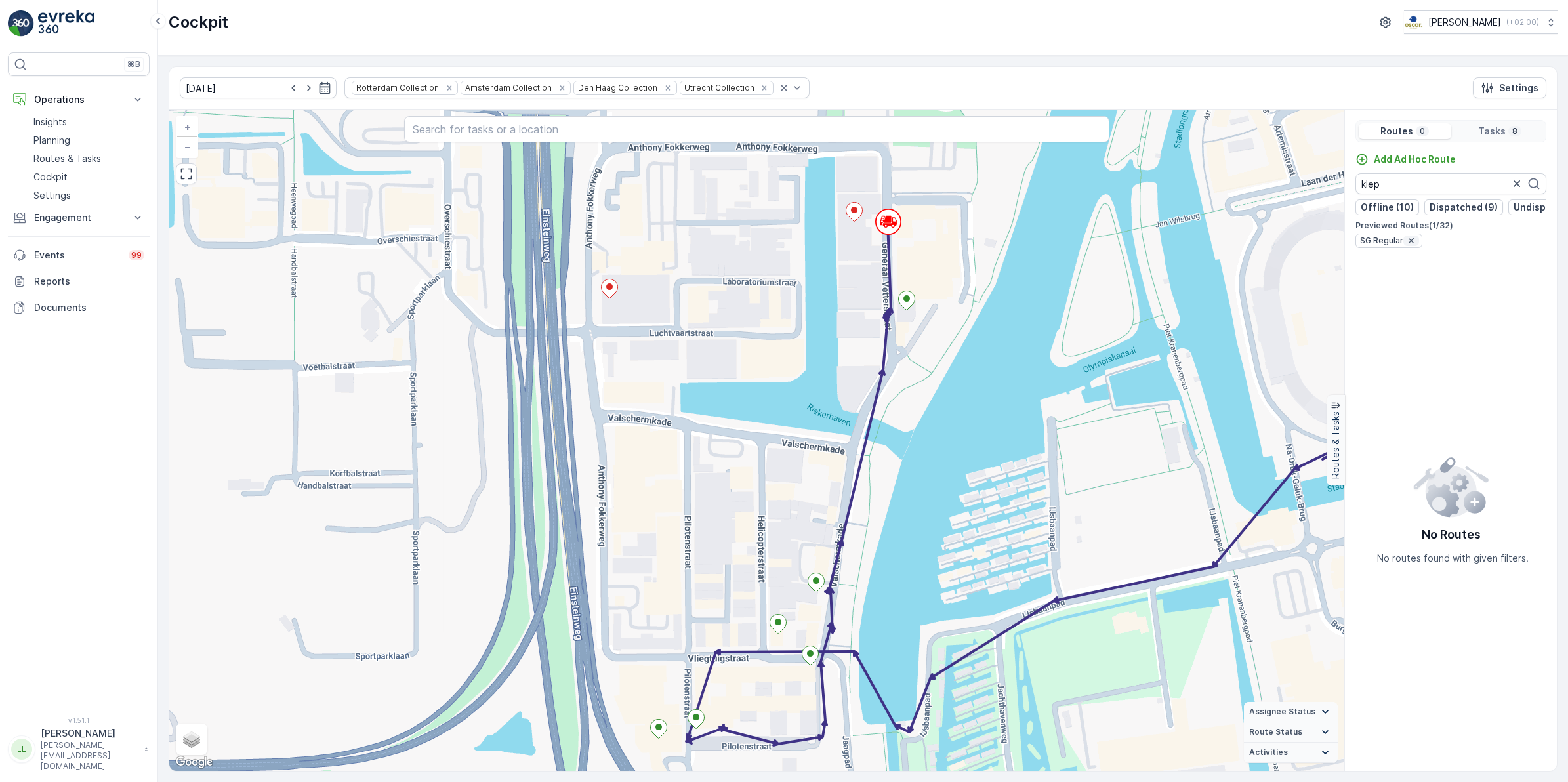
click at [1408, 246] on icon "button" at bounding box center [1412, 241] width 11 height 11
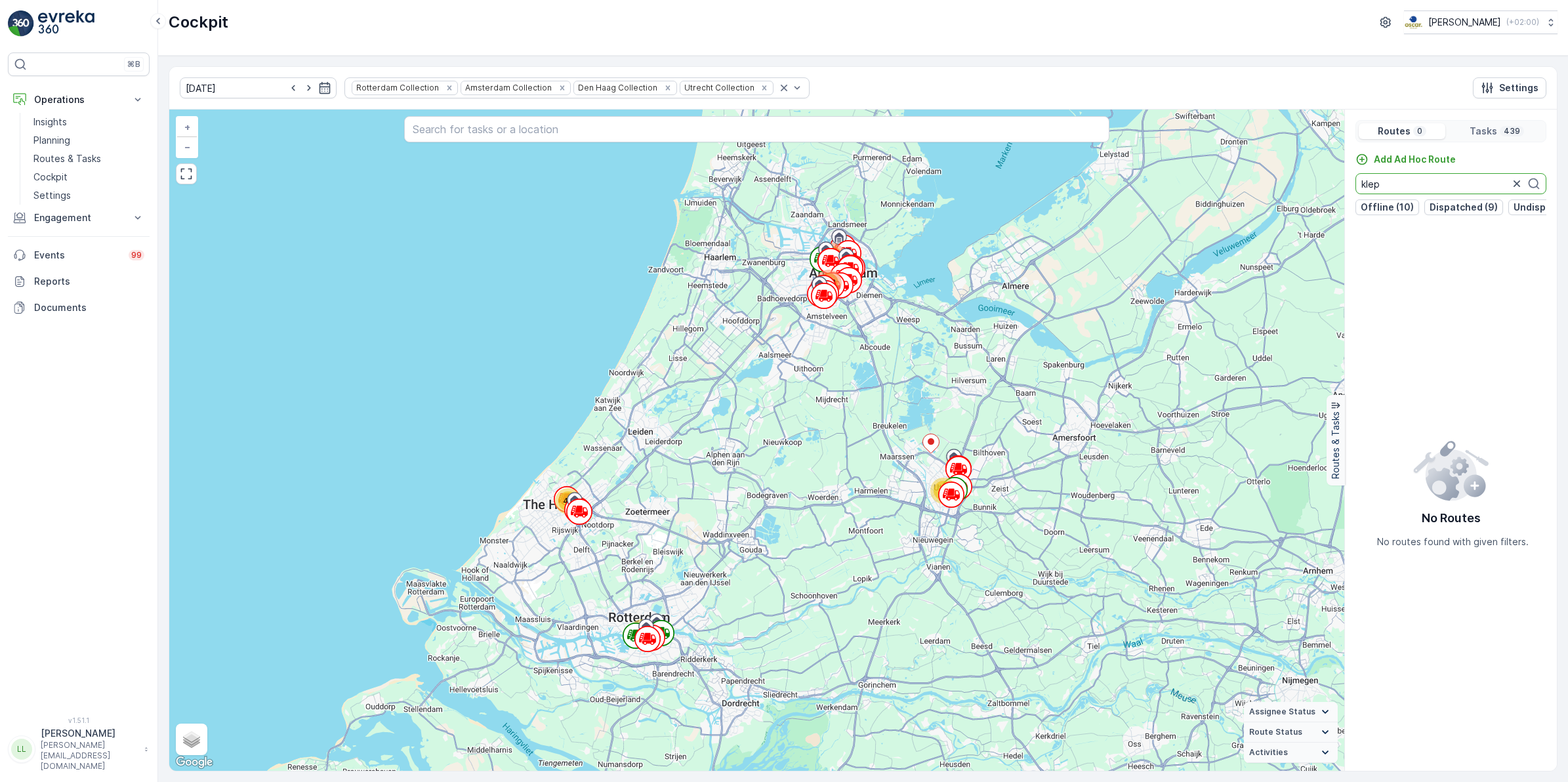
click at [1416, 184] on input "klep" at bounding box center [1451, 184] width 191 height 21
drag, startPoint x: 1389, startPoint y: 188, endPoint x: 1346, endPoint y: 188, distance: 43.0
click at [1346, 188] on div "Add Ad Hoc Route klep Offline (10) Dispatched (9) Undispatched (2) Finished (11)" at bounding box center [1451, 184] width 212 height 63
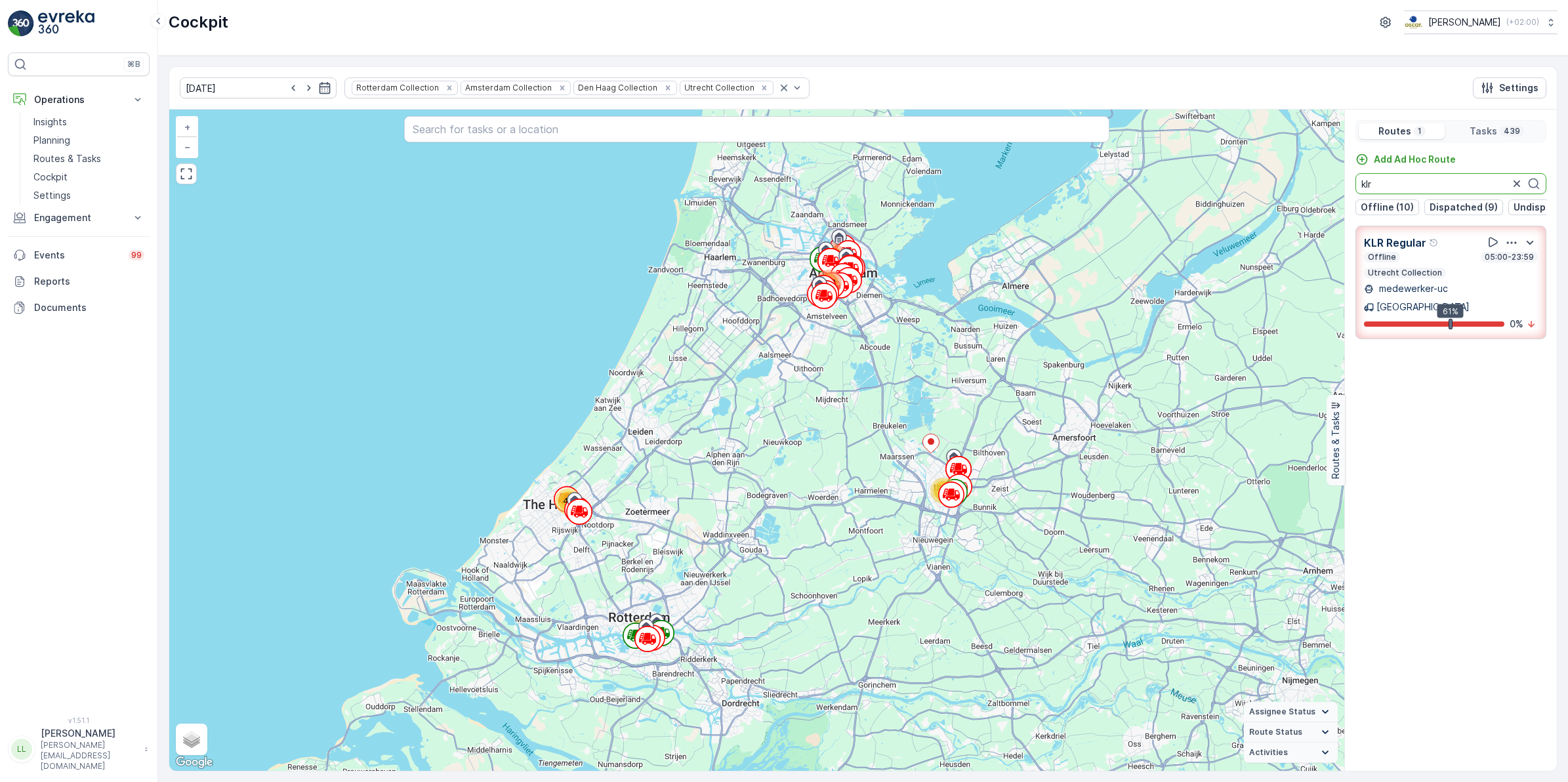
type input "klr"
